Goal: Information Seeking & Learning: Compare options

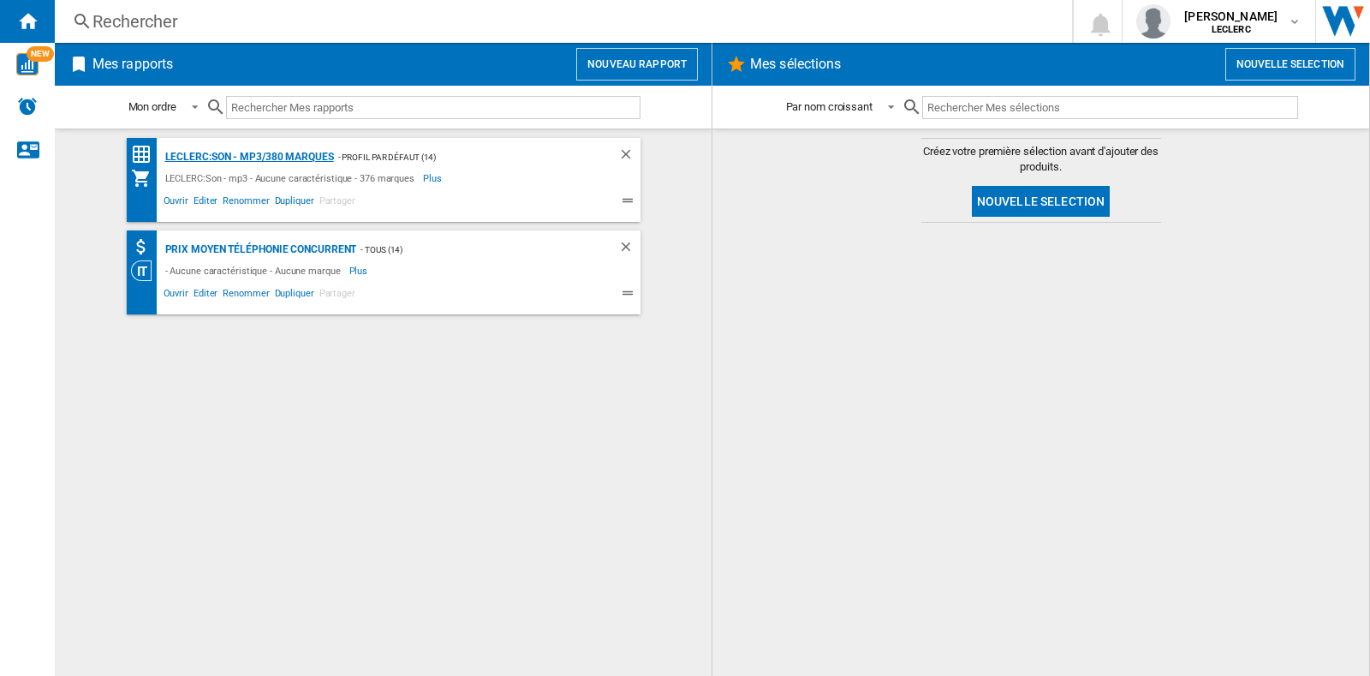
click at [229, 152] on div "LECLERC:Son - mp3/380 marques" at bounding box center [247, 156] width 173 height 21
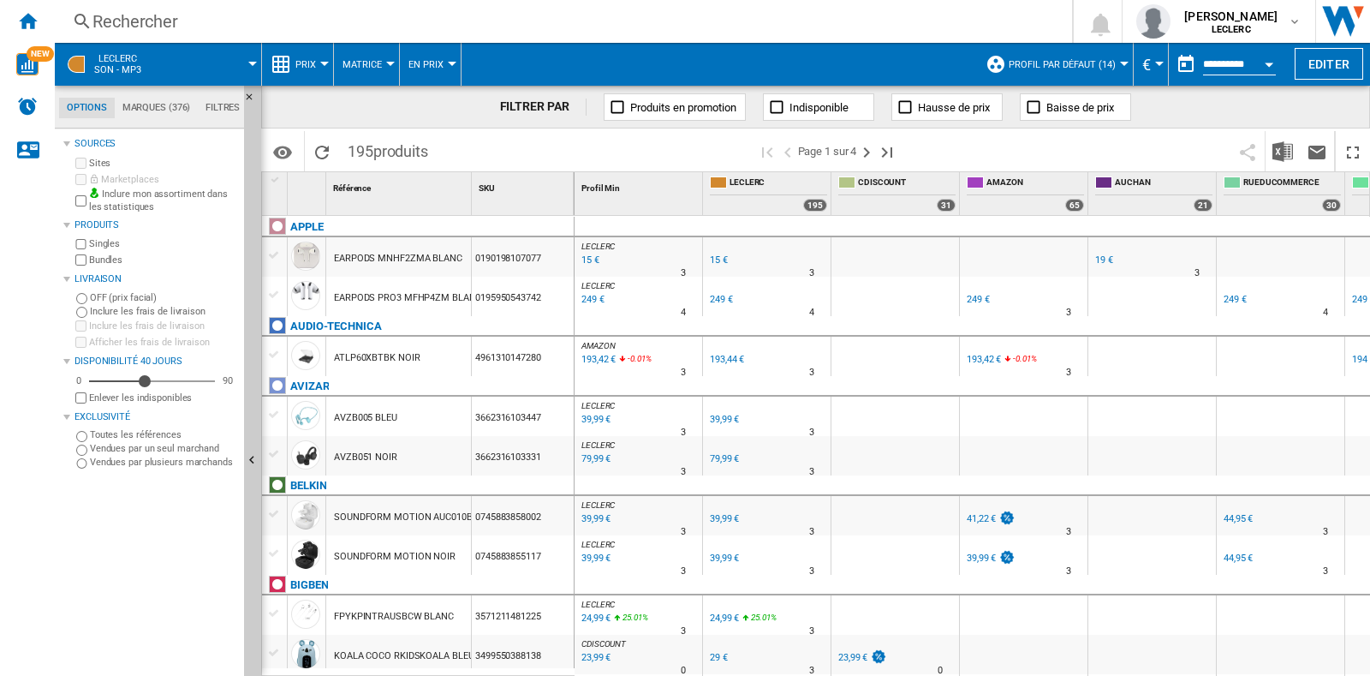
click at [176, 23] on div "Rechercher" at bounding box center [559, 21] width 935 height 24
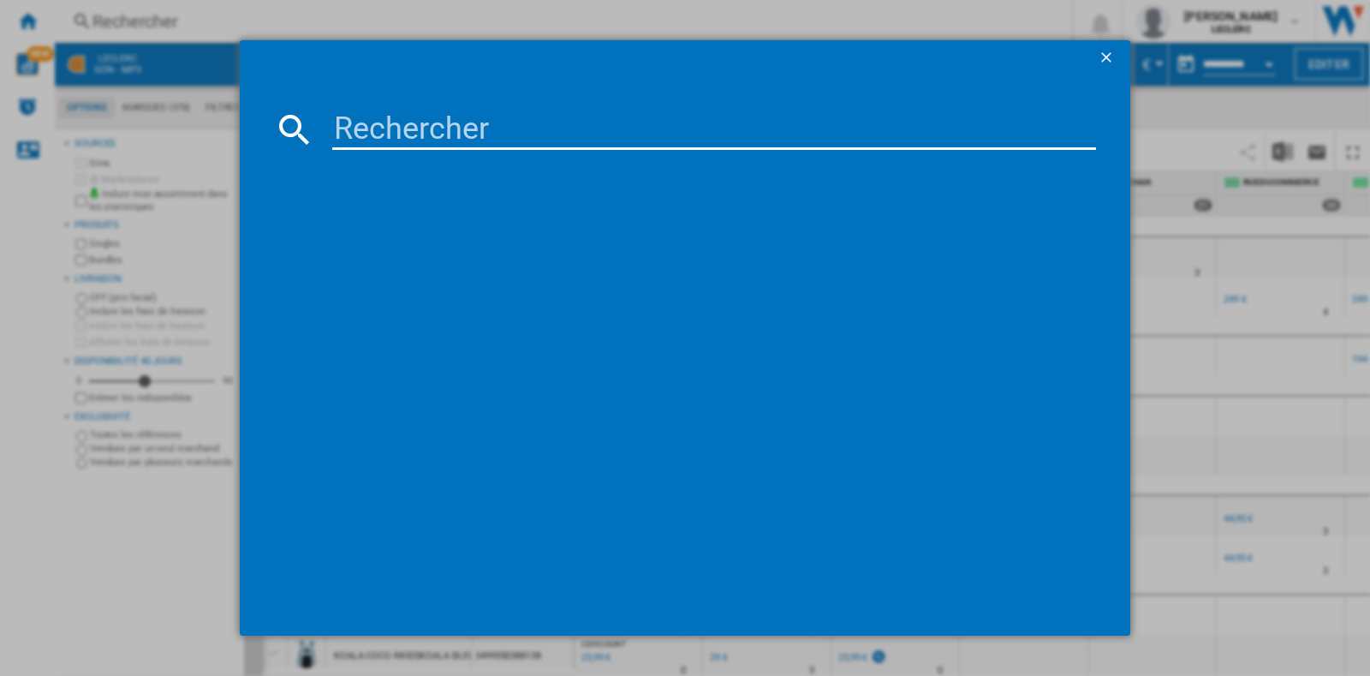
click at [451, 134] on input at bounding box center [714, 129] width 764 height 41
paste input "195949688591"
type input "195949688591"
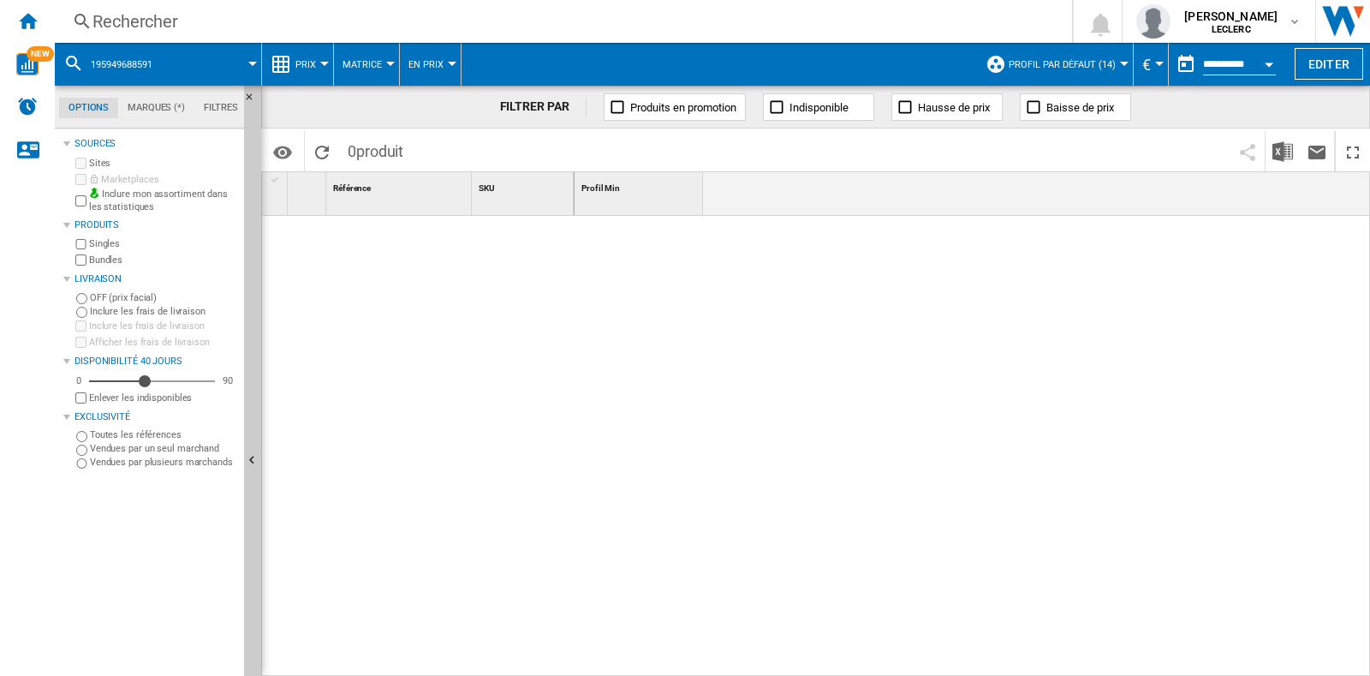
click at [351, 20] on div "Rechercher" at bounding box center [559, 21] width 935 height 24
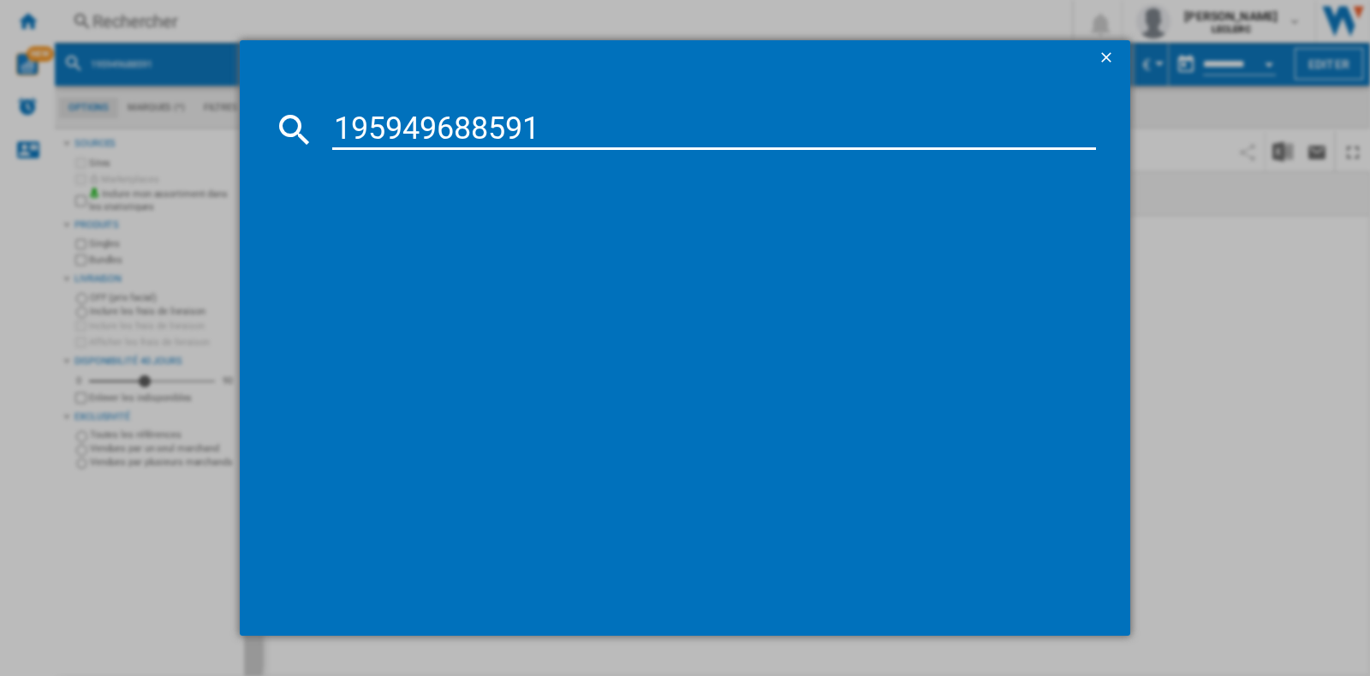
click at [338, 118] on input "195949688591" at bounding box center [714, 129] width 764 height 41
type input "0195949688591"
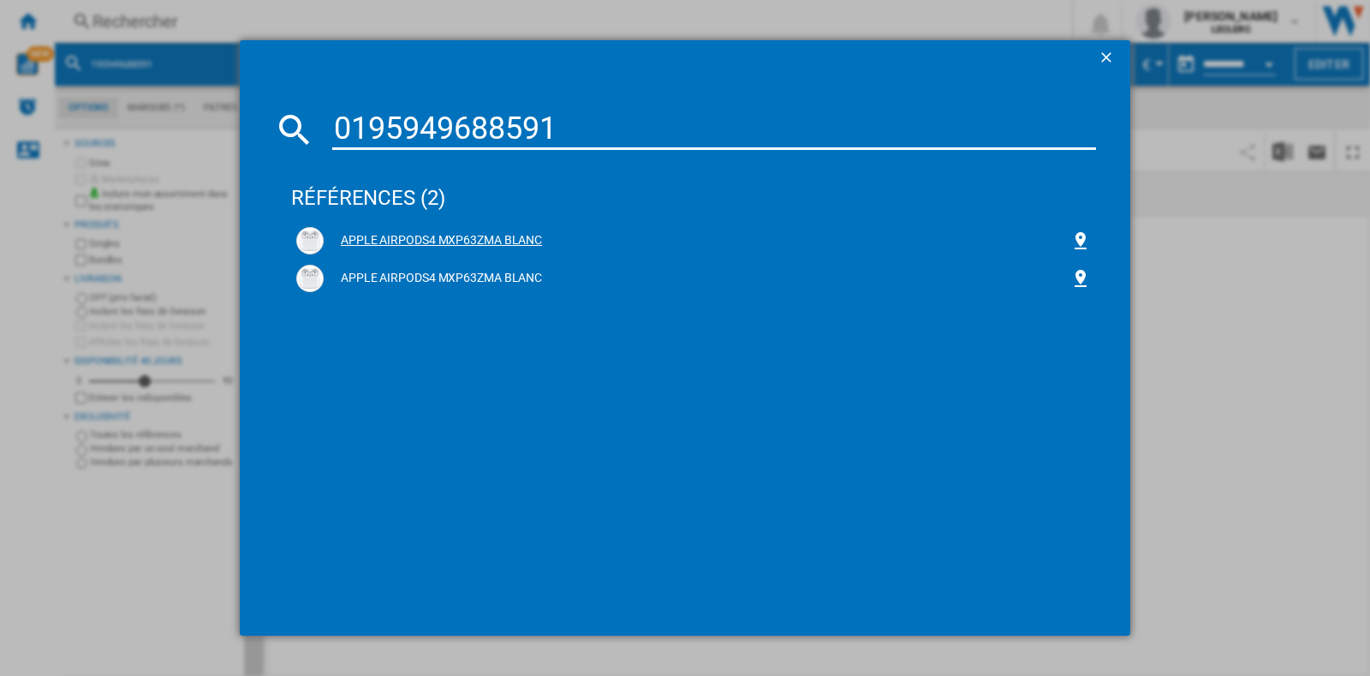
click at [402, 246] on div "APPLE AIRPODS4 MXP63ZMA BLANC" at bounding box center [697, 240] width 747 height 17
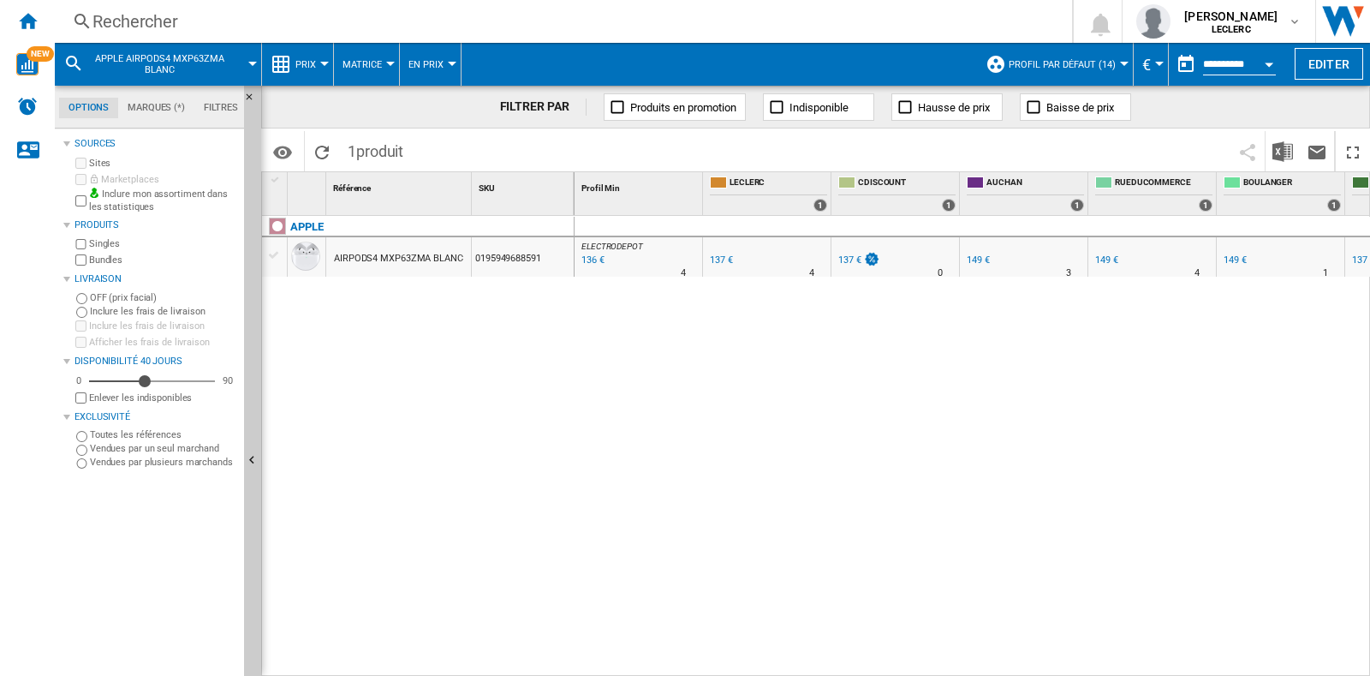
click at [586, 260] on div "136 €" at bounding box center [592, 260] width 26 height 17
click at [271, 27] on div "Rechercher" at bounding box center [559, 21] width 935 height 24
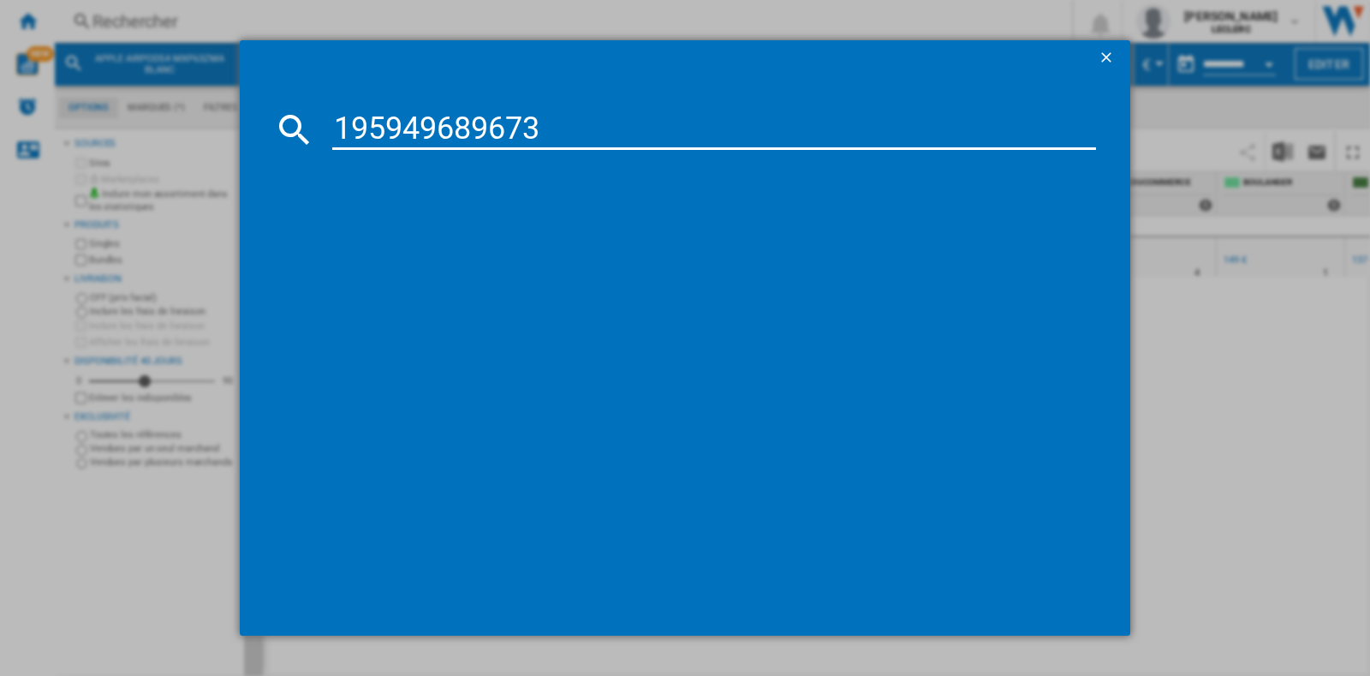
click at [338, 125] on input "195949689673" at bounding box center [714, 129] width 764 height 41
type input "0195949689673"
click at [562, 128] on input "0195949689673" at bounding box center [714, 129] width 764 height 41
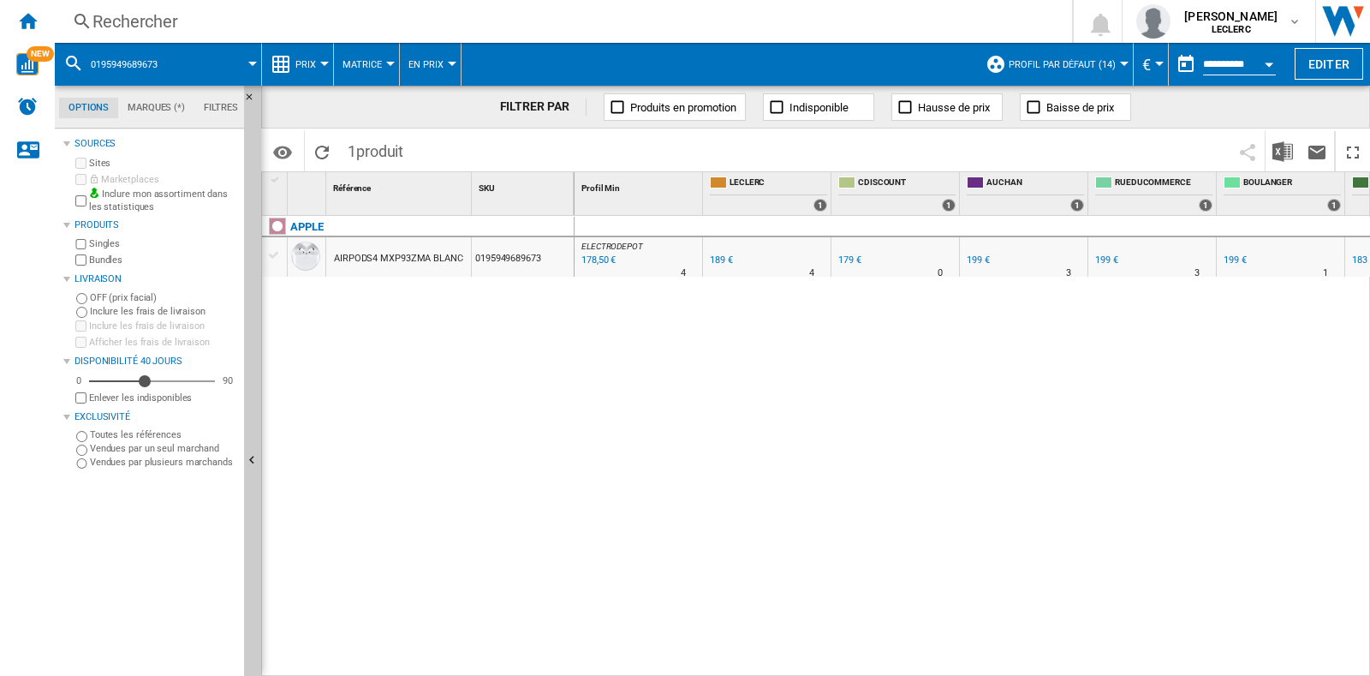
click at [250, 28] on div "Rechercher" at bounding box center [559, 21] width 935 height 24
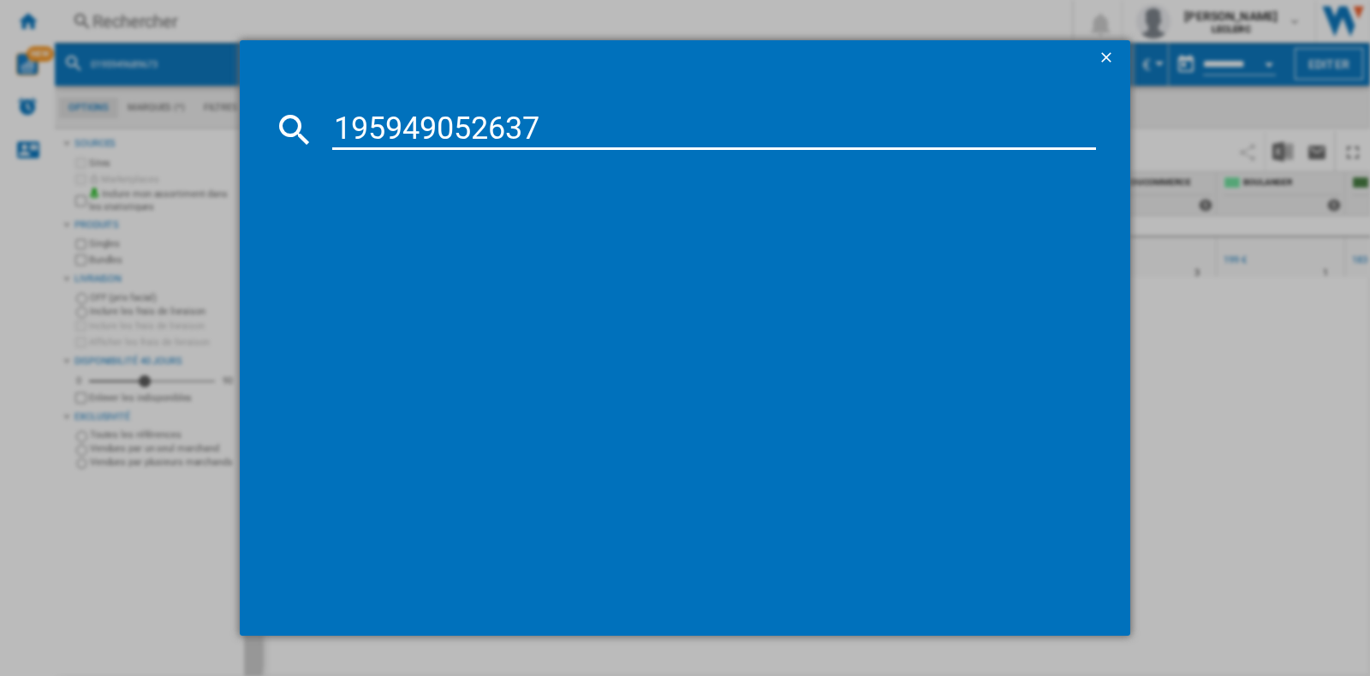
click at [332, 128] on input "195949052637" at bounding box center [714, 129] width 764 height 41
type input "0195949052637"
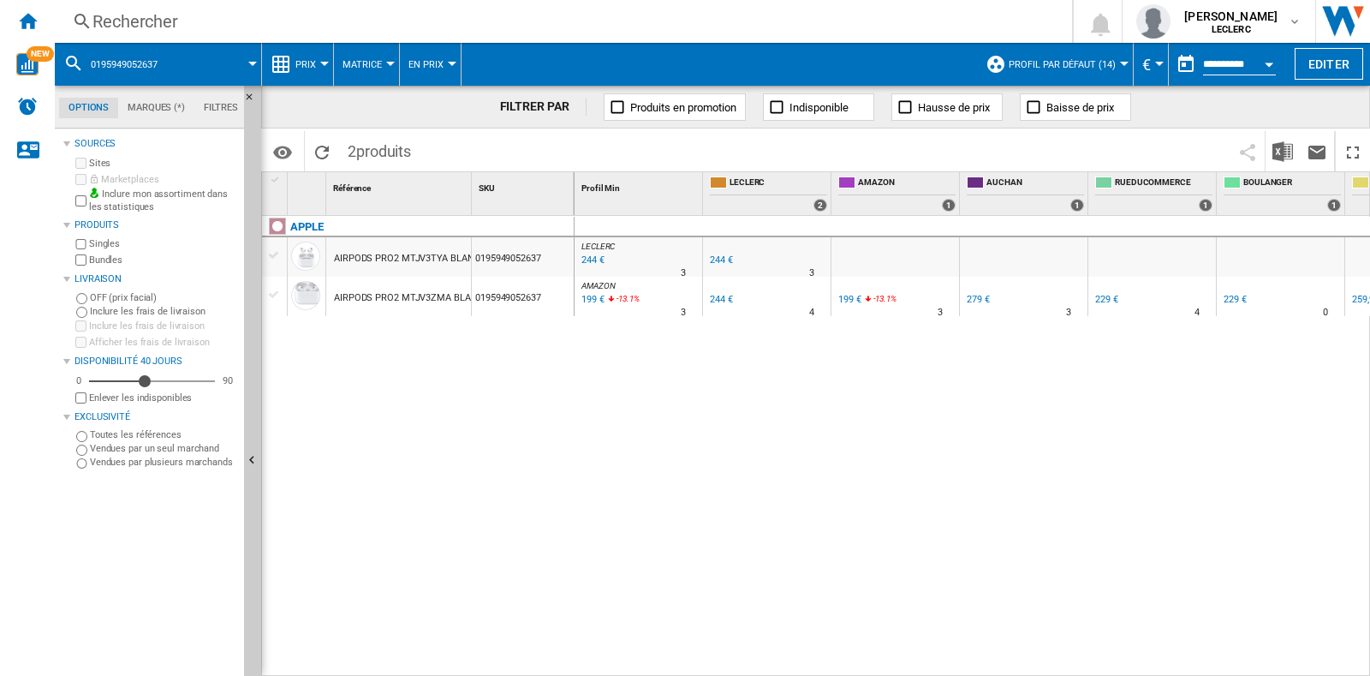
click at [208, 19] on div "Rechercher" at bounding box center [559, 21] width 935 height 24
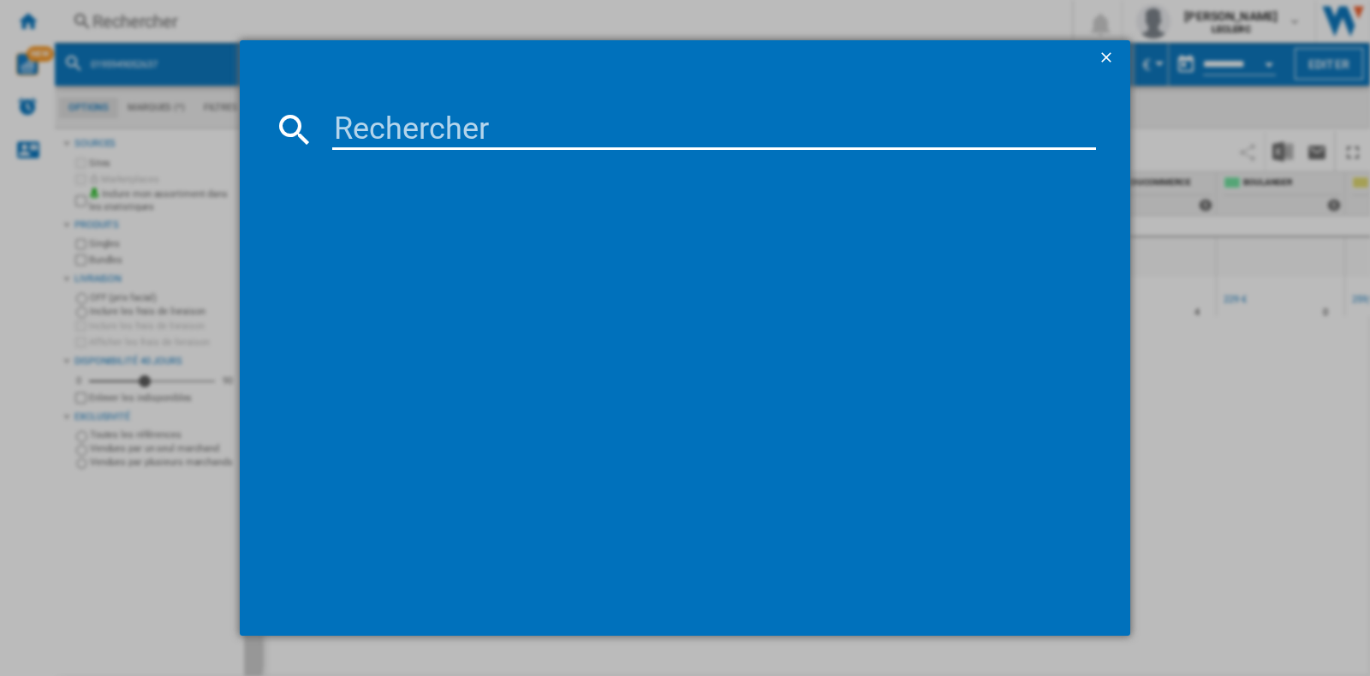
type input "[CREDIT_CARD_NUMBER]"
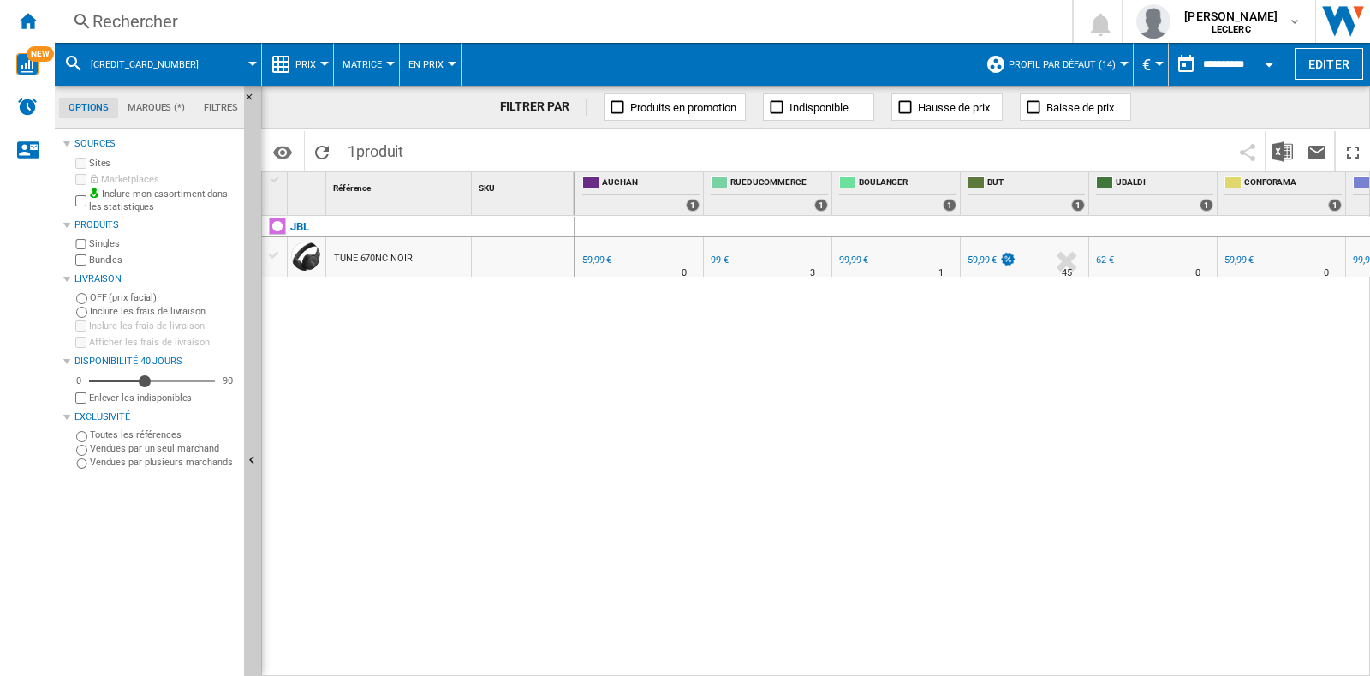
scroll to position [0, 229]
click at [308, 20] on div "Rechercher" at bounding box center [559, 21] width 935 height 24
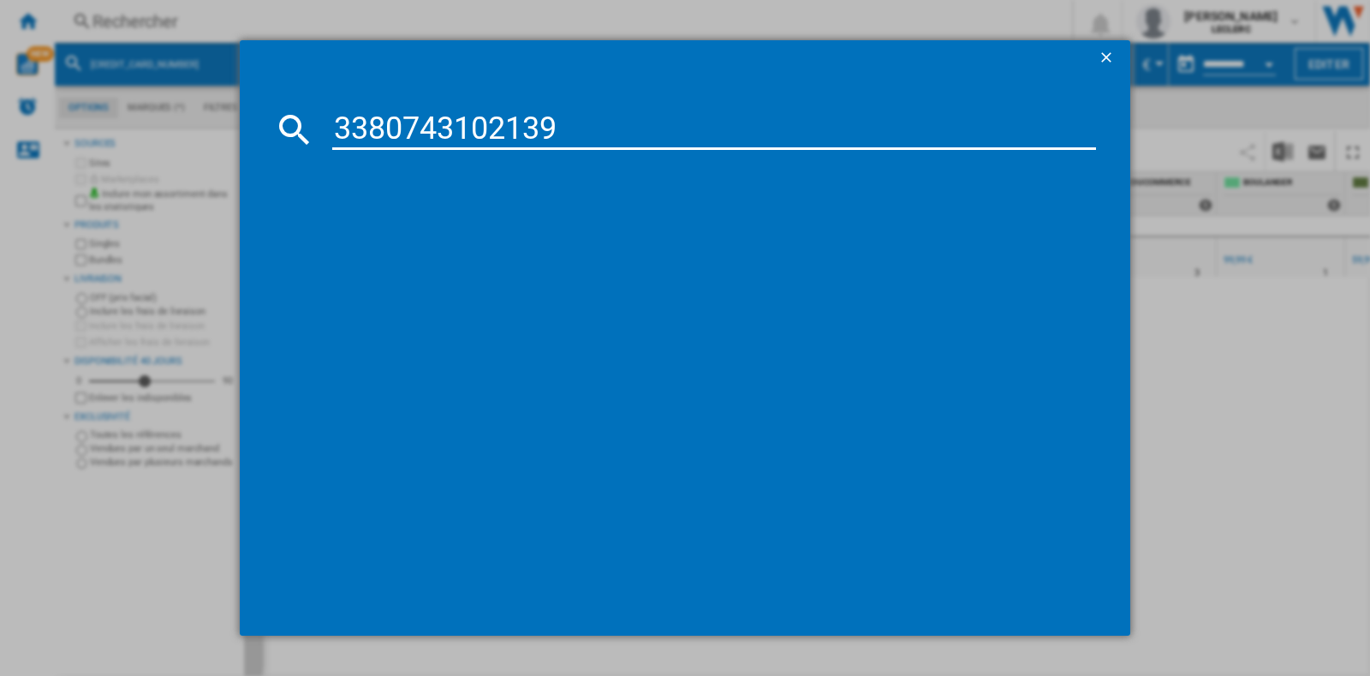
type input "3380743102139"
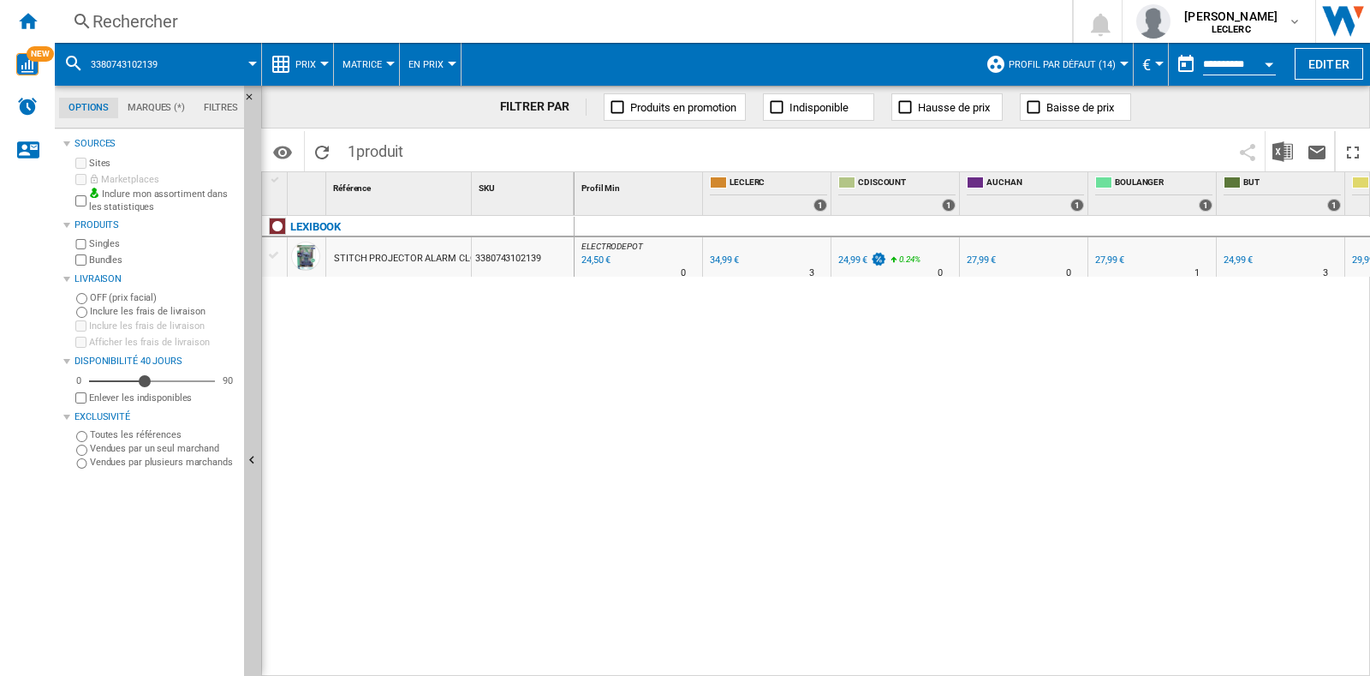
click at [746, 663] on div "ELECTRODEPOT : FR ELECTRODEPOT -30.0 % 24,50 € % N/A 0 ELECTRODEPOT : FR ELECTR…" at bounding box center [973, 447] width 796 height 462
click at [426, 32] on div "Rechercher" at bounding box center [559, 21] width 935 height 24
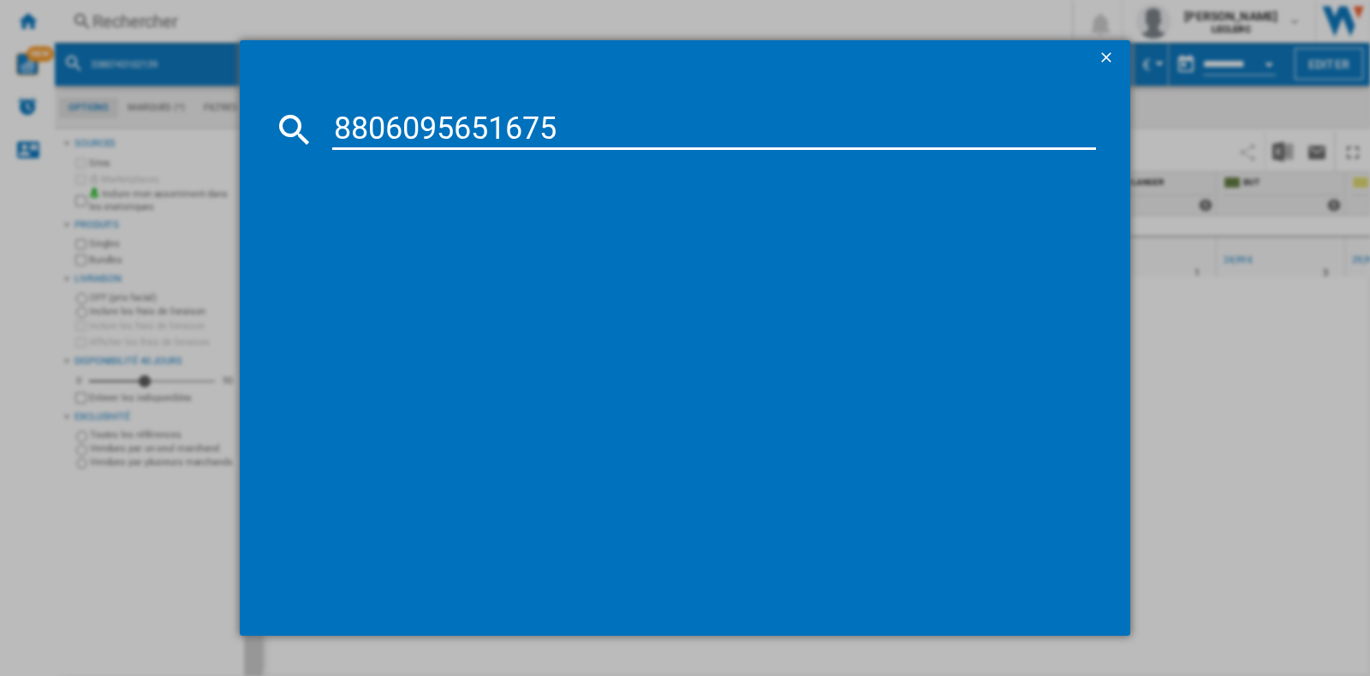
type input "8806095651675"
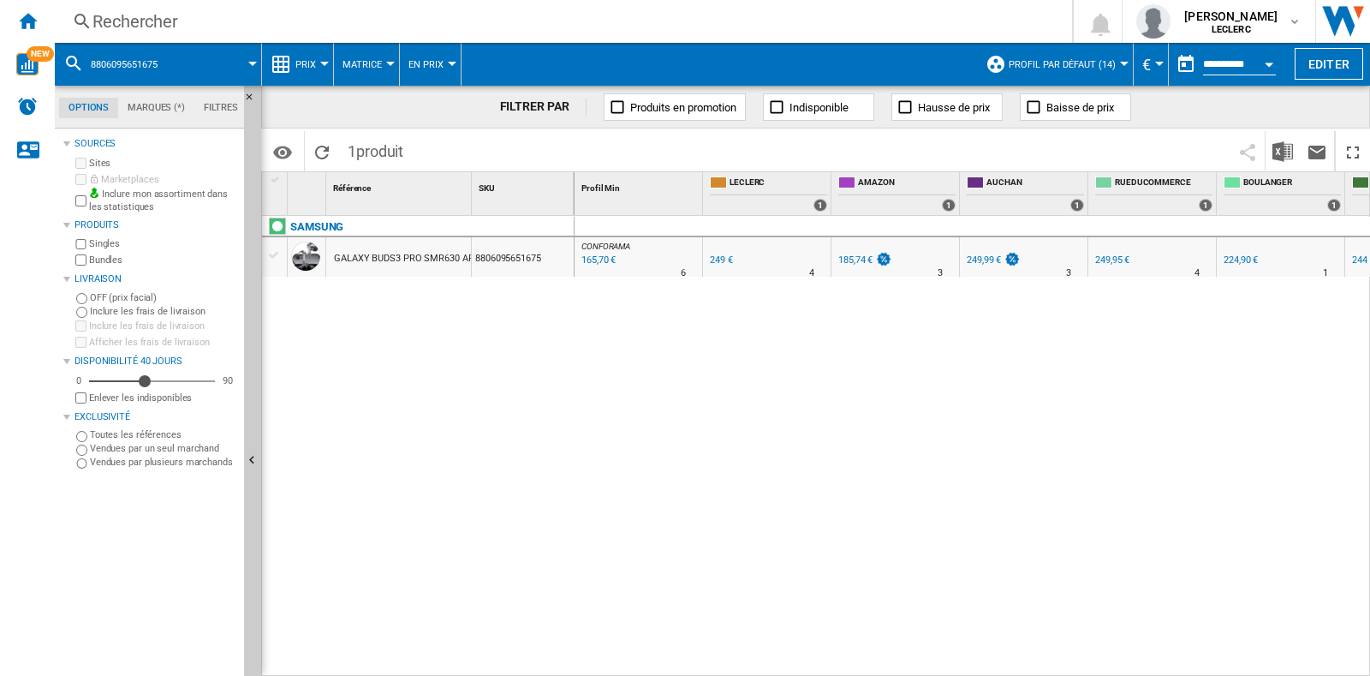
click at [598, 259] on div "165,70 €" at bounding box center [597, 260] width 37 height 17
click at [859, 259] on div "185,74 €" at bounding box center [855, 259] width 34 height 11
click at [856, 256] on div "185,74 €" at bounding box center [855, 259] width 34 height 11
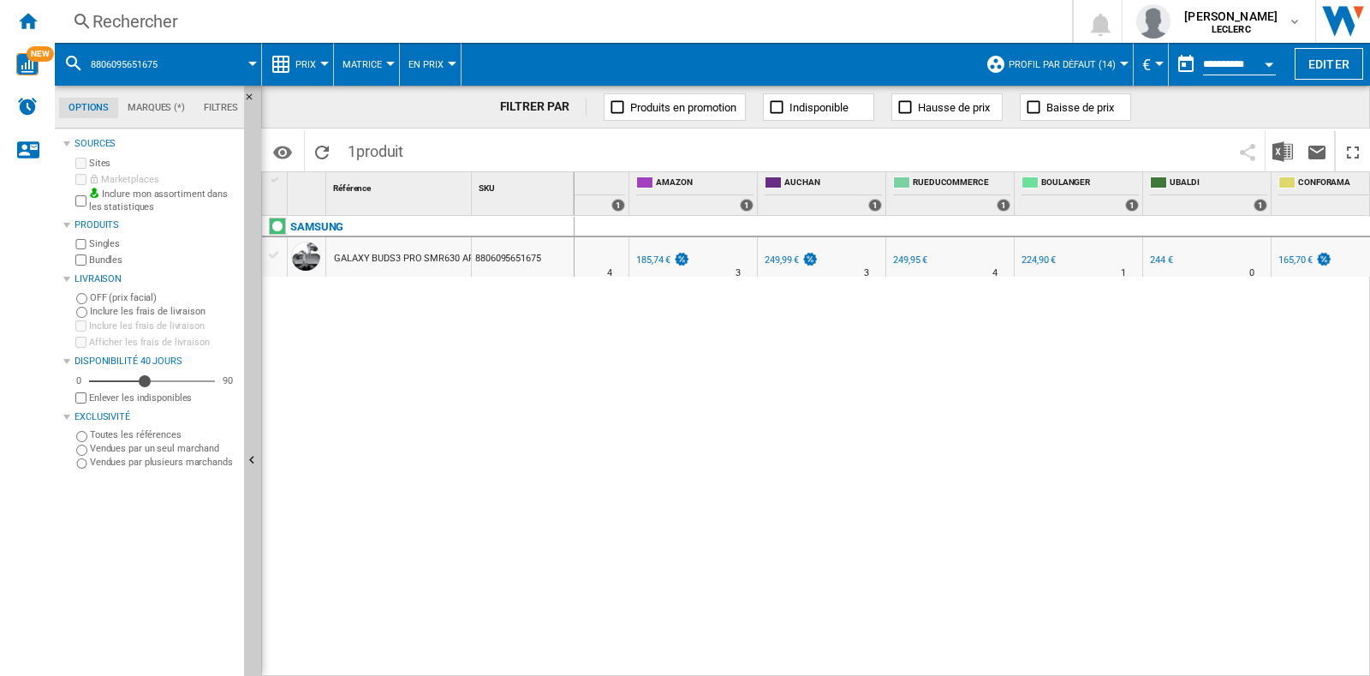
scroll to position [0, 212]
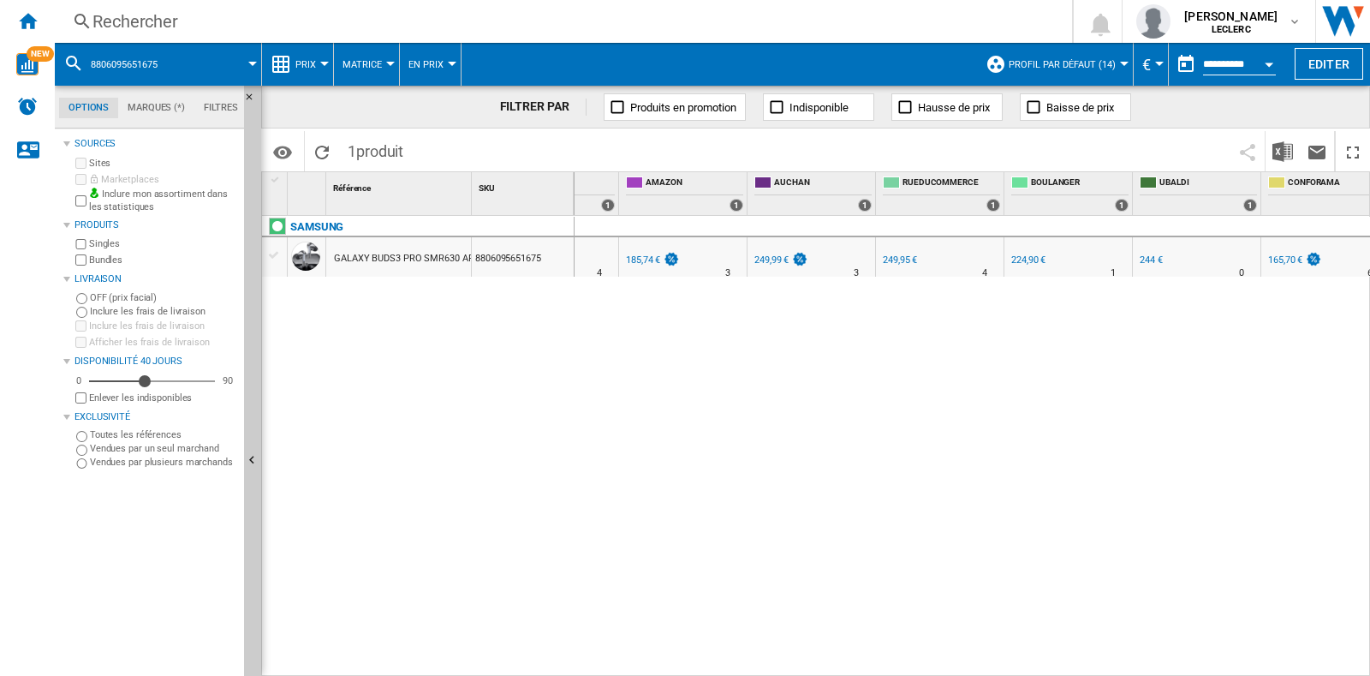
click at [1028, 252] on div "224,90 €" at bounding box center [1027, 260] width 37 height 17
click at [428, 24] on div "Rechercher" at bounding box center [559, 21] width 935 height 24
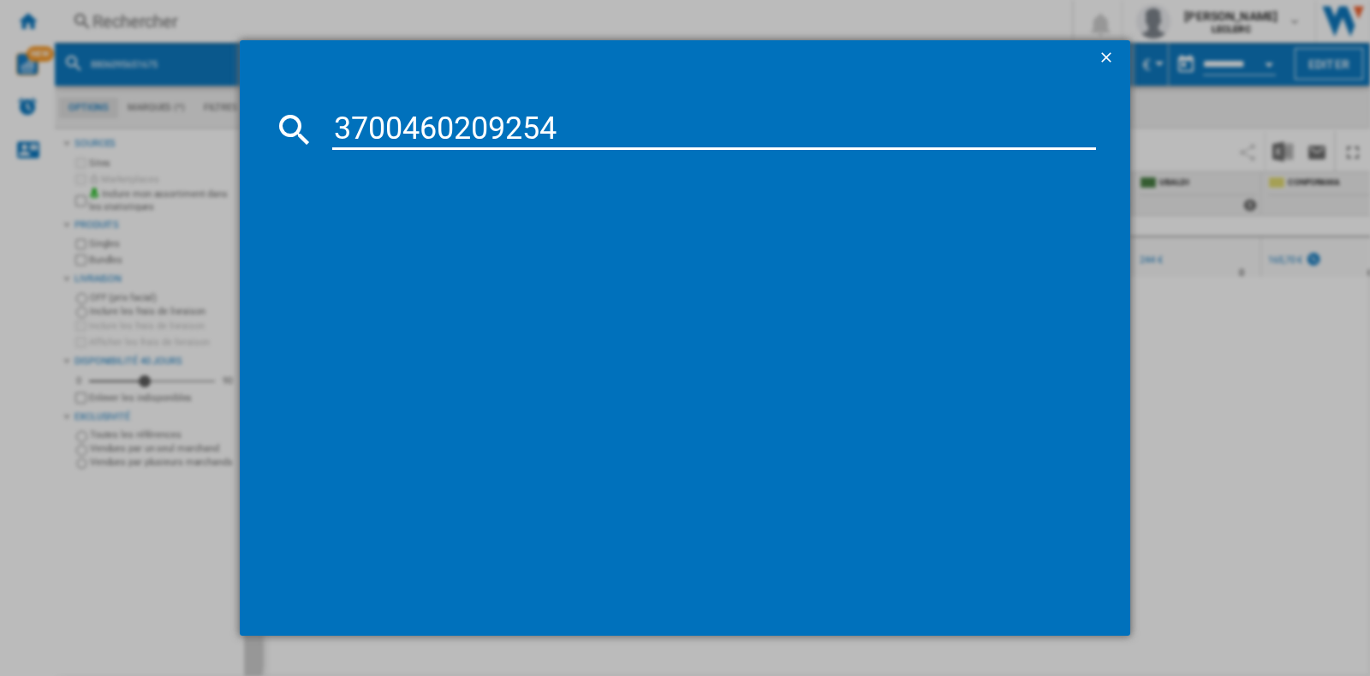
type input "3700460209254"
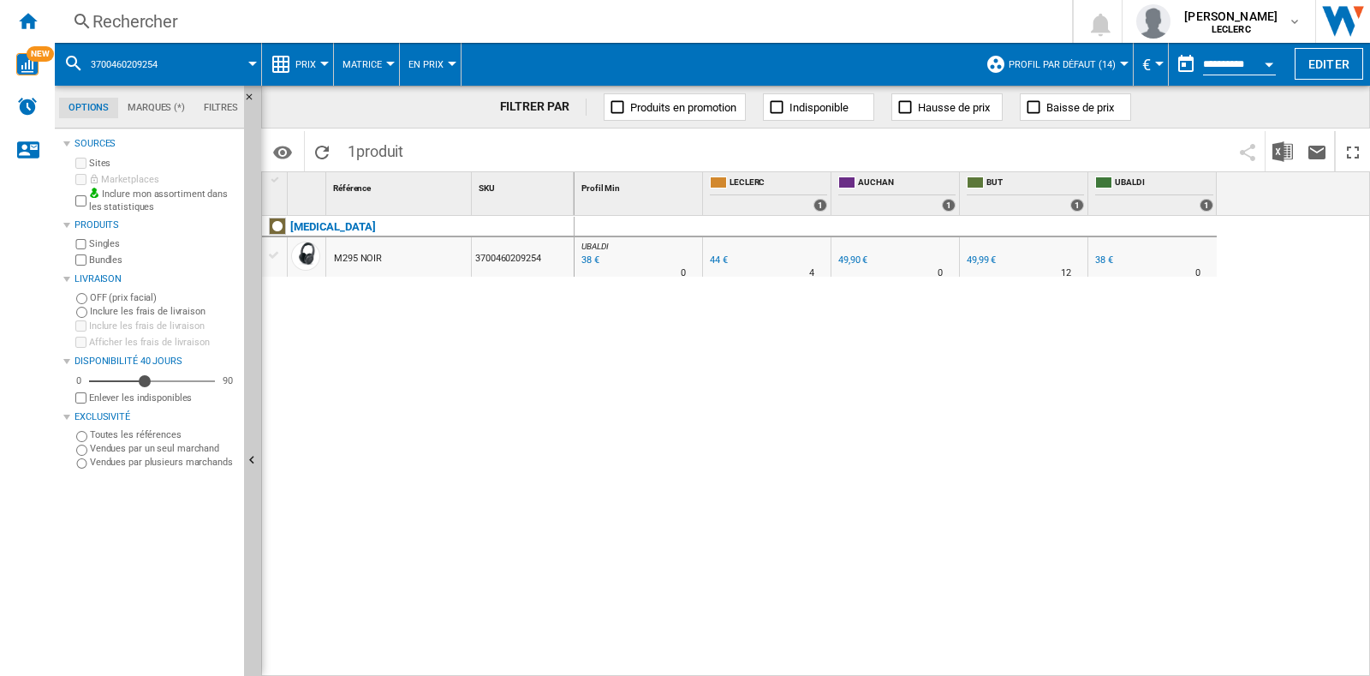
click at [239, 26] on div "Rechercher" at bounding box center [559, 21] width 935 height 24
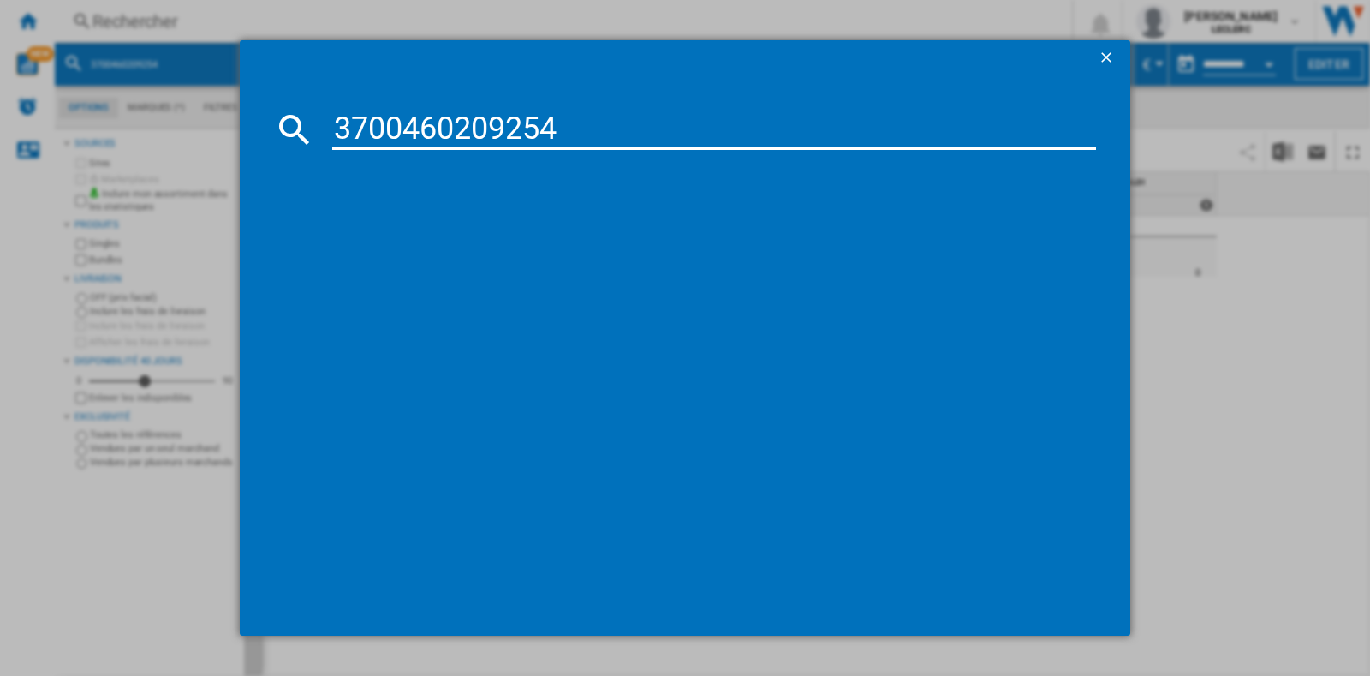
type input "3700460209254"
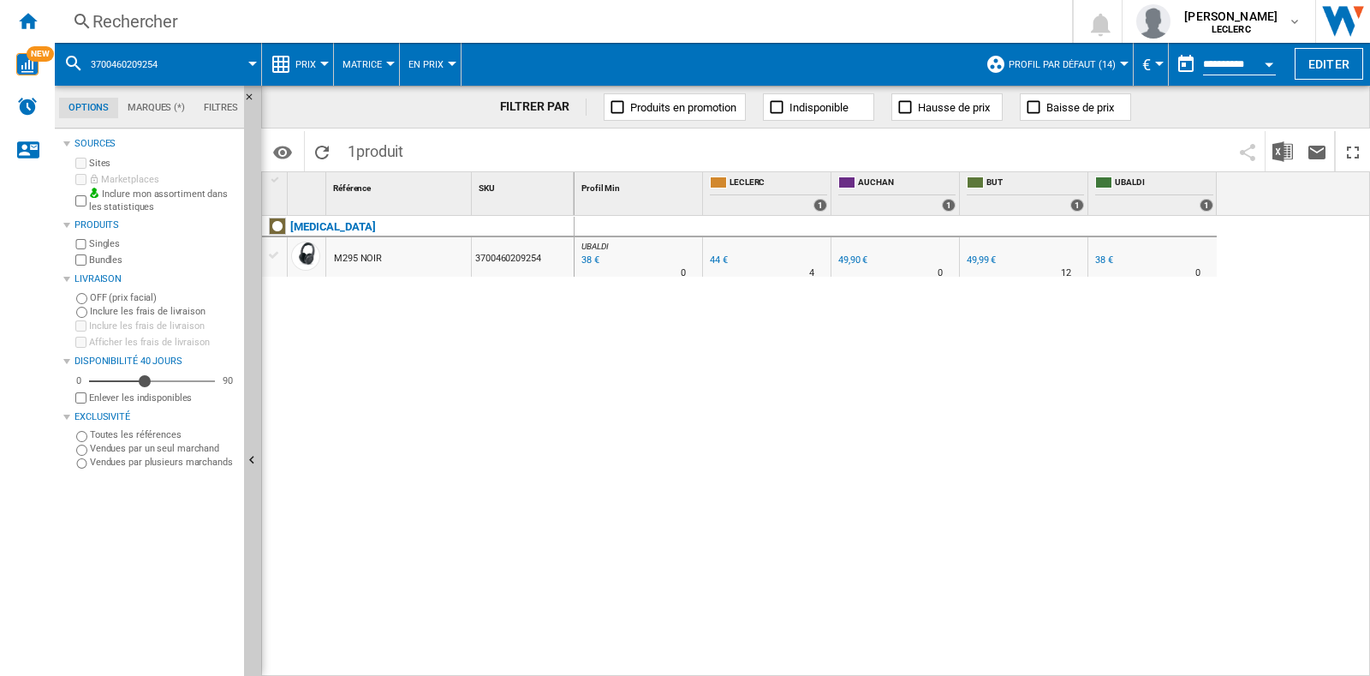
click at [185, 33] on div "Rechercher" at bounding box center [559, 21] width 935 height 24
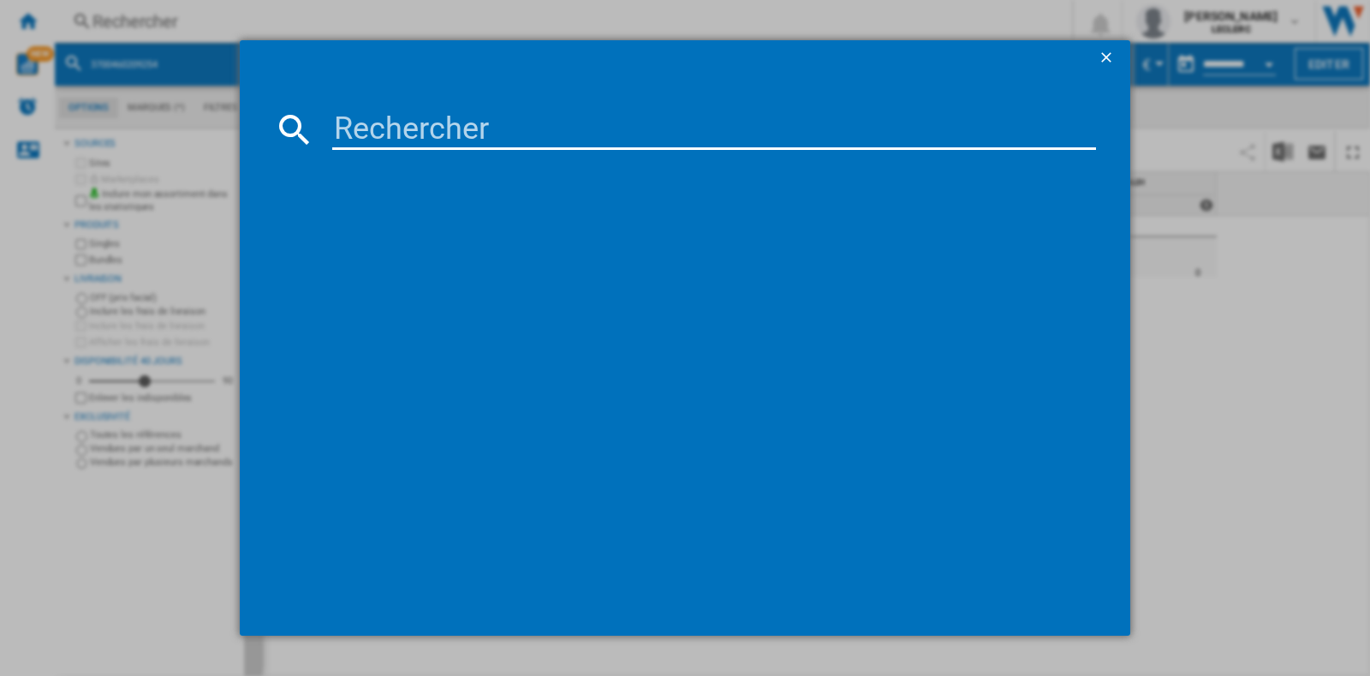
click at [360, 136] on input at bounding box center [714, 129] width 764 height 41
type input "3700460209254"
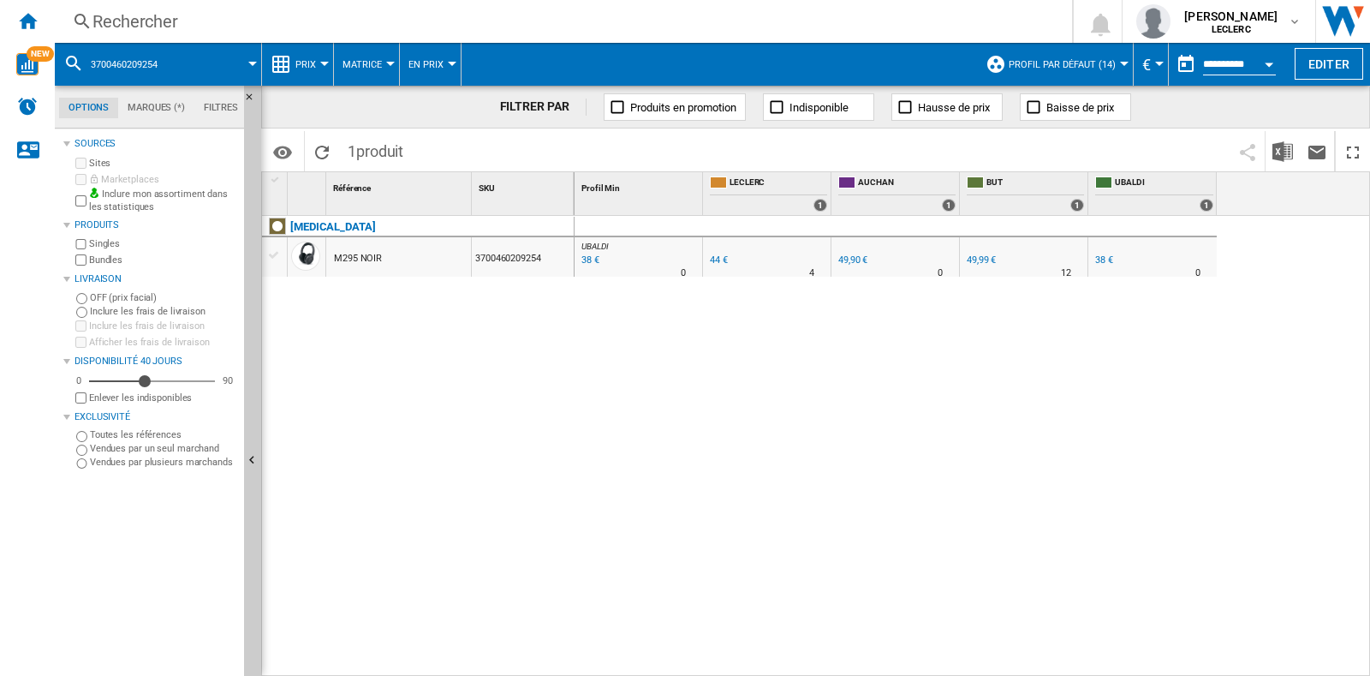
click at [290, 26] on div "Rechercher" at bounding box center [559, 21] width 935 height 24
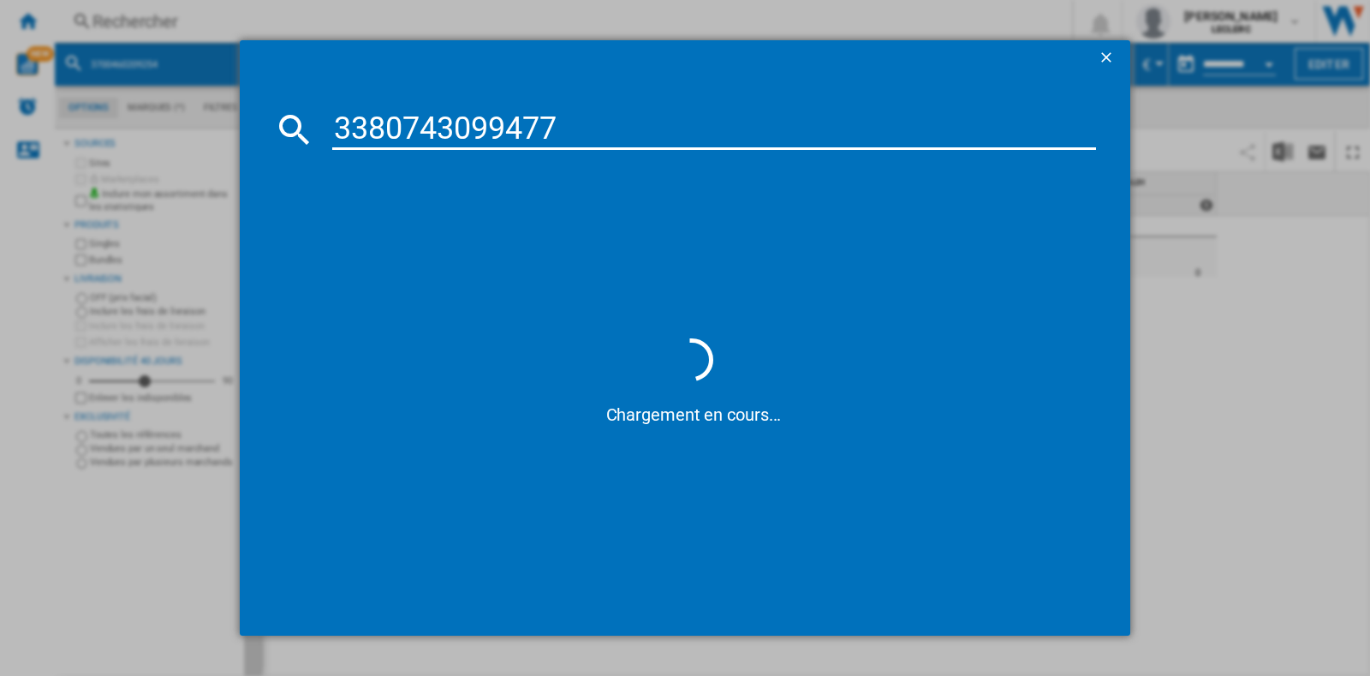
type input "3380743099477"
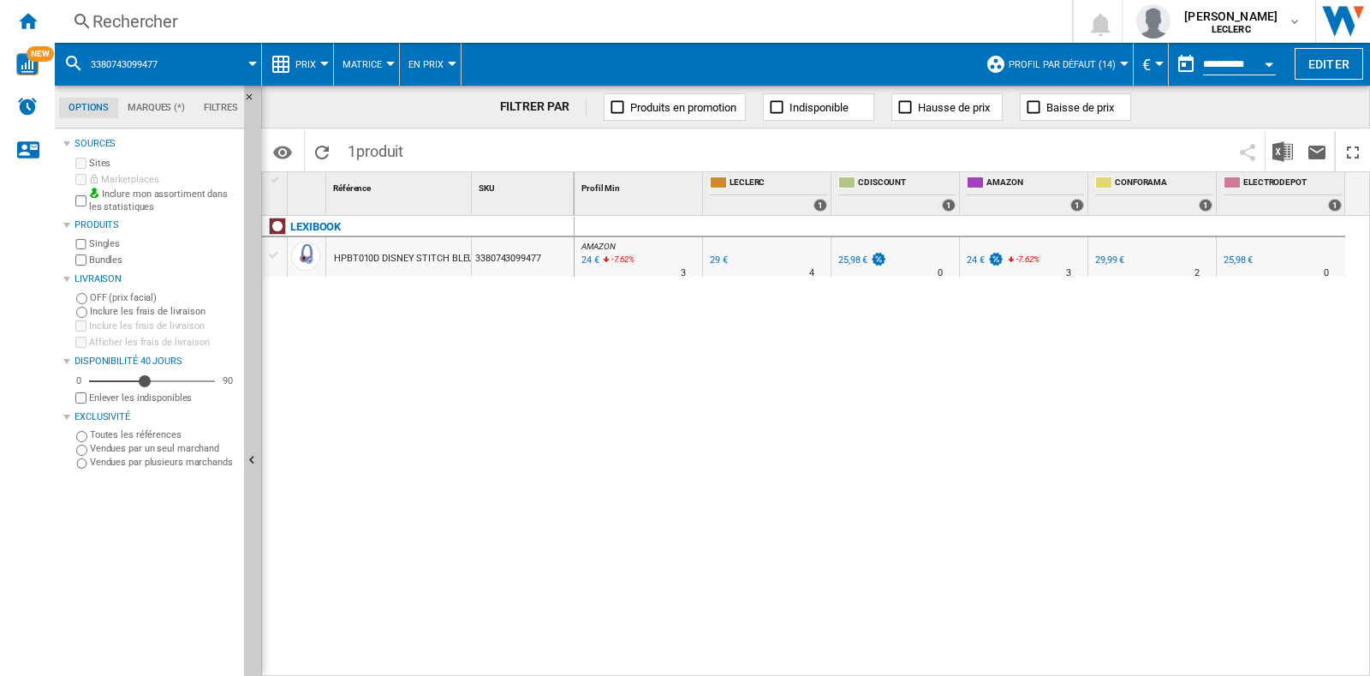
click at [274, 29] on div "Rechercher" at bounding box center [559, 21] width 935 height 24
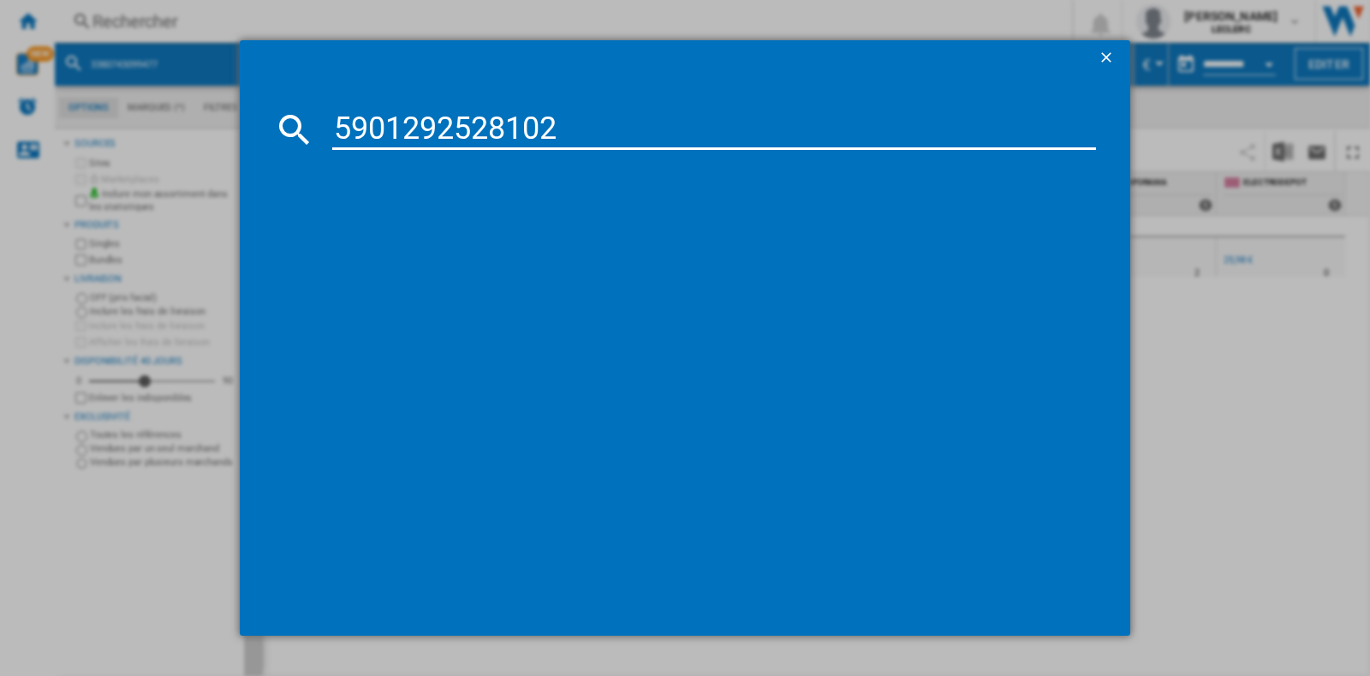
type input "5901292528102"
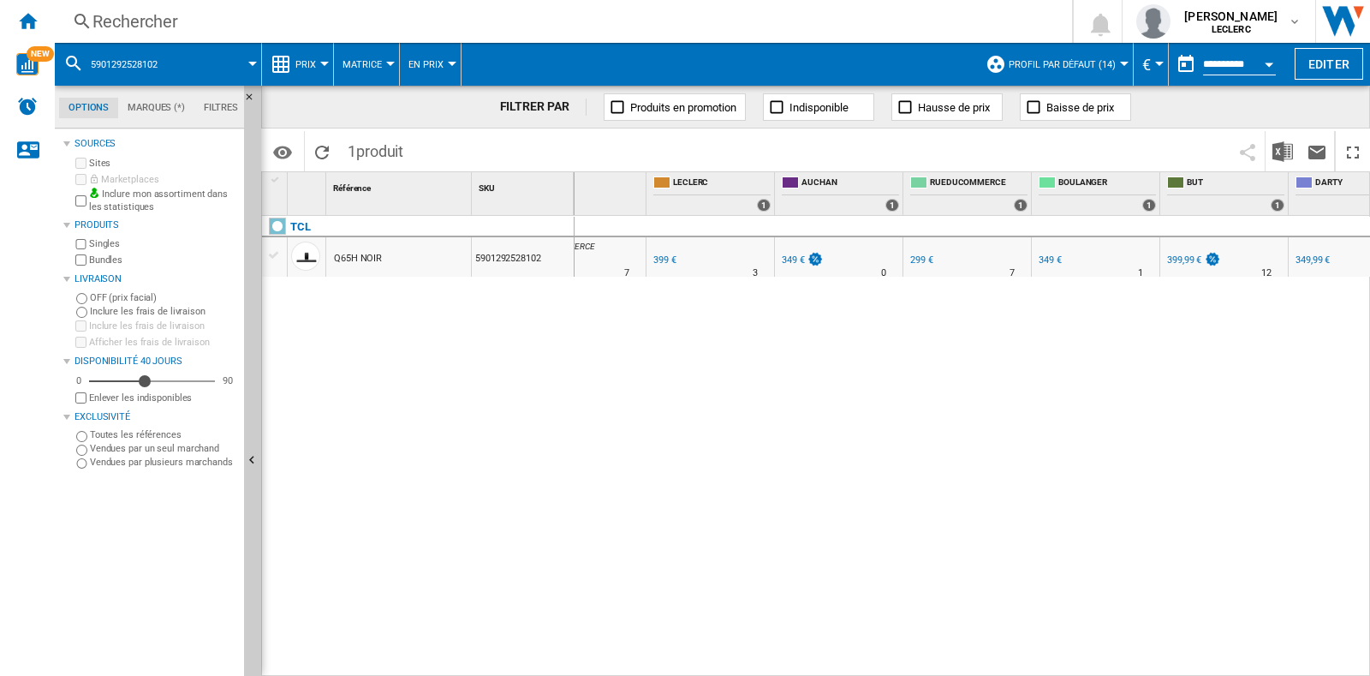
scroll to position [0, 39]
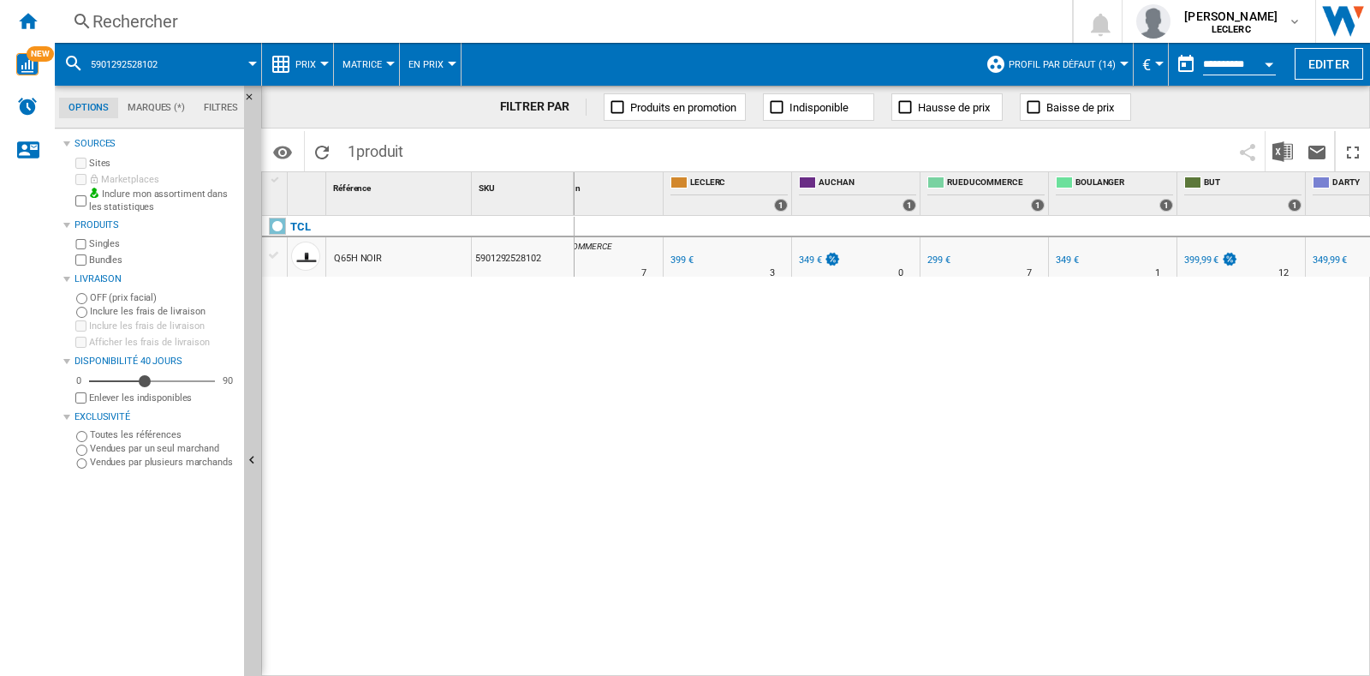
click at [171, 30] on div "Rechercher" at bounding box center [559, 21] width 935 height 24
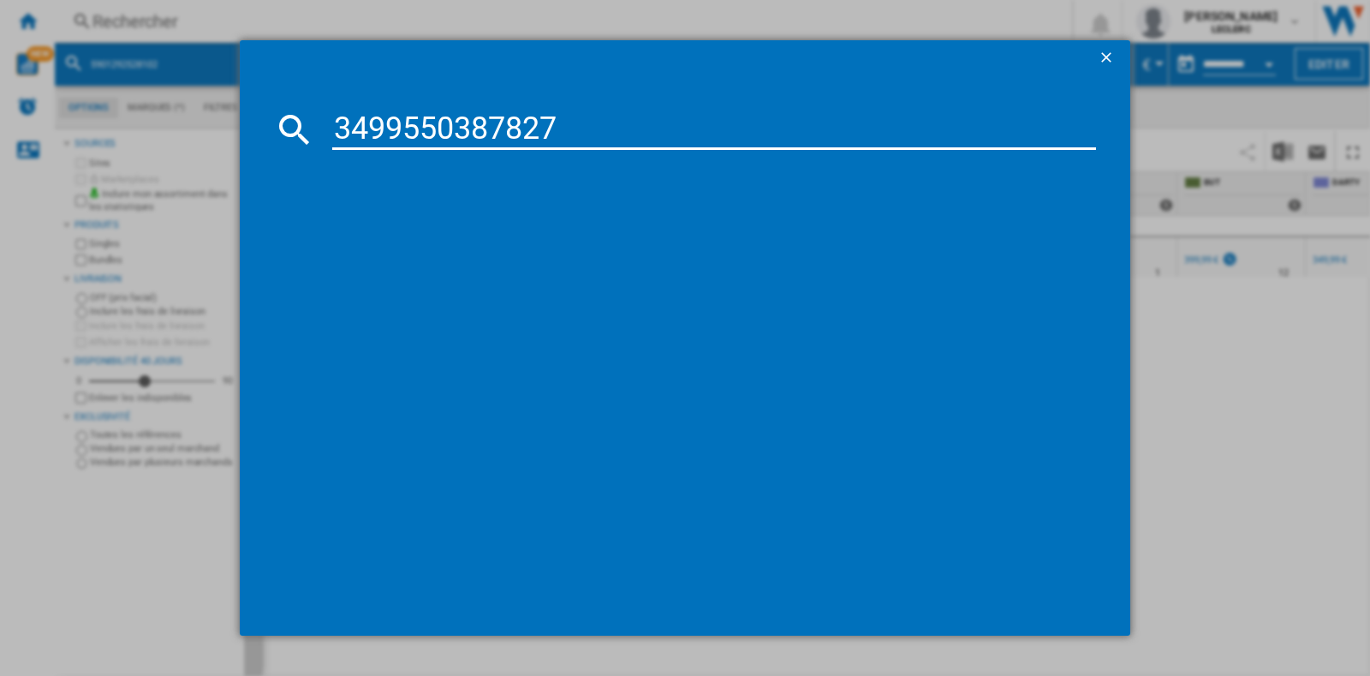
type input "3499550387827"
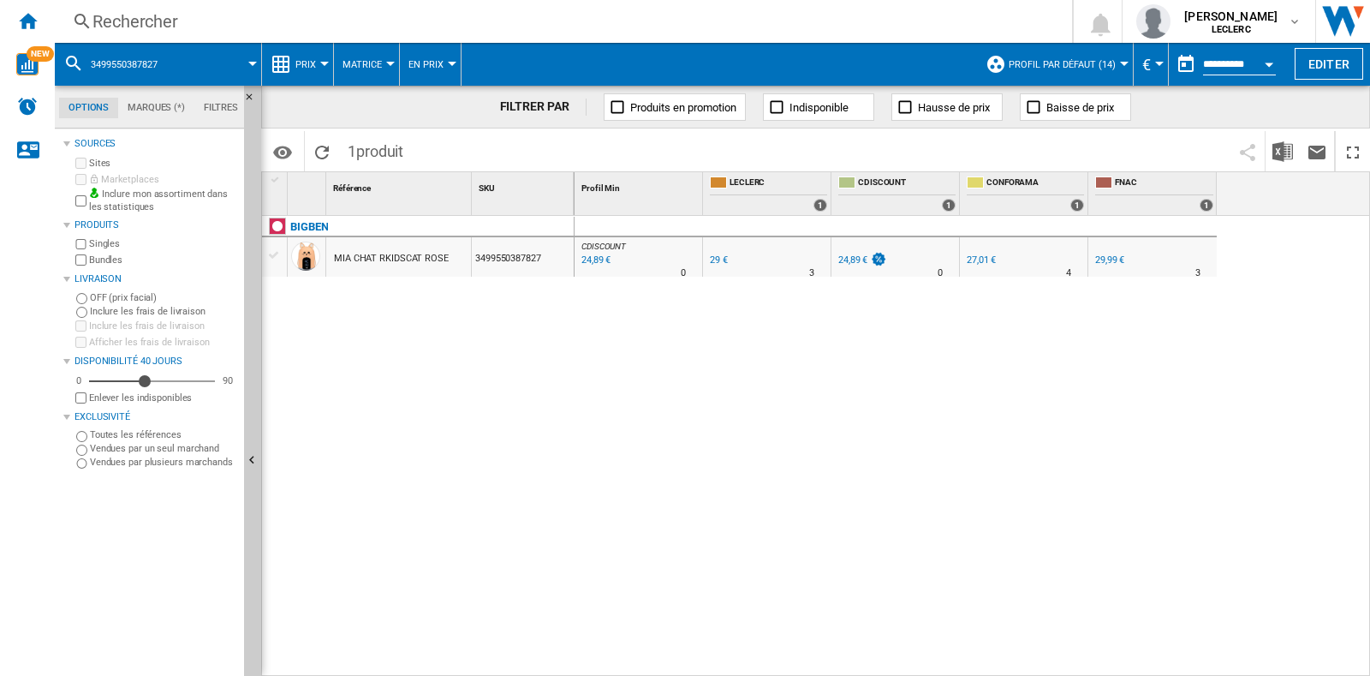
click at [468, 27] on div "Rechercher" at bounding box center [559, 21] width 935 height 24
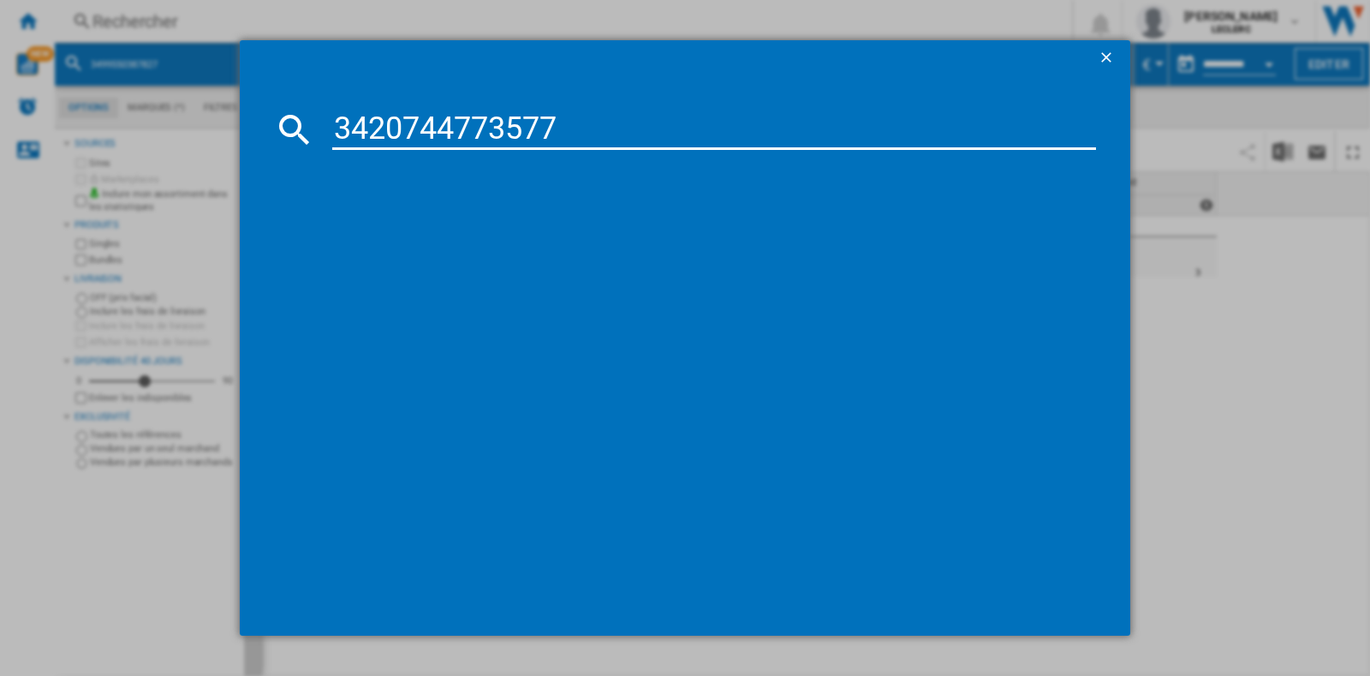
type input "3420744773577"
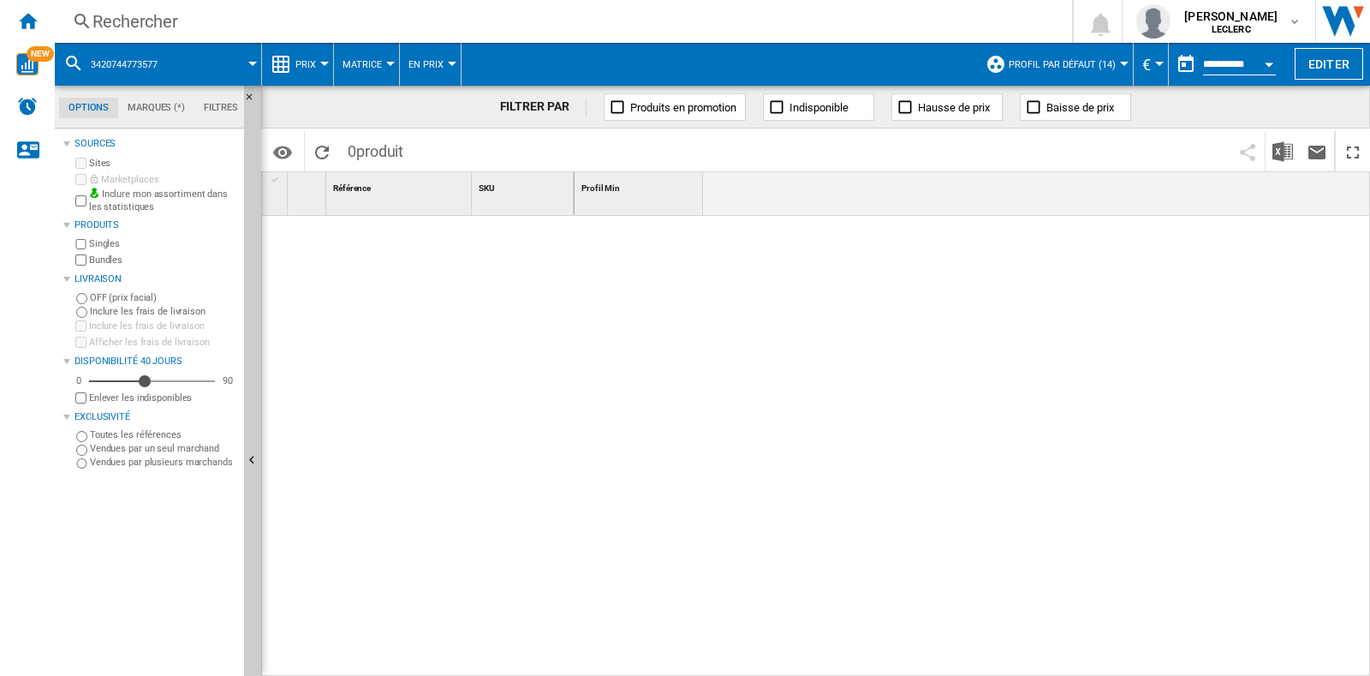
click at [385, 30] on div "Rechercher" at bounding box center [559, 21] width 935 height 24
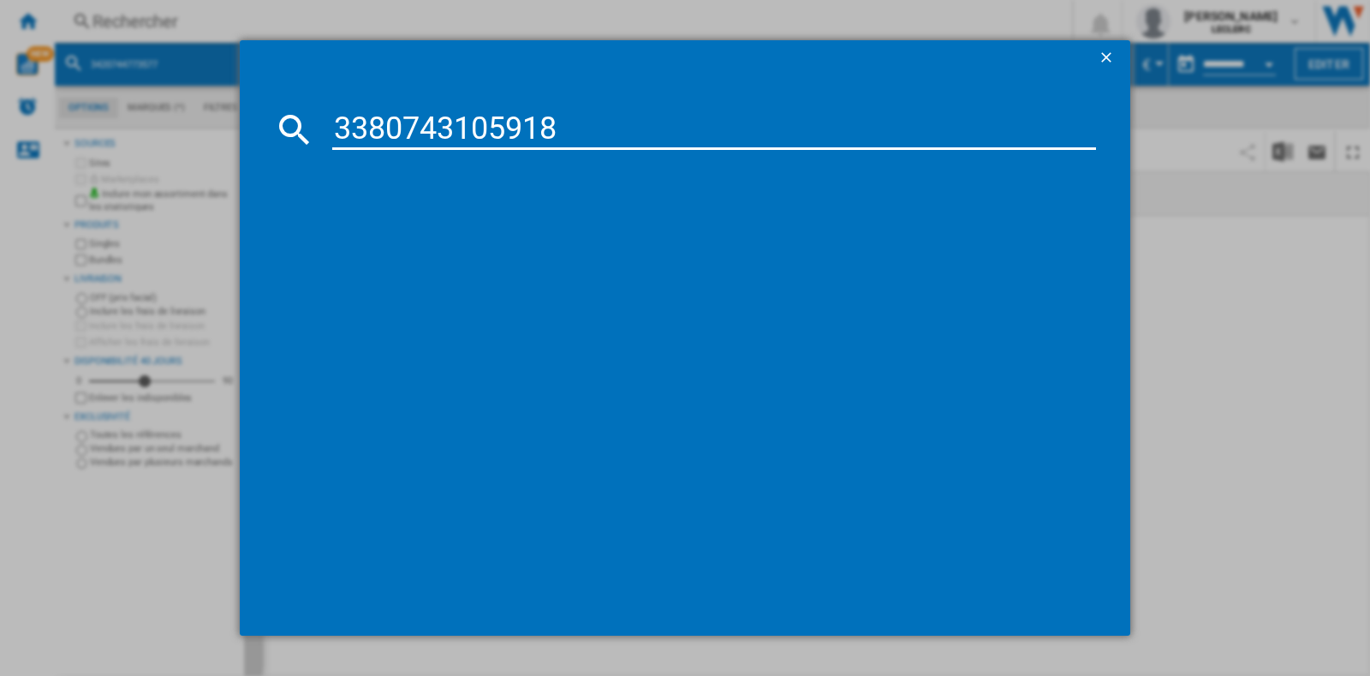
type input "3380743105918"
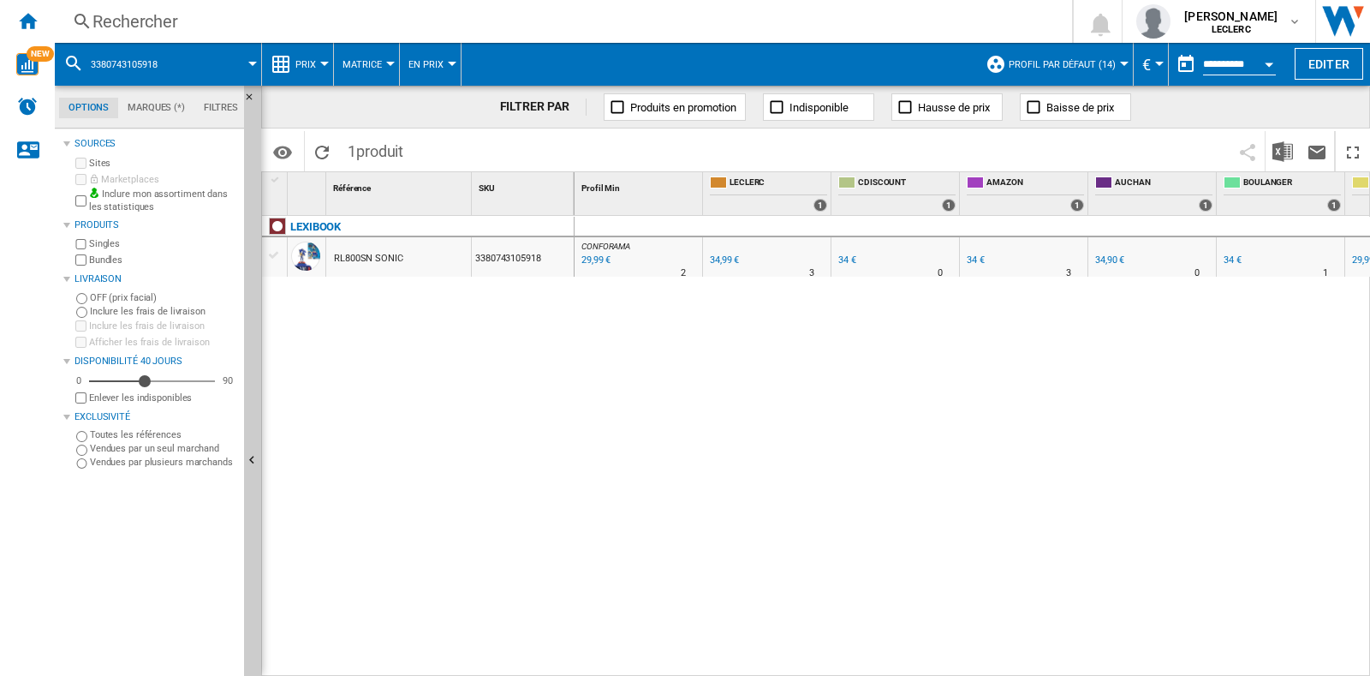
click at [371, 32] on div "Rechercher" at bounding box center [559, 21] width 935 height 24
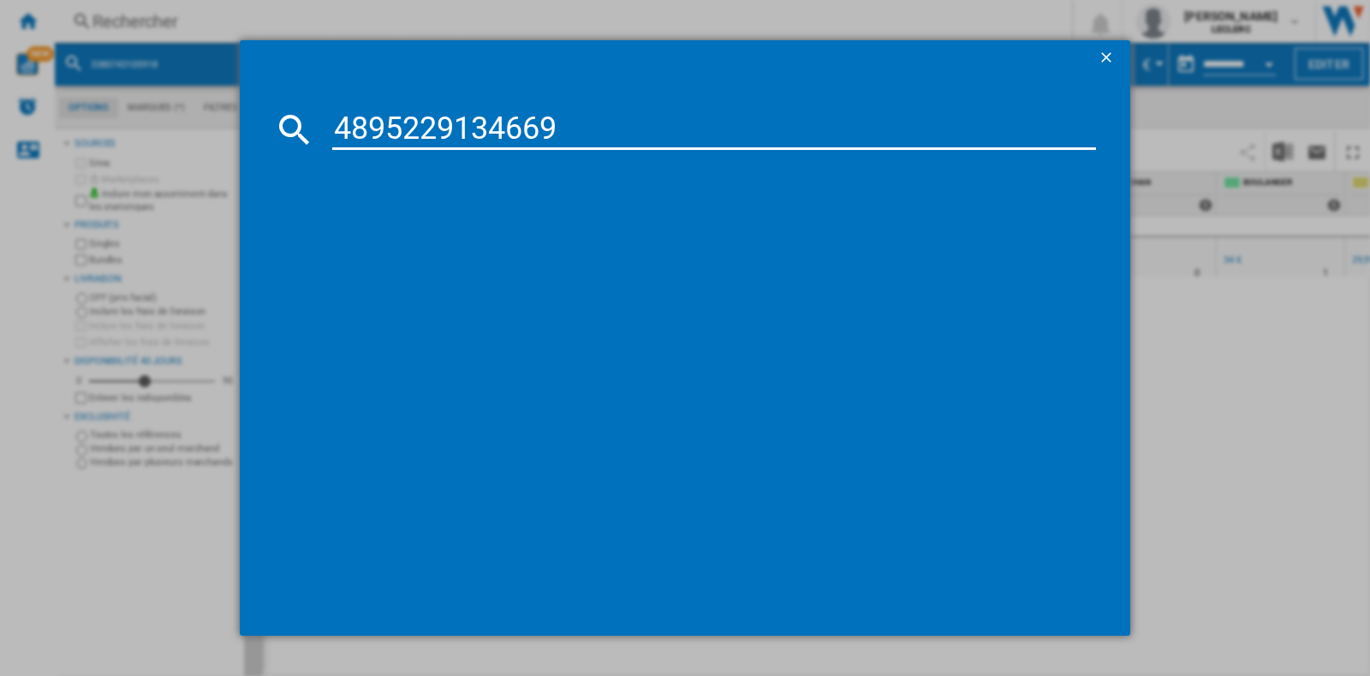
type input "4895229134669"
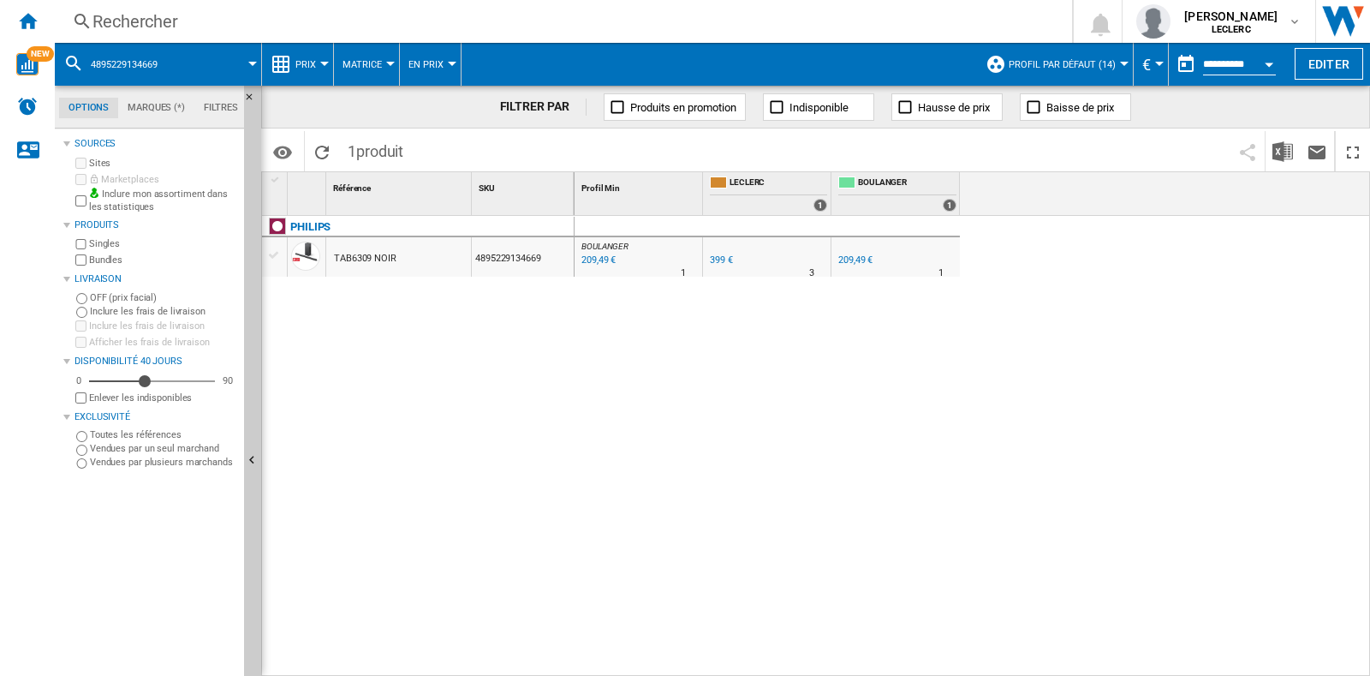
click at [856, 256] on div "209,49 €" at bounding box center [855, 259] width 34 height 11
click at [264, 16] on div "Rechercher" at bounding box center [559, 21] width 935 height 24
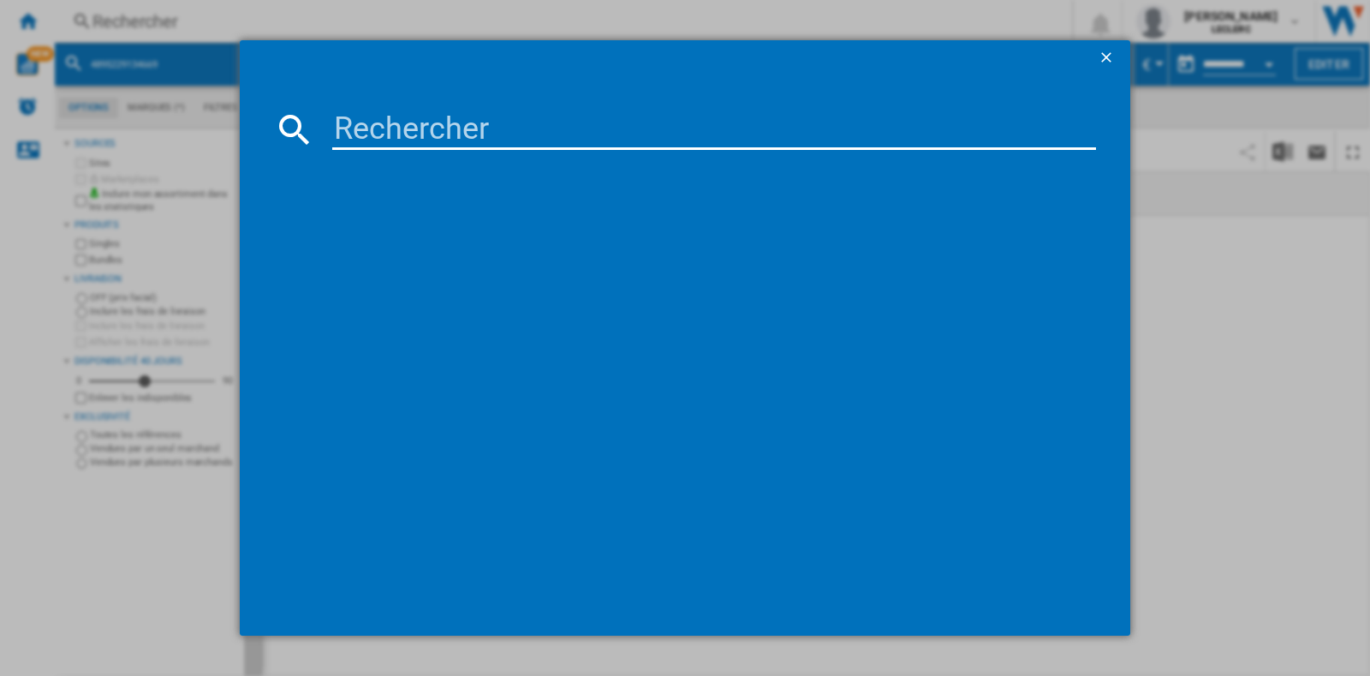
type input "1200130009099"
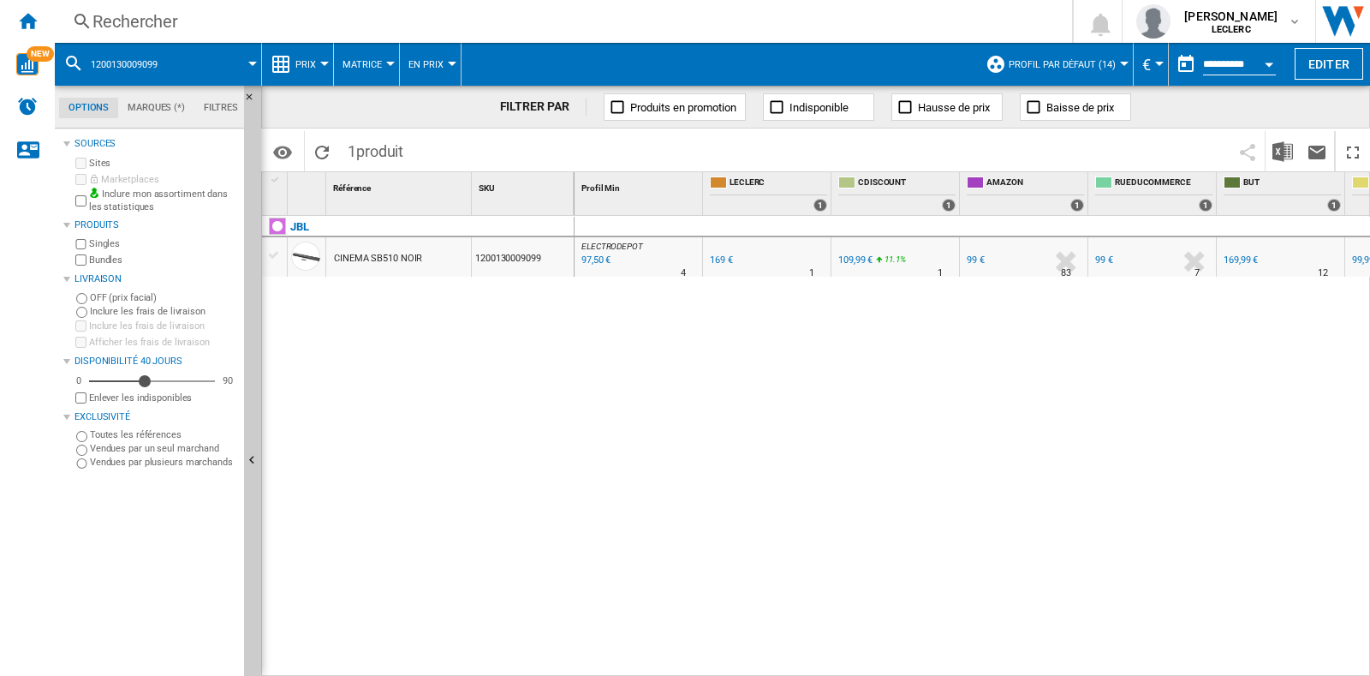
click at [599, 262] on div "97,50 €" at bounding box center [595, 260] width 32 height 17
click at [856, 263] on div "109,99 €" at bounding box center [855, 259] width 34 height 11
click at [397, 9] on div "Rechercher" at bounding box center [559, 21] width 935 height 24
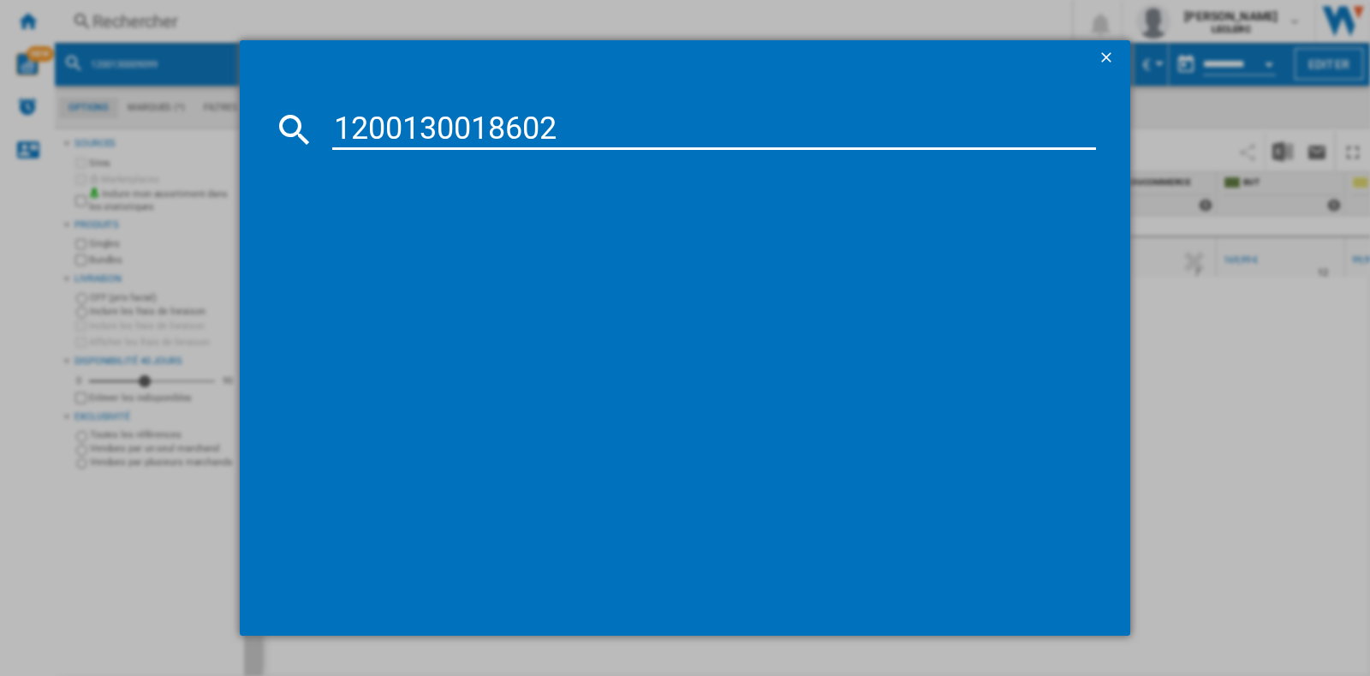
type input "1200130018602"
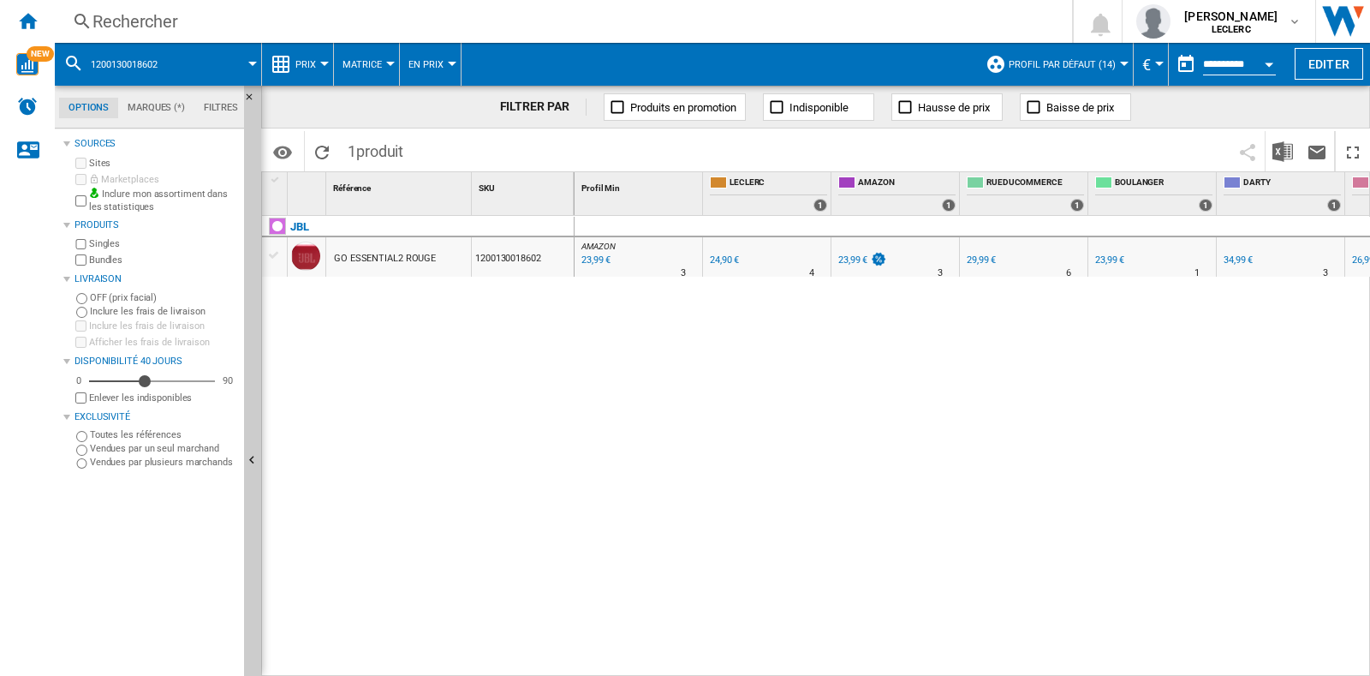
click at [187, 32] on div "Rechercher" at bounding box center [559, 21] width 935 height 24
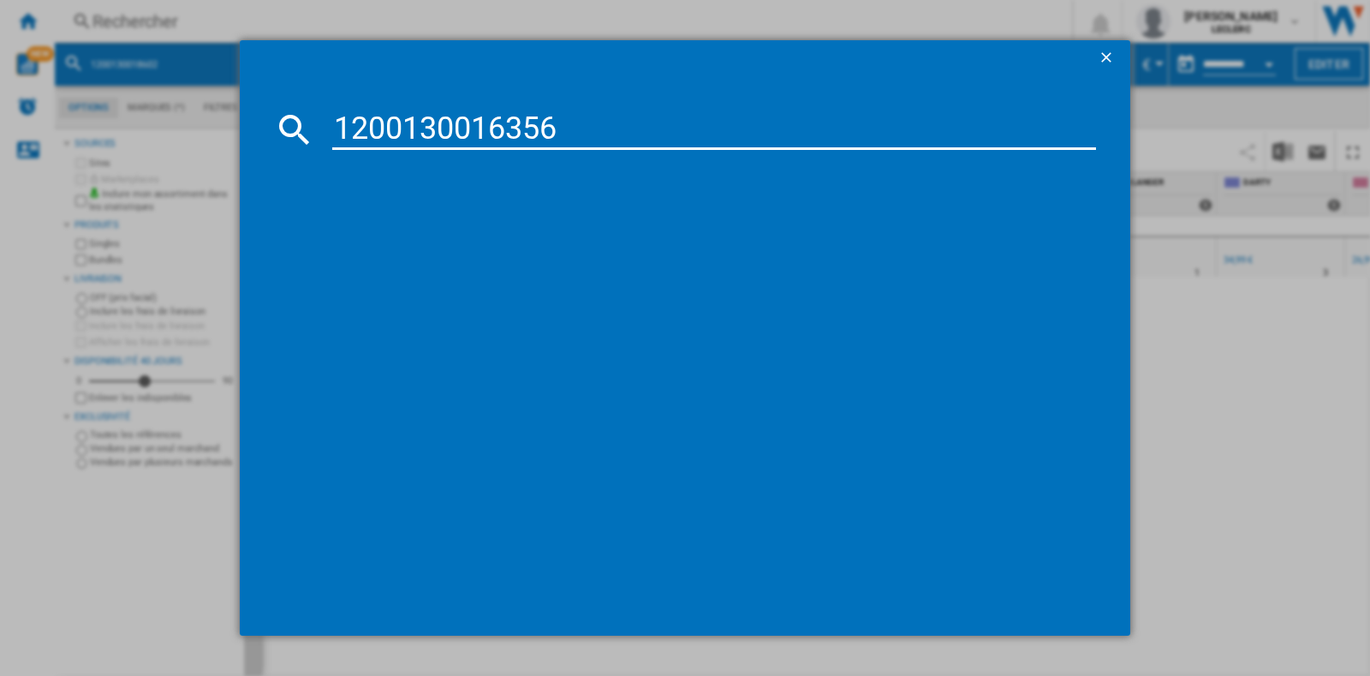
type input "1200130016356"
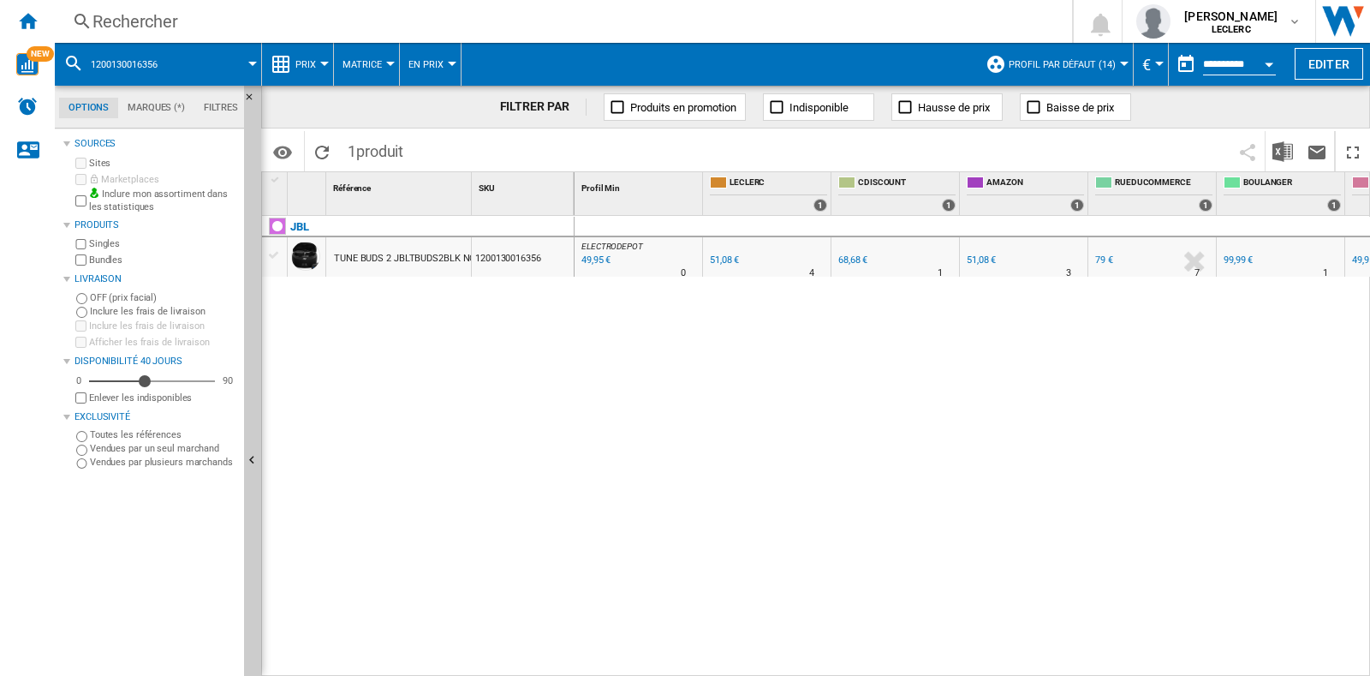
click at [447, 25] on div "Rechercher" at bounding box center [559, 21] width 935 height 24
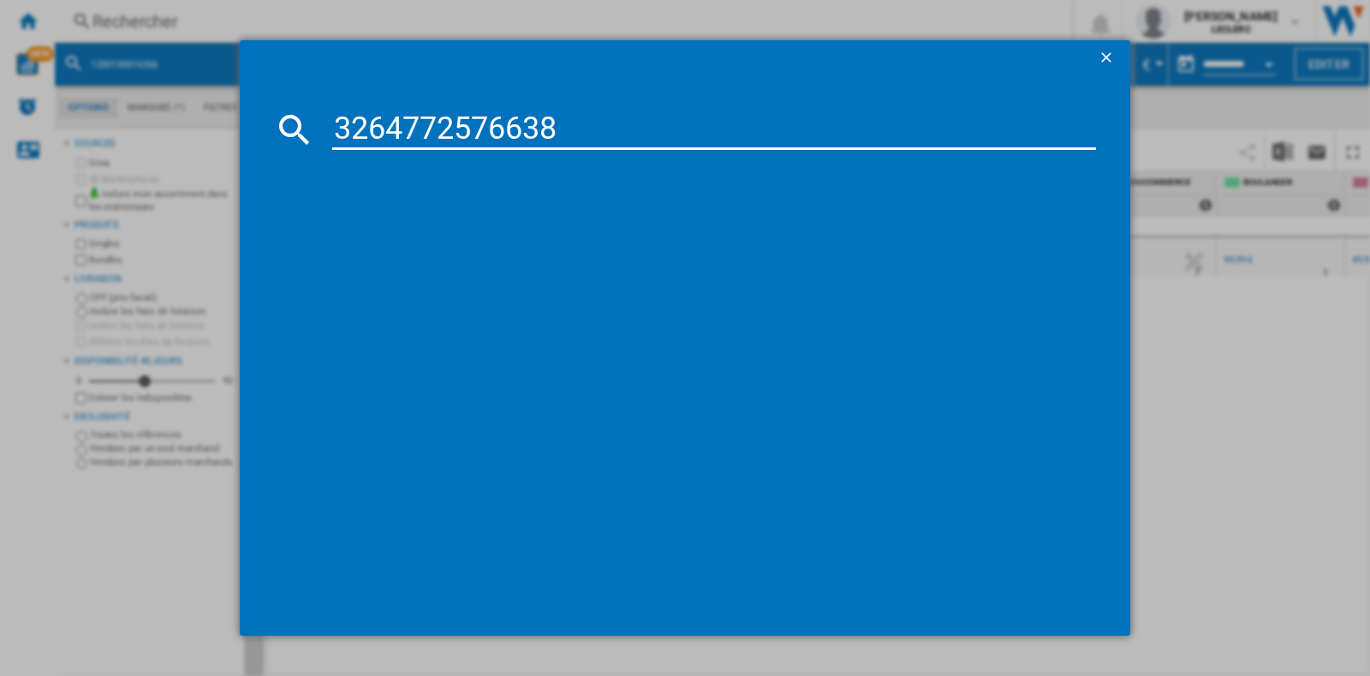
type input "3264772576638"
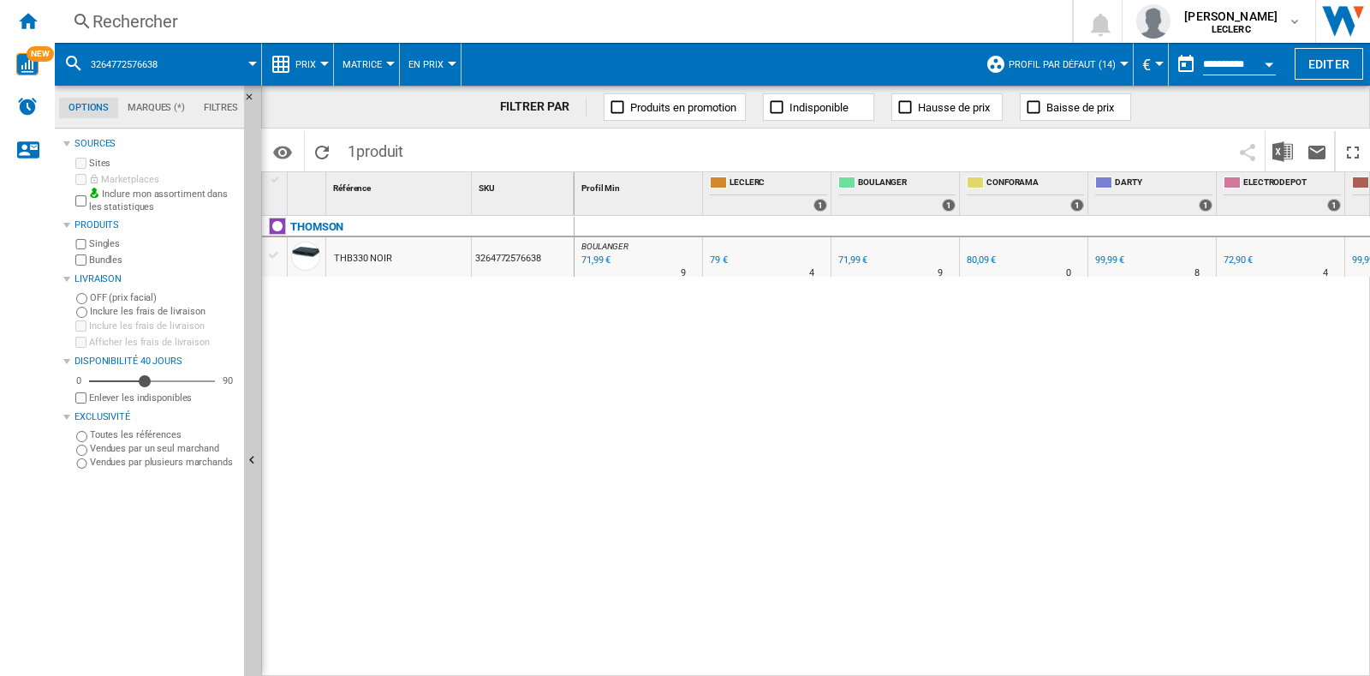
click at [546, 27] on div "Rechercher" at bounding box center [559, 21] width 935 height 24
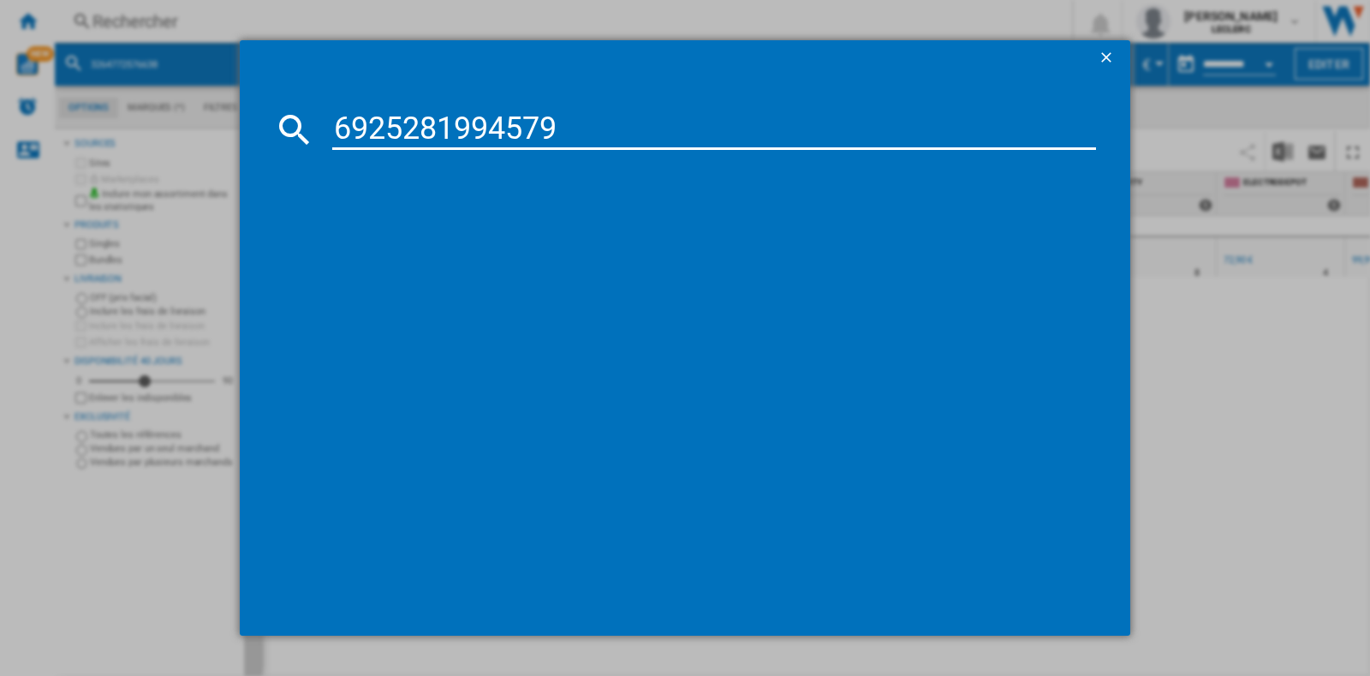
type input "6925281994579"
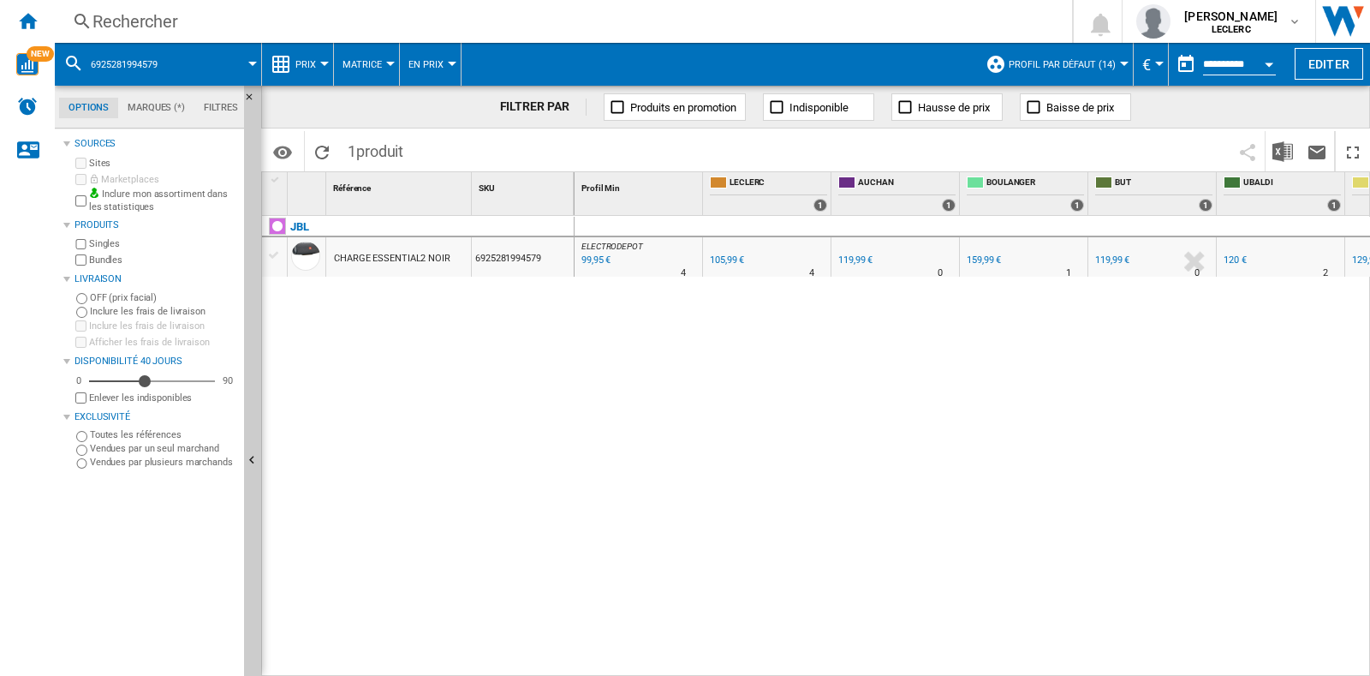
click at [460, 20] on div "Rechercher" at bounding box center [559, 21] width 935 height 24
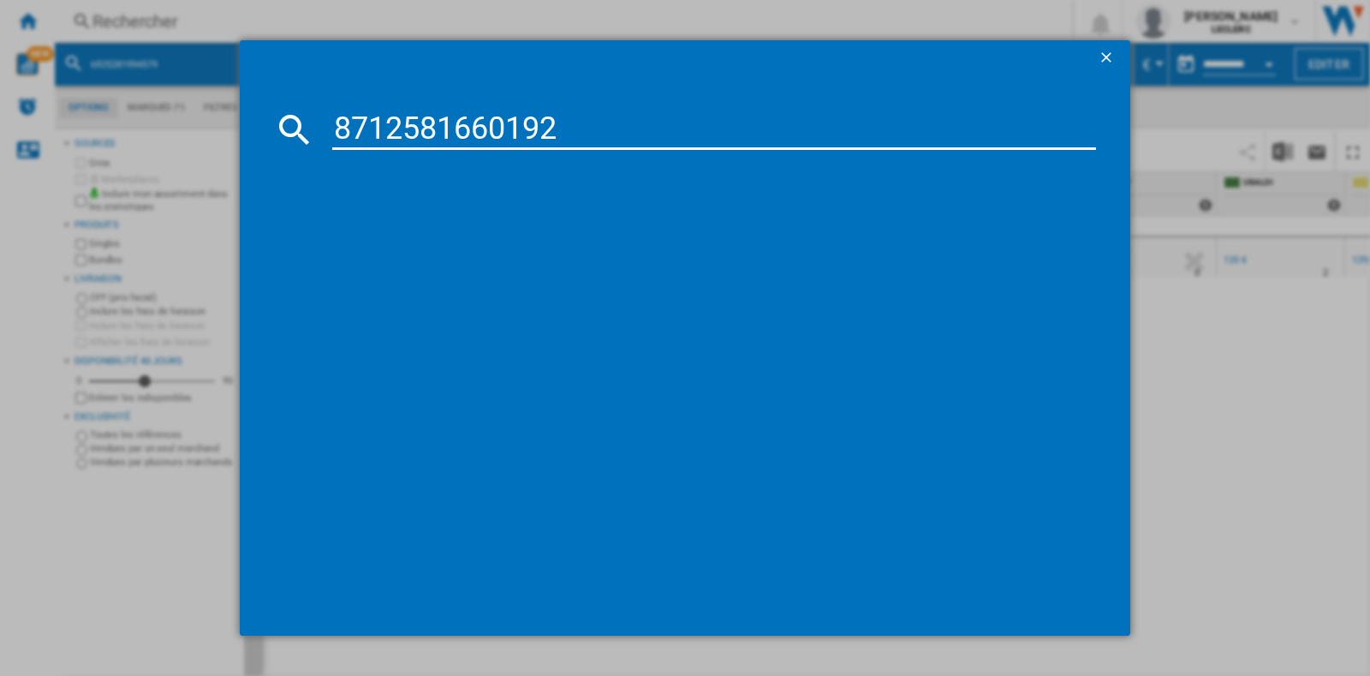
type input "8712581660192"
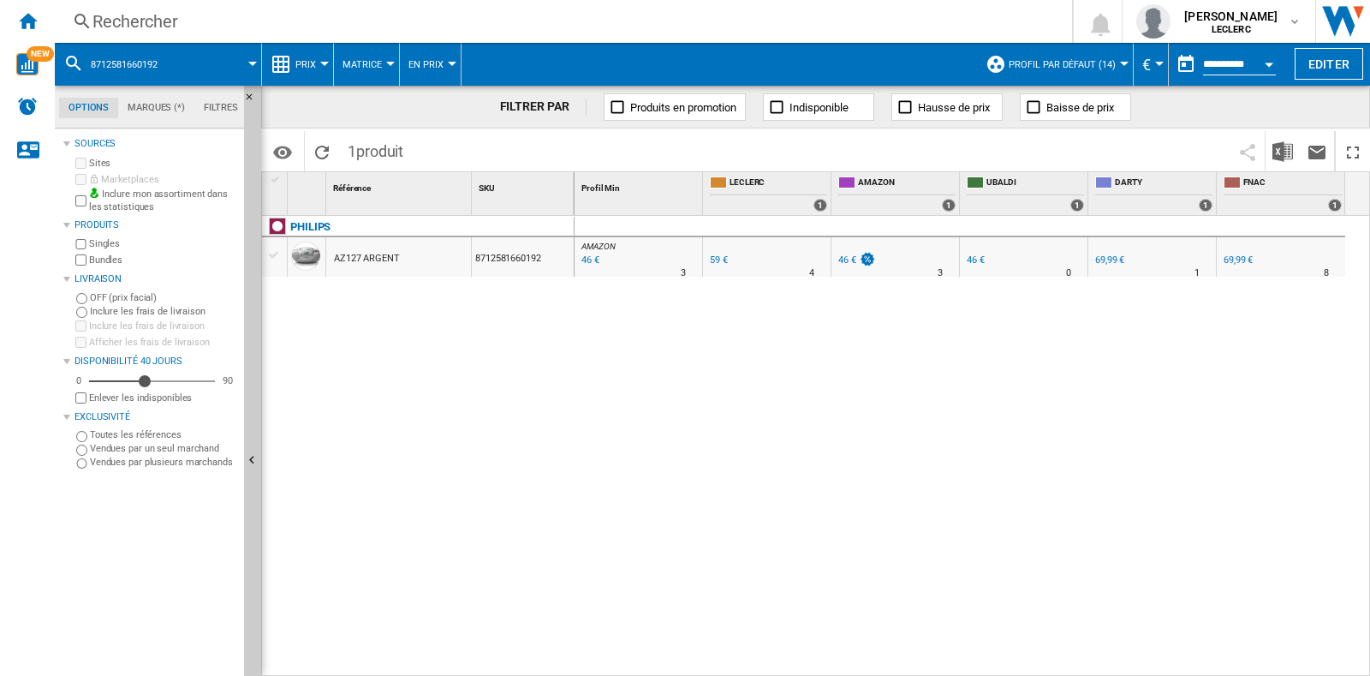
click at [570, 8] on div "Rechercher Rechercher 0 [PERSON_NAME] LECLERC LECLERC Mes paramètres Se déconne…" at bounding box center [712, 21] width 1315 height 43
click at [529, 23] on div "Rechercher" at bounding box center [559, 21] width 935 height 24
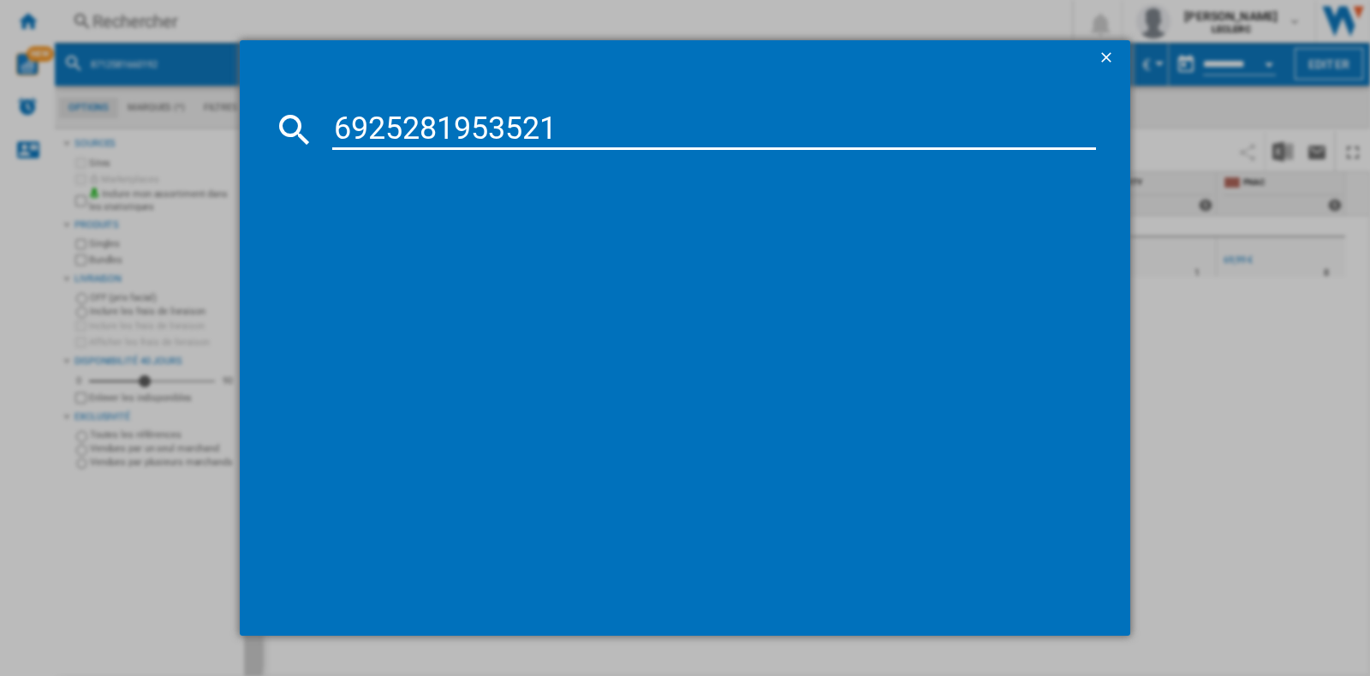
type input "6925281953521"
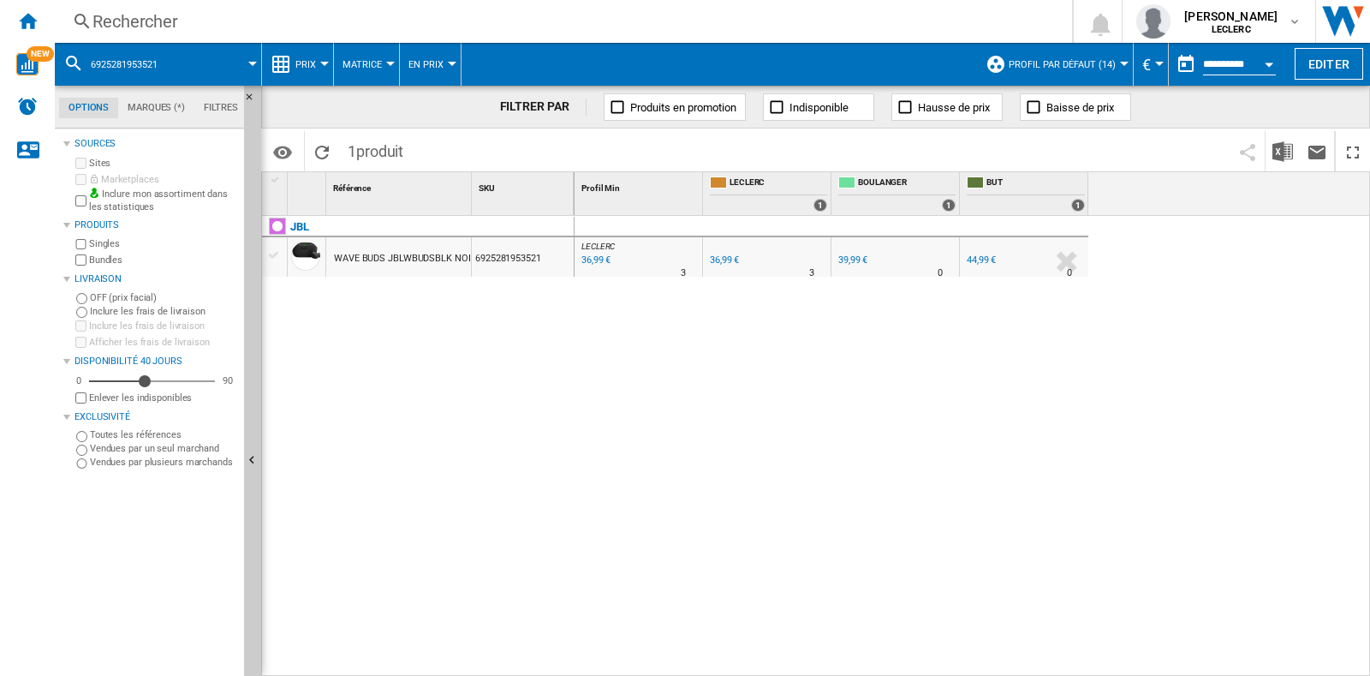
click at [514, 22] on div "Rechercher" at bounding box center [559, 21] width 935 height 24
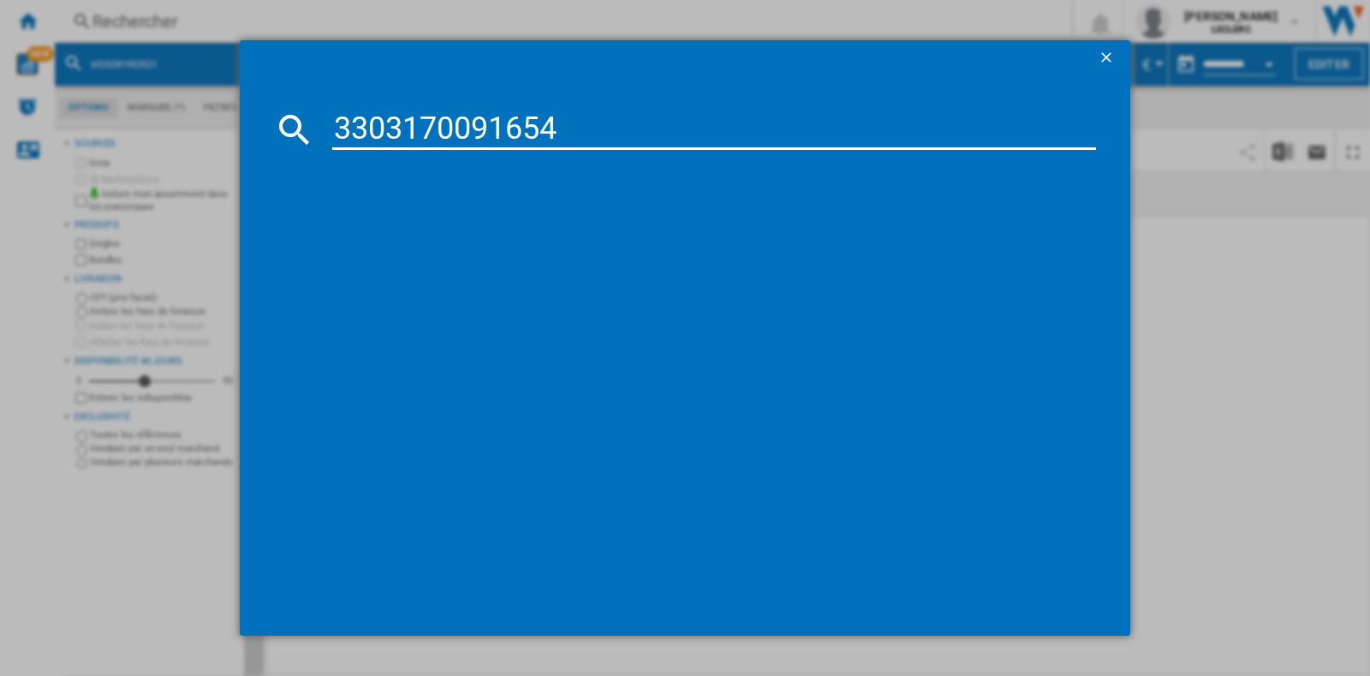
type input "3303170091654"
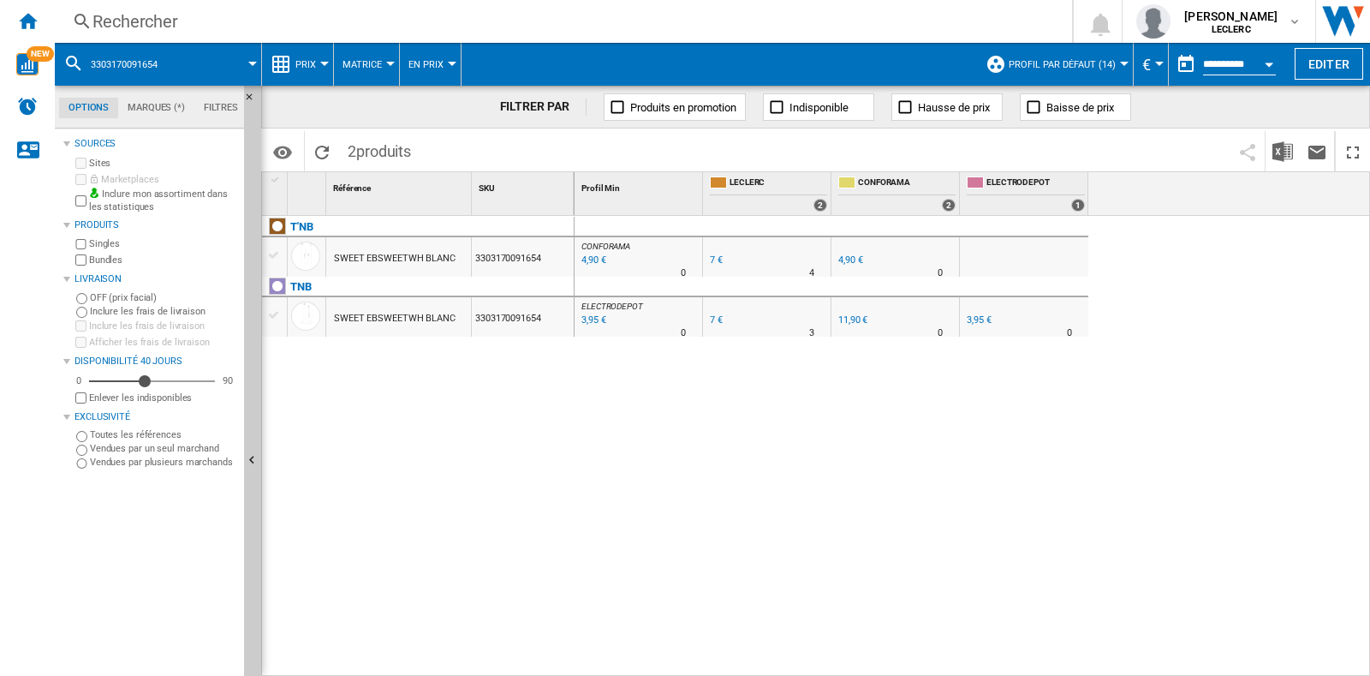
click at [653, 23] on div "Rechercher" at bounding box center [559, 21] width 935 height 24
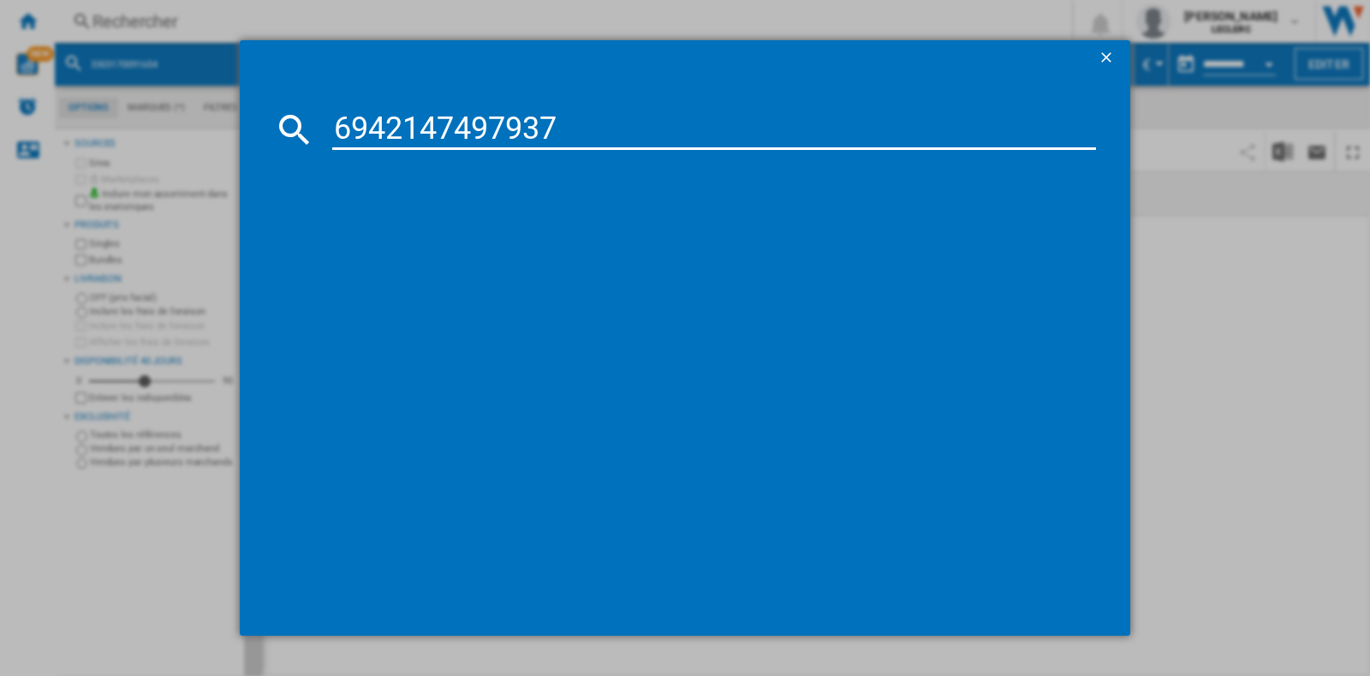
type input "6942147497937"
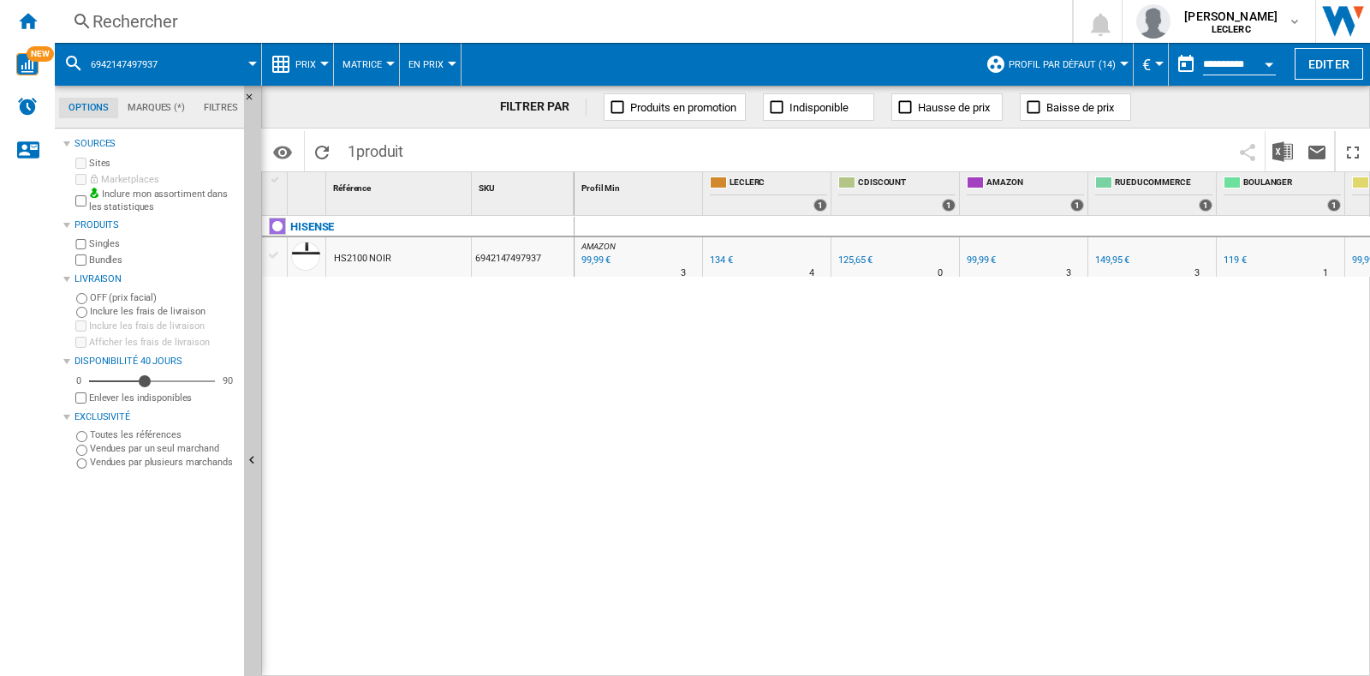
click at [497, 16] on div "Rechercher" at bounding box center [559, 21] width 935 height 24
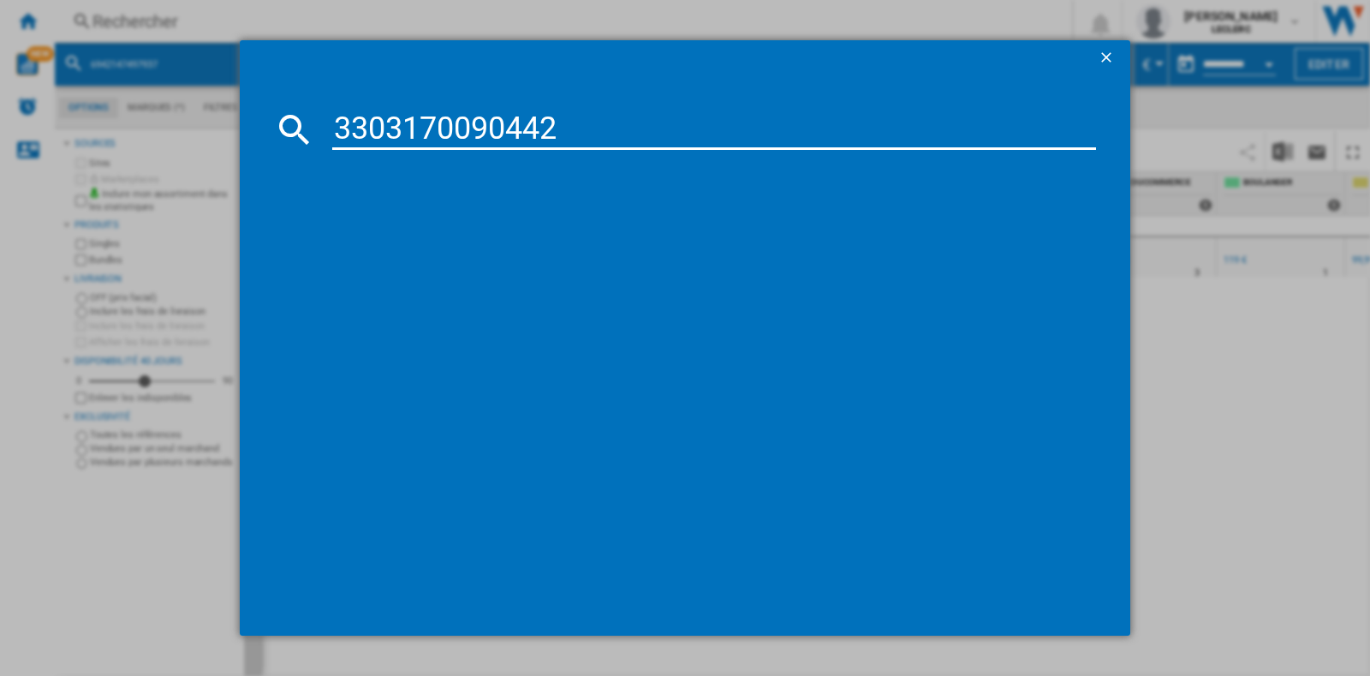
type input "3303170090442"
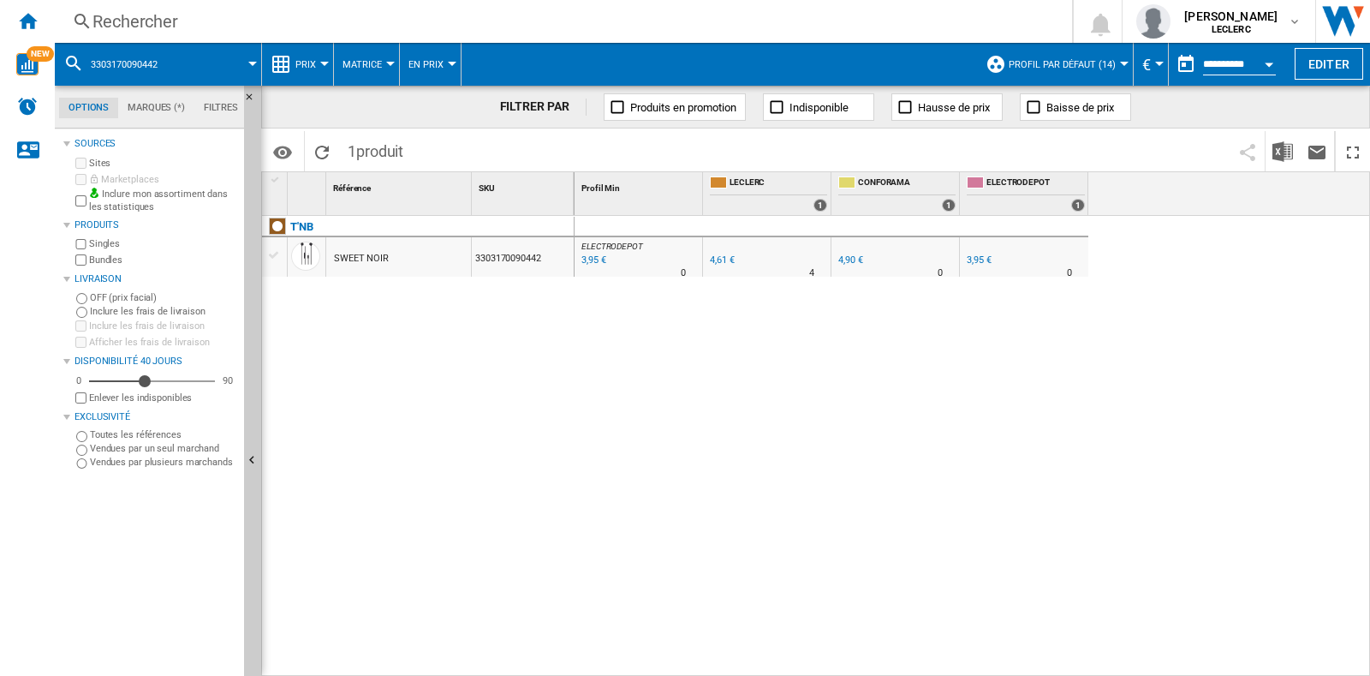
click at [555, 16] on div "Rechercher" at bounding box center [559, 21] width 935 height 24
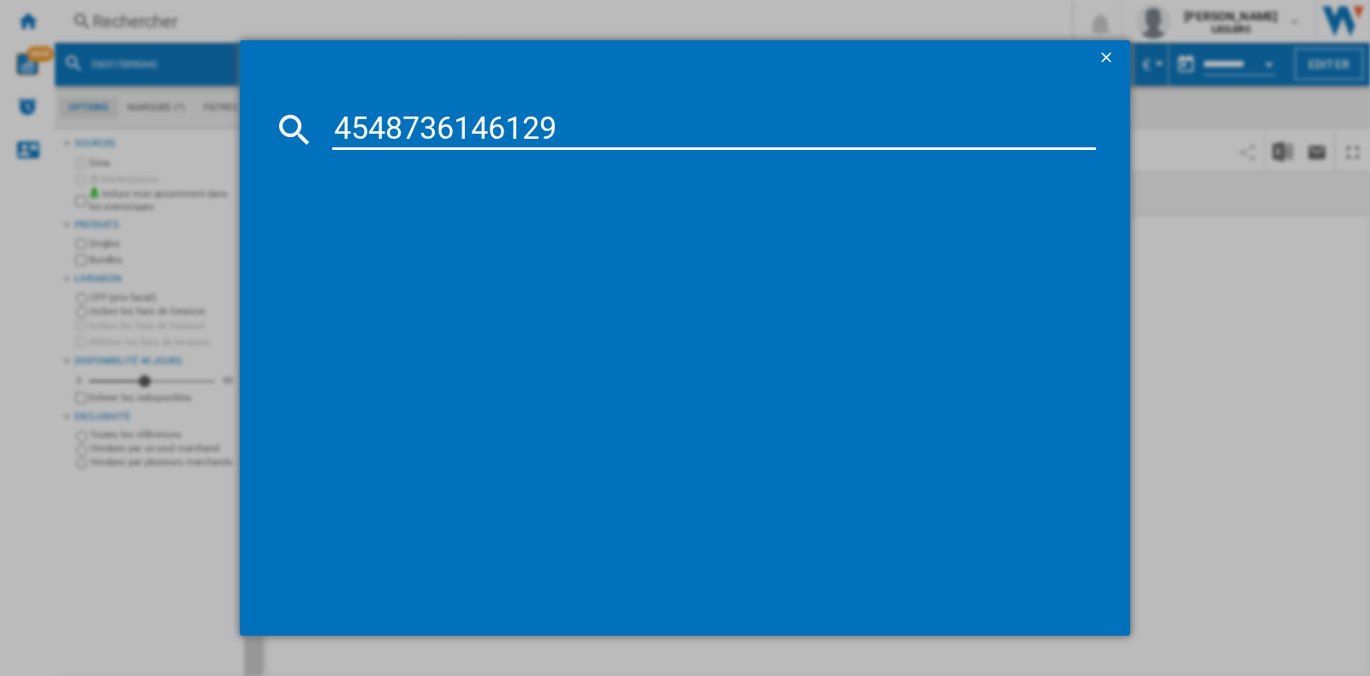
type input "4548736146129"
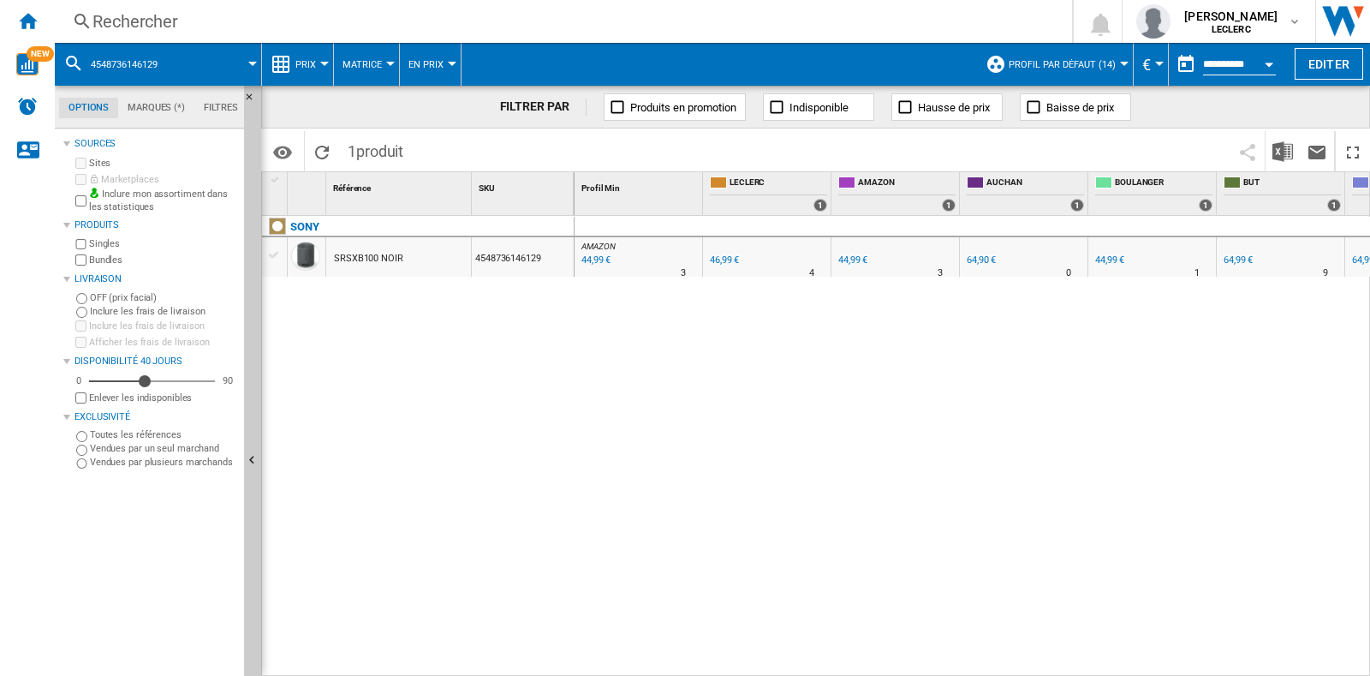
click at [353, 21] on div "Rechercher" at bounding box center [559, 21] width 935 height 24
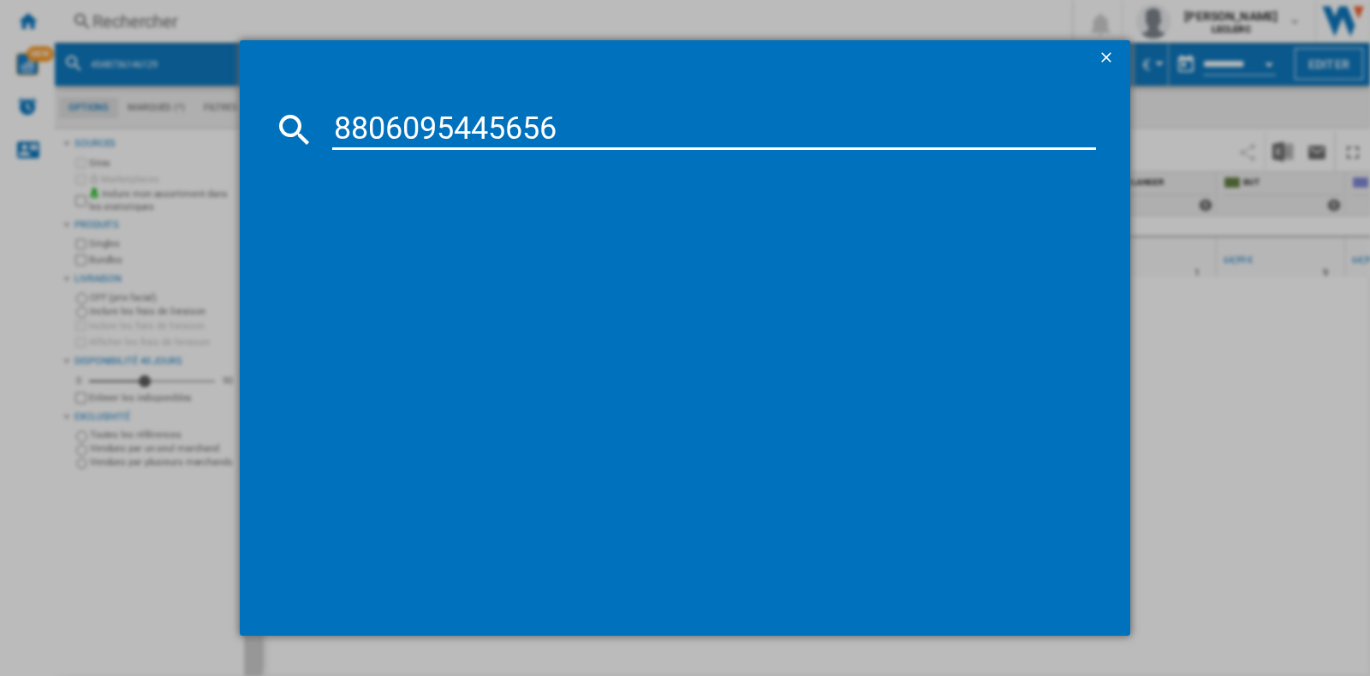
type input "8806095445656"
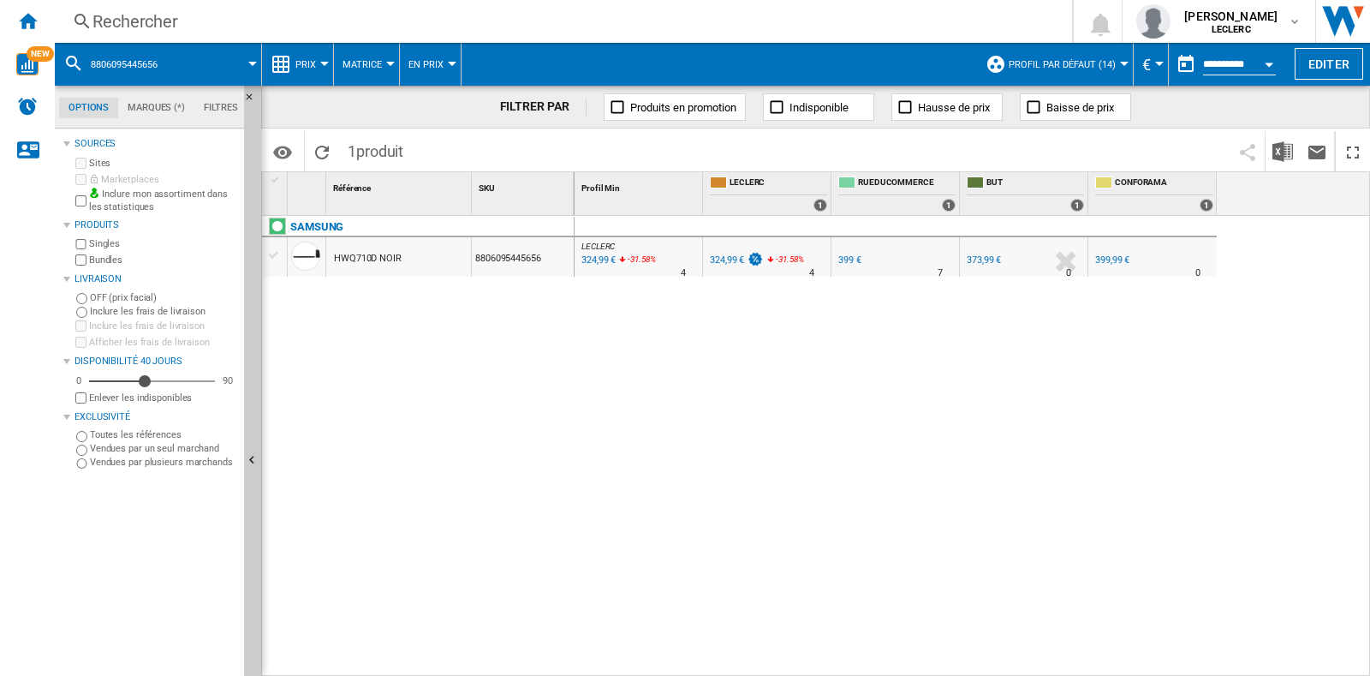
click at [736, 259] on div "324,99 €" at bounding box center [727, 259] width 34 height 11
click at [265, 11] on div "Rechercher" at bounding box center [559, 21] width 935 height 24
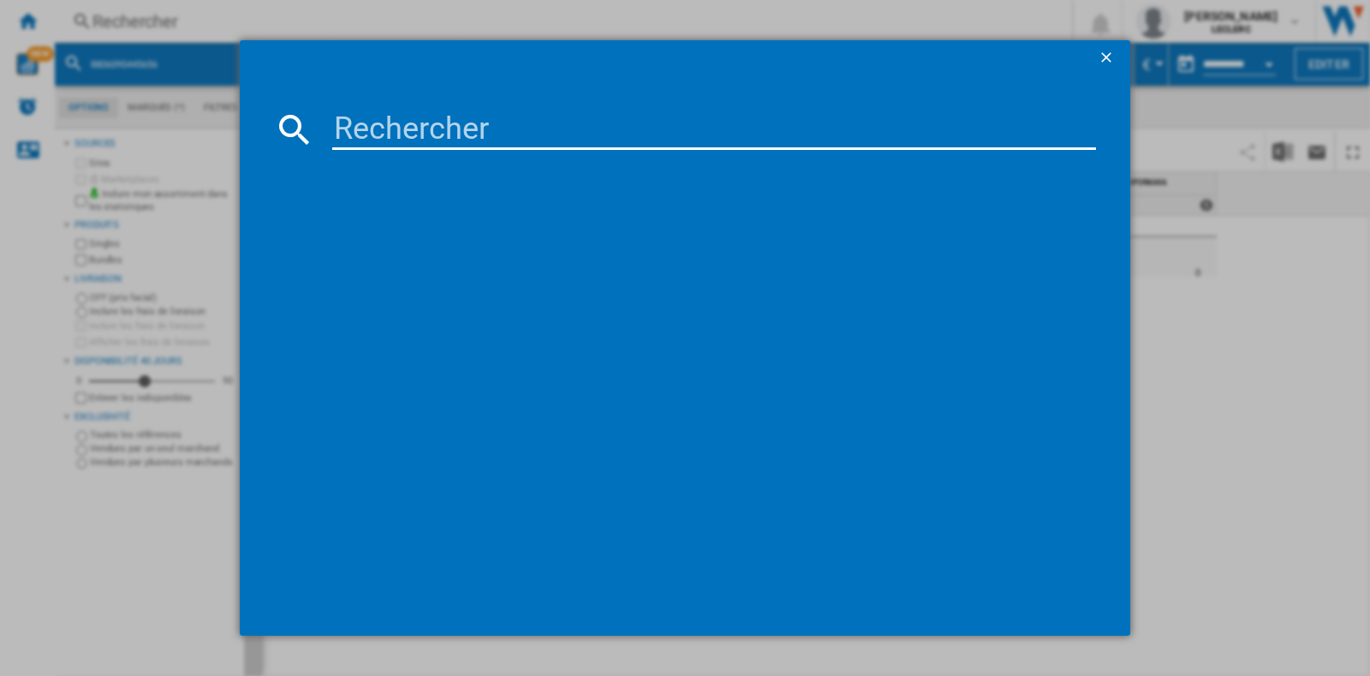
type input "810092678687"
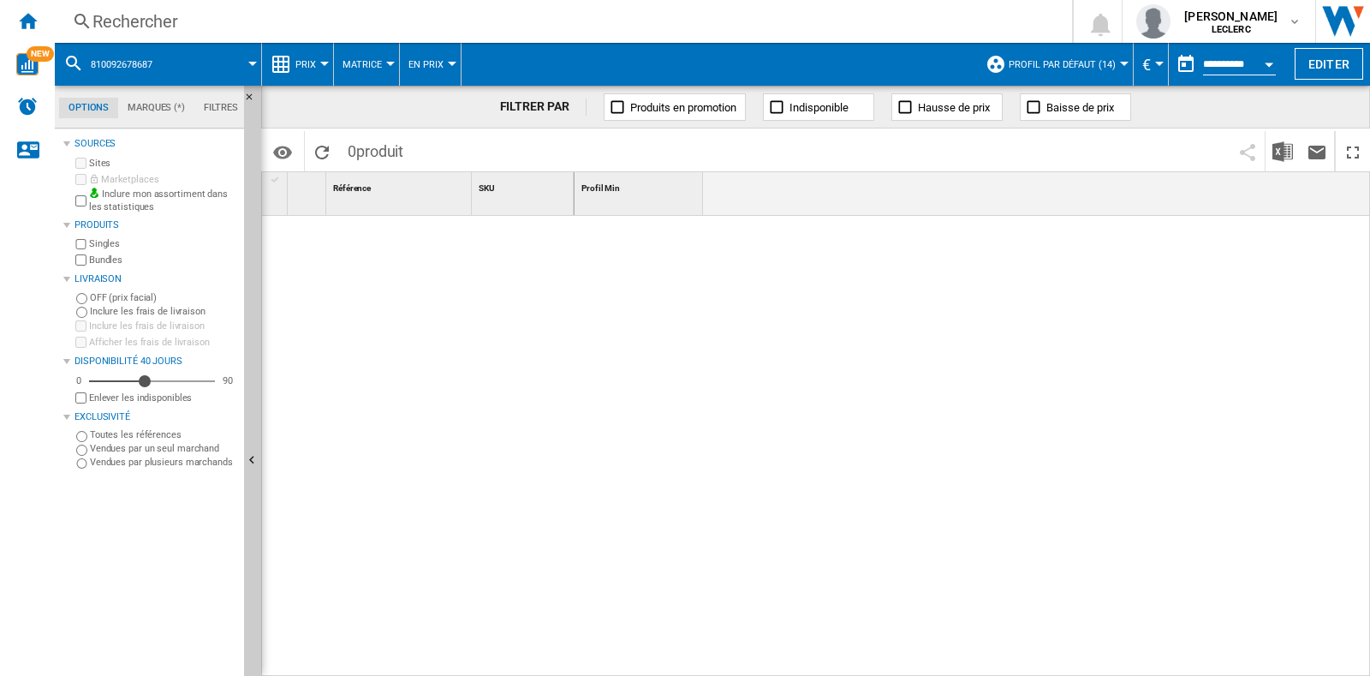
click at [265, 19] on div "Rechercher" at bounding box center [559, 21] width 935 height 24
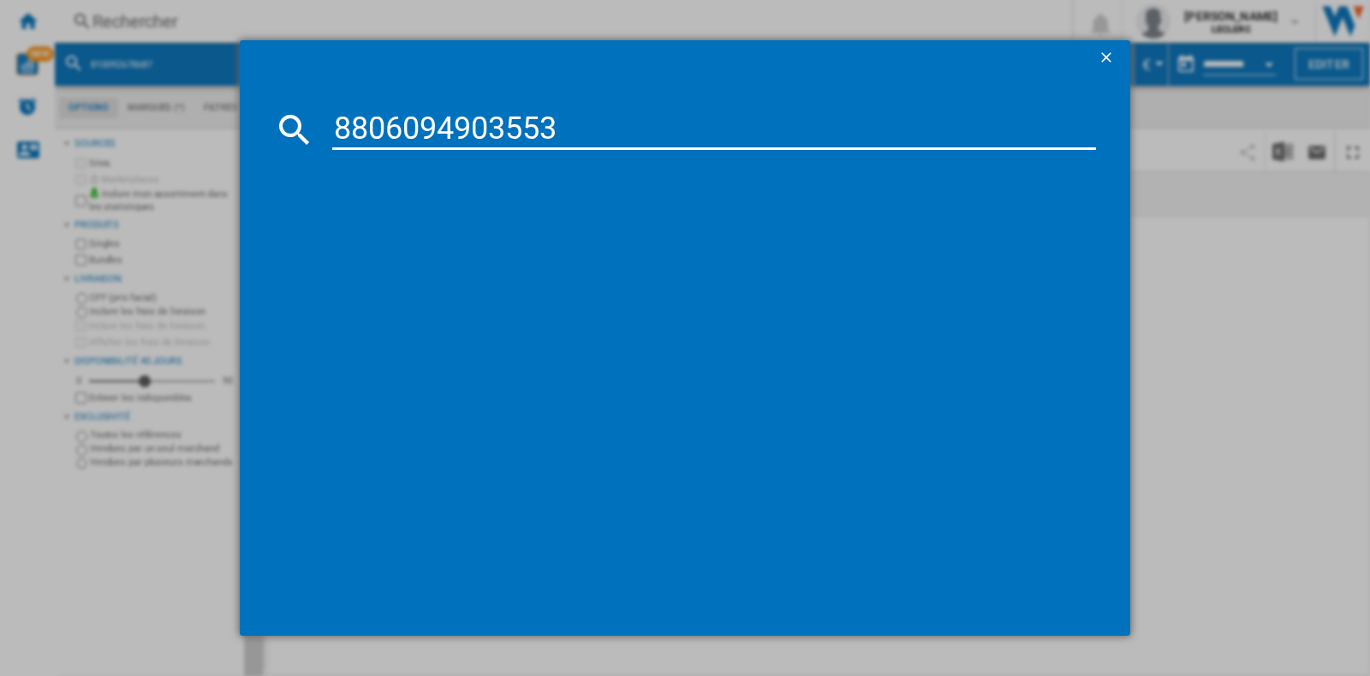
type input "8806094903553"
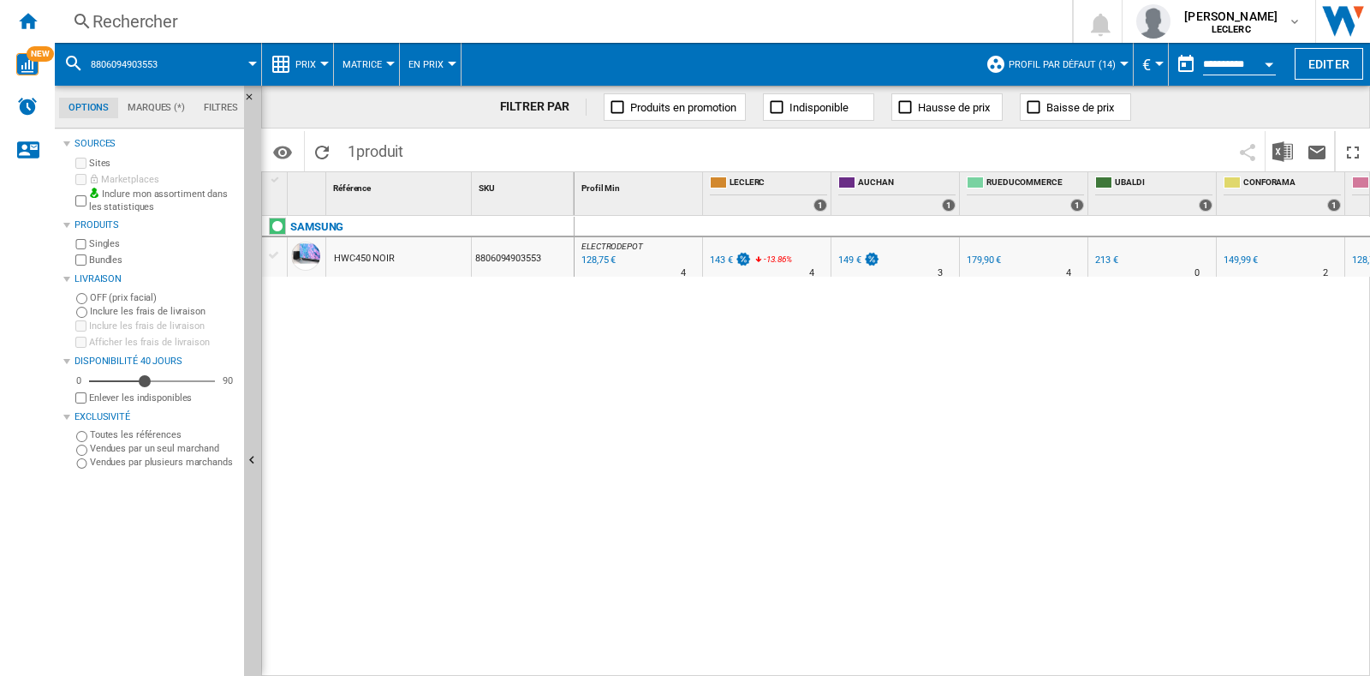
click at [717, 258] on div "143 €" at bounding box center [721, 259] width 23 height 11
click at [595, 256] on div "128,75 €" at bounding box center [597, 260] width 37 height 17
click at [310, 27] on div "Rechercher" at bounding box center [559, 21] width 935 height 24
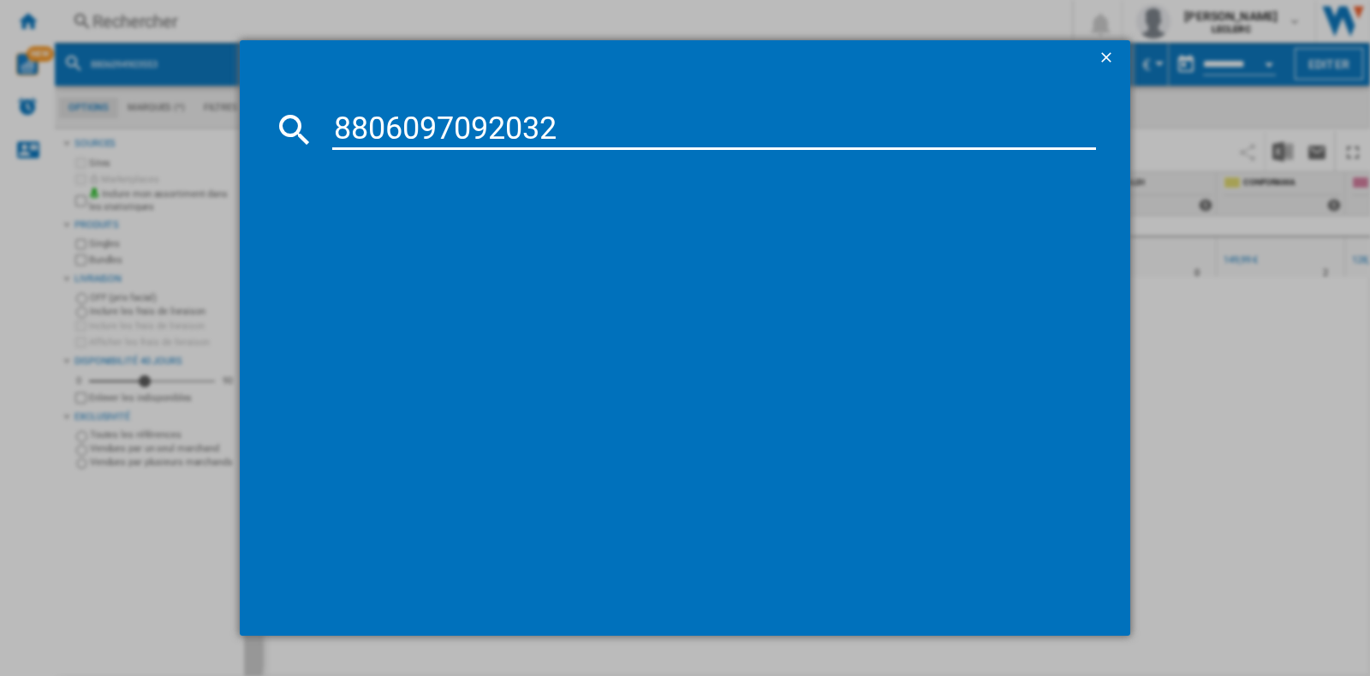
type input "8806097092032"
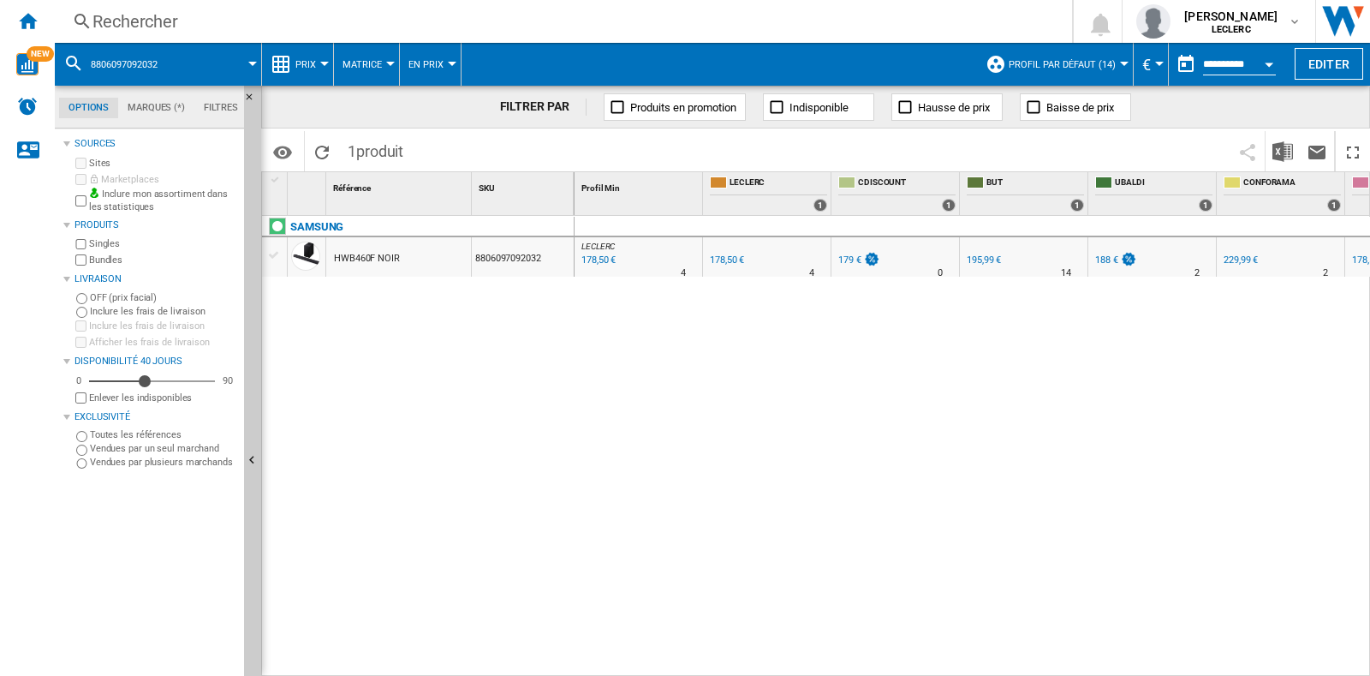
click at [301, 16] on div "Rechercher" at bounding box center [559, 21] width 935 height 24
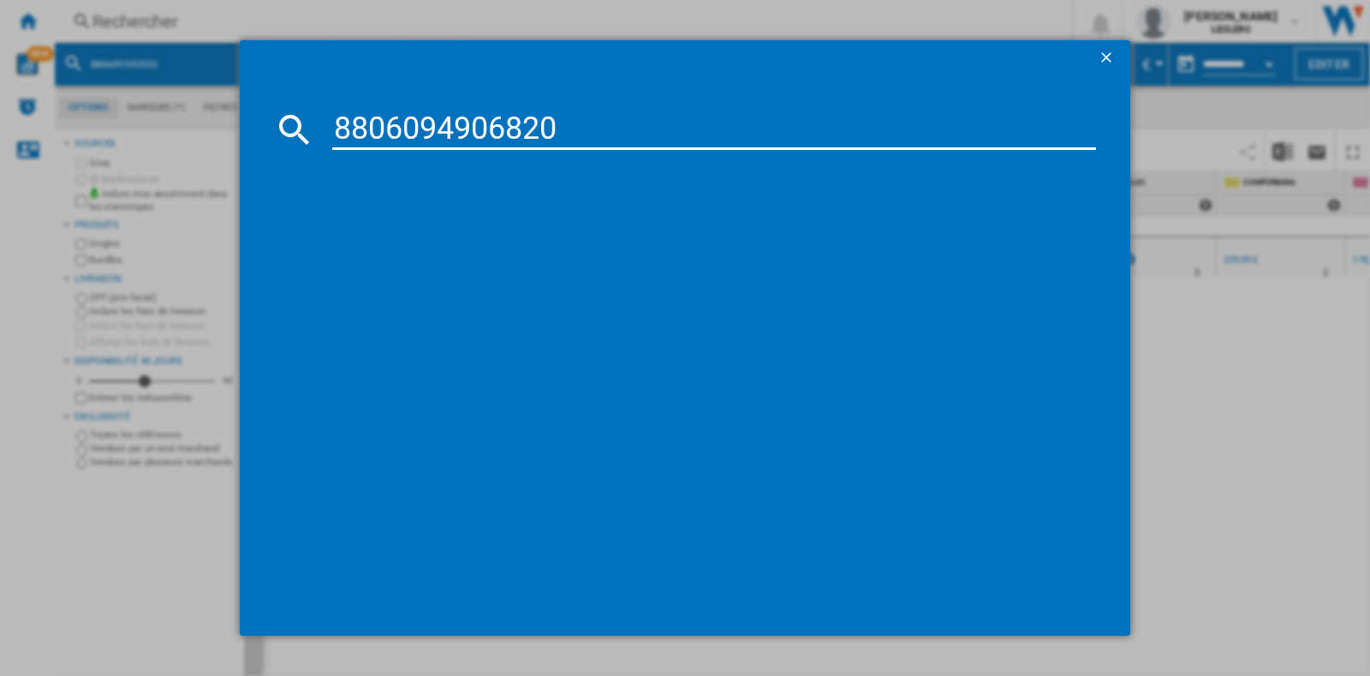
type input "8806094906820"
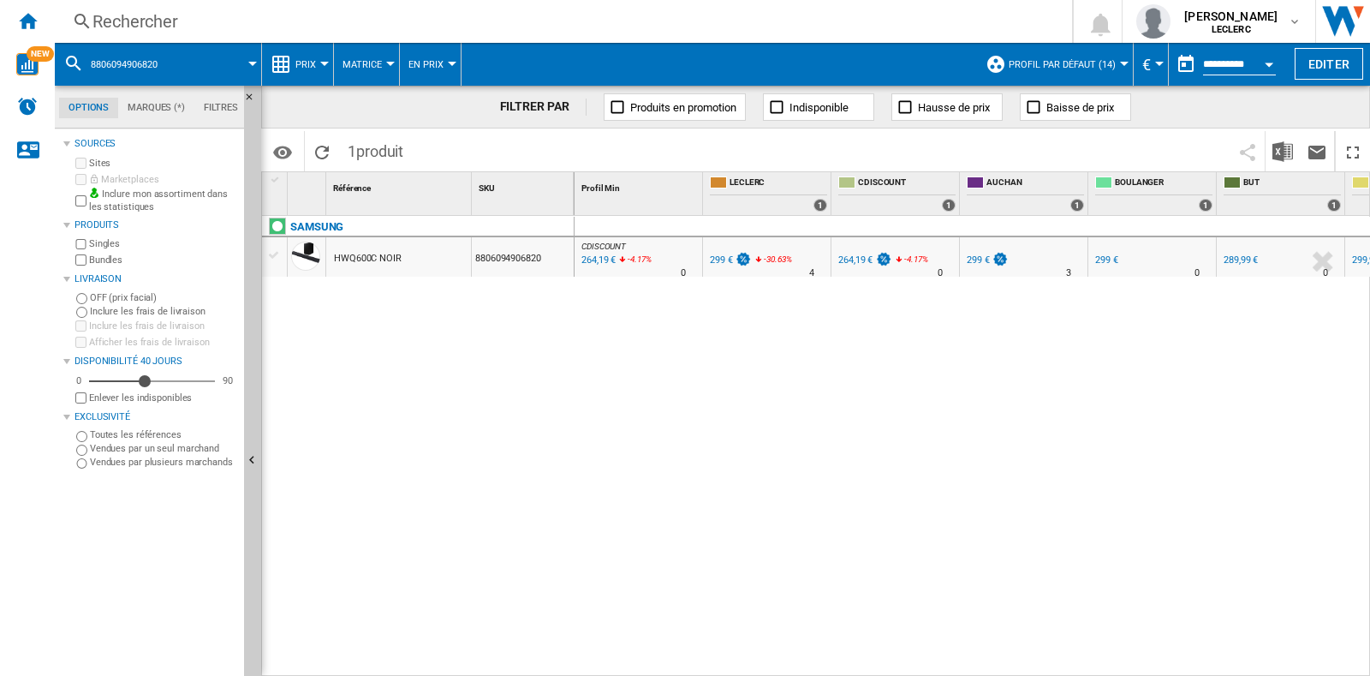
click at [718, 260] on div "299 €" at bounding box center [721, 259] width 23 height 11
click at [587, 254] on div "264,19 €" at bounding box center [597, 260] width 37 height 17
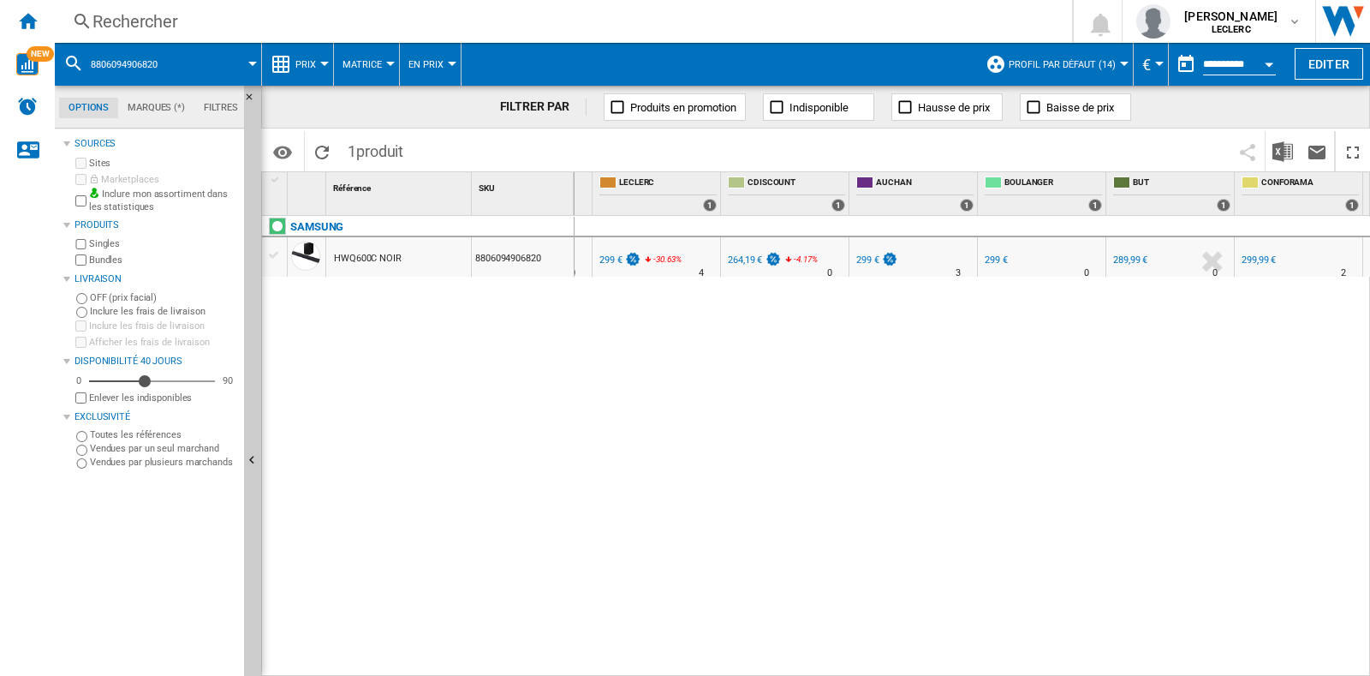
scroll to position [0, 124]
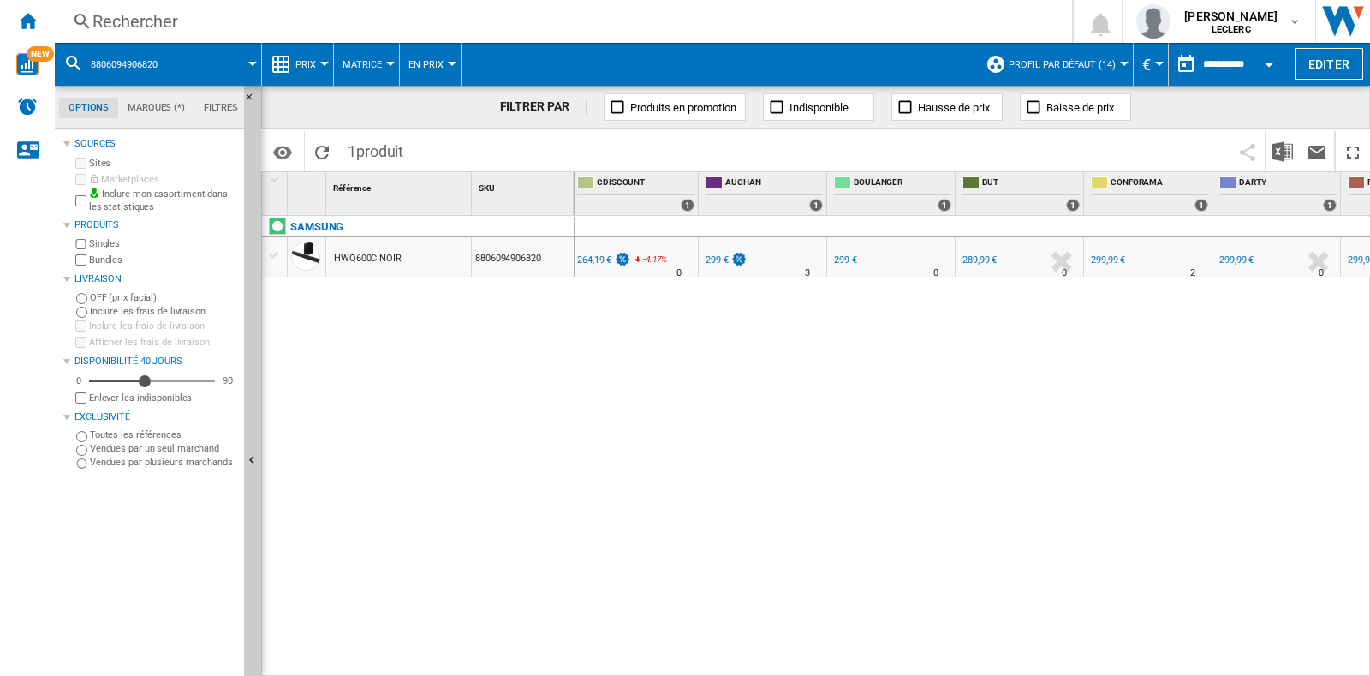
drag, startPoint x: 1237, startPoint y: 665, endPoint x: 1344, endPoint y: 666, distance: 106.2
click at [1344, 666] on div "CDISCOUNT : FR CDISCOUNT -11.6 % 264,19 € -4.17 % N/A 0 CDISCOUNT : FR CDISCOUN…" at bounding box center [973, 447] width 796 height 462
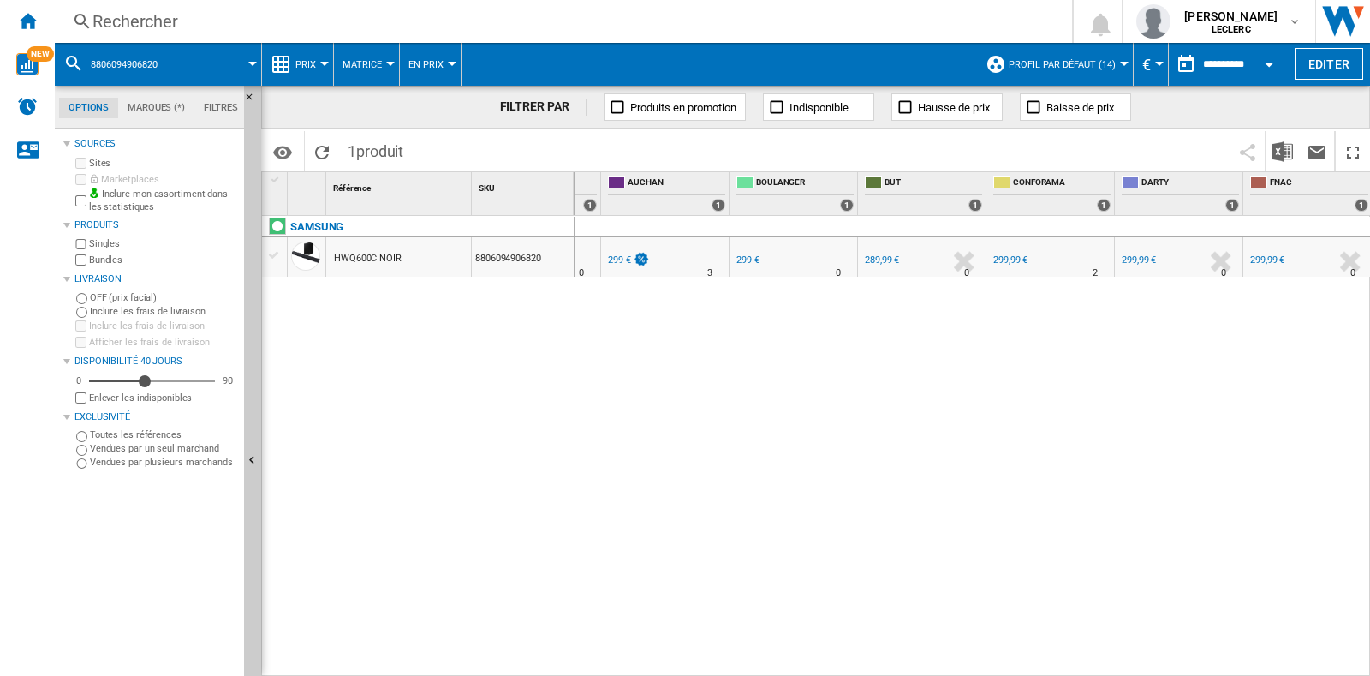
scroll to position [0, 0]
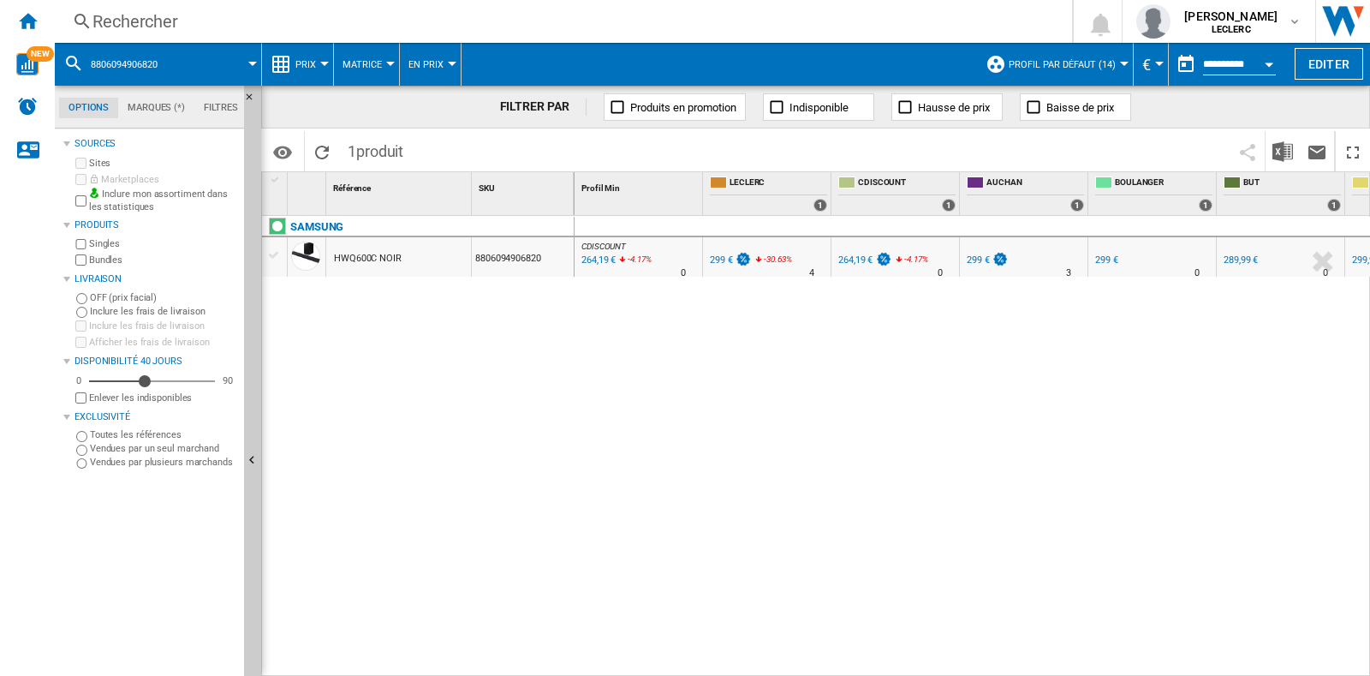
click at [188, 24] on div "Rechercher" at bounding box center [559, 21] width 935 height 24
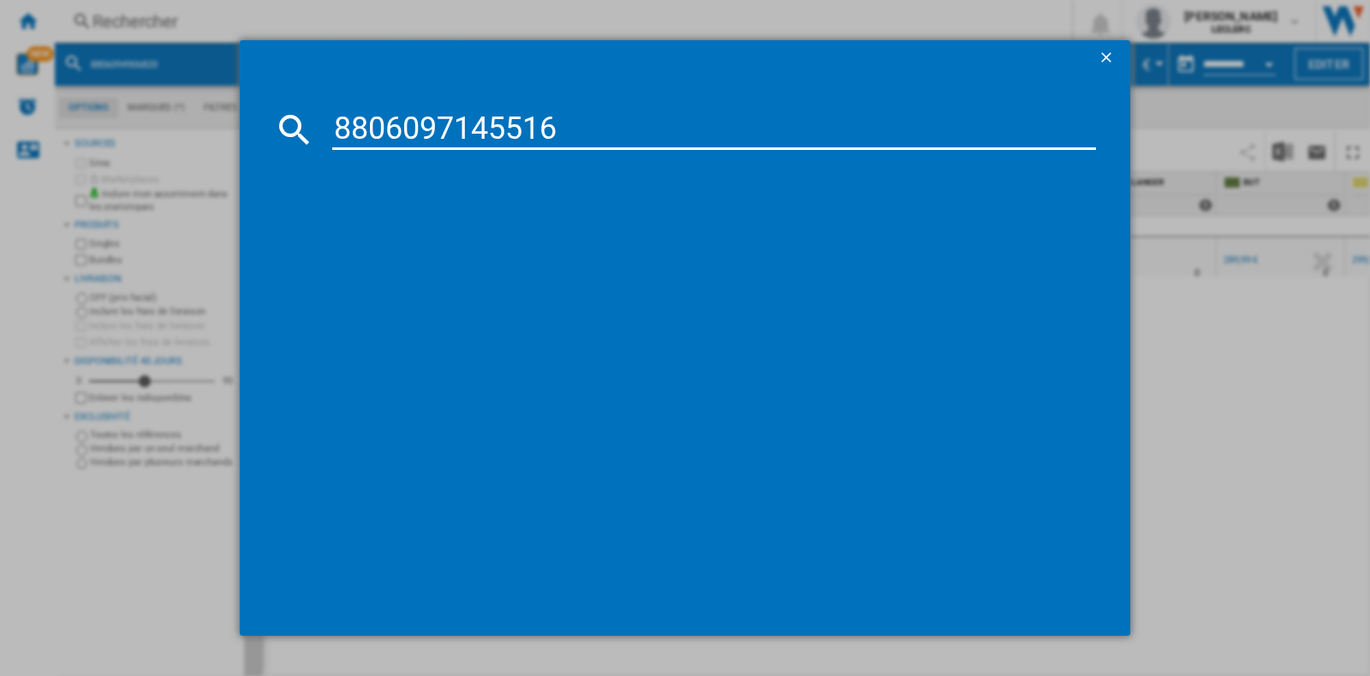
type input "8806097145516"
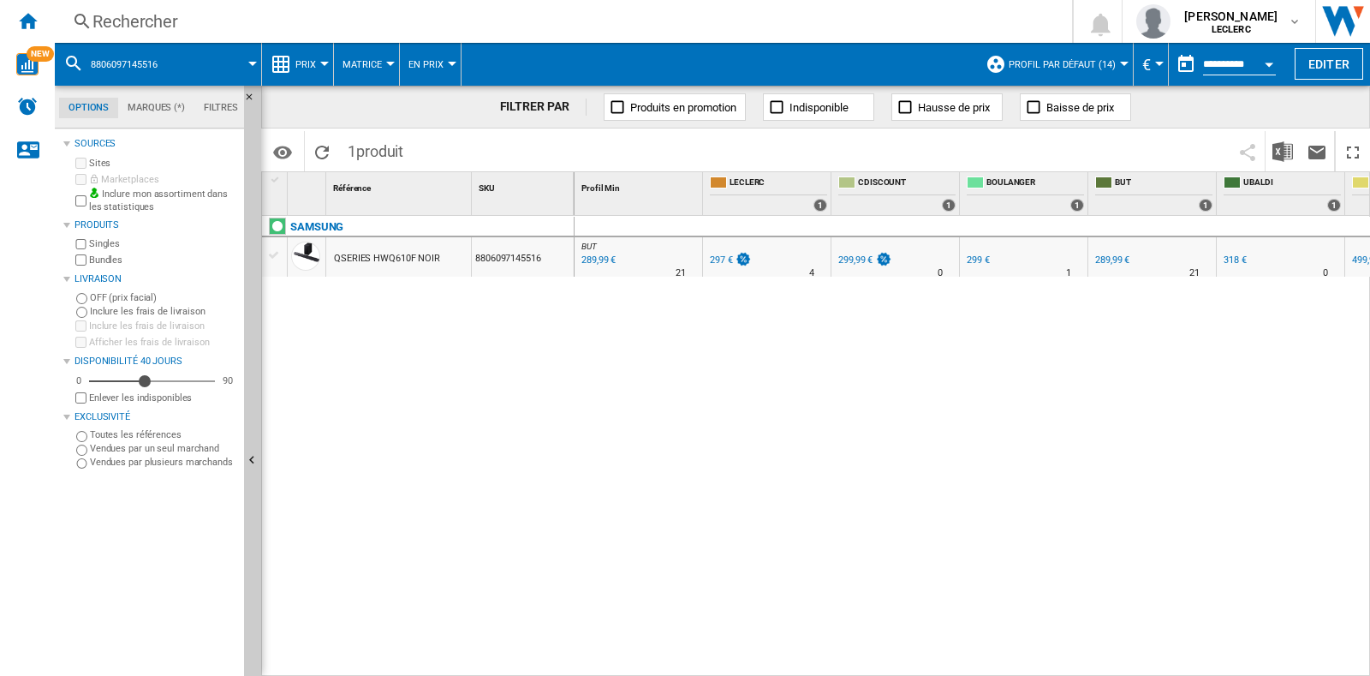
click at [626, 33] on div "Rechercher" at bounding box center [559, 21] width 935 height 24
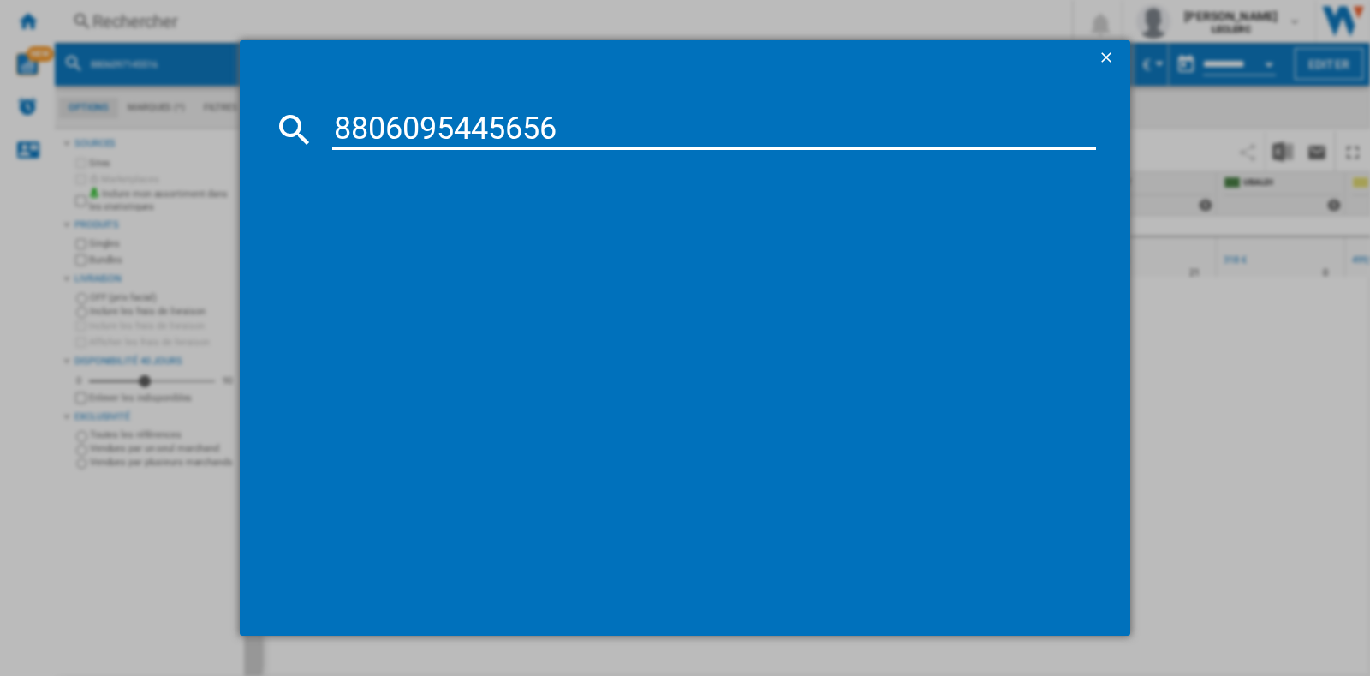
type input "8806095445656"
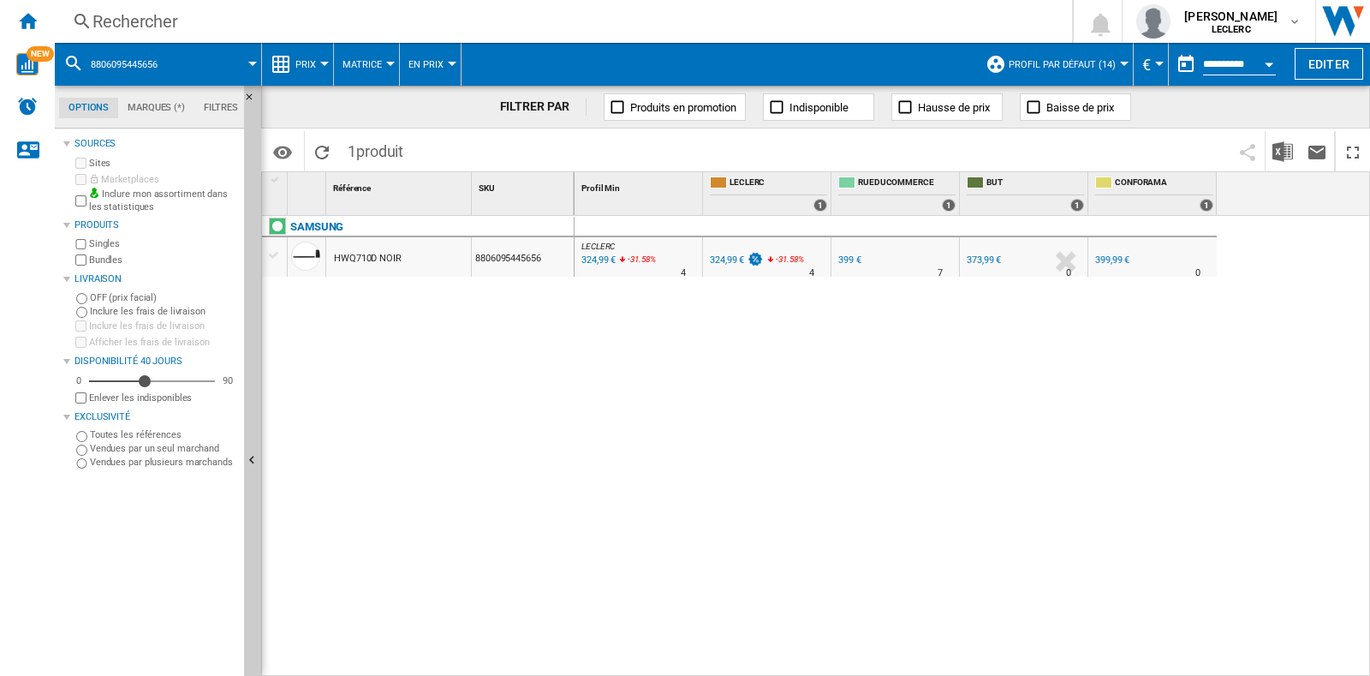
click at [728, 249] on div "FR [PERSON_NAME]" at bounding box center [767, 246] width 121 height 10
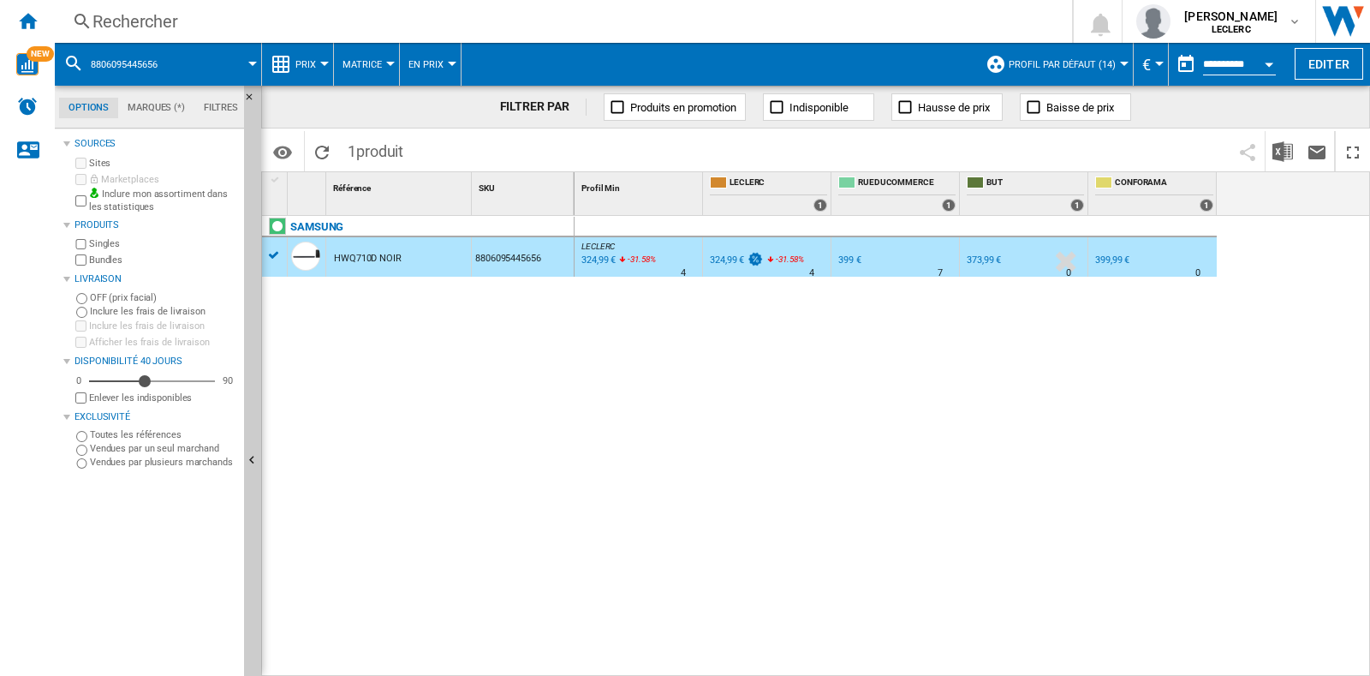
click at [741, 254] on div "324,99 €" at bounding box center [727, 259] width 34 height 11
click at [128, 18] on div "Rechercher" at bounding box center [559, 21] width 935 height 24
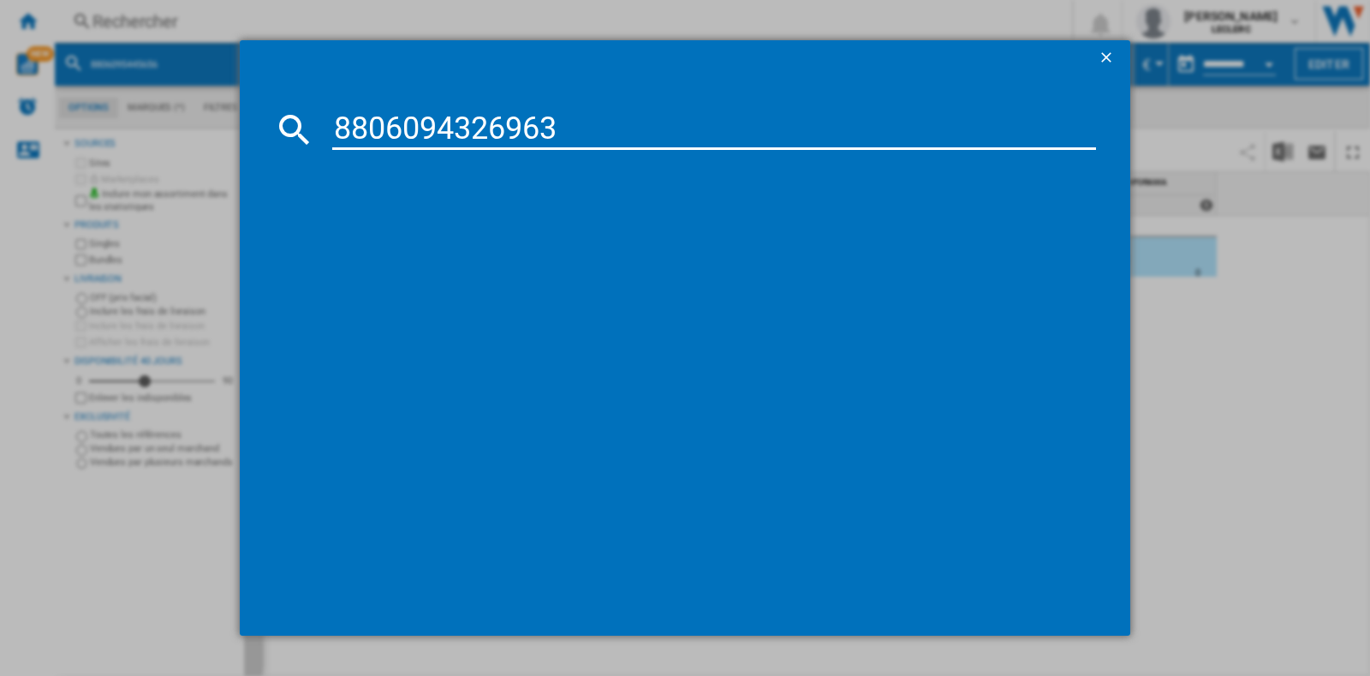
type input "8806094326963"
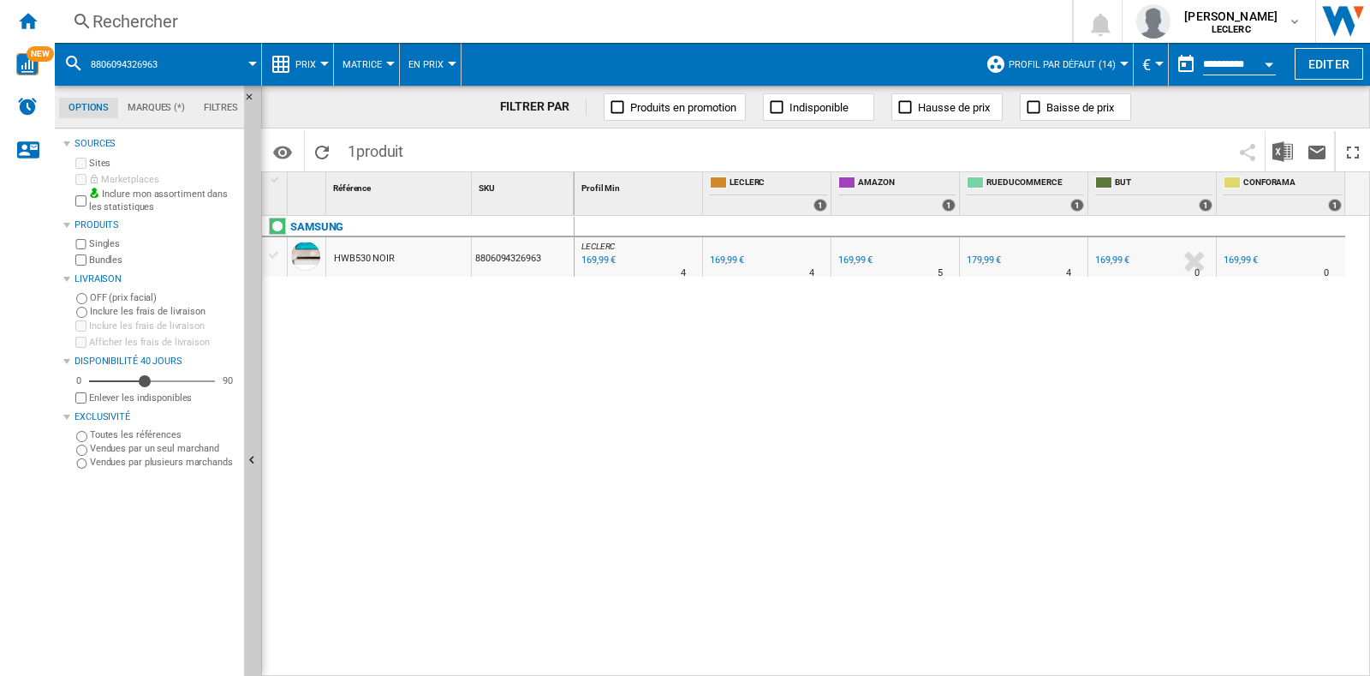
click at [295, 19] on div "Rechercher" at bounding box center [559, 21] width 935 height 24
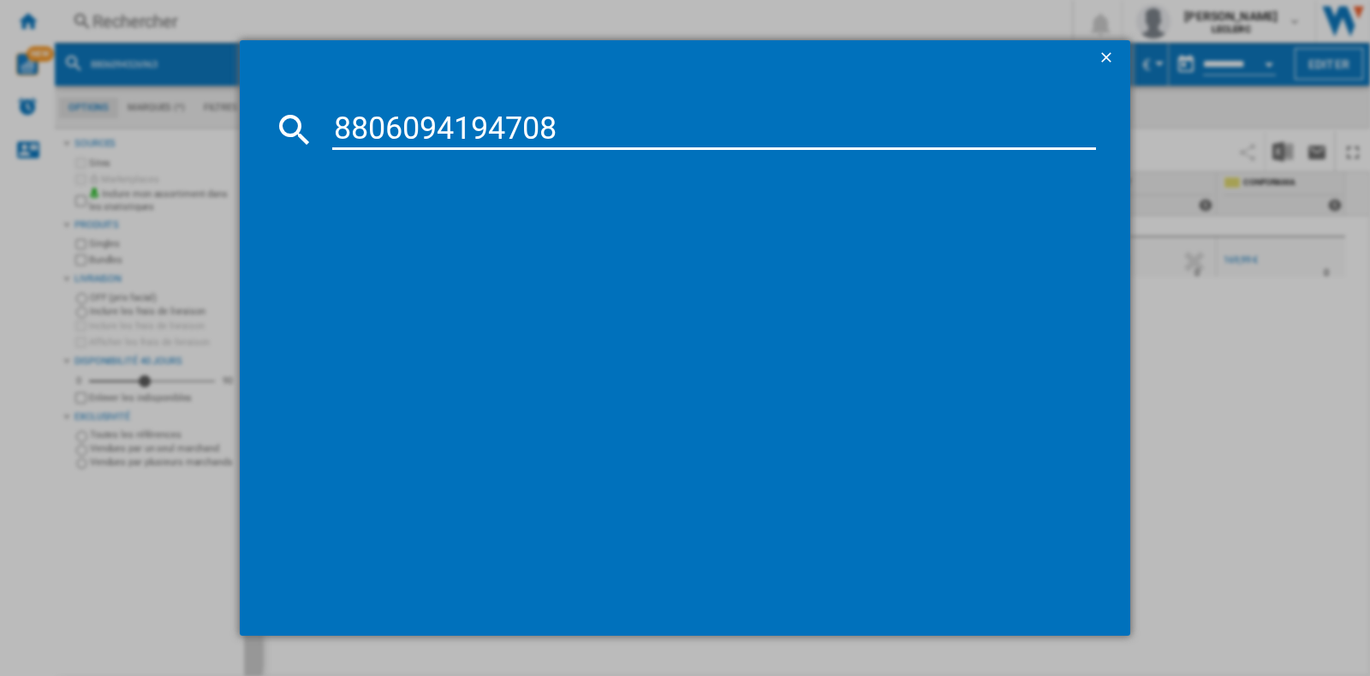
type input "8806094194708"
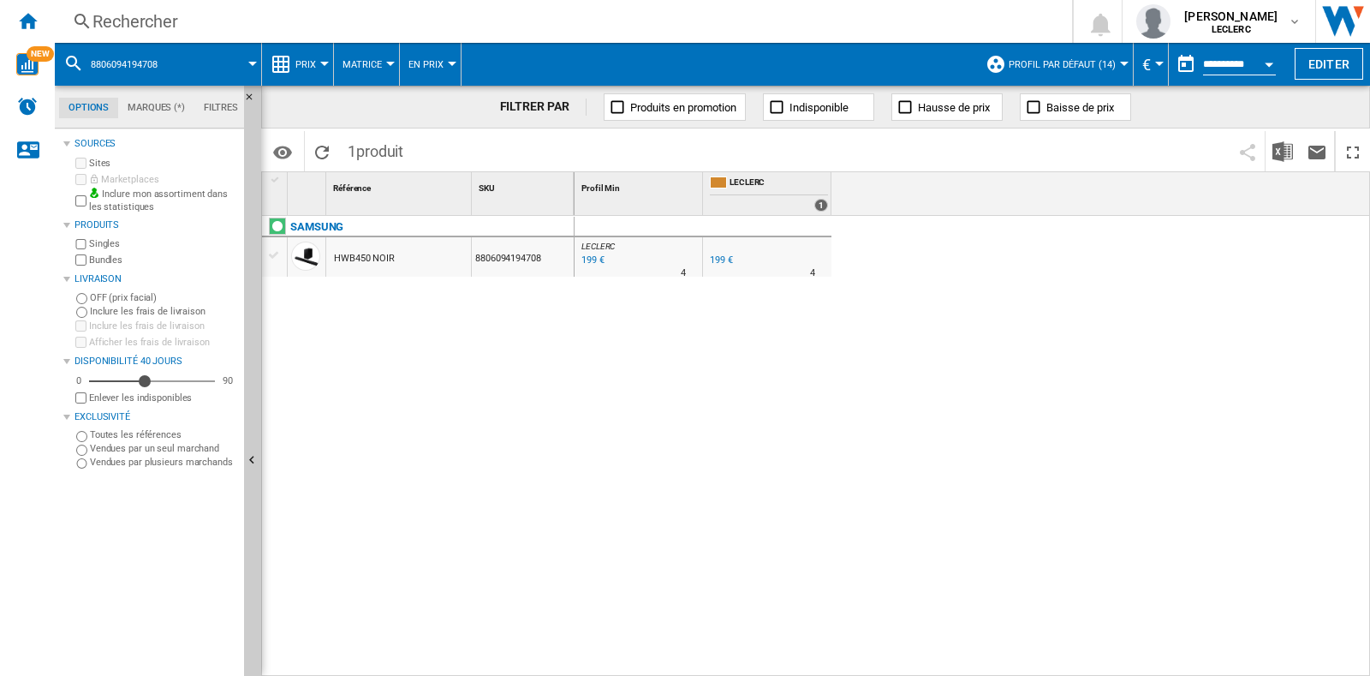
click at [152, 17] on div "Rechercher" at bounding box center [559, 21] width 935 height 24
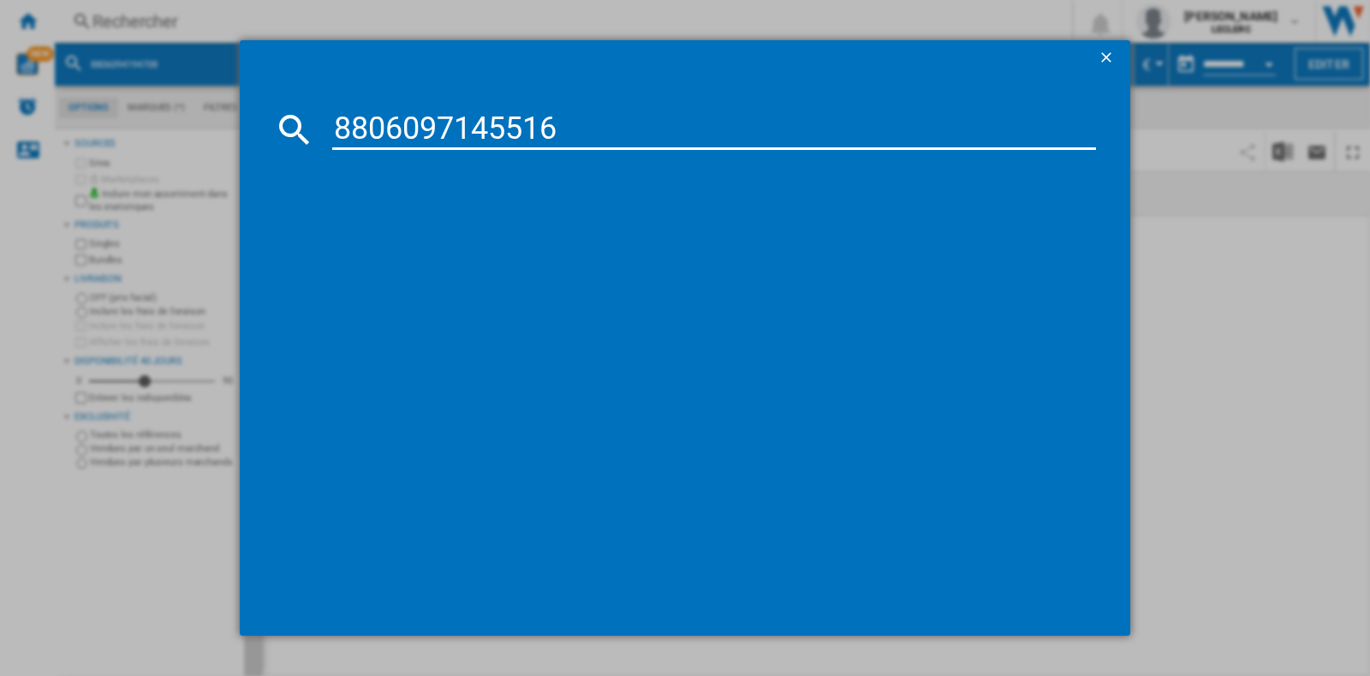
type input "8806097145516"
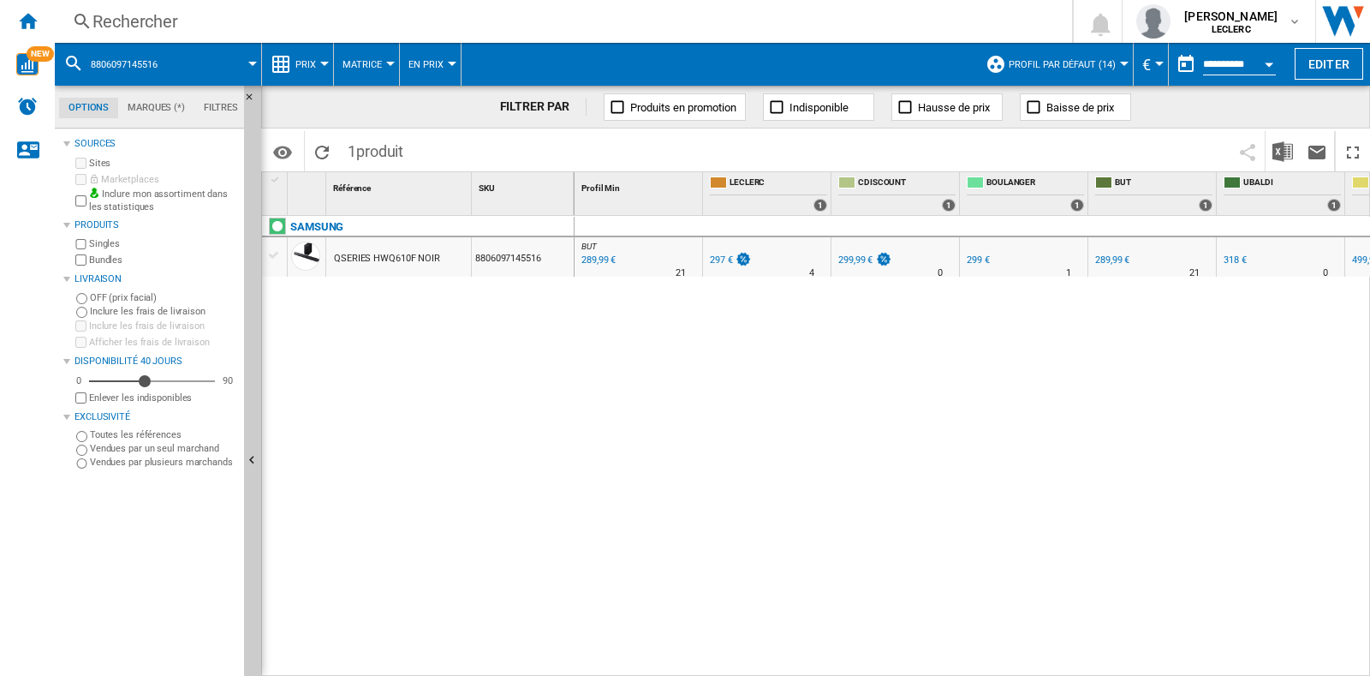
click at [718, 262] on div "297 €" at bounding box center [721, 259] width 23 height 11
click at [463, 23] on div "Rechercher" at bounding box center [559, 21] width 935 height 24
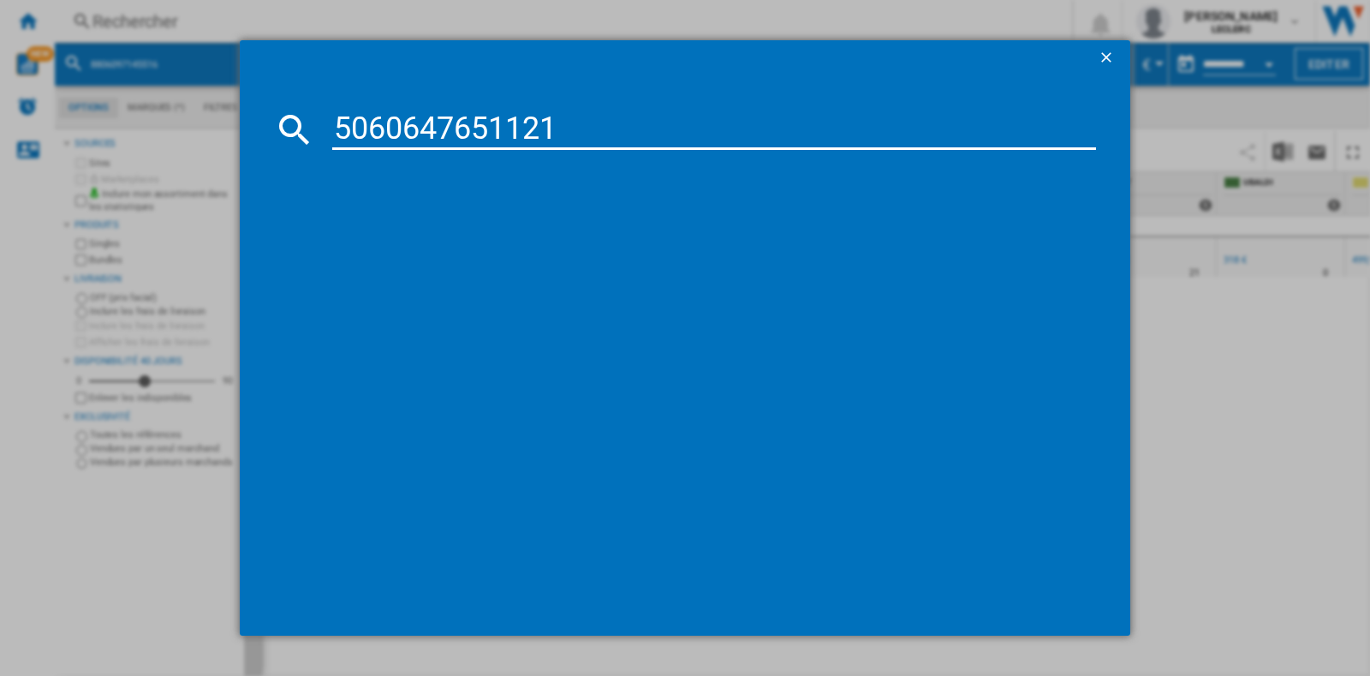
type input "5060647651121"
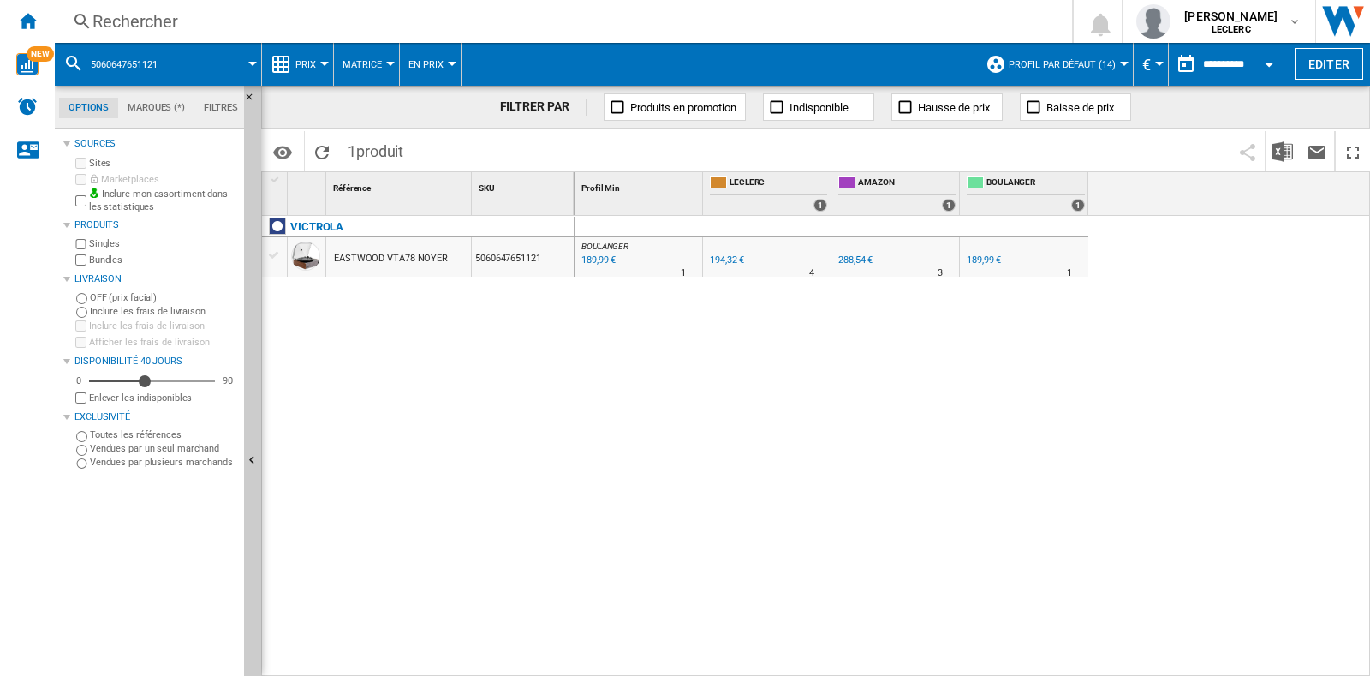
click at [370, 27] on div "Rechercher" at bounding box center [559, 21] width 935 height 24
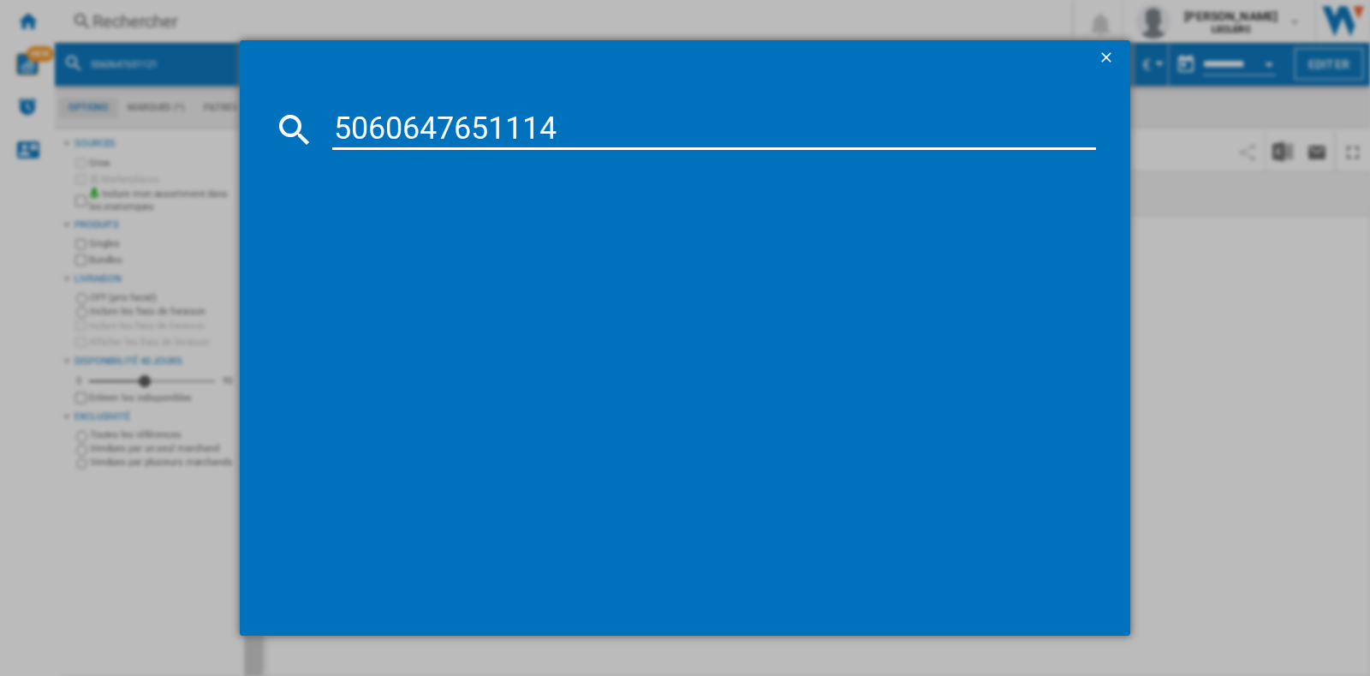
type input "5060647651114"
click at [630, 134] on input "5060647651114" at bounding box center [714, 129] width 764 height 41
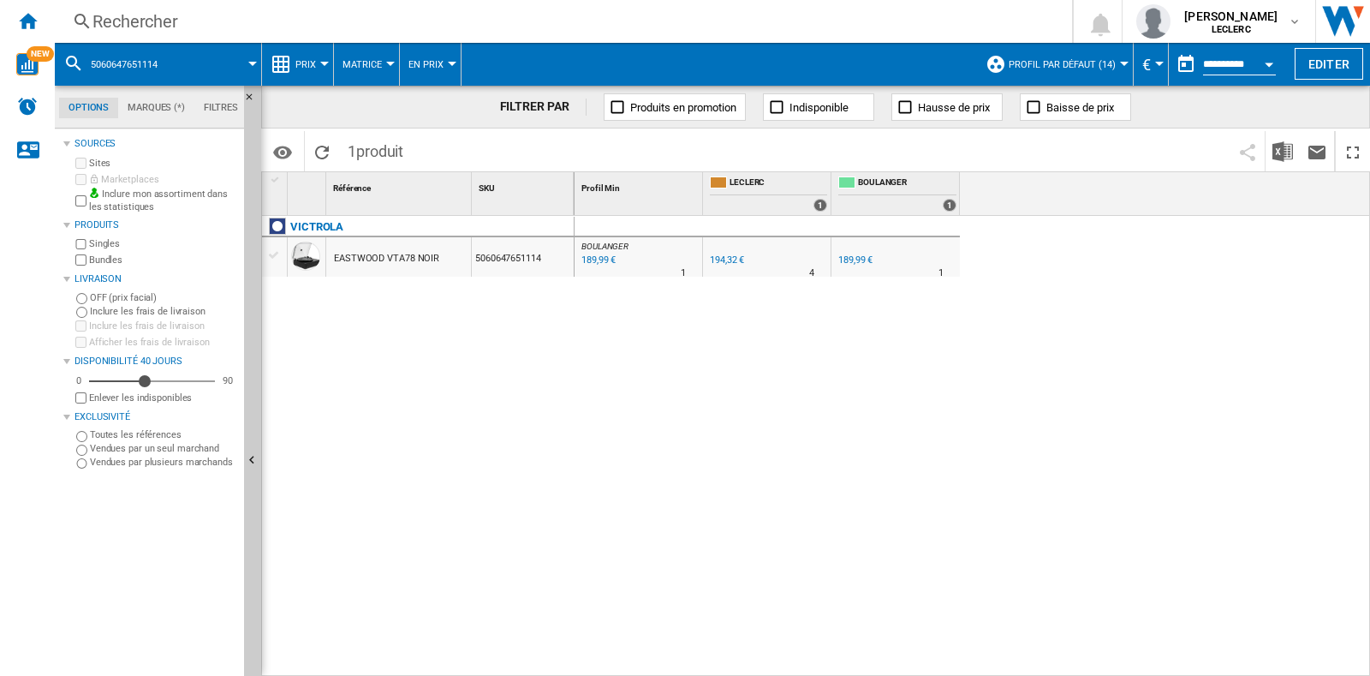
click at [385, 21] on div "Rechercher" at bounding box center [559, 21] width 935 height 24
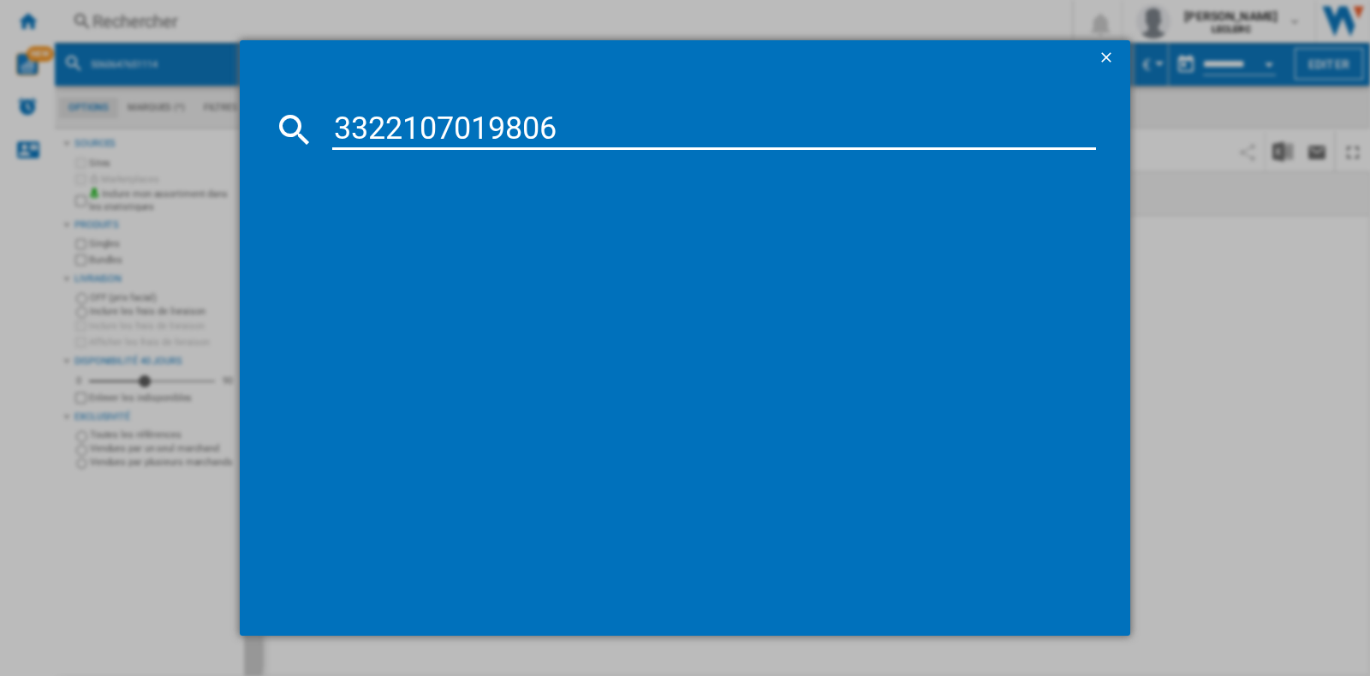
type input "3322107019806"
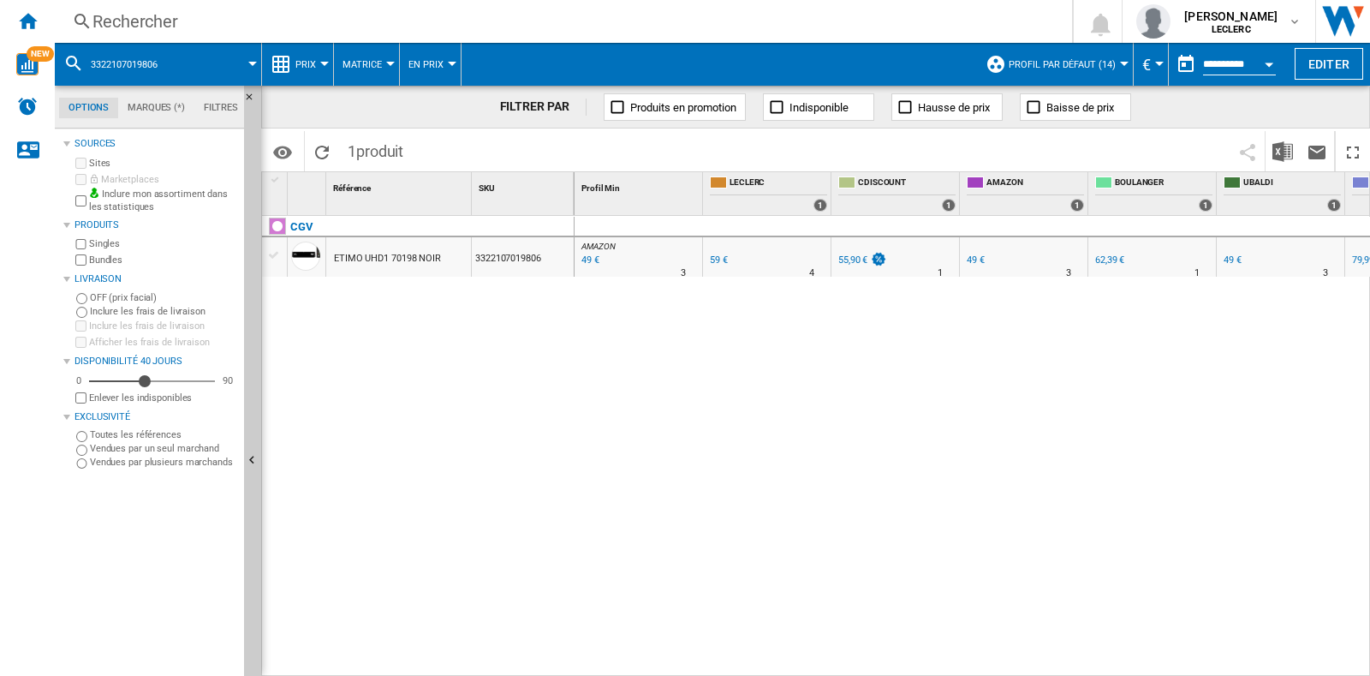
click at [415, 31] on div "Rechercher" at bounding box center [559, 21] width 935 height 24
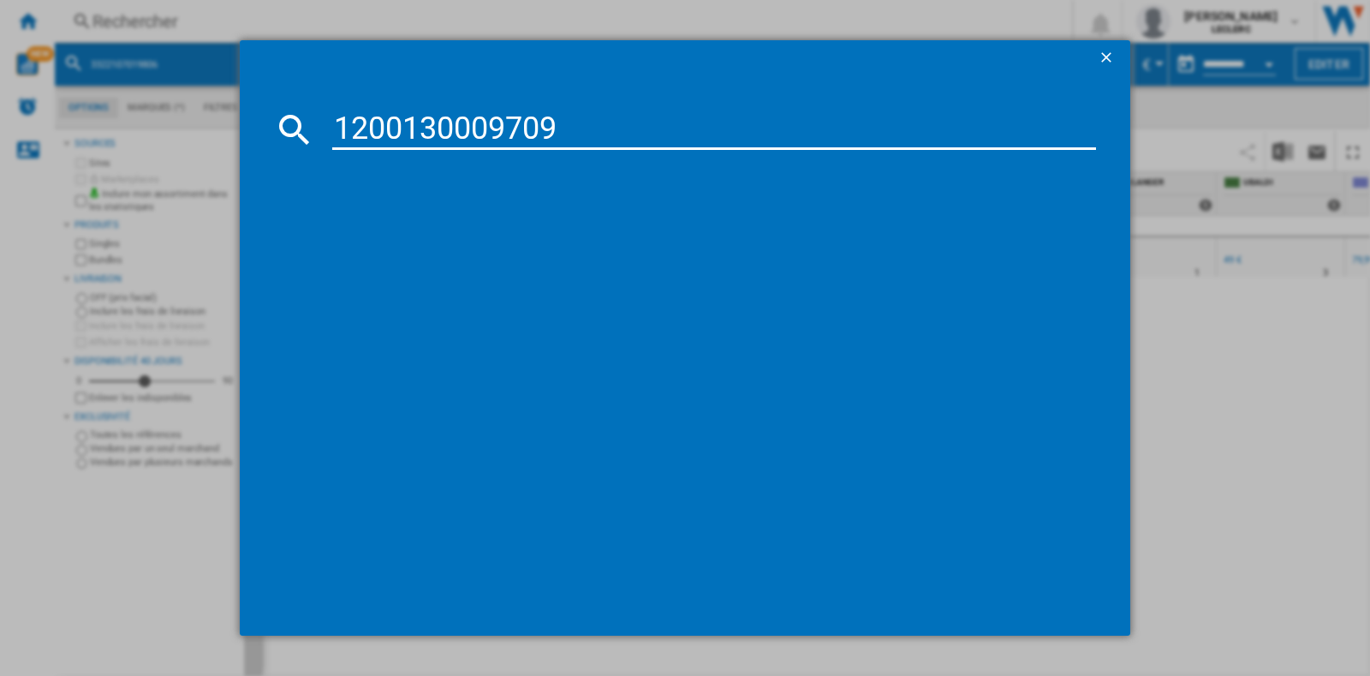
type input "1200130009709"
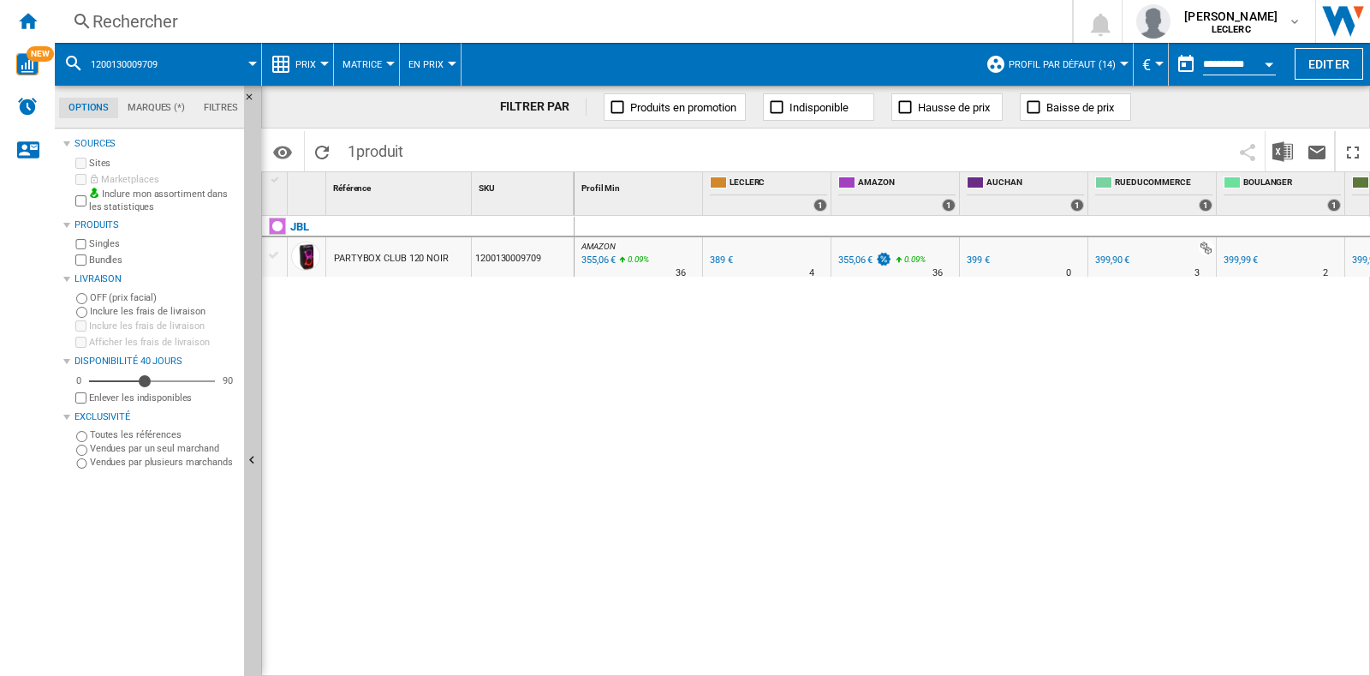
click at [236, 27] on div "Rechercher" at bounding box center [559, 21] width 935 height 24
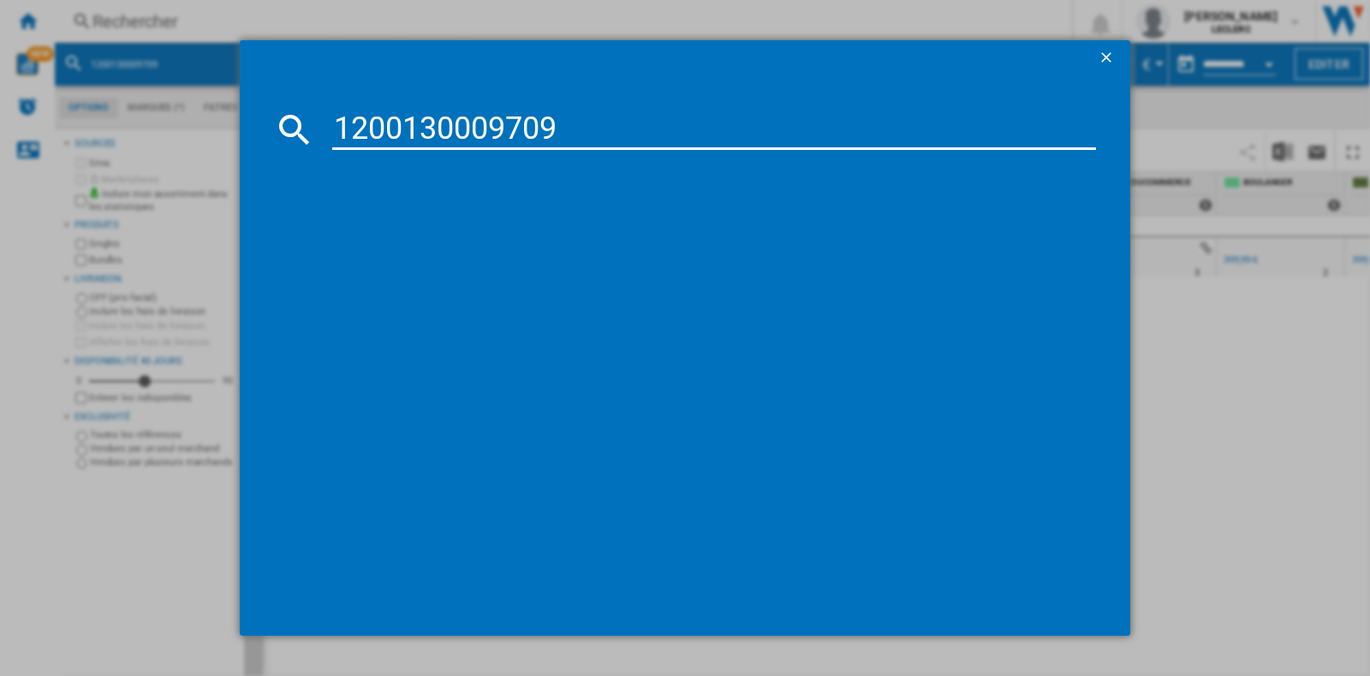
type input "1200130009709"
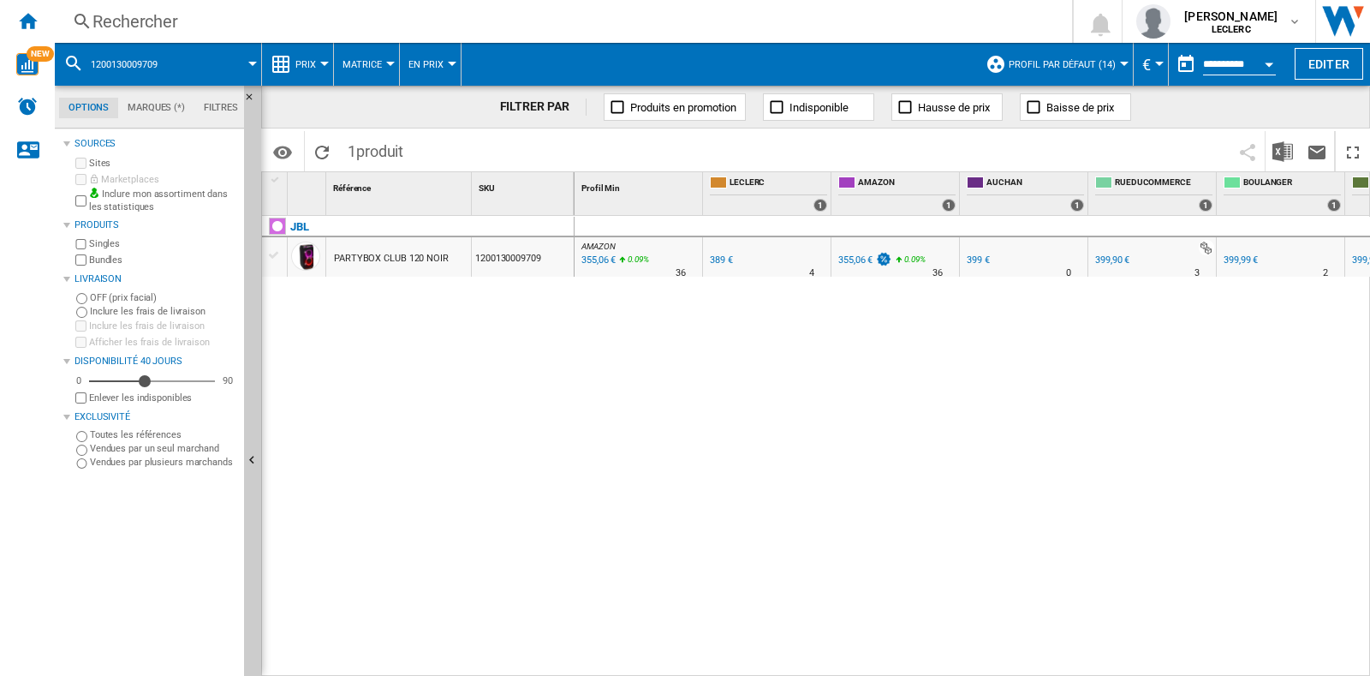
click at [261, 7] on div "Rechercher Rechercher 0 [PERSON_NAME] LECLERC LECLERC Mes paramètres Se déconne…" at bounding box center [712, 21] width 1315 height 43
click at [300, 30] on div "Rechercher" at bounding box center [559, 21] width 935 height 24
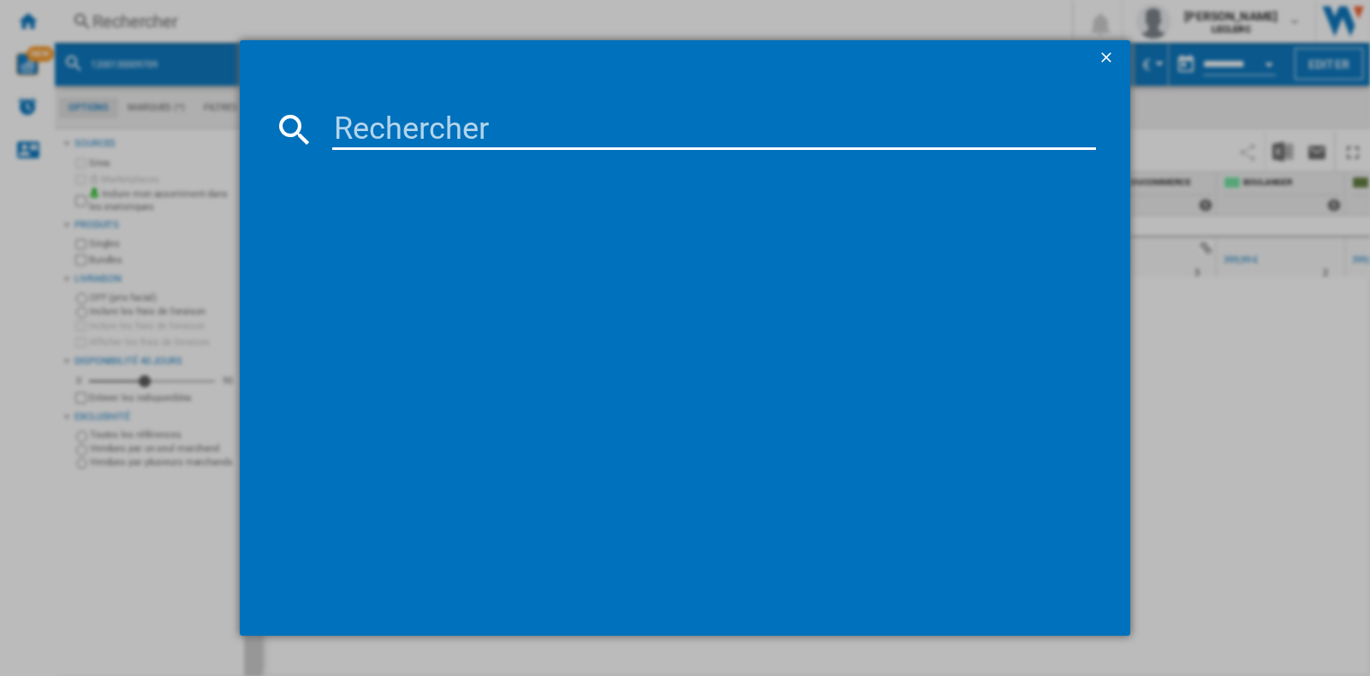
paste input "6925281928840"
type input "6925281928840"
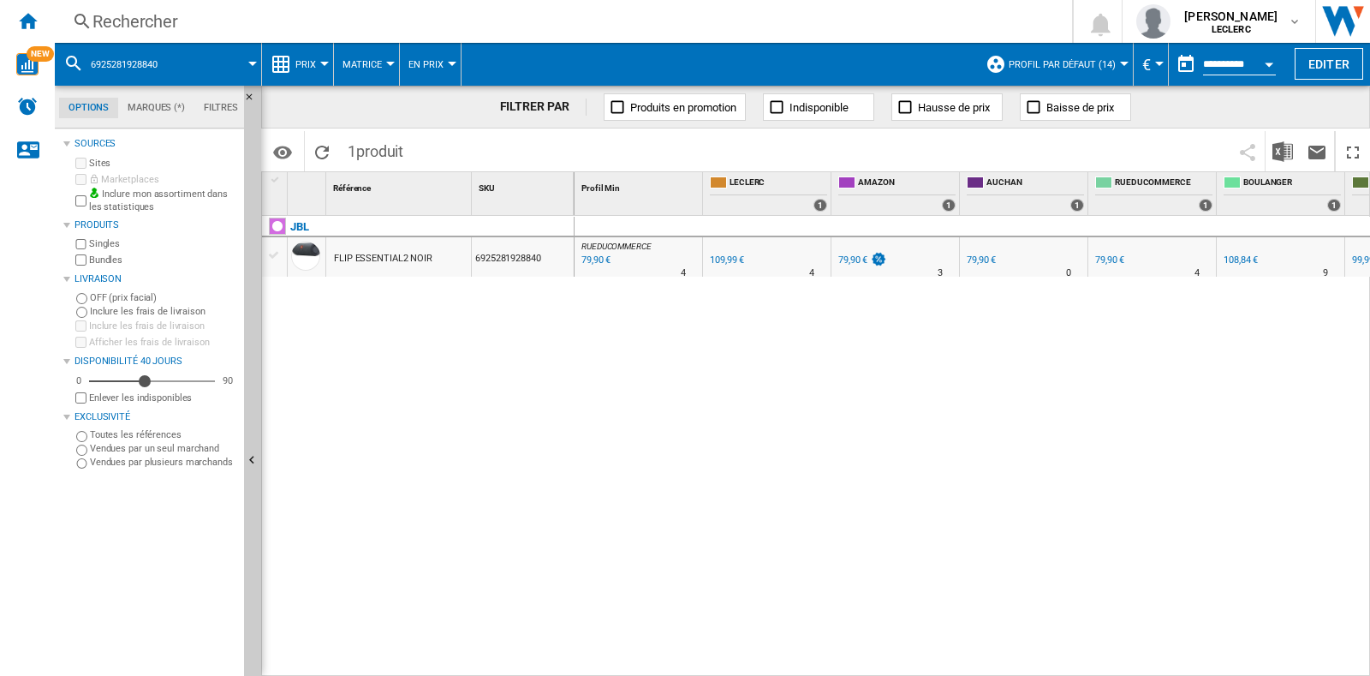
click at [170, 8] on div "Rechercher Rechercher 0 [PERSON_NAME] LECLERC LECLERC Mes paramètres Se déconne…" at bounding box center [712, 21] width 1315 height 43
click at [184, 25] on div "Rechercher" at bounding box center [559, 21] width 935 height 24
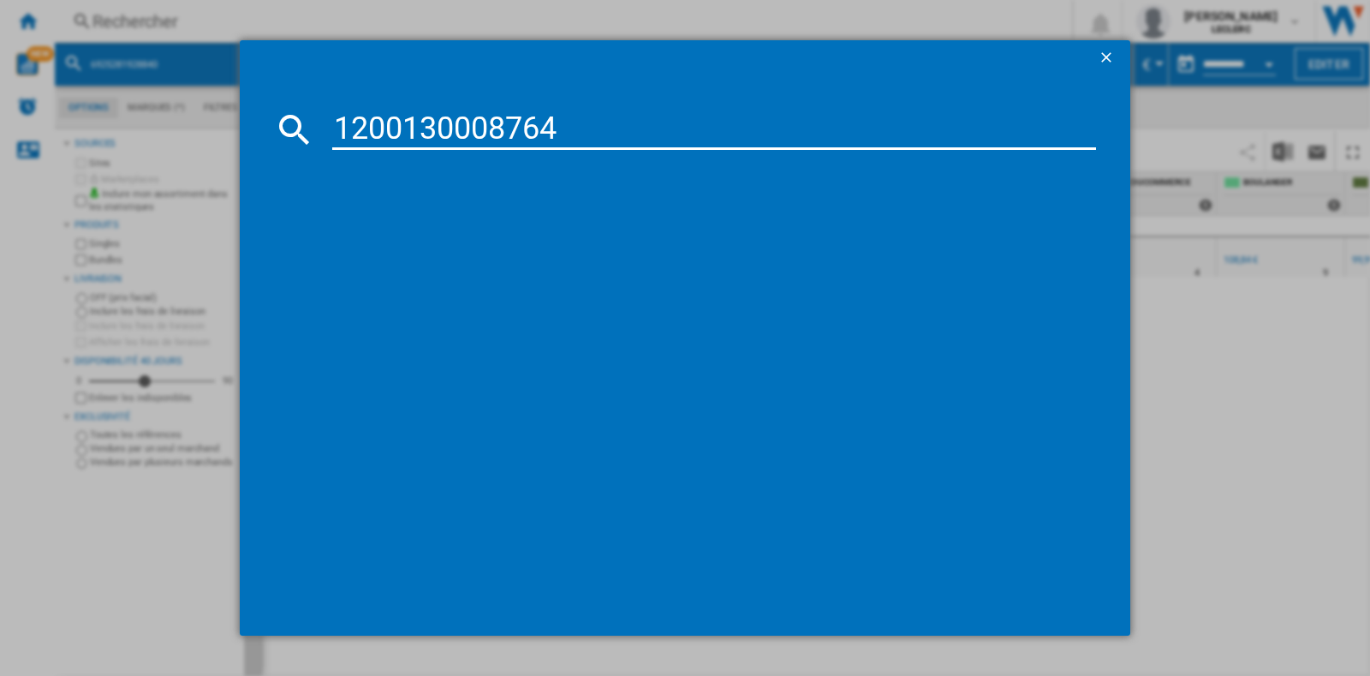
type input "1200130008764"
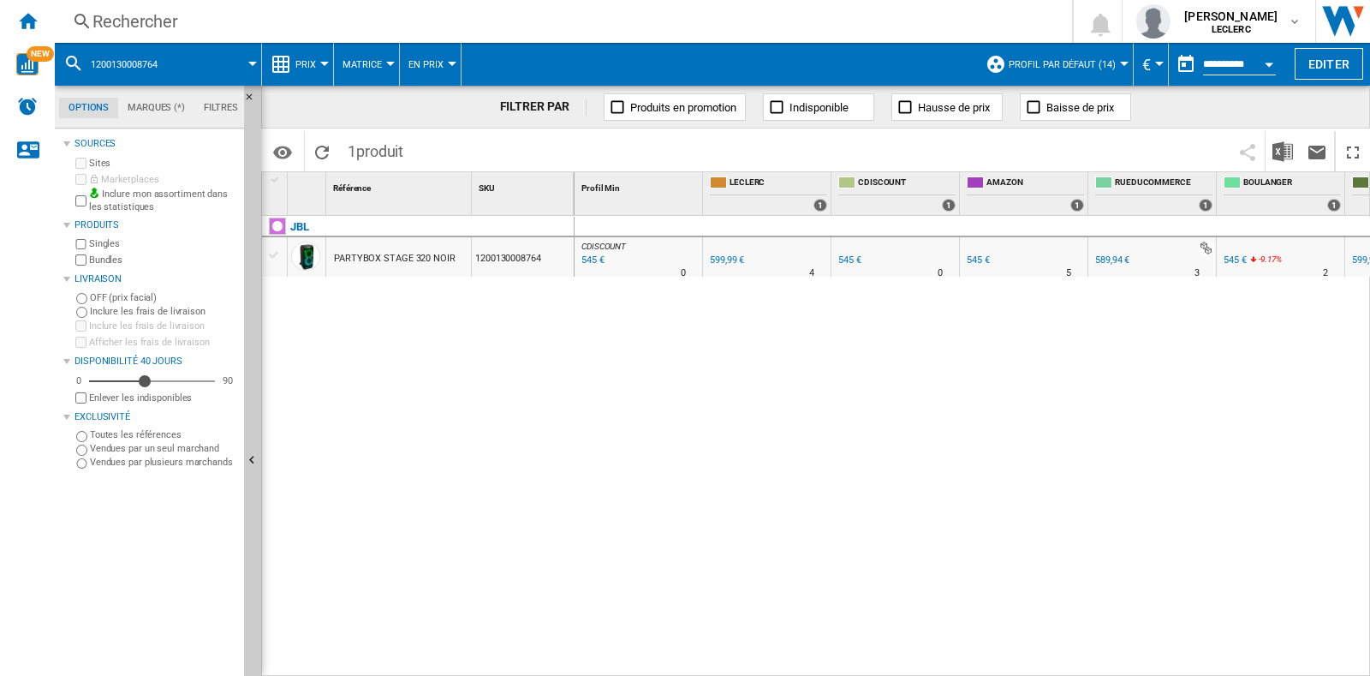
click at [286, 9] on div "Rechercher" at bounding box center [559, 21] width 935 height 24
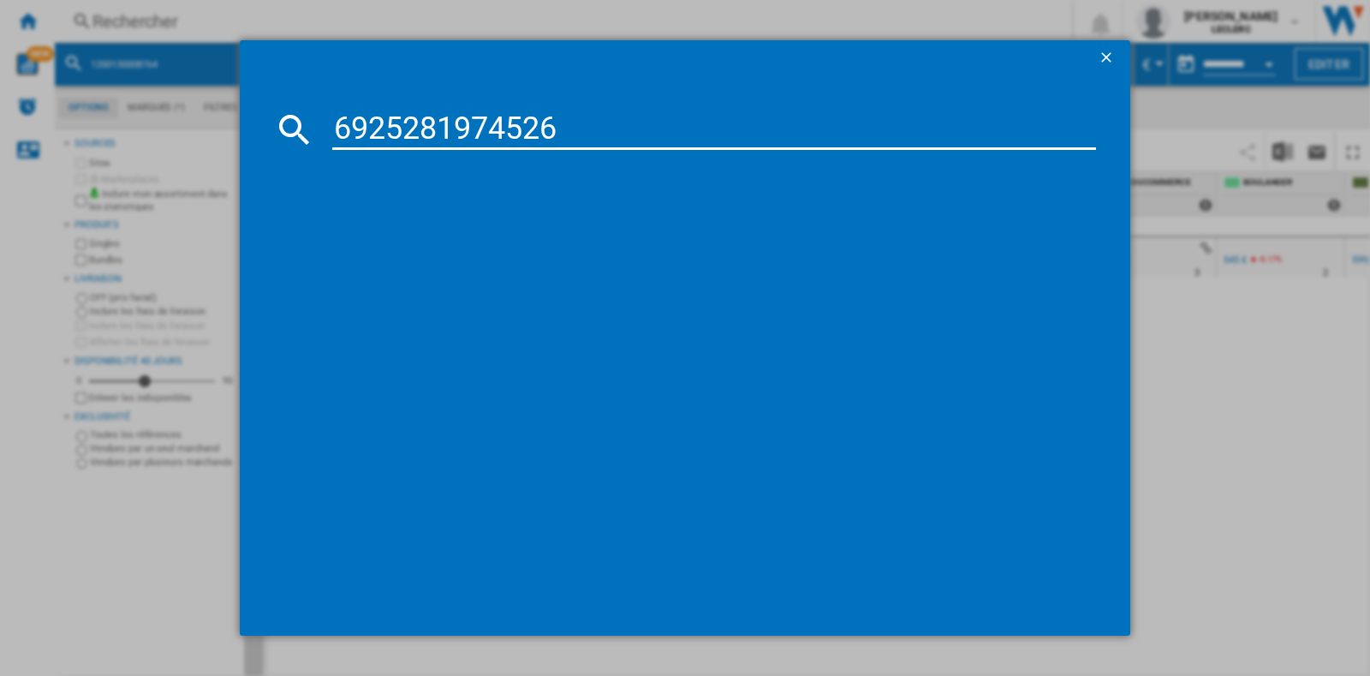
type input "6925281974526"
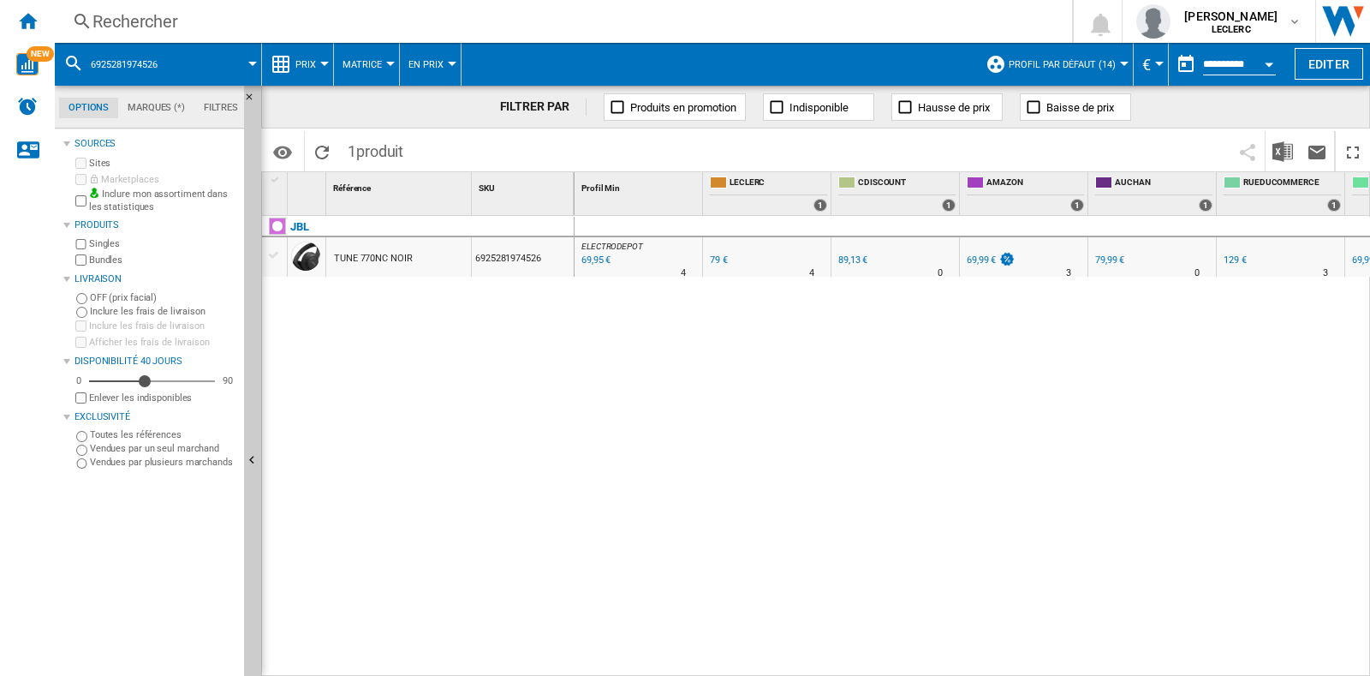
click at [313, 21] on div "Rechercher" at bounding box center [559, 21] width 935 height 24
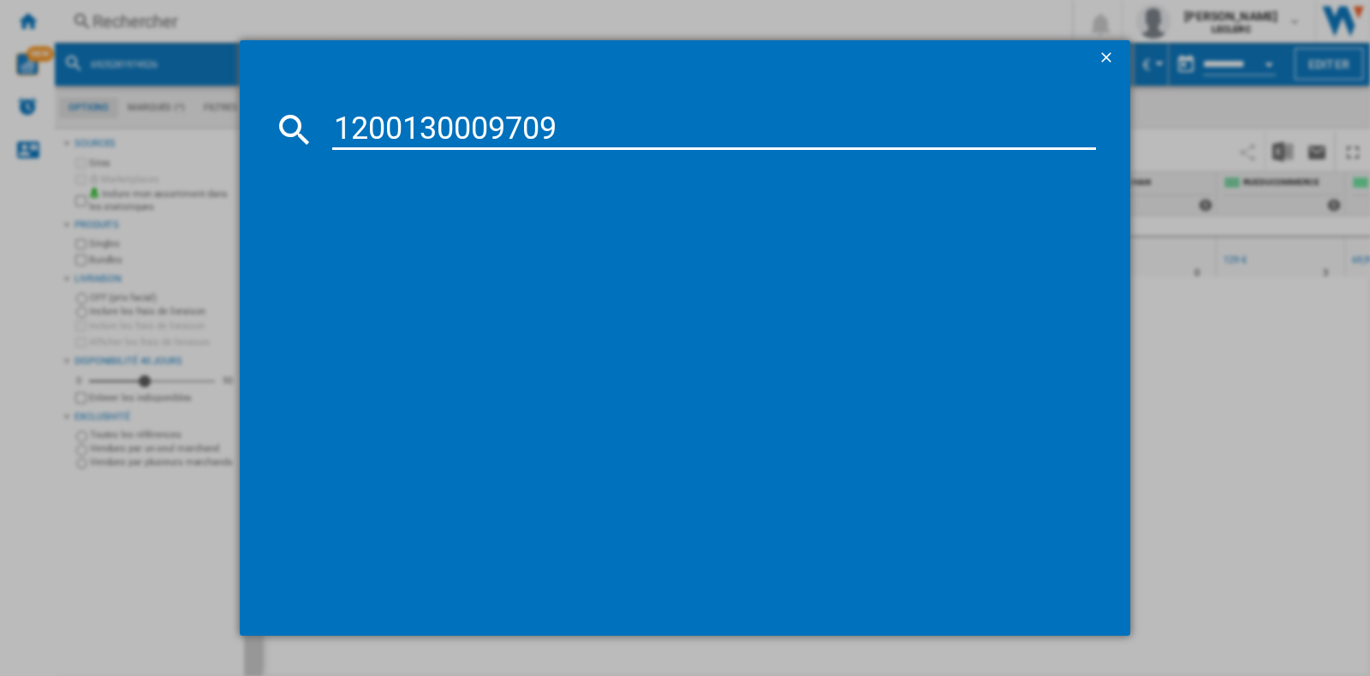
type input "1200130009709"
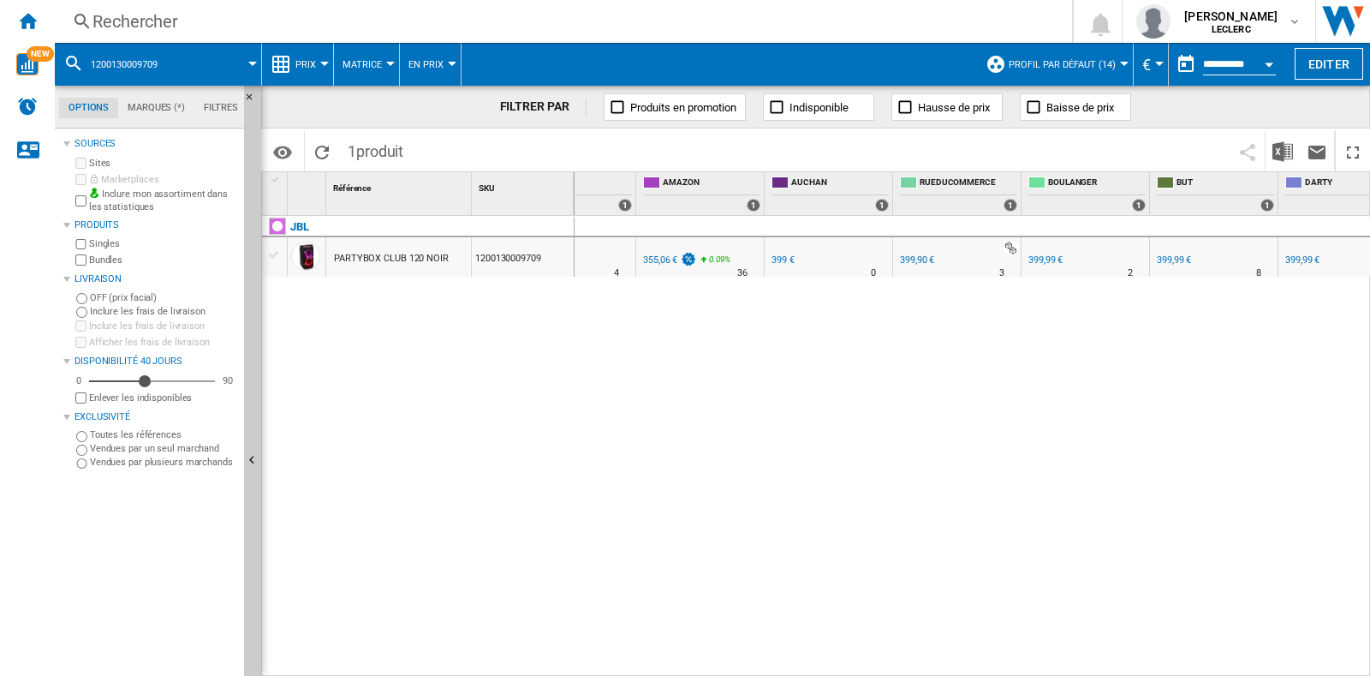
scroll to position [0, 148]
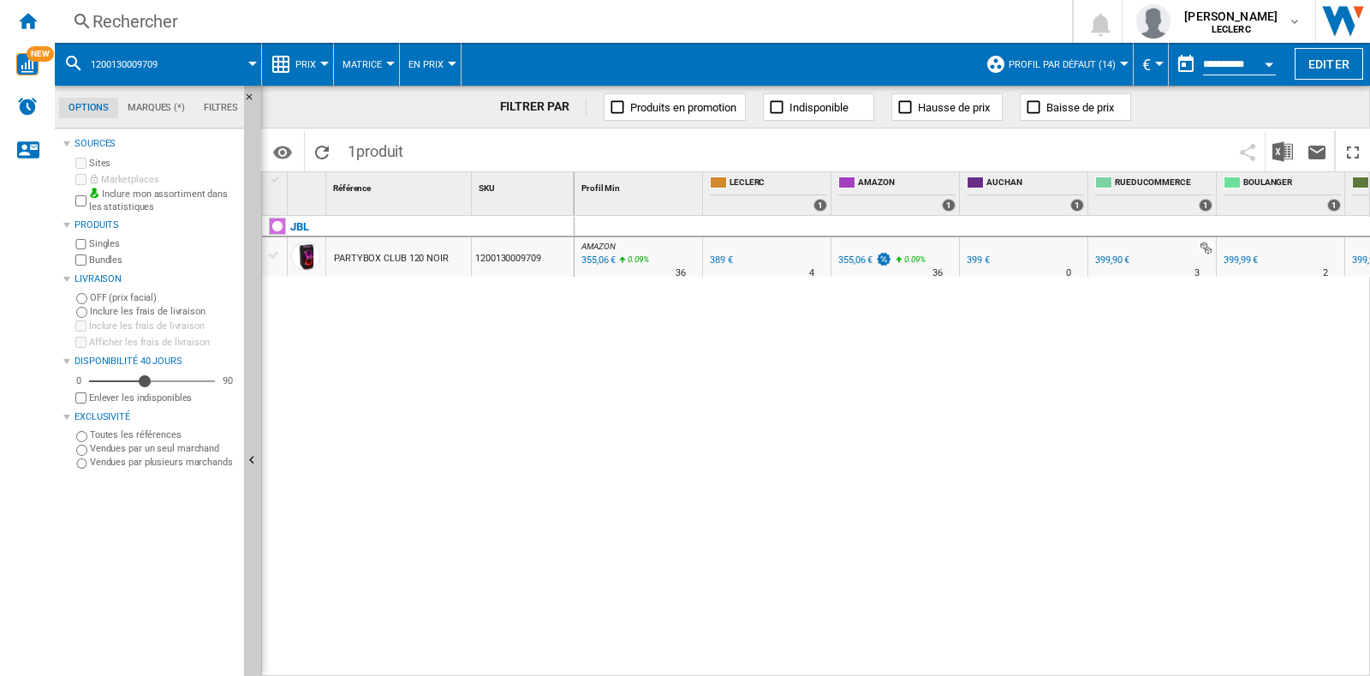
click at [321, 72] on button "Prix" at bounding box center [309, 64] width 29 height 43
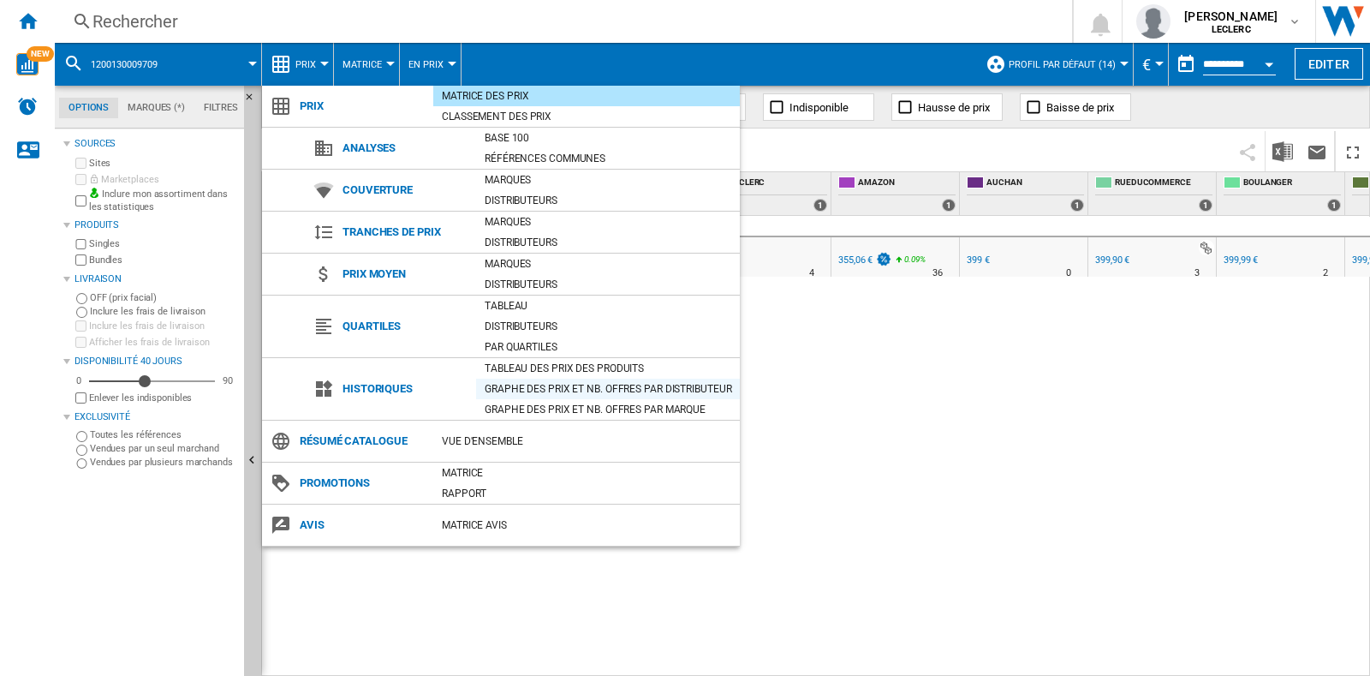
click at [554, 380] on div "Graphe des prix et nb. offres par distributeur" at bounding box center [608, 388] width 264 height 17
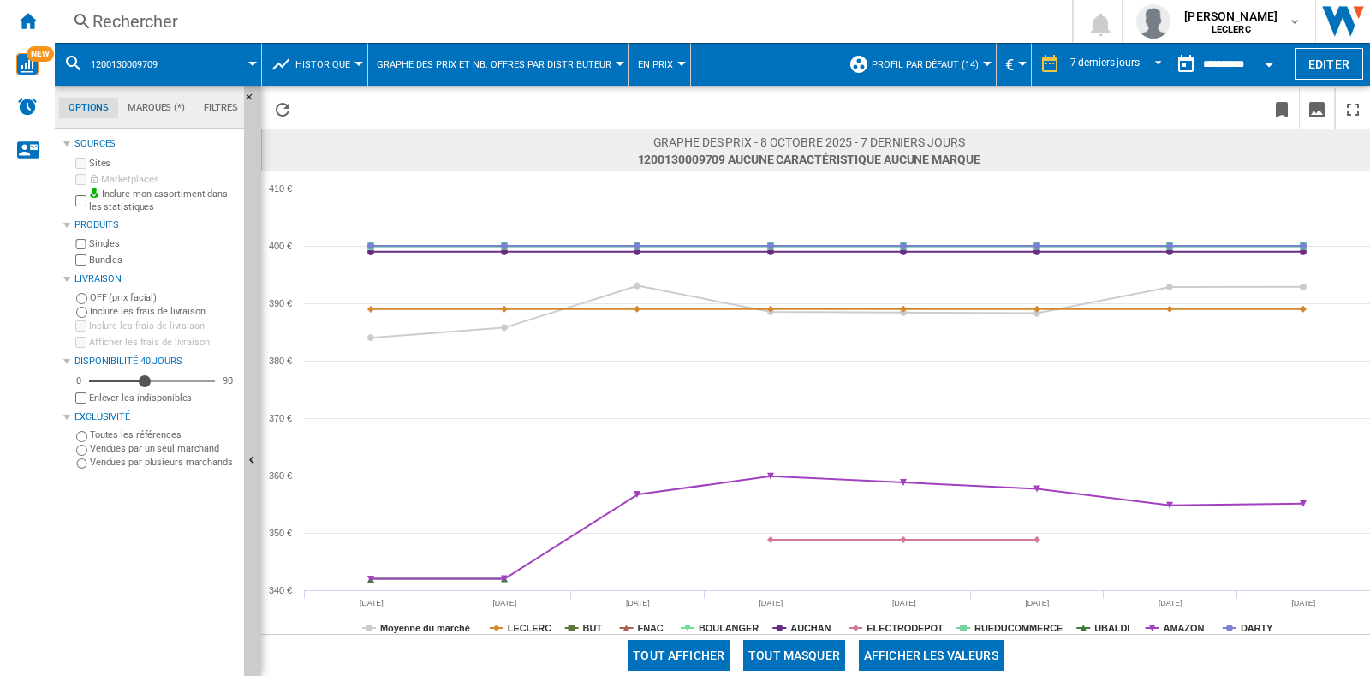
click at [389, 29] on div "Rechercher" at bounding box center [559, 21] width 935 height 24
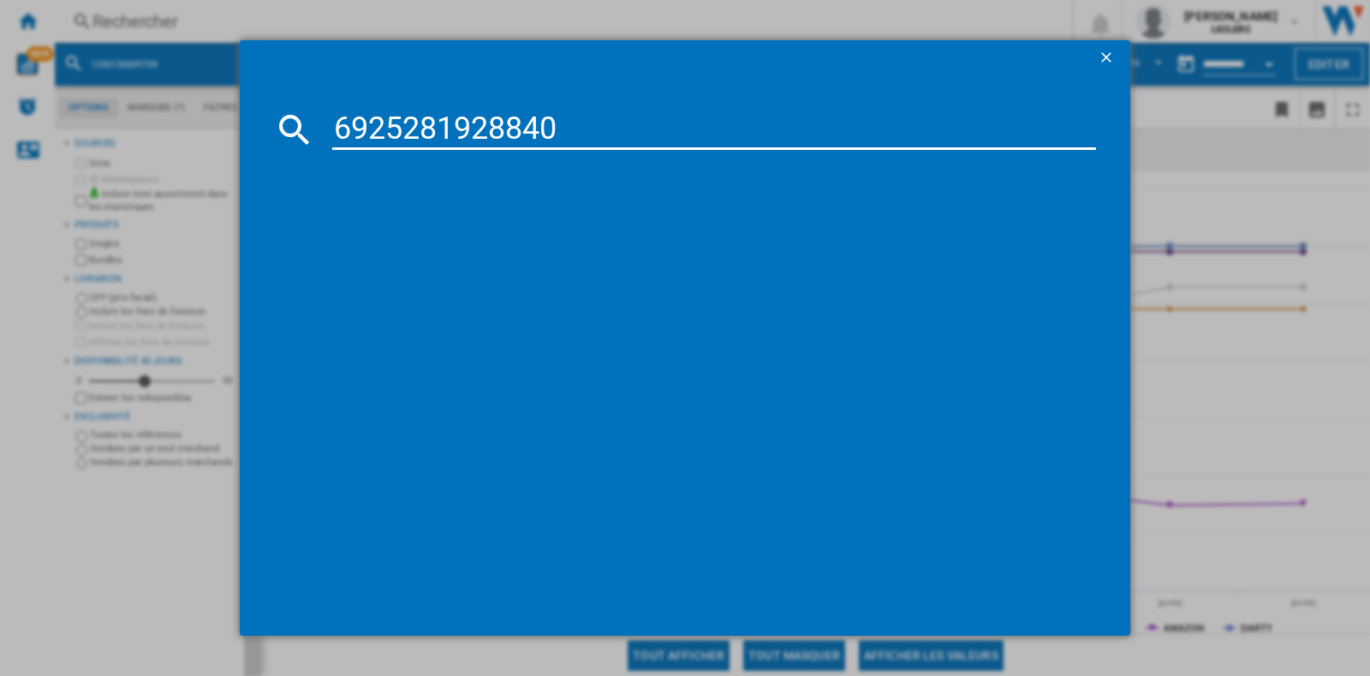
type input "6925281928840"
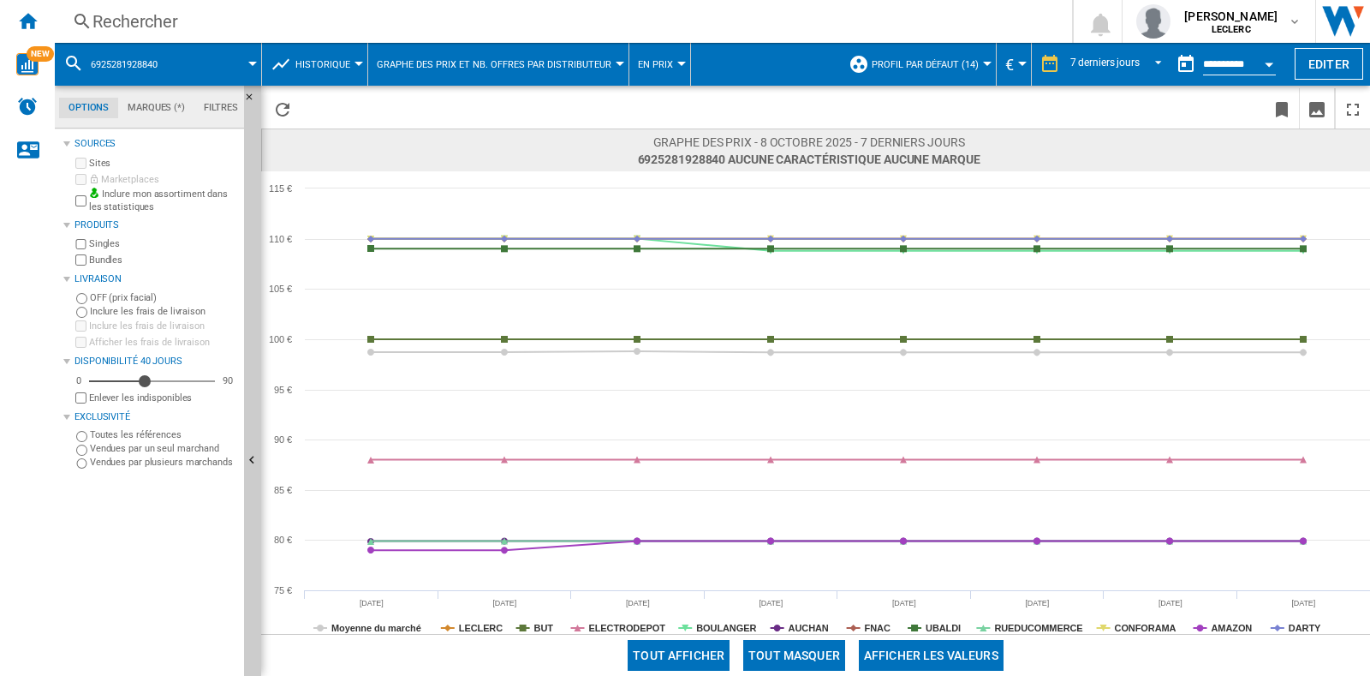
click at [306, 55] on button "Historique" at bounding box center [326, 64] width 63 height 43
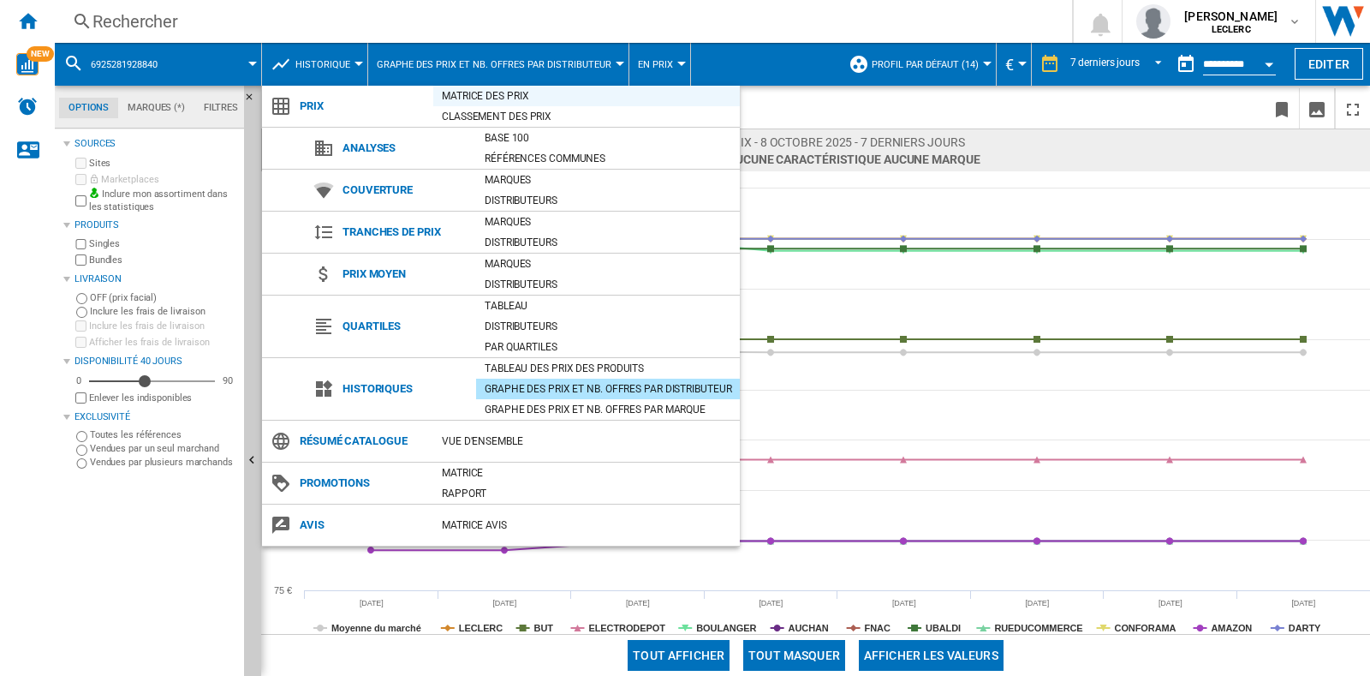
click at [502, 92] on div "Matrice des prix" at bounding box center [586, 95] width 307 height 17
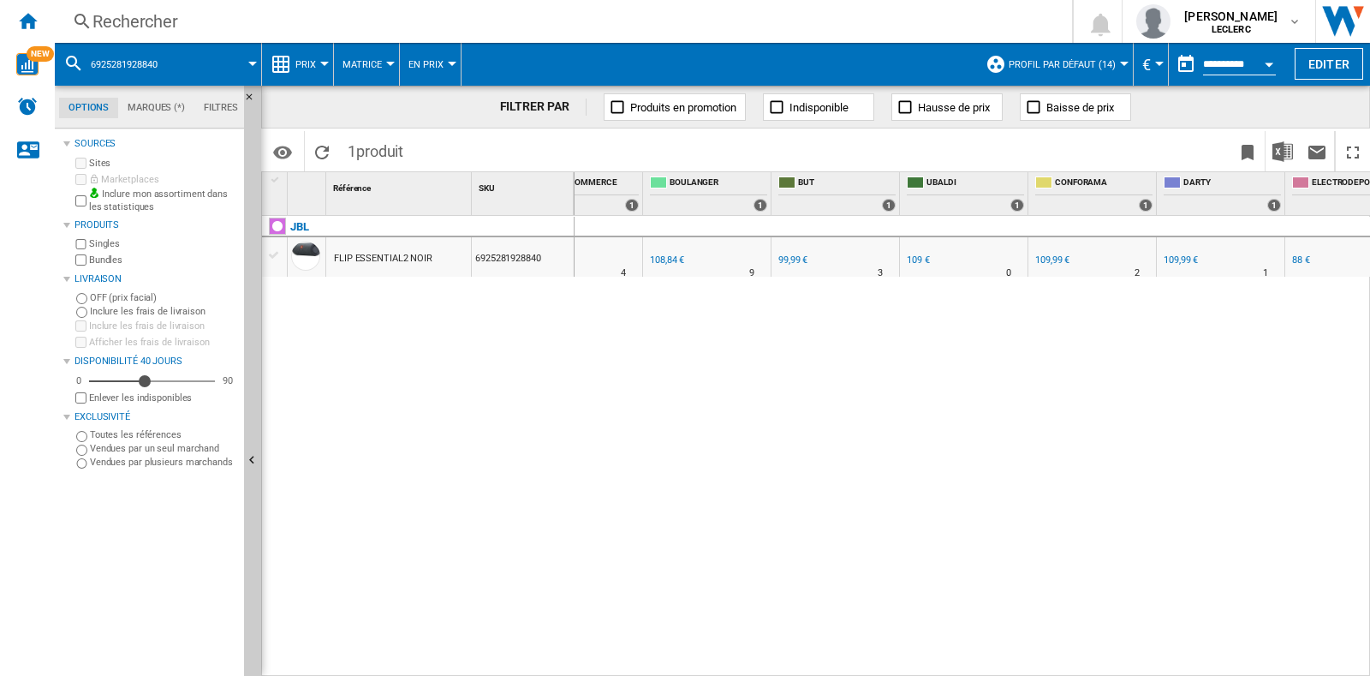
scroll to position [0, 571]
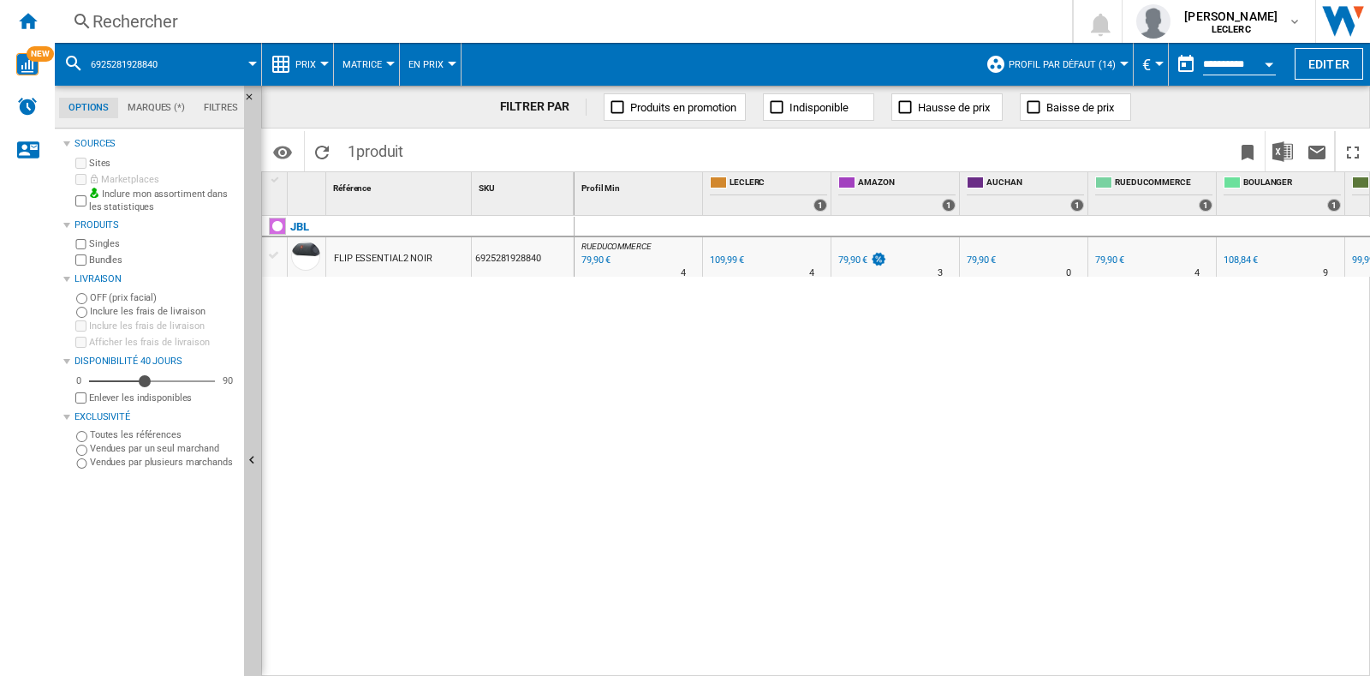
click at [975, 257] on div "79,90 €" at bounding box center [981, 259] width 29 height 11
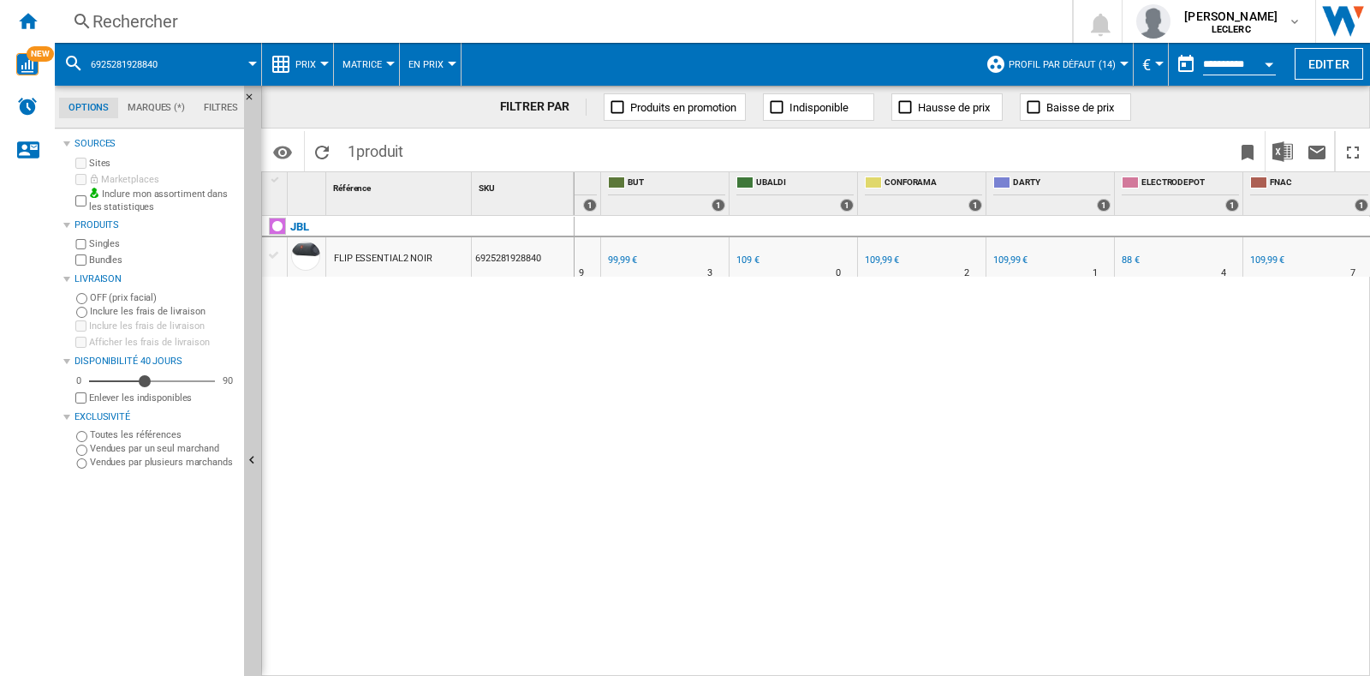
click at [184, 32] on div "Rechercher" at bounding box center [559, 21] width 935 height 24
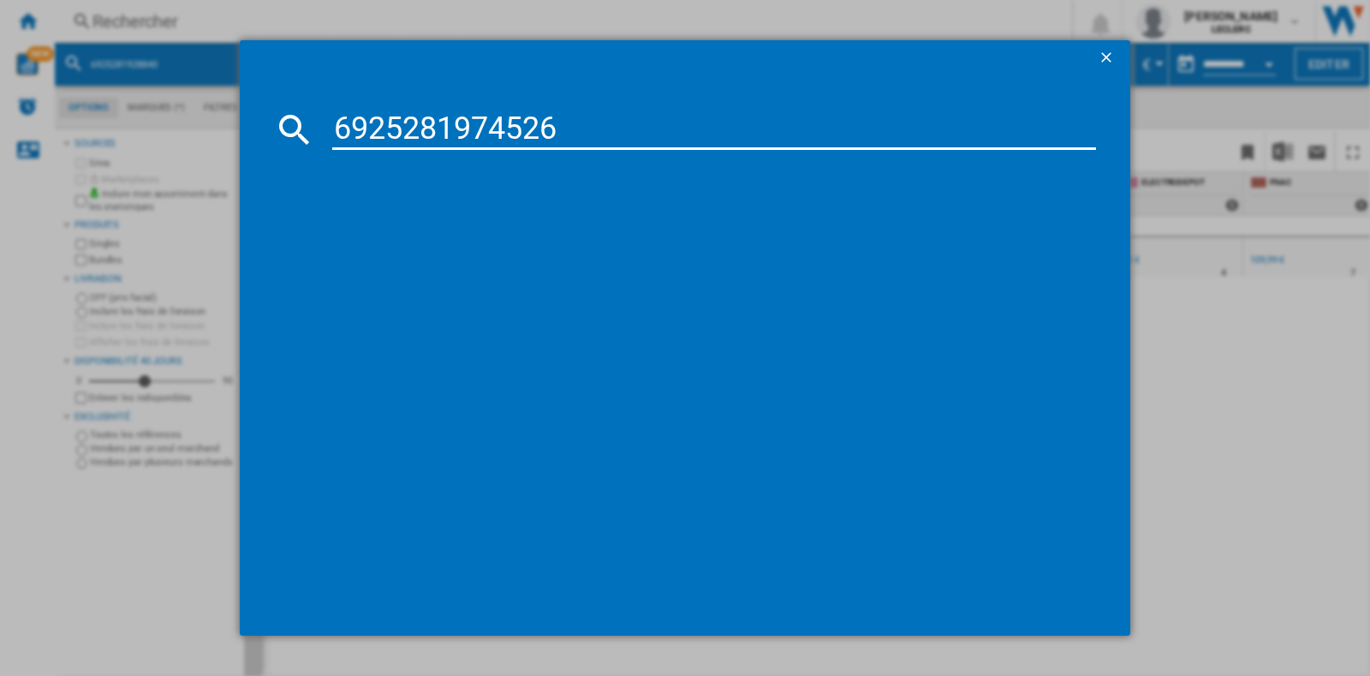
type input "6925281974526"
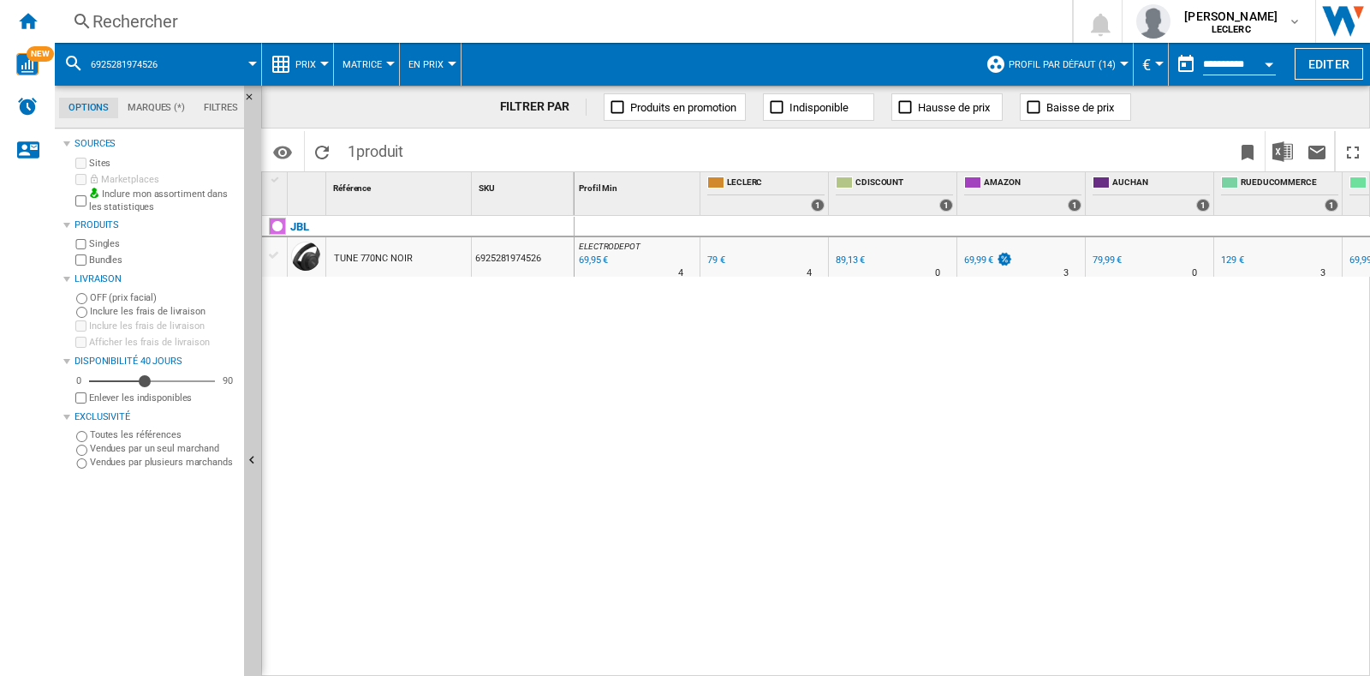
scroll to position [0, 71]
click at [380, 6] on div "Rechercher Rechercher 0 [PERSON_NAME] LECLERC LECLERC Mes paramètres Se déconne…" at bounding box center [712, 21] width 1315 height 43
click at [292, 23] on div "Rechercher" at bounding box center [559, 21] width 935 height 24
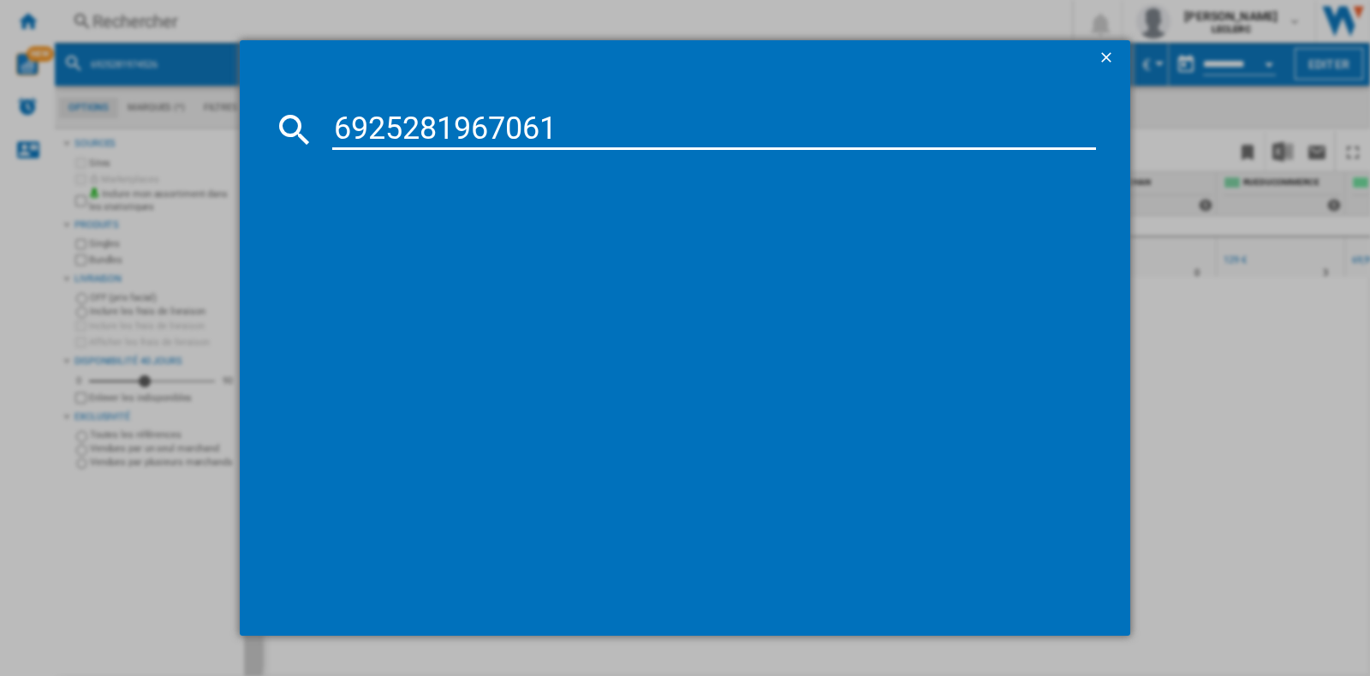
type input "6925281967061"
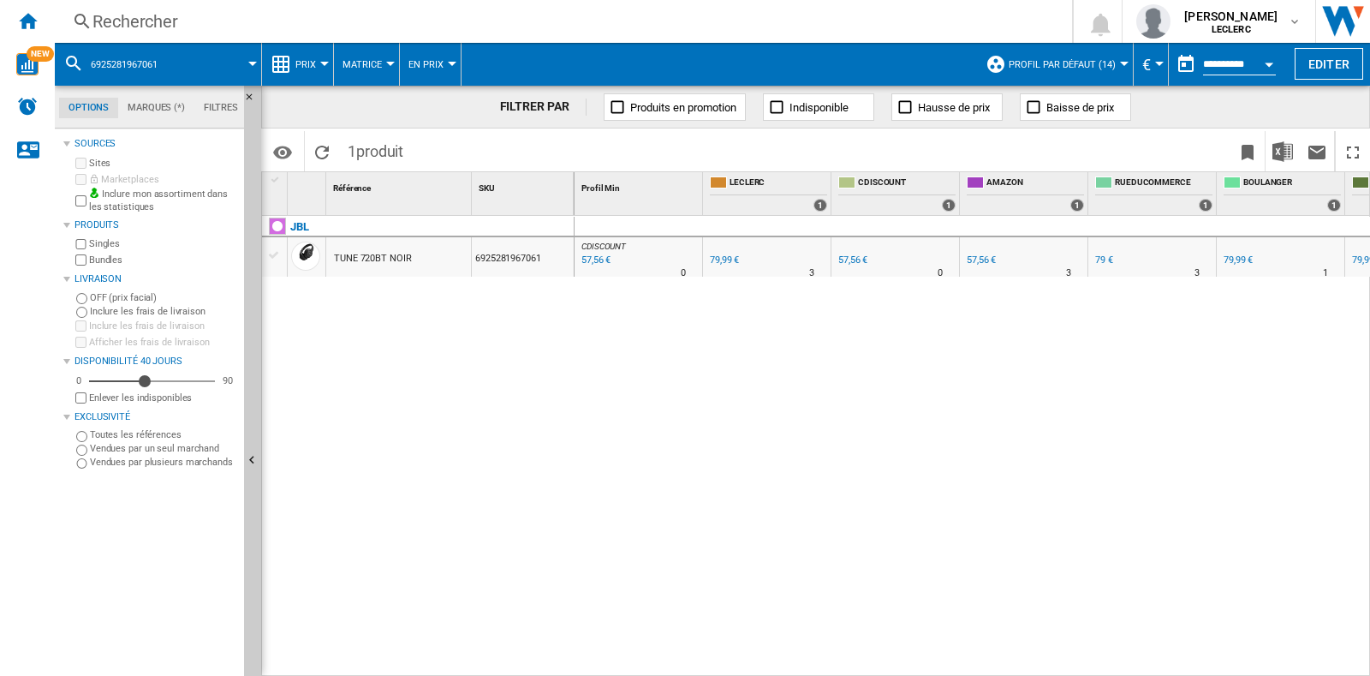
click at [188, 9] on div "Rechercher" at bounding box center [559, 21] width 935 height 24
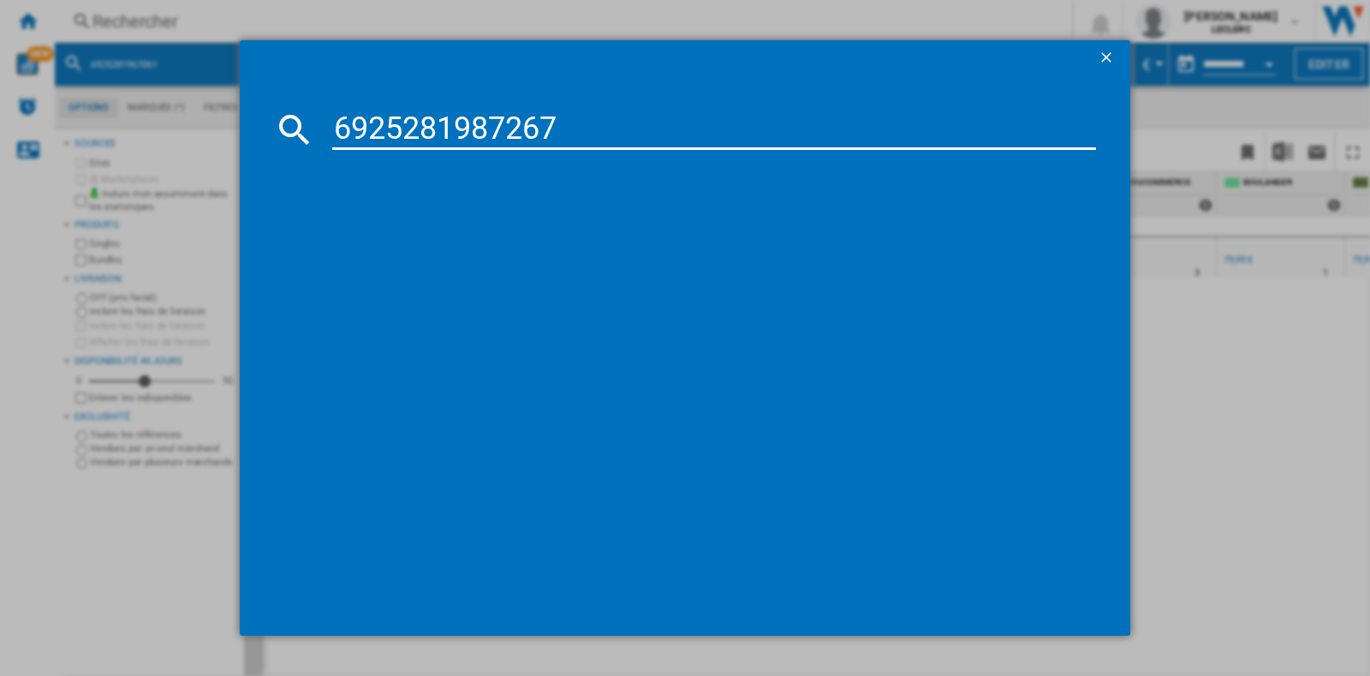
type input "6925281987267"
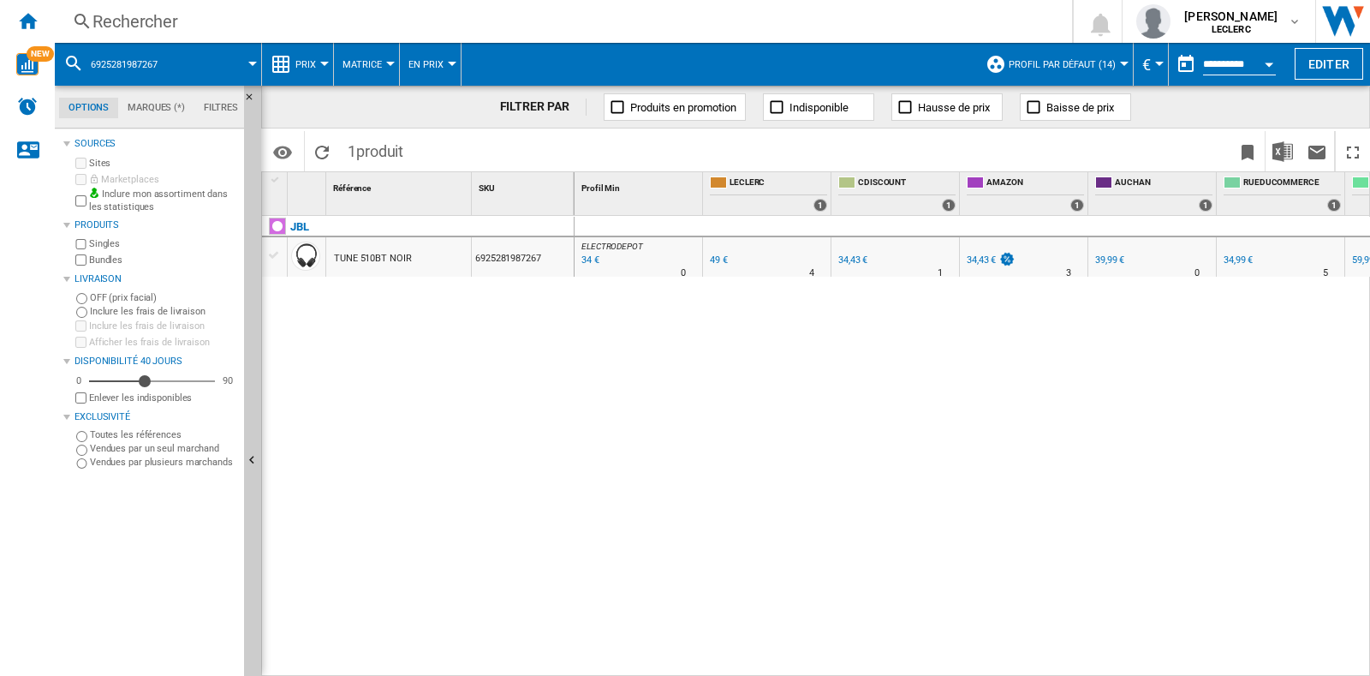
click at [468, 11] on div "Rechercher" at bounding box center [559, 21] width 935 height 24
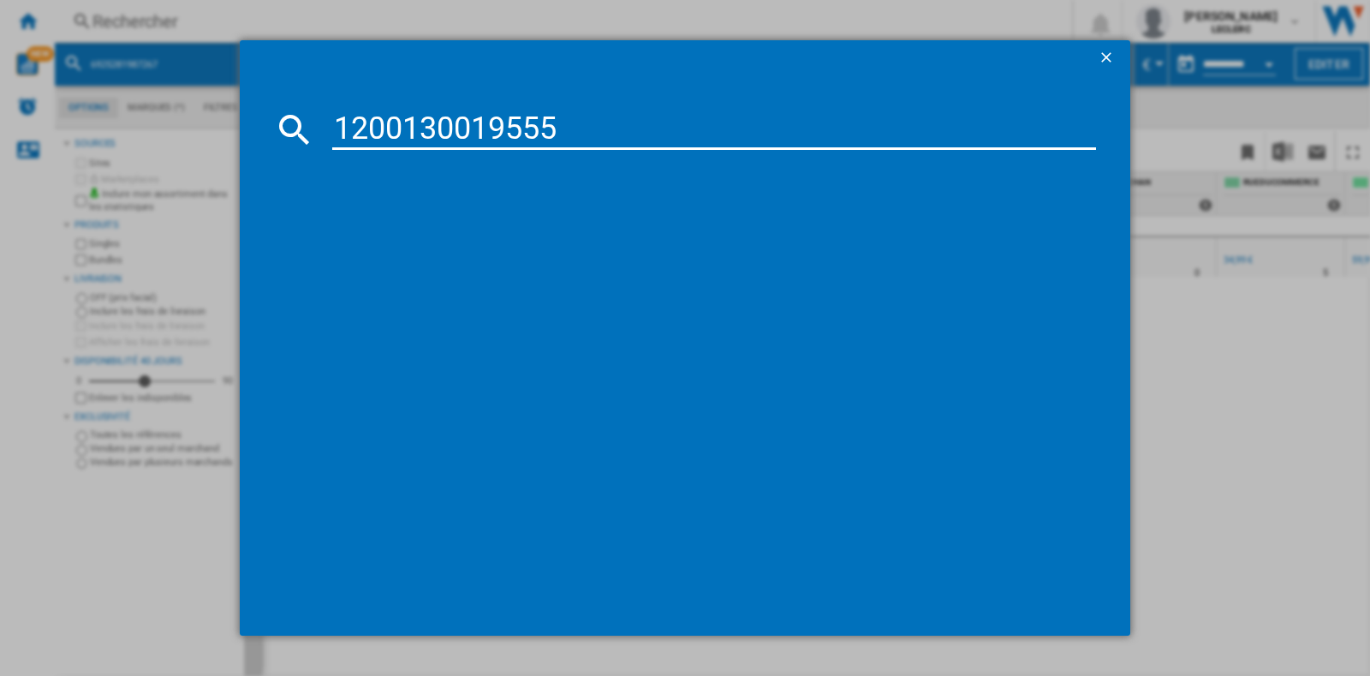
type input "1200130019555"
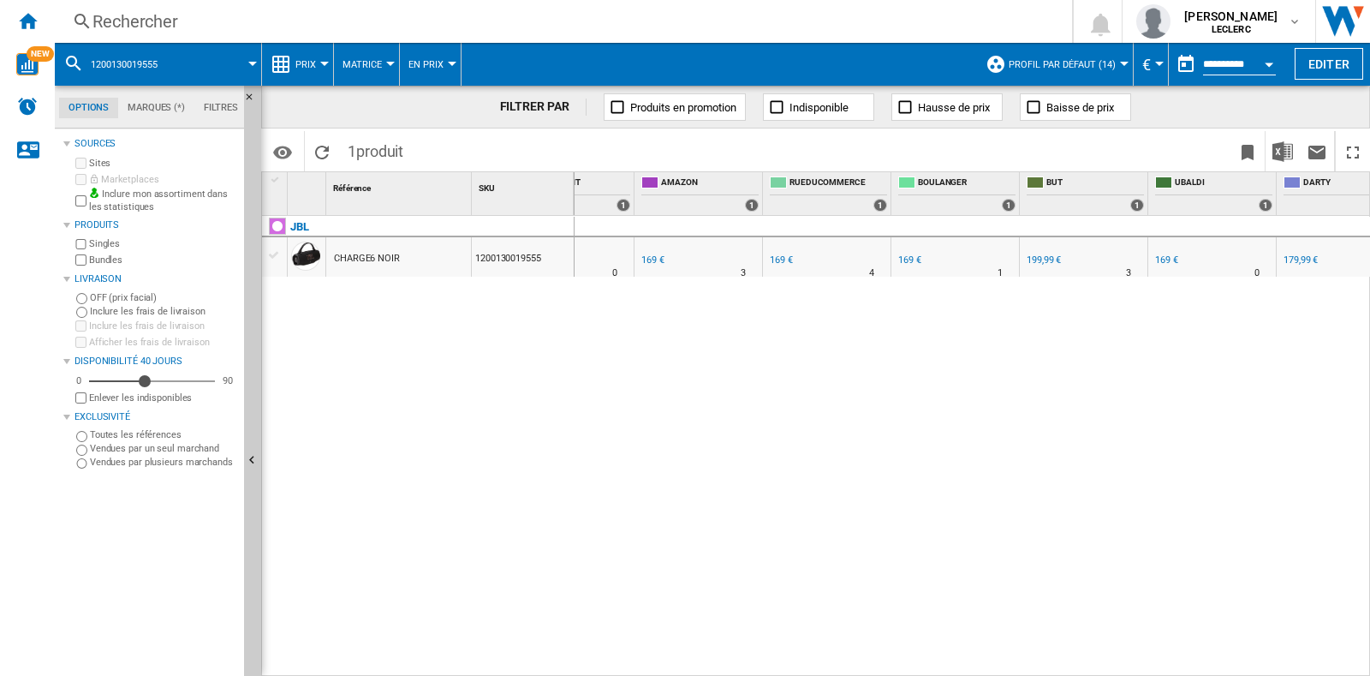
scroll to position [0, 336]
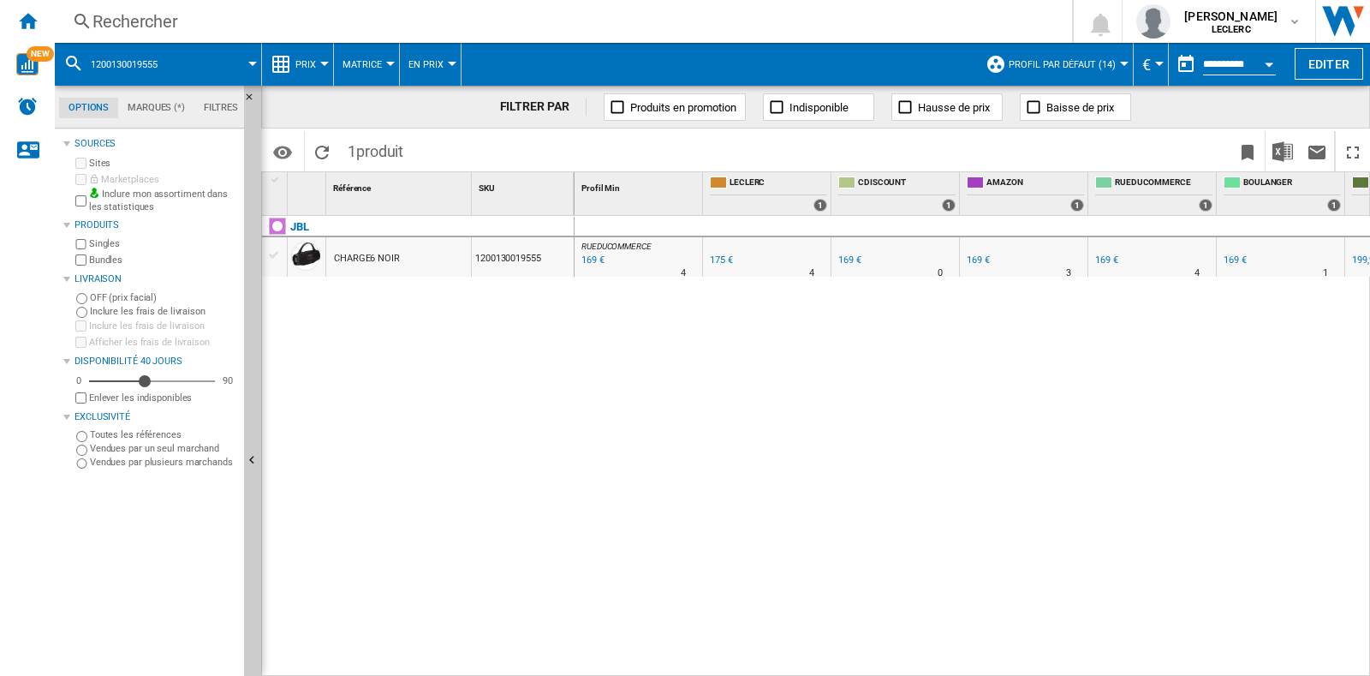
click at [317, 19] on div "Rechercher" at bounding box center [559, 21] width 935 height 24
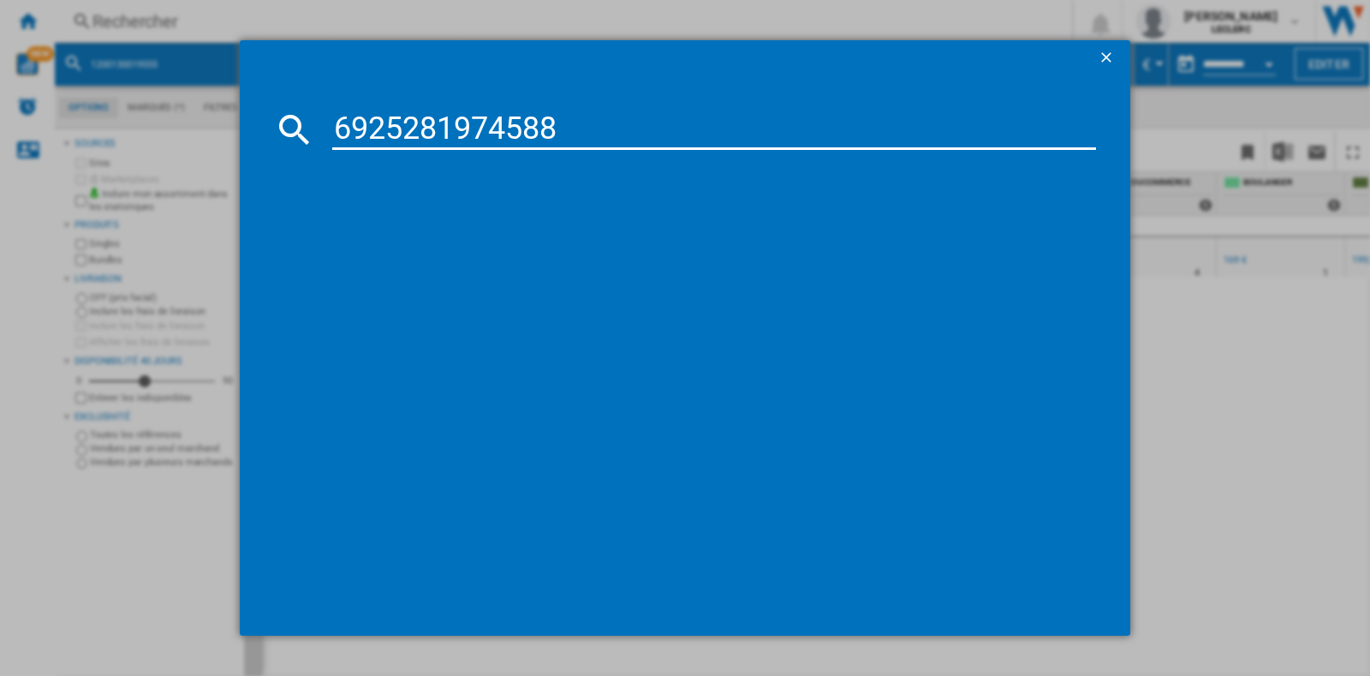
type input "6925281974588"
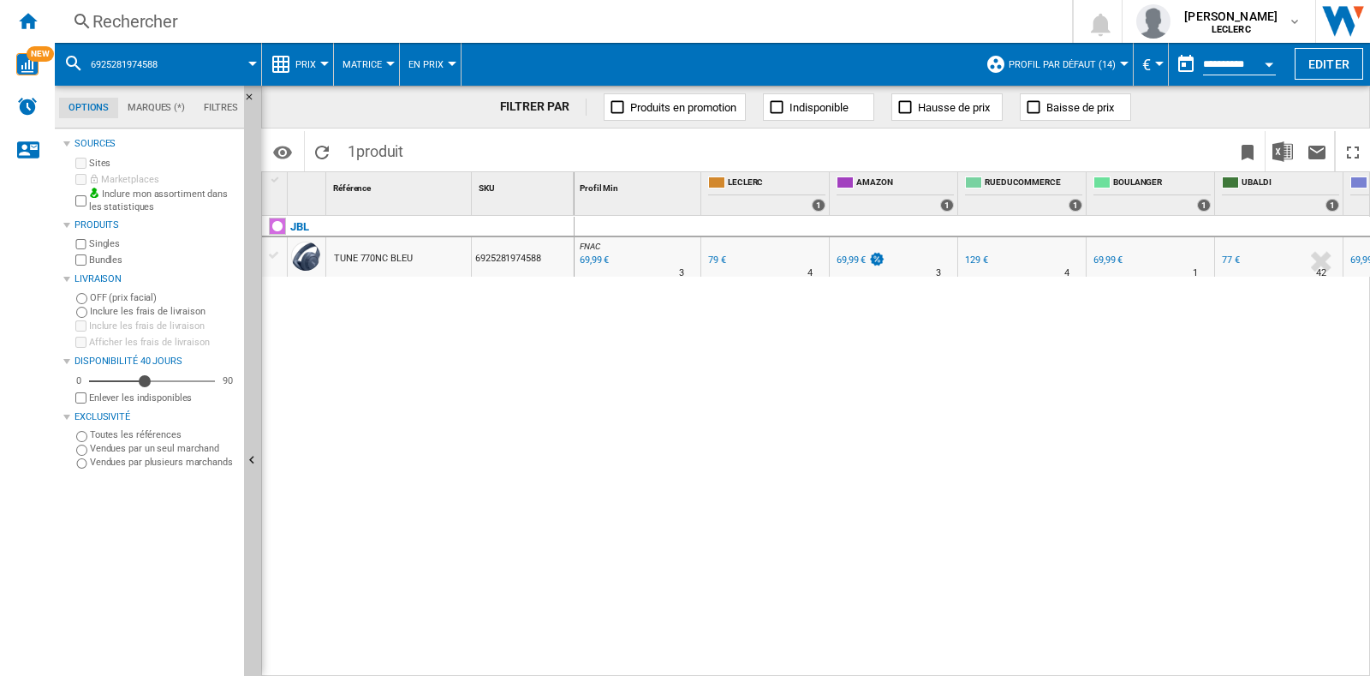
click at [419, 19] on div "Rechercher" at bounding box center [559, 21] width 935 height 24
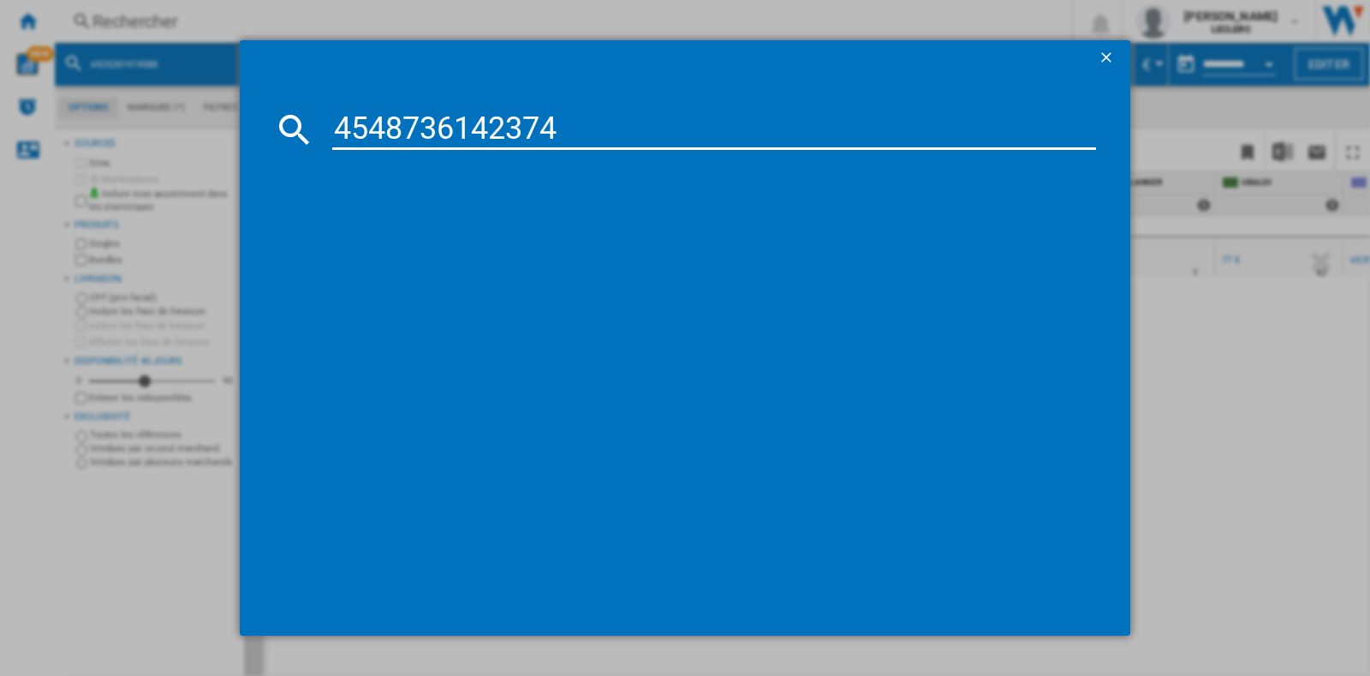
type input "4548736142374"
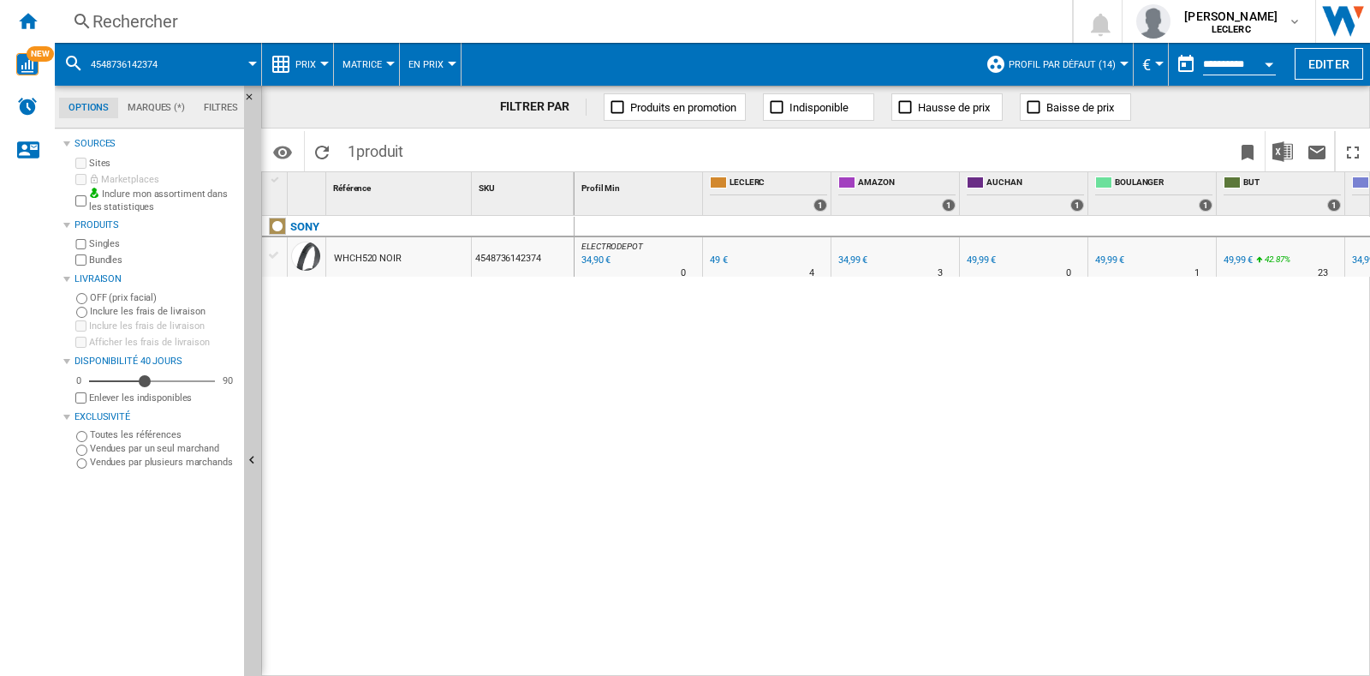
click at [475, 13] on div "Rechercher" at bounding box center [559, 21] width 935 height 24
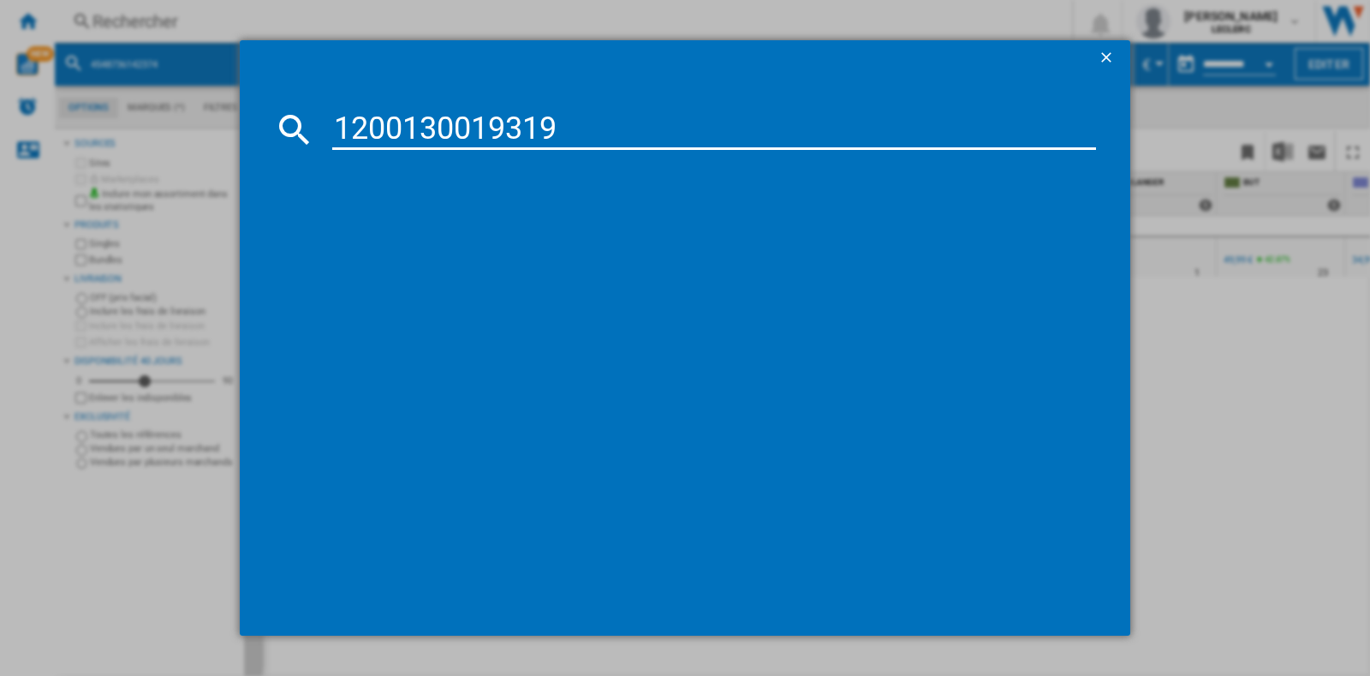
type input "1200130019319"
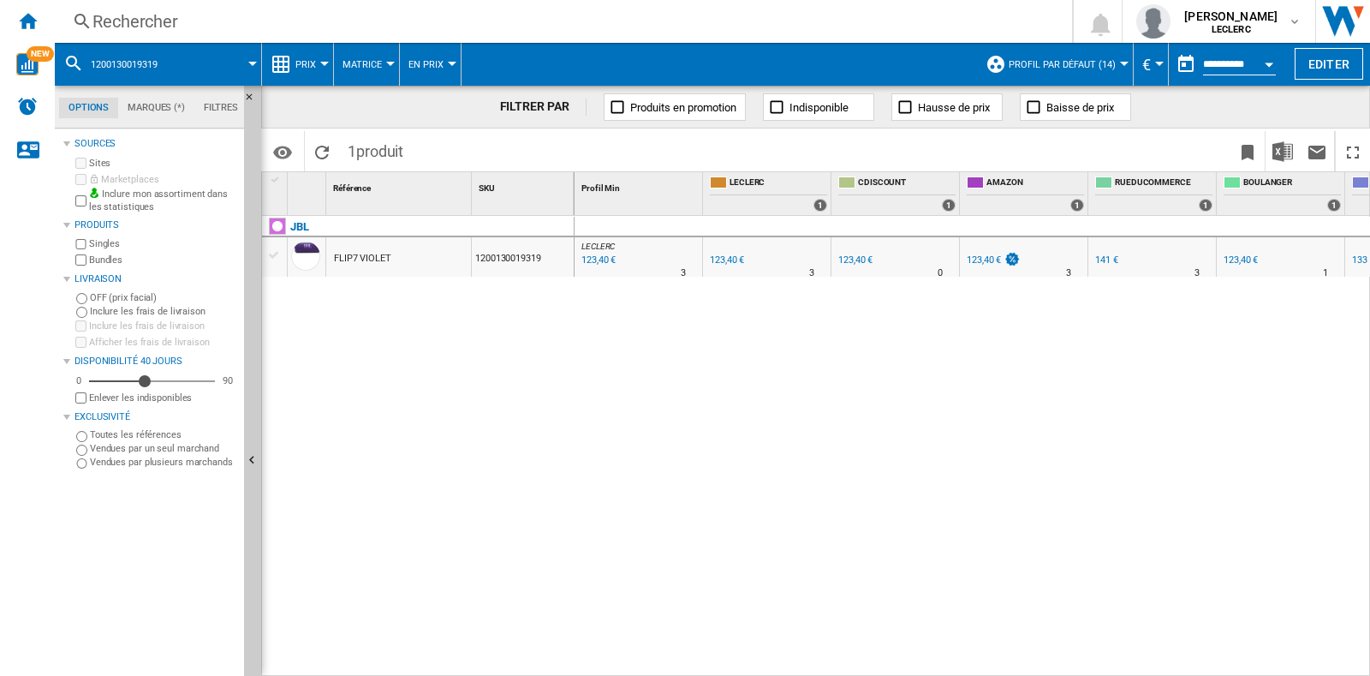
click at [176, 15] on div "Rechercher" at bounding box center [559, 21] width 935 height 24
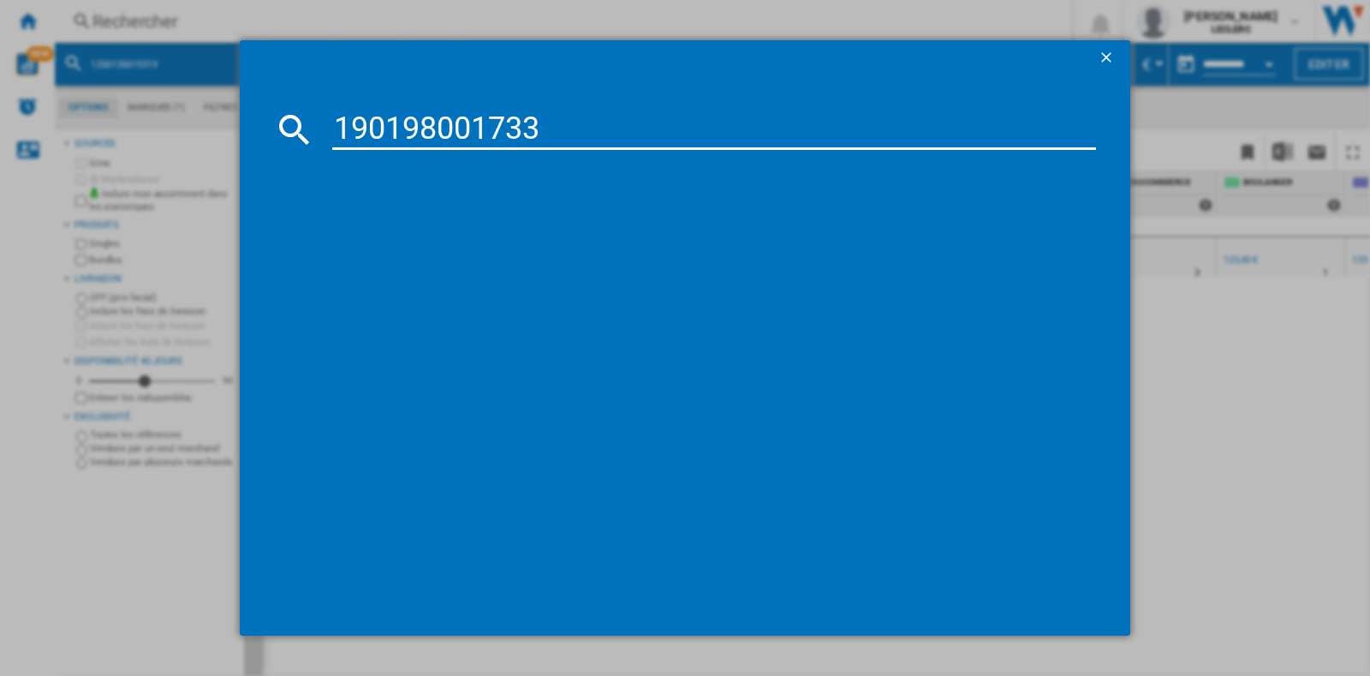
click at [343, 121] on input "190198001733" at bounding box center [714, 129] width 764 height 41
type input "0190198001733"
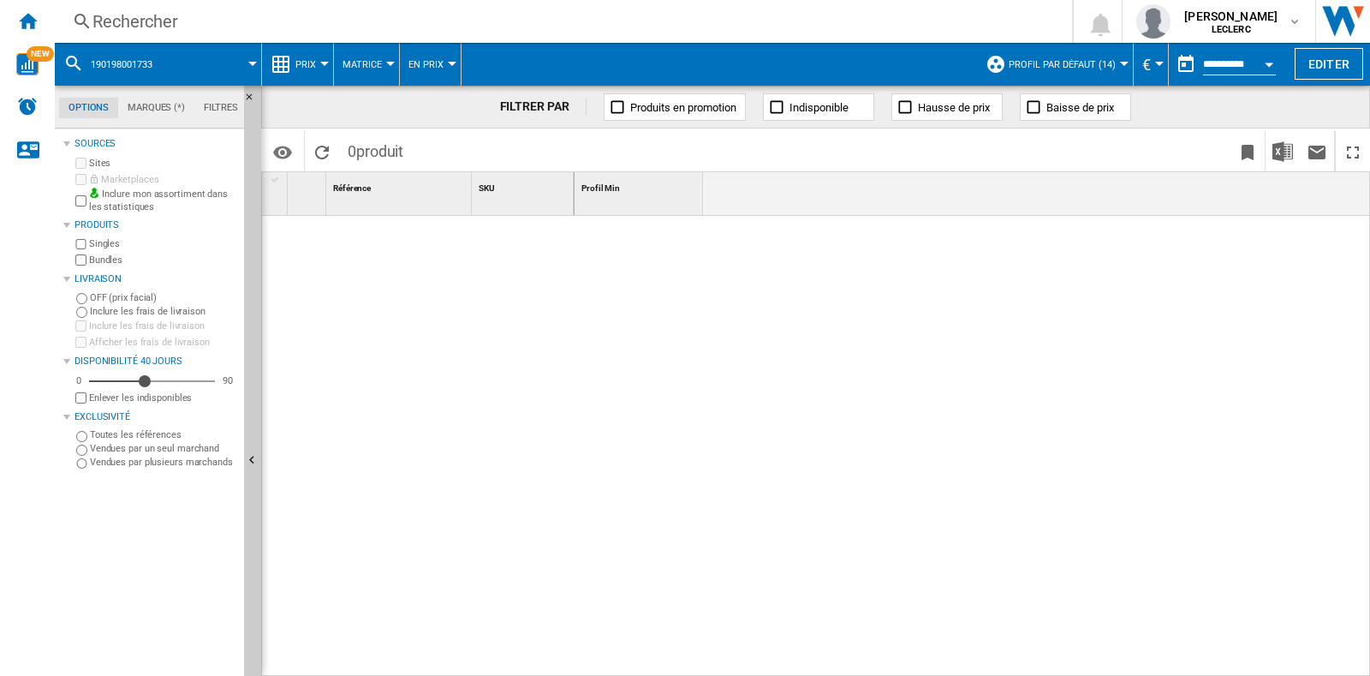
click at [286, 21] on div "Rechercher" at bounding box center [559, 21] width 935 height 24
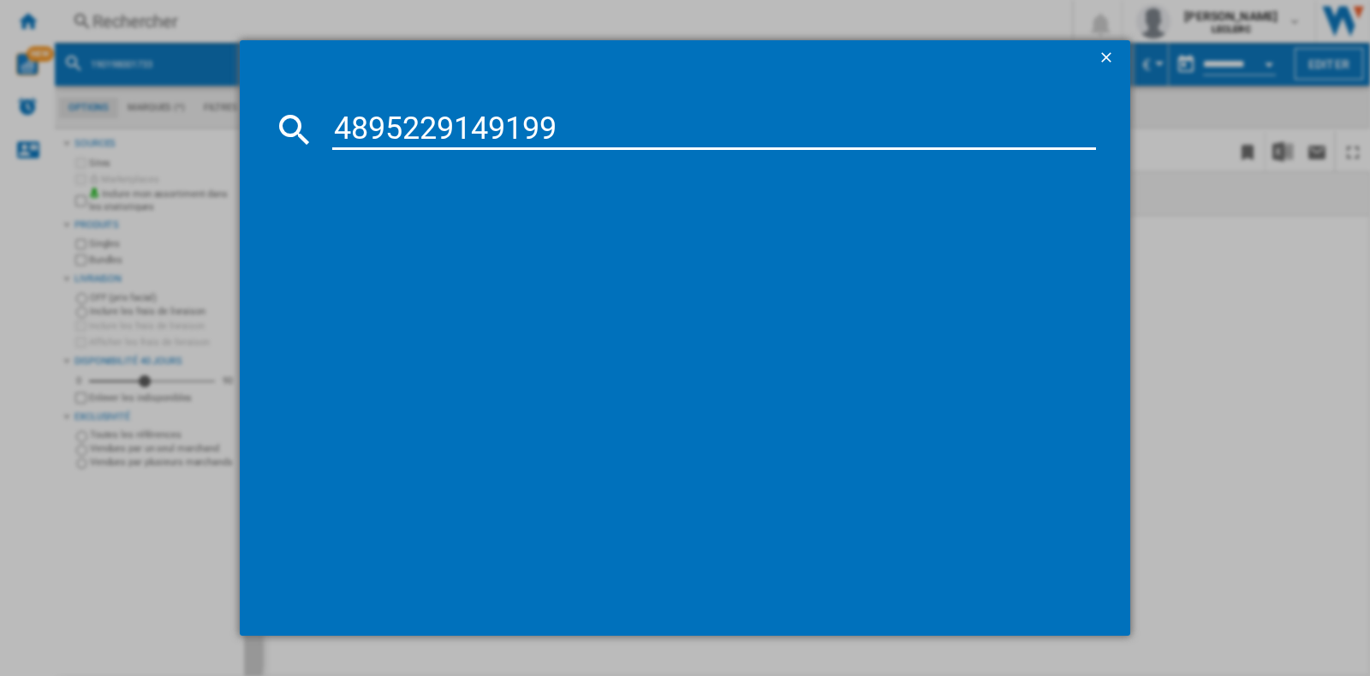
type input "4895229149199"
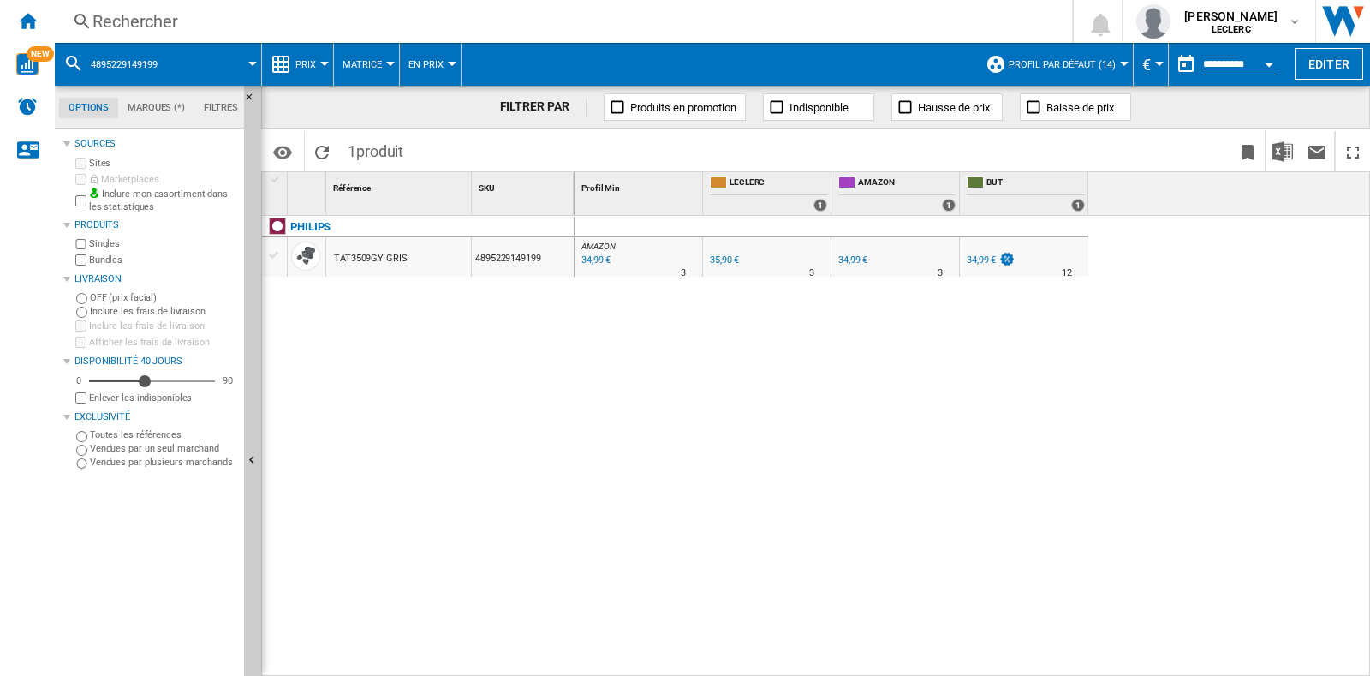
click at [327, 10] on div "Rechercher" at bounding box center [559, 21] width 935 height 24
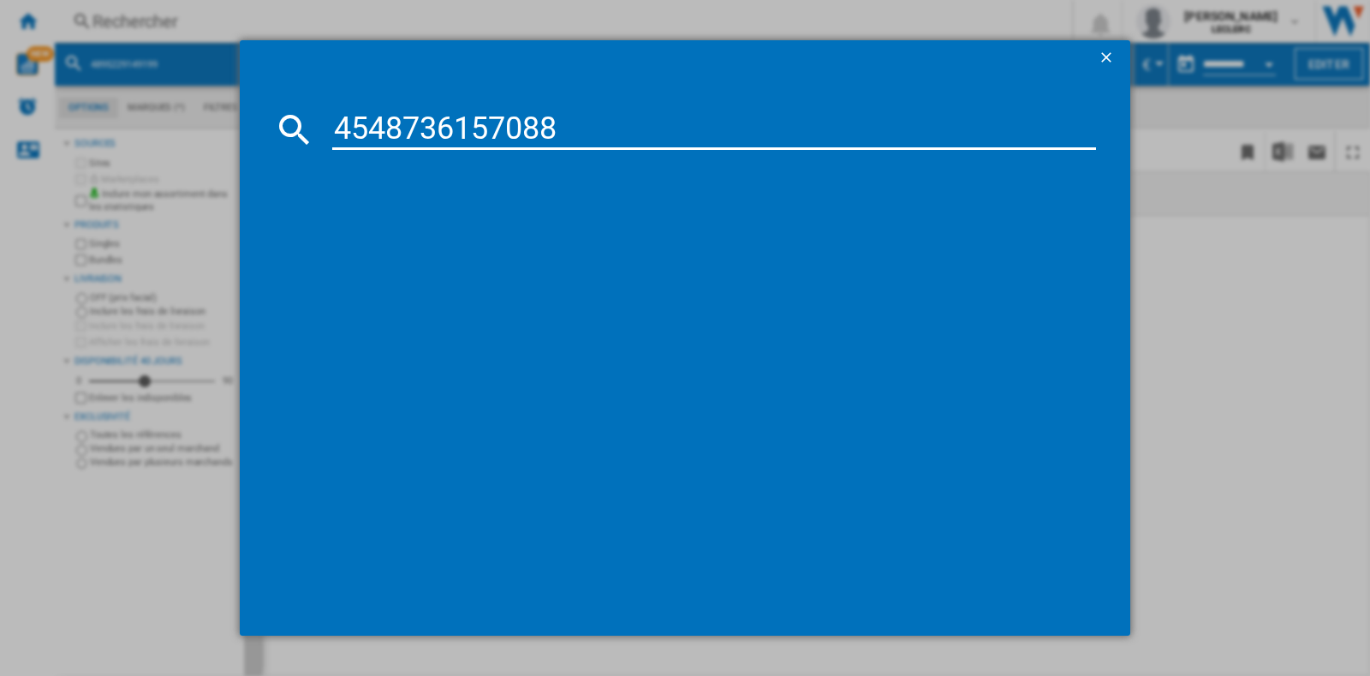
type input "4548736157088"
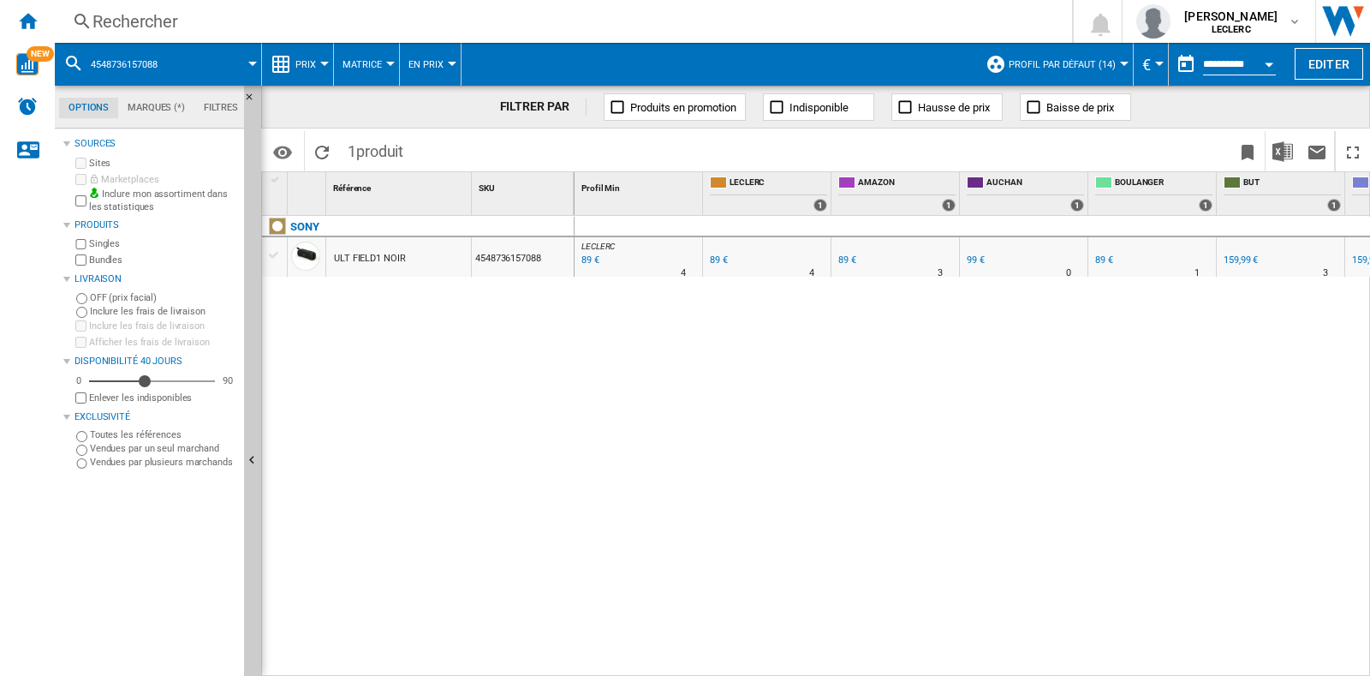
click at [355, 21] on div "Rechercher" at bounding box center [559, 21] width 935 height 24
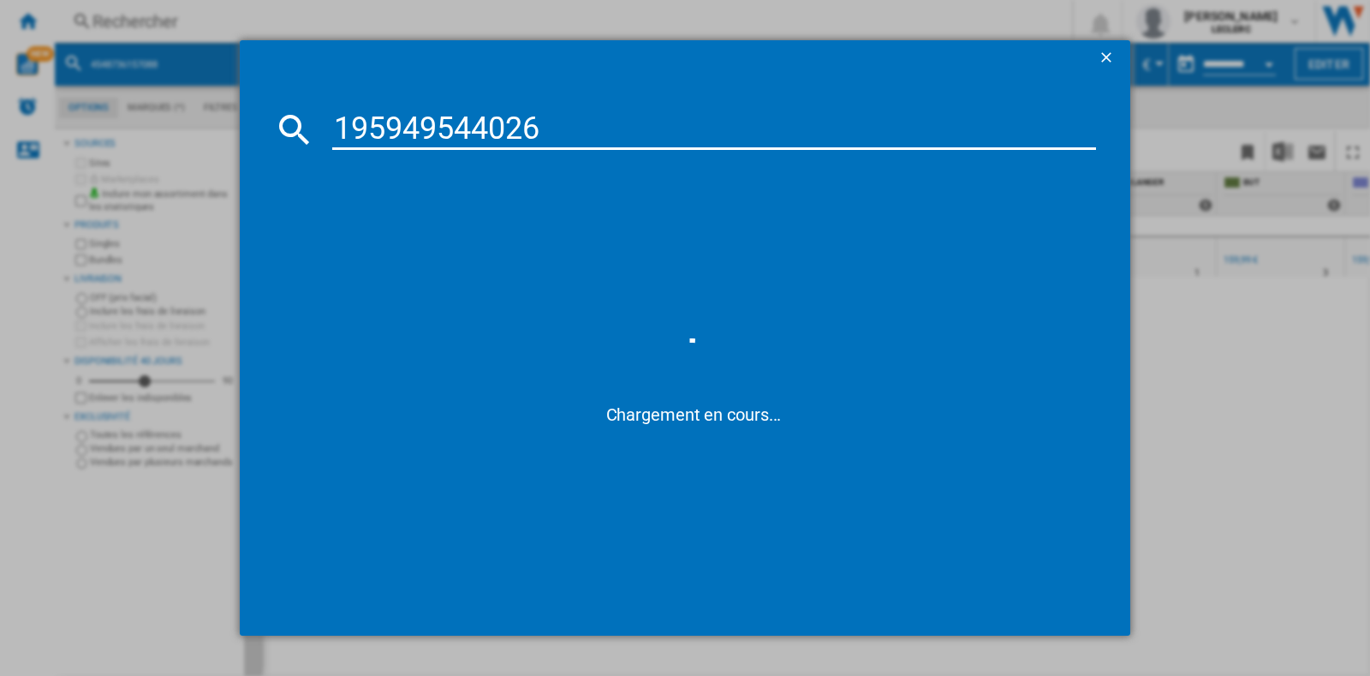
click at [343, 121] on input "195949544026" at bounding box center [714, 129] width 764 height 41
type input "0195949544026"
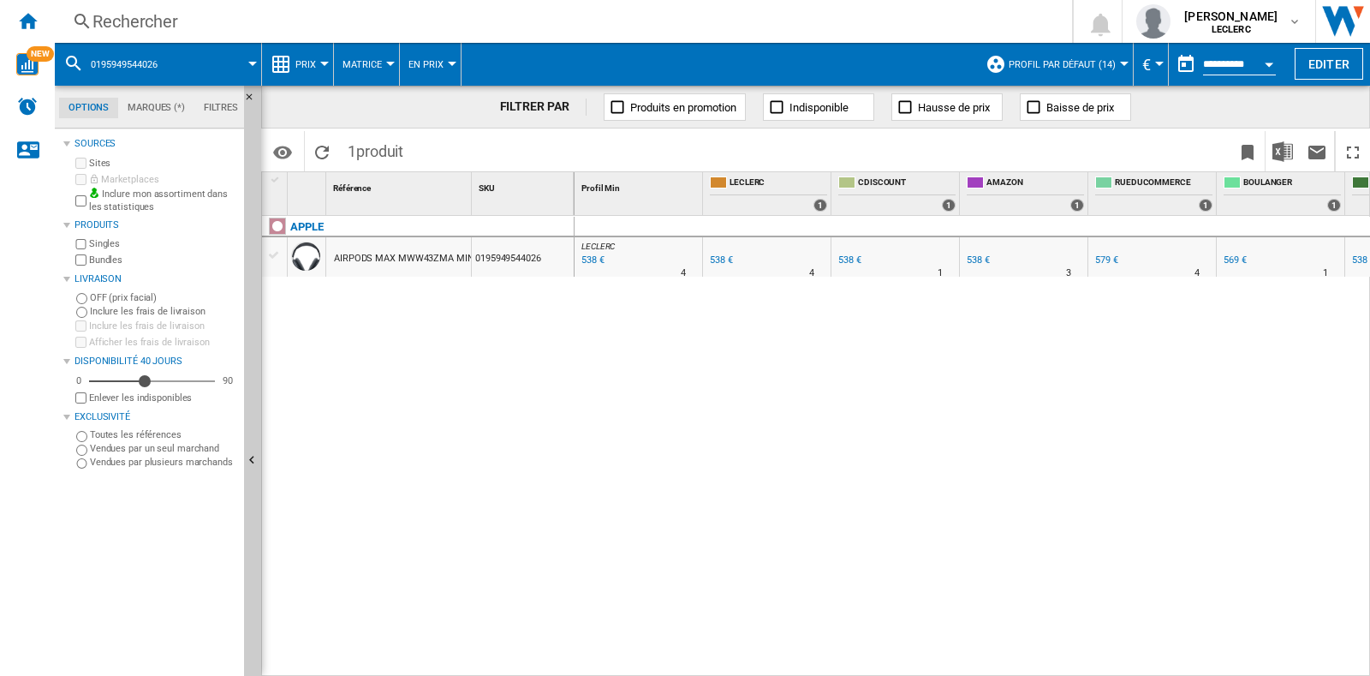
click at [334, 29] on div "Rechercher" at bounding box center [559, 21] width 935 height 24
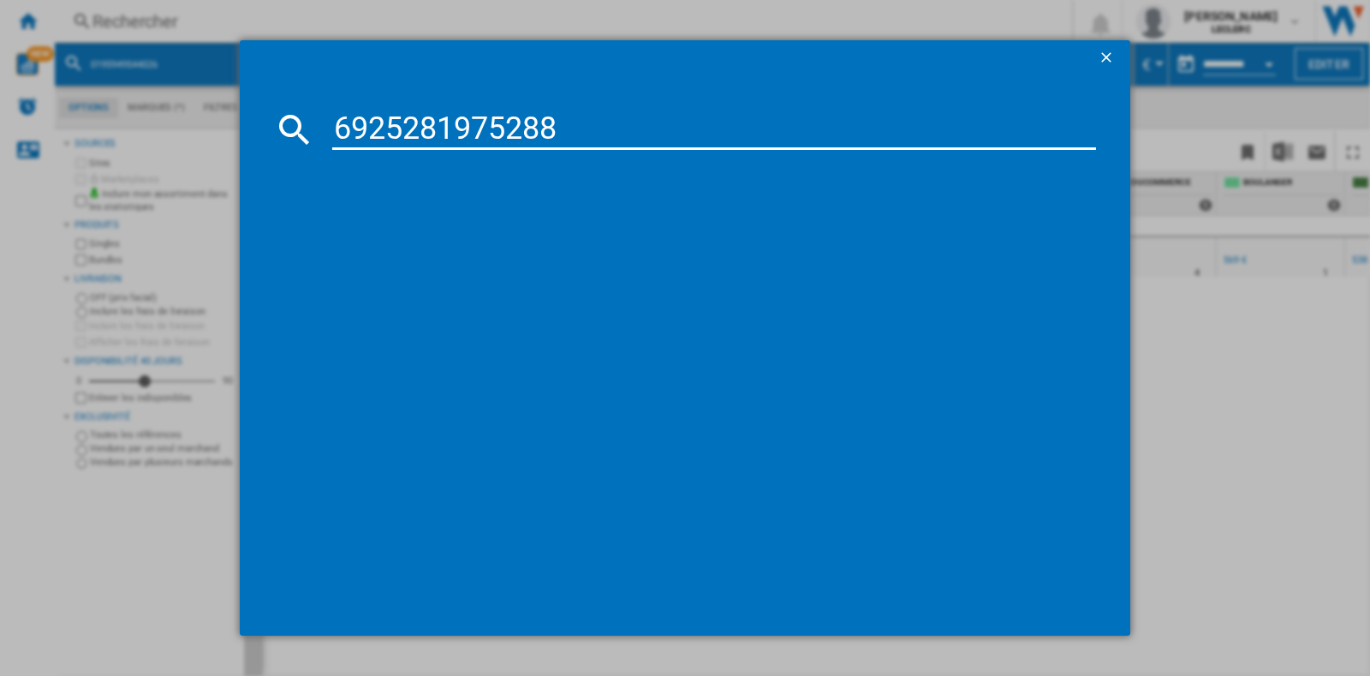
type input "6925281975288"
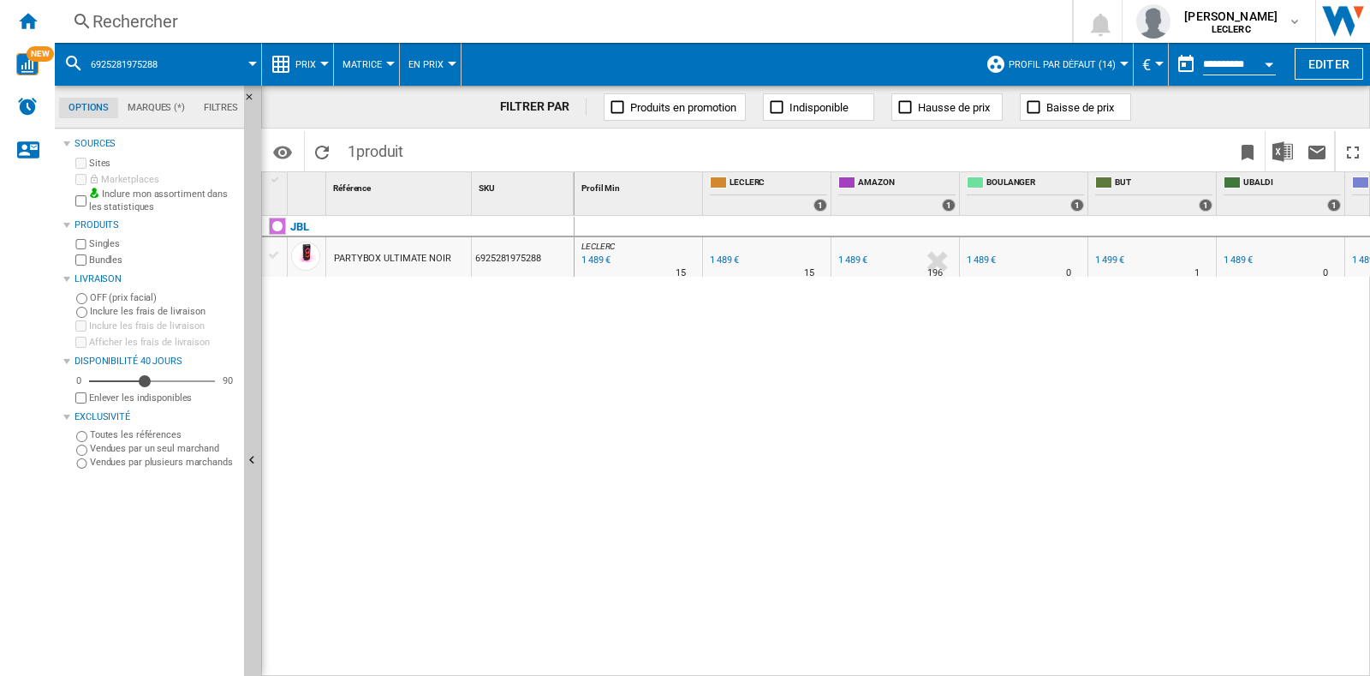
drag, startPoint x: 389, startPoint y: 8, endPoint x: 395, endPoint y: 15, distance: 9.1
click at [389, 8] on div "Rechercher Rechercher 0 [PERSON_NAME] LECLERC LECLERC Mes paramètres Se déconne…" at bounding box center [712, 21] width 1315 height 43
click at [395, 15] on div "Rechercher" at bounding box center [559, 21] width 935 height 24
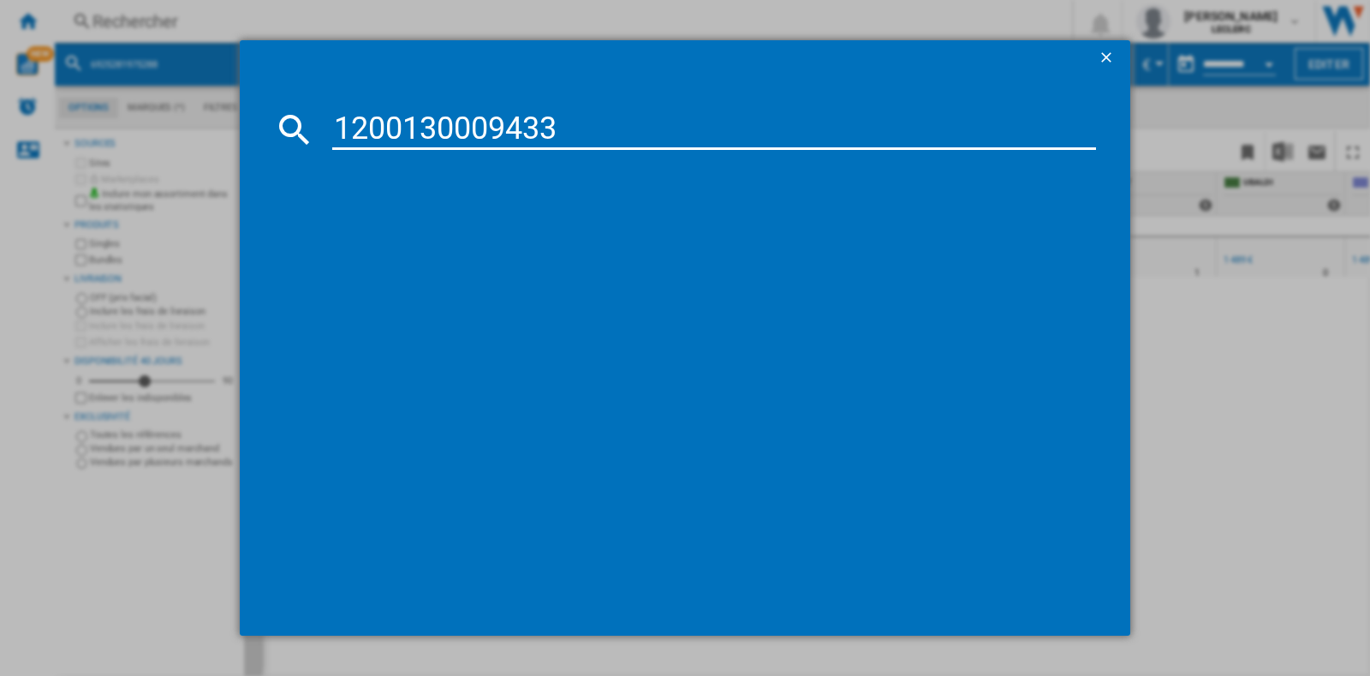
type input "1200130009433"
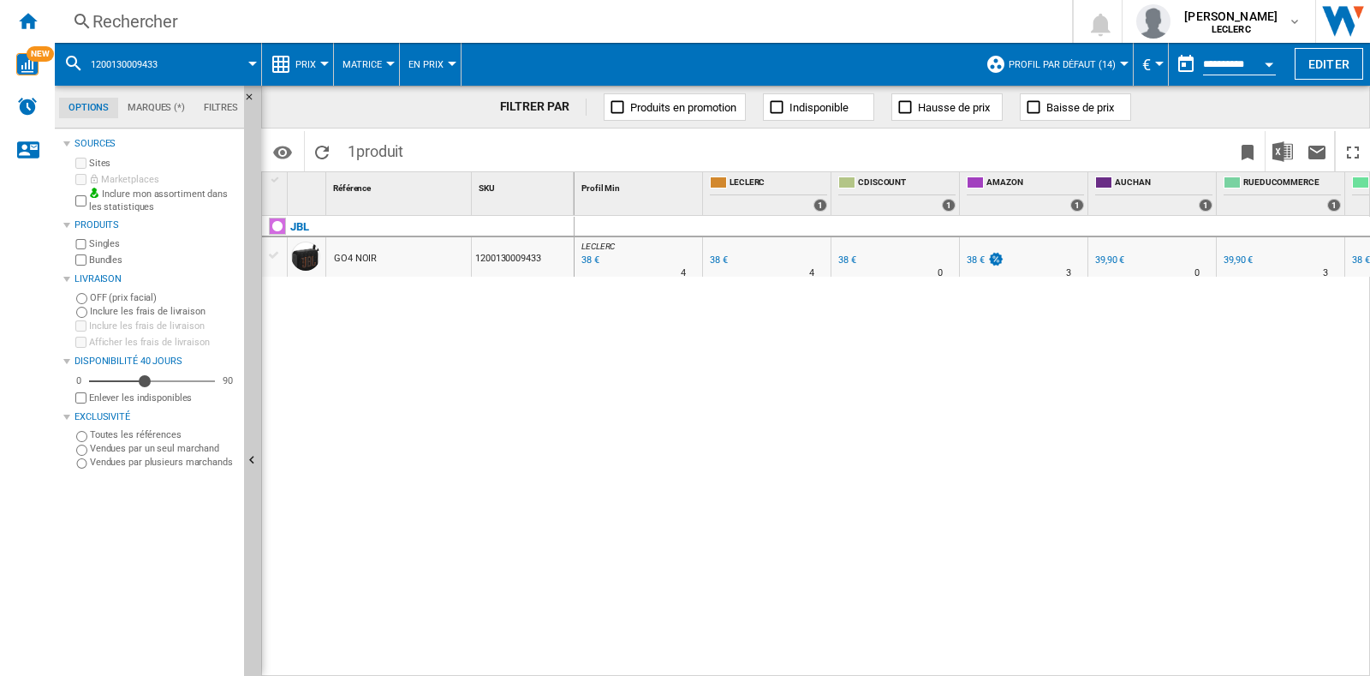
click at [207, 21] on div "Rechercher" at bounding box center [559, 21] width 935 height 24
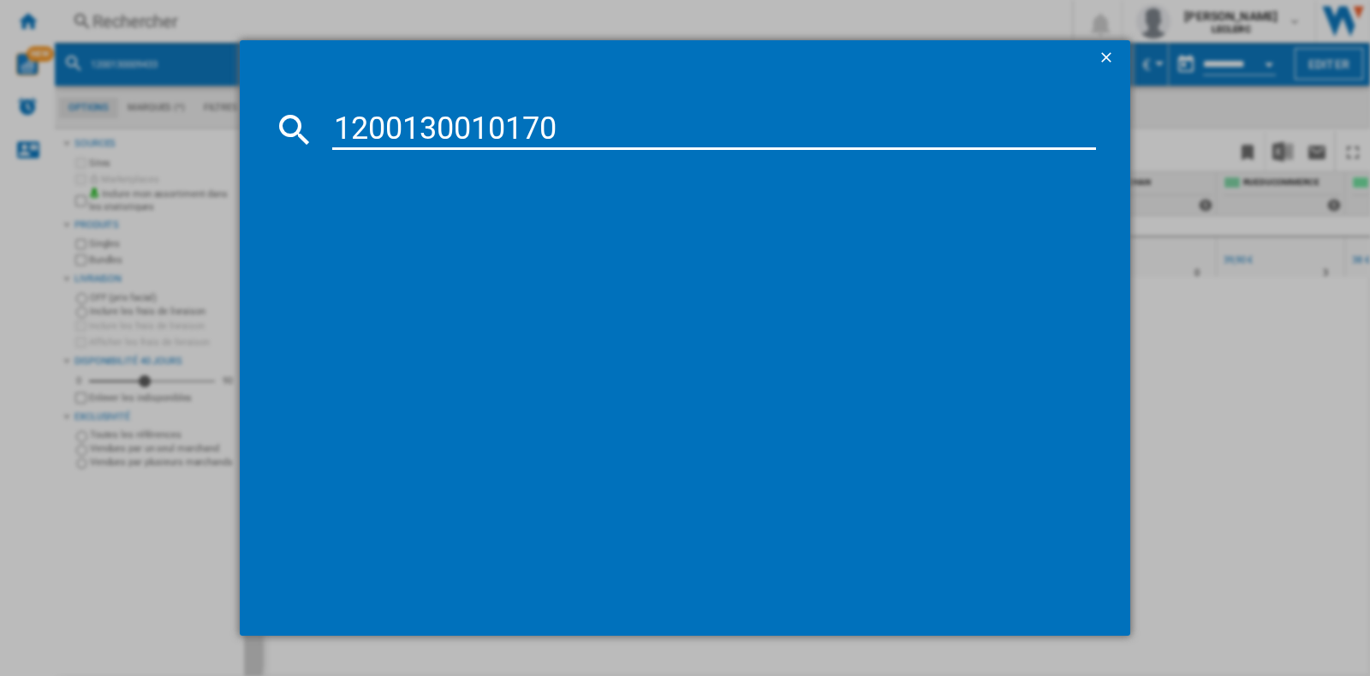
type input "1200130010170"
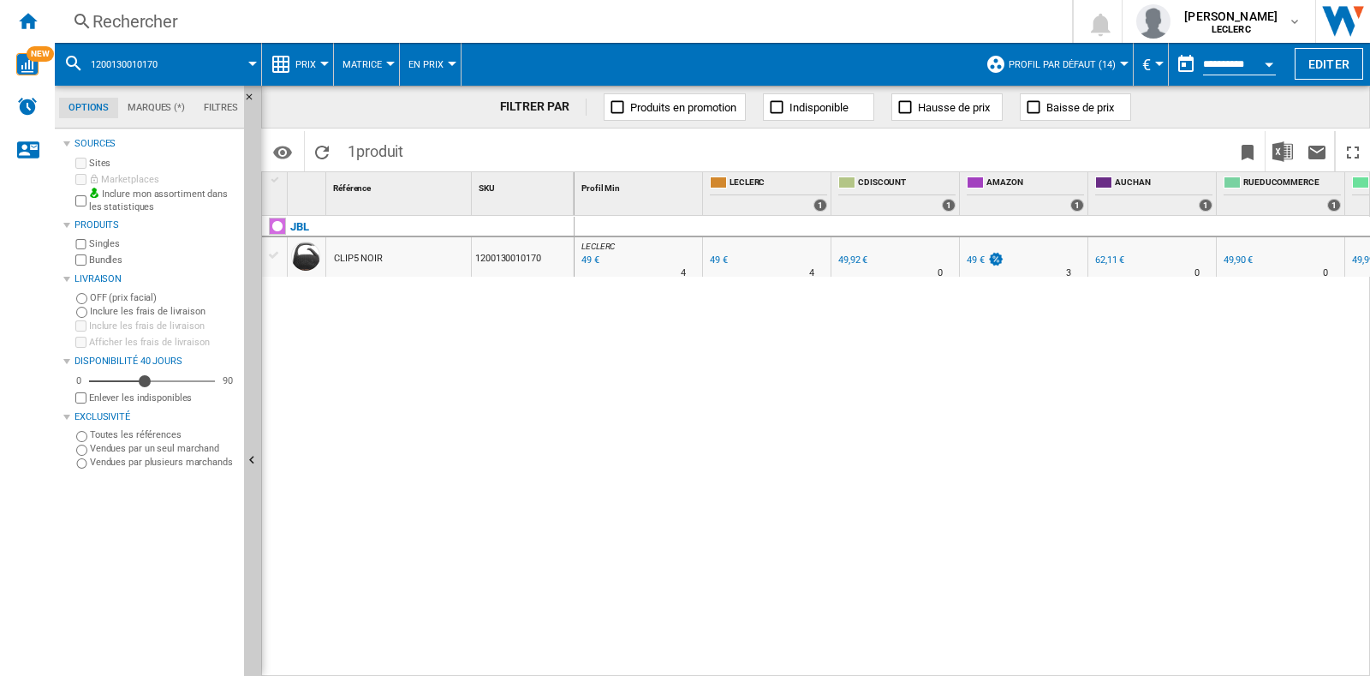
click at [223, 33] on div "Rechercher" at bounding box center [559, 21] width 935 height 24
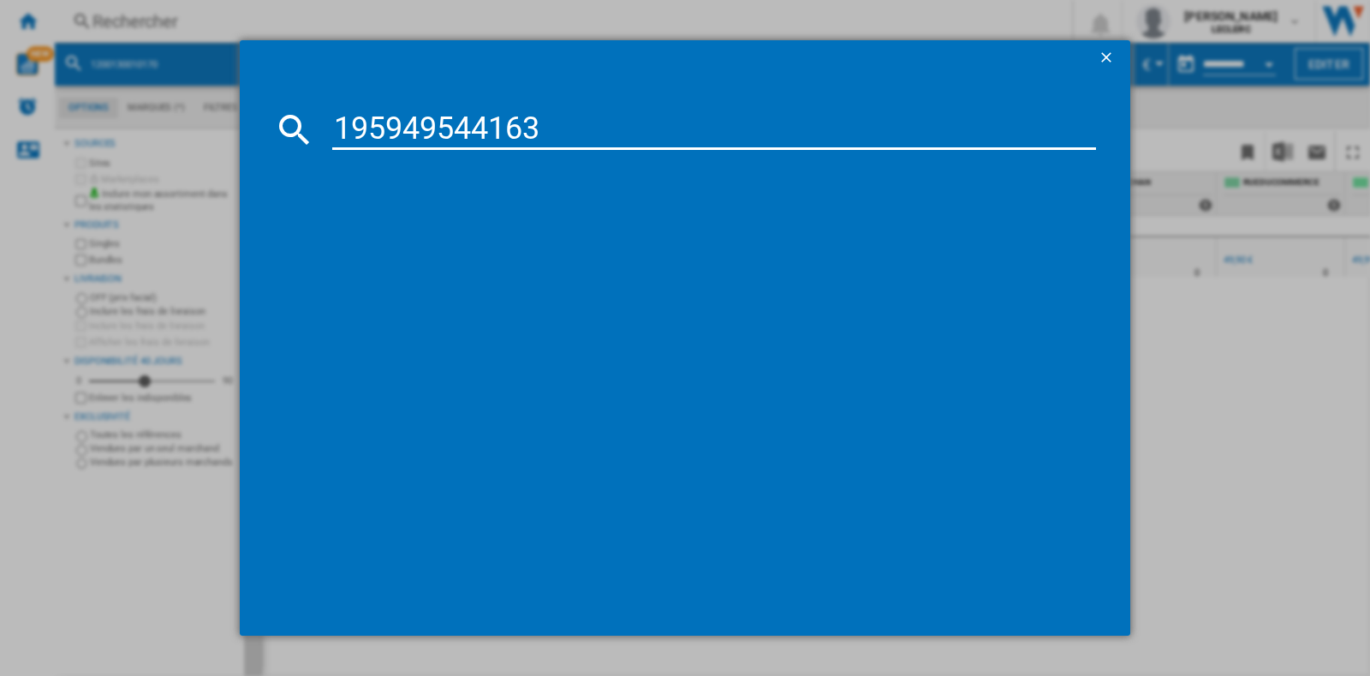
click at [349, 122] on input "195949544163" at bounding box center [714, 129] width 764 height 41
type input "0195949544163"
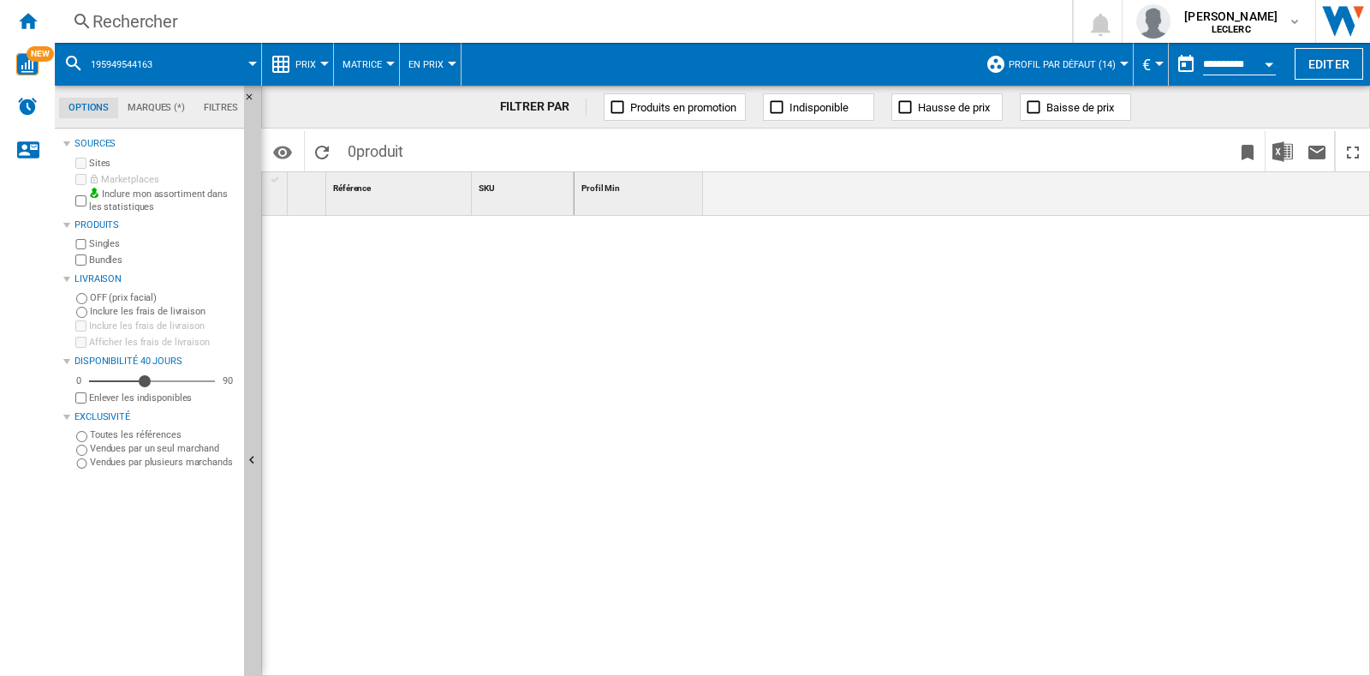
click at [237, 15] on div "Rechercher" at bounding box center [559, 21] width 935 height 24
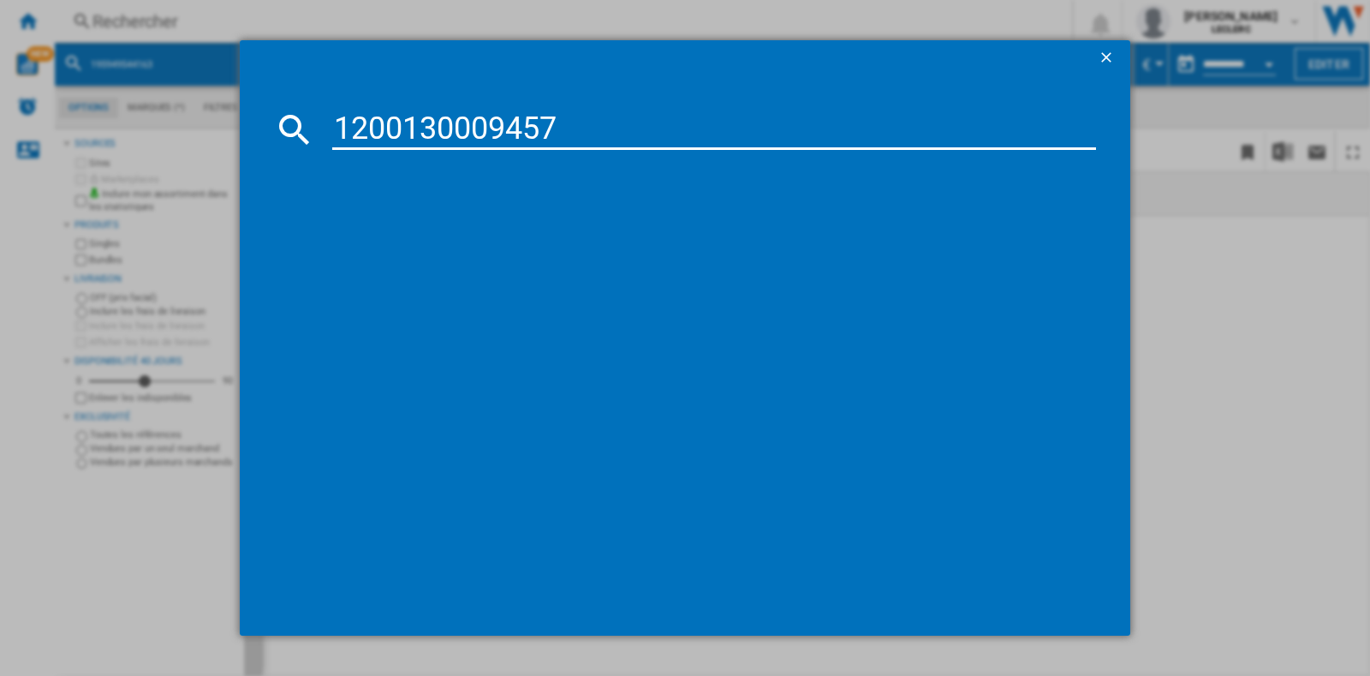
type input "1200130009457"
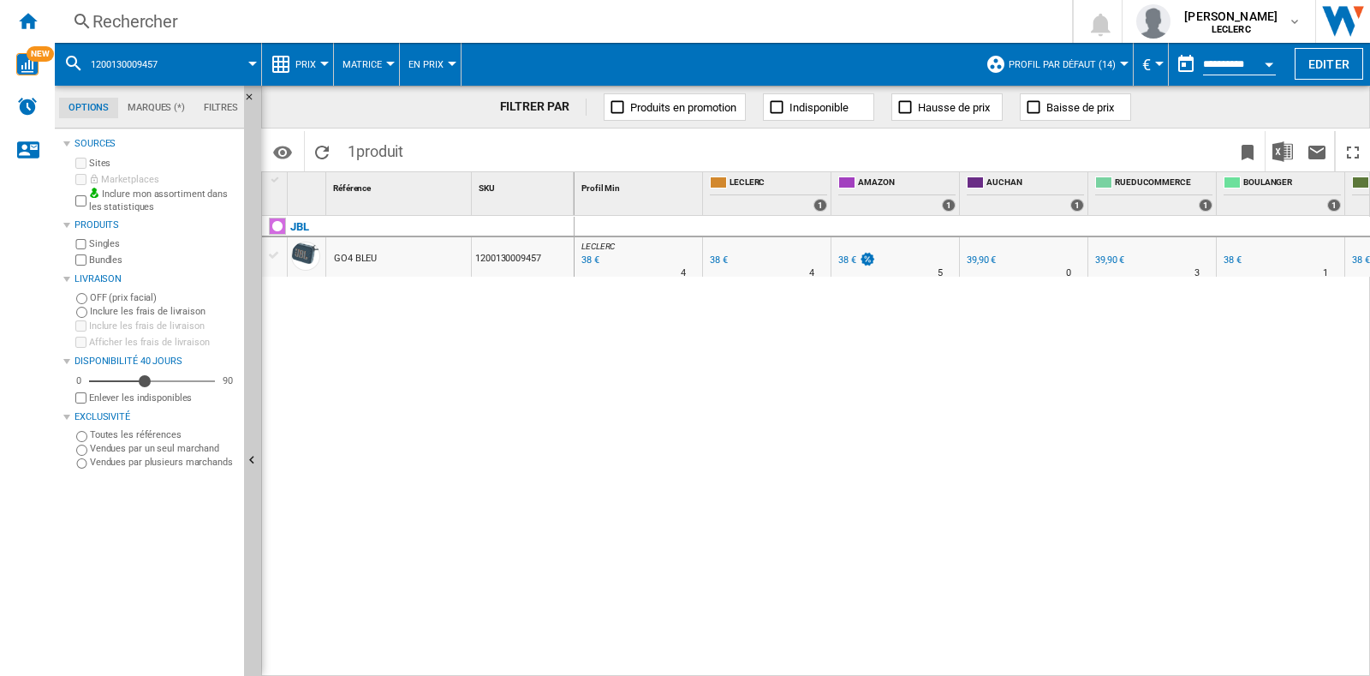
click at [448, 31] on div "Rechercher" at bounding box center [559, 21] width 935 height 24
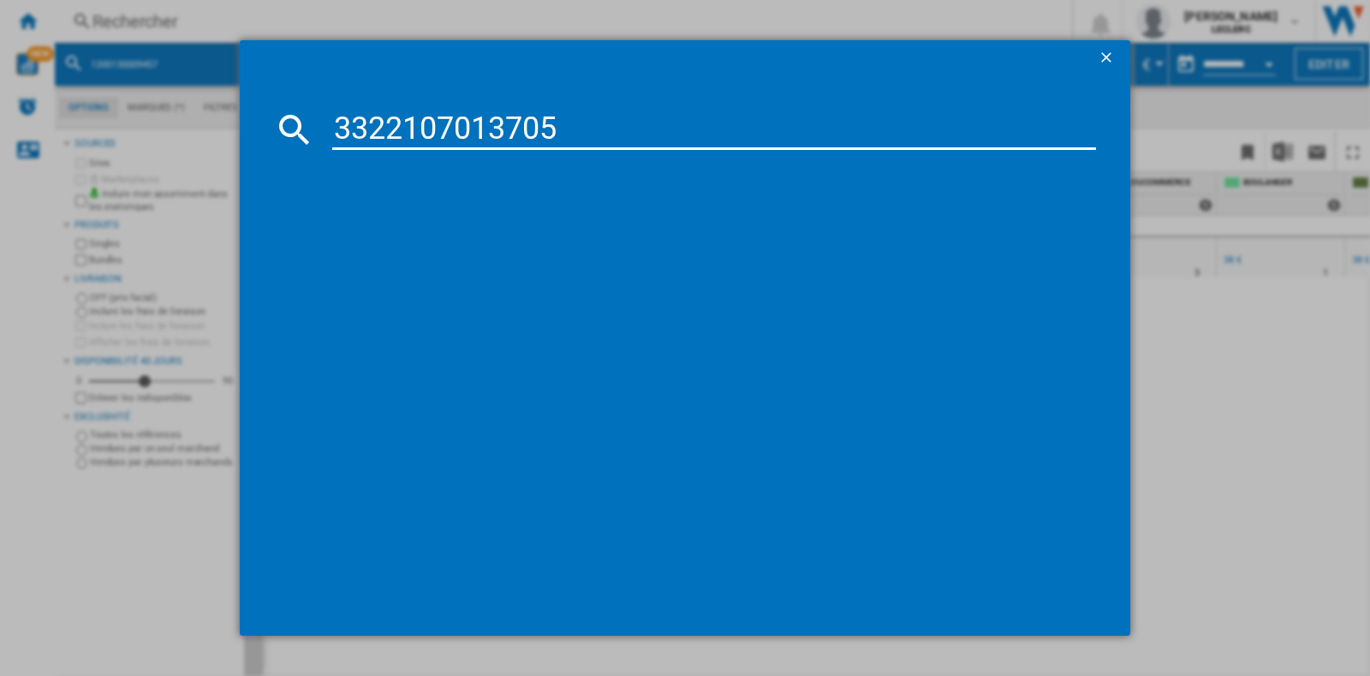
type input "3322107013705"
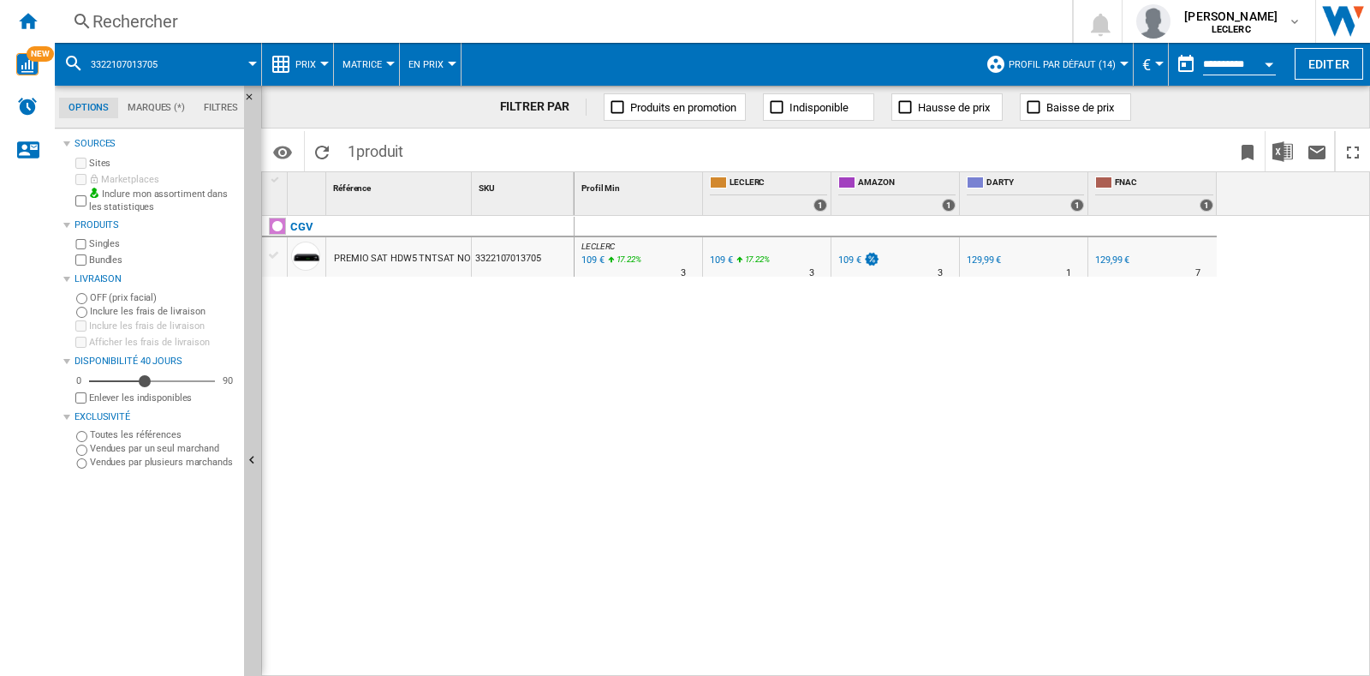
click at [462, 32] on div "Rechercher" at bounding box center [559, 21] width 935 height 24
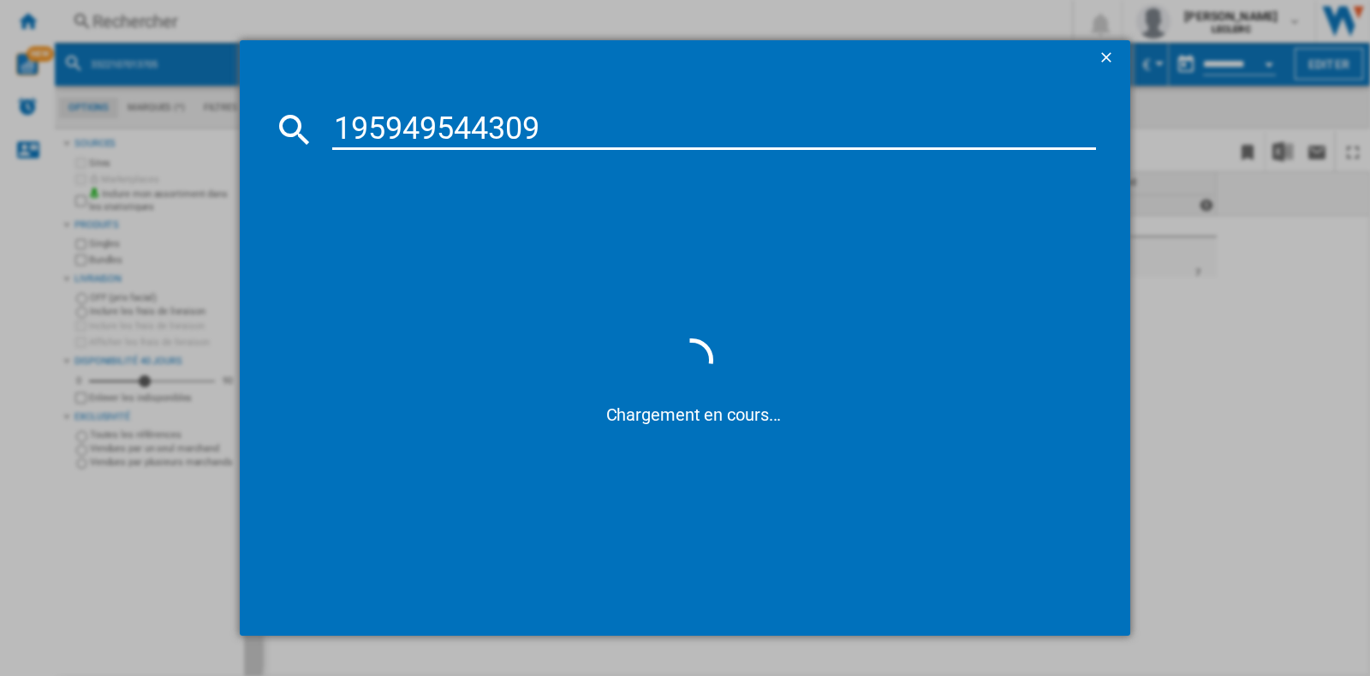
click at [341, 117] on input "195949544309" at bounding box center [714, 129] width 764 height 41
type input "0195949544309"
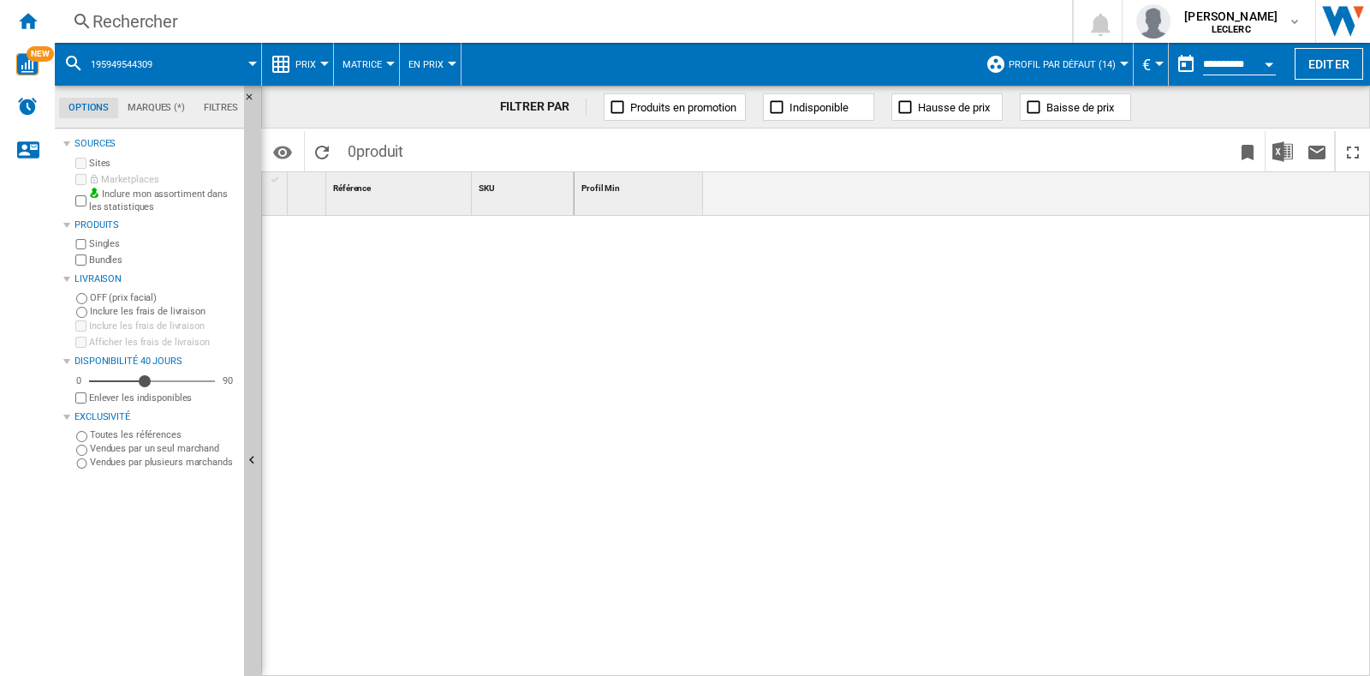
click at [1369, 221] on div at bounding box center [973, 447] width 796 height 462
click at [257, 21] on div "Rechercher" at bounding box center [559, 21] width 935 height 24
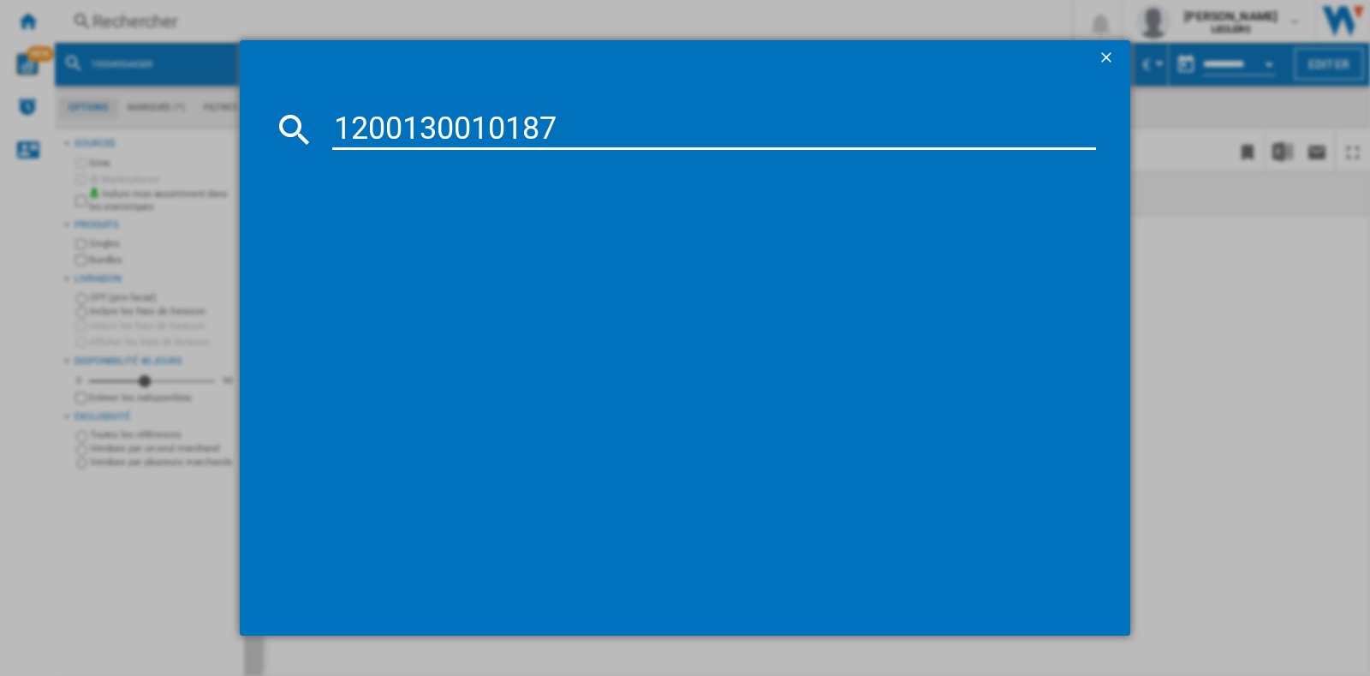
type input "1200130010187"
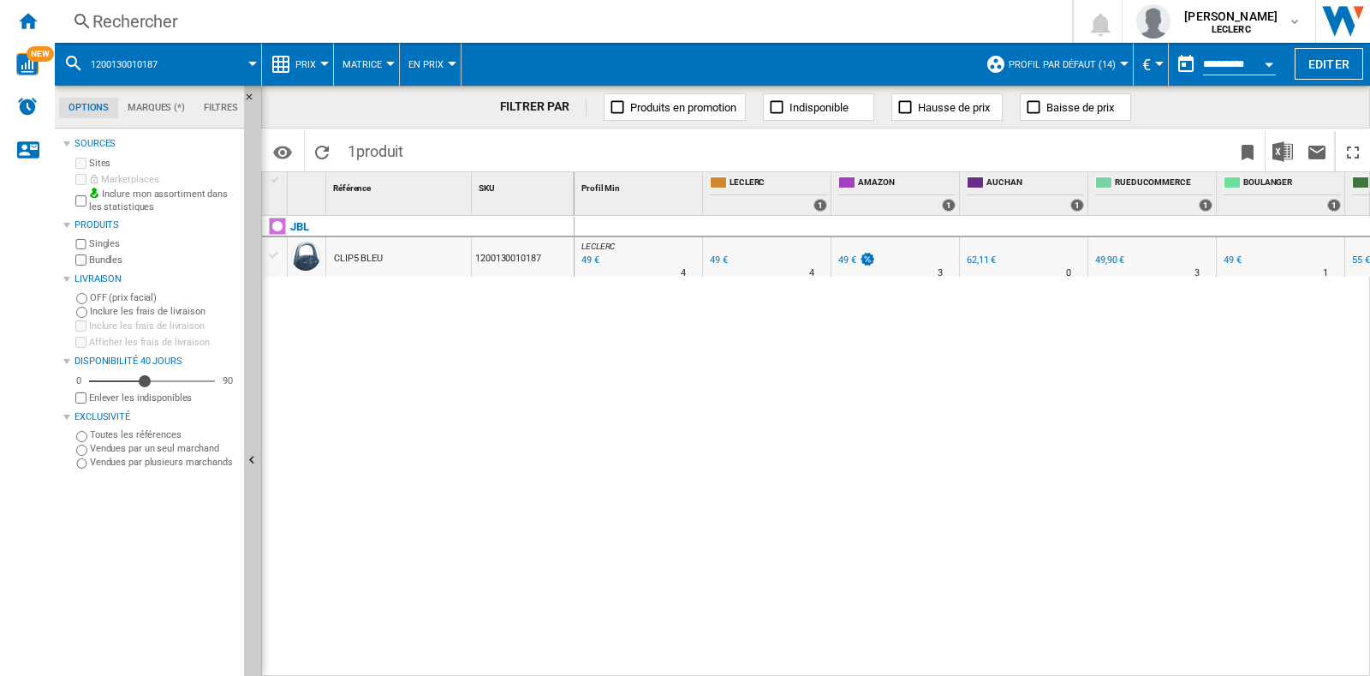
click at [340, 31] on div "Rechercher" at bounding box center [559, 21] width 935 height 24
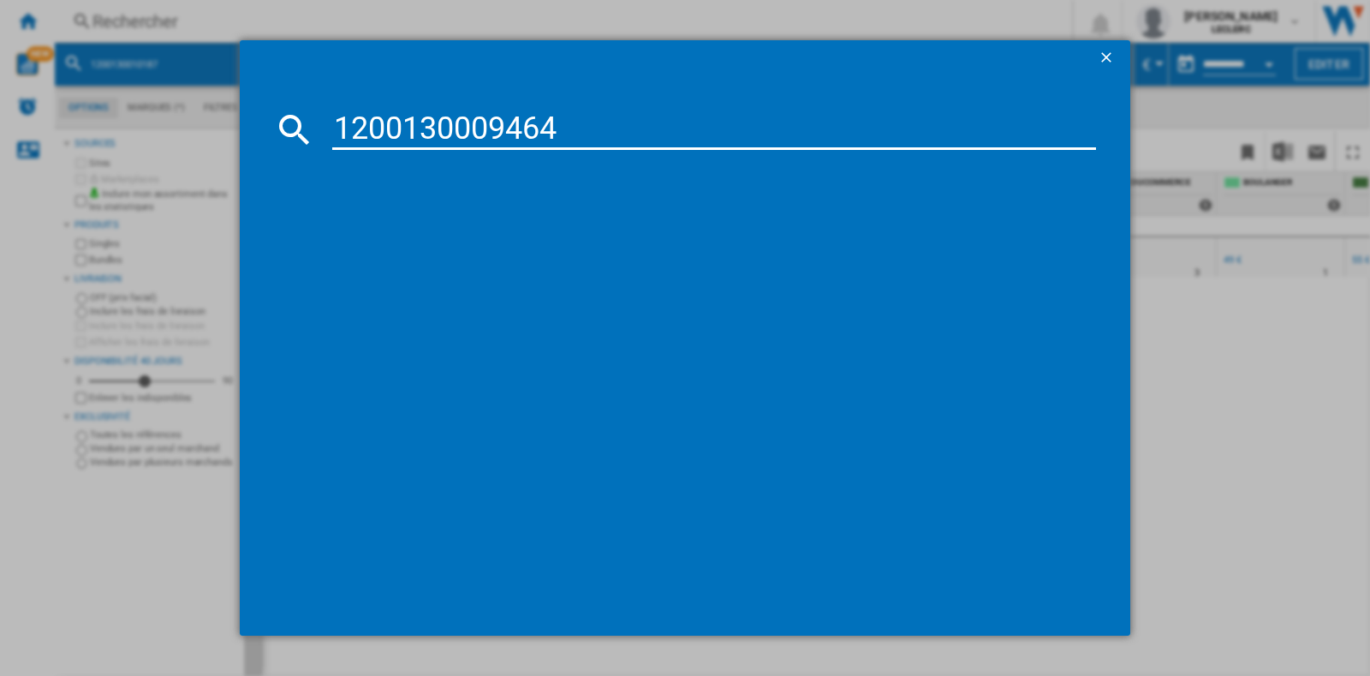
type input "1200130009464"
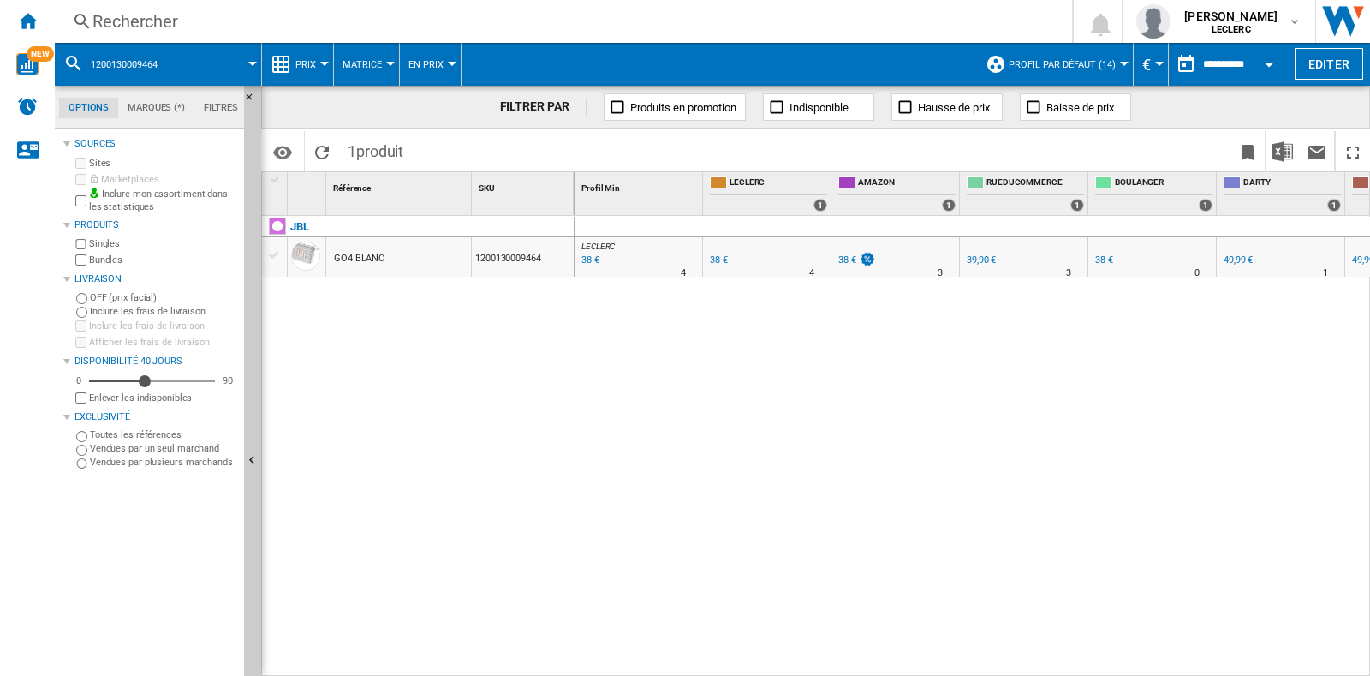
click at [230, 30] on div "Rechercher" at bounding box center [559, 21] width 935 height 24
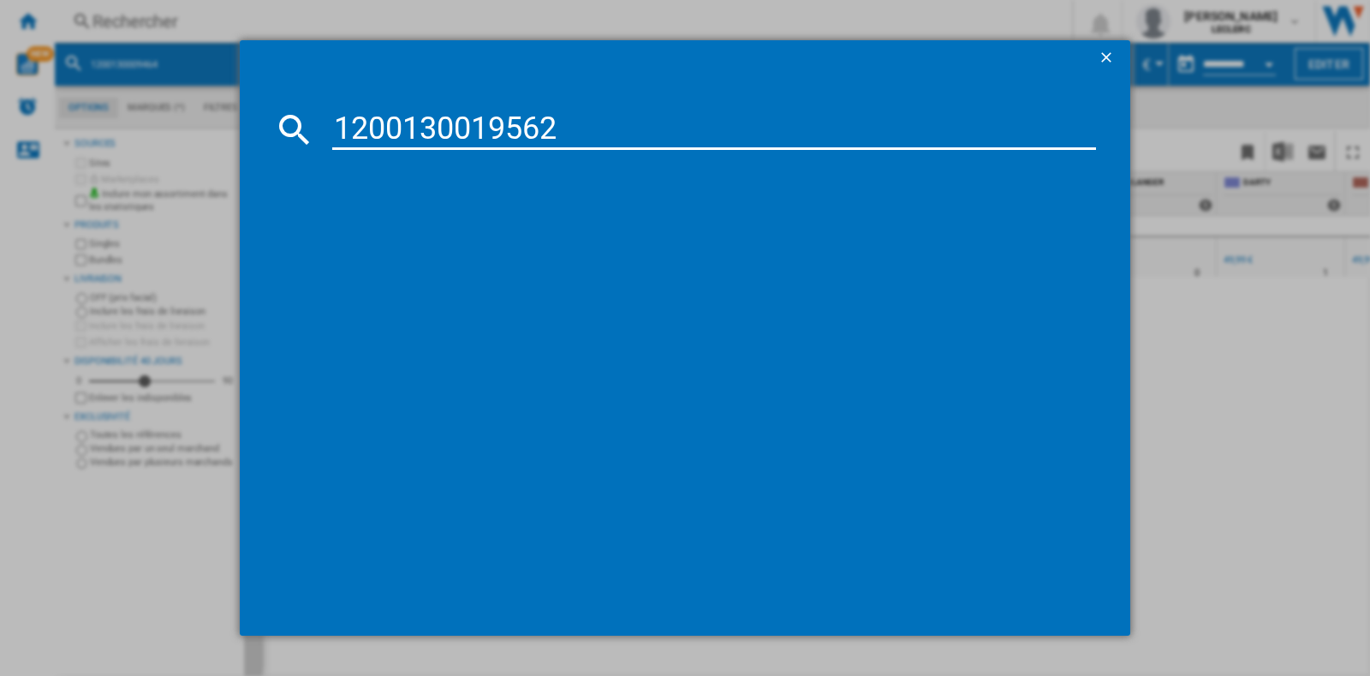
type input "1200130019562"
